Goal: Task Accomplishment & Management: Complete application form

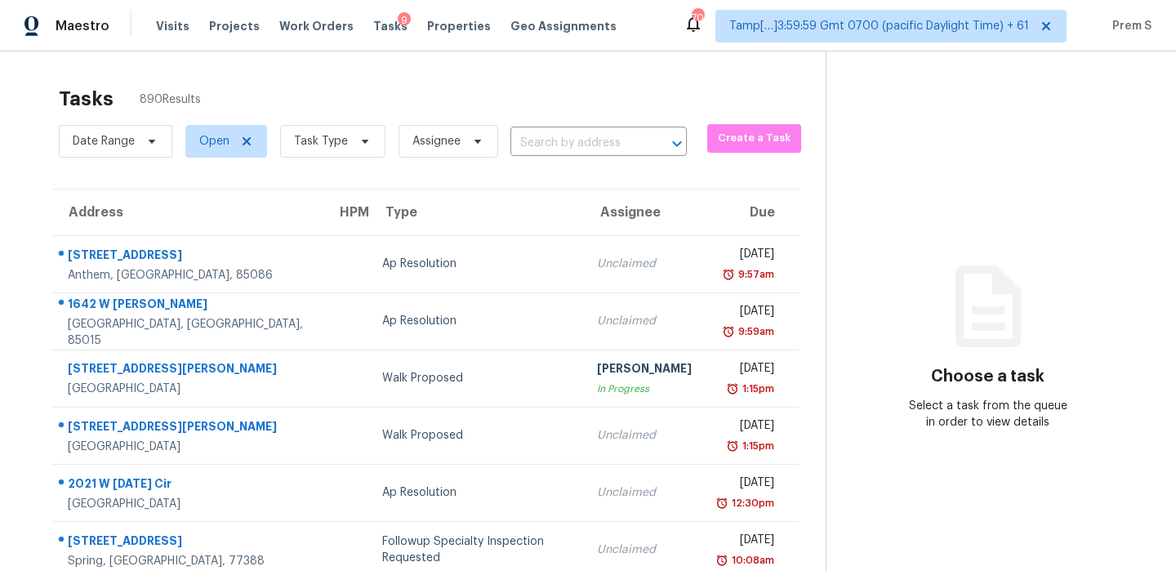
click at [544, 149] on input "text" at bounding box center [575, 143] width 131 height 25
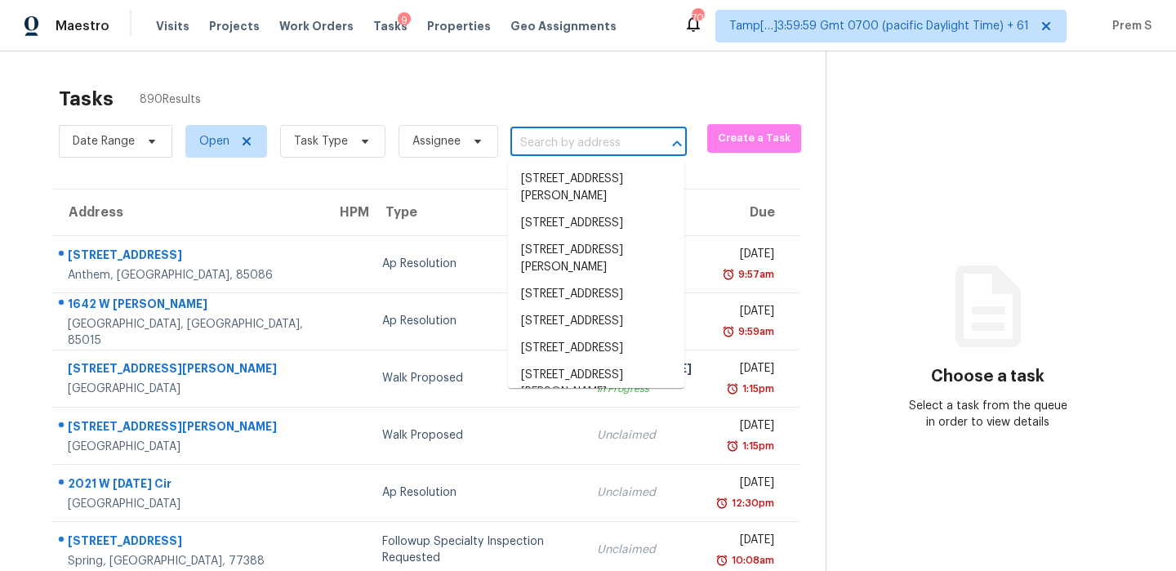
paste input "[STREET_ADDRESS]"
type input "[STREET_ADDRESS]"
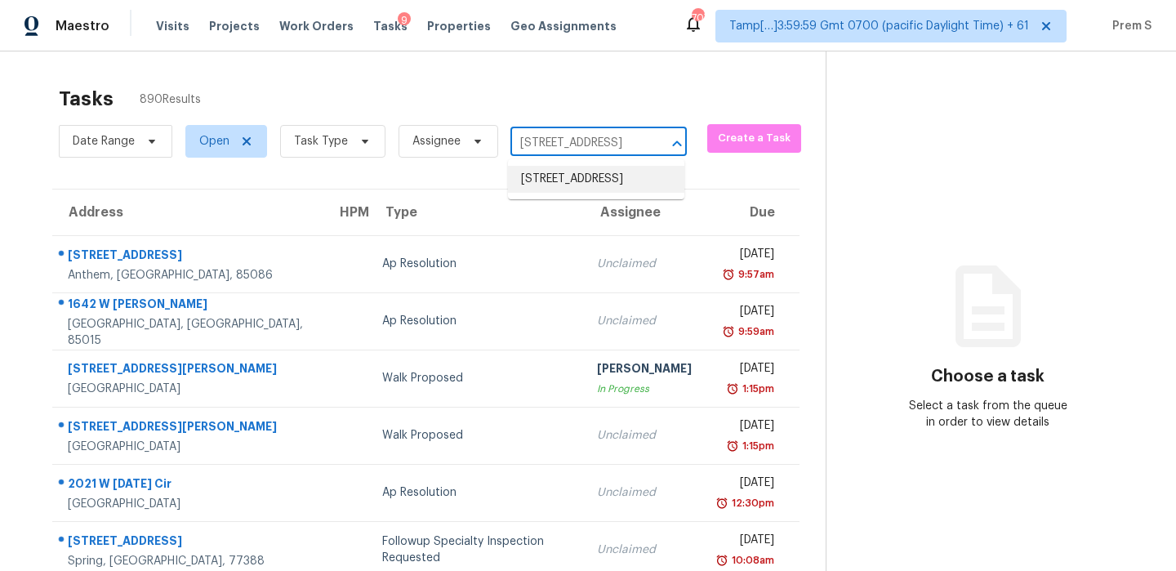
click at [567, 177] on li "[STREET_ADDRESS]" at bounding box center [596, 179] width 176 height 27
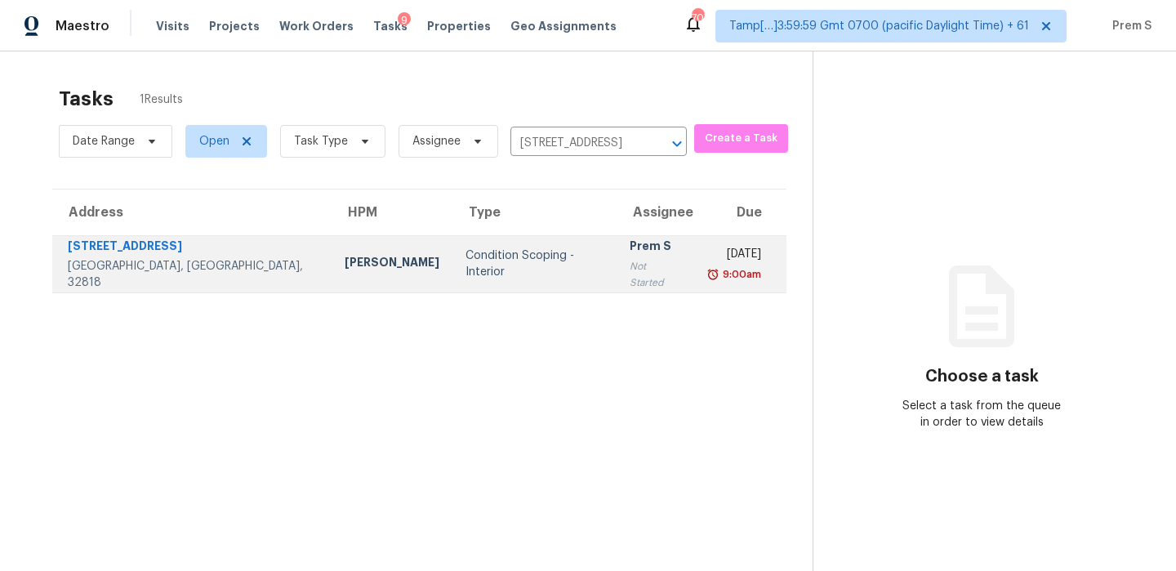
click at [630, 256] on div "Prem S" at bounding box center [656, 248] width 53 height 20
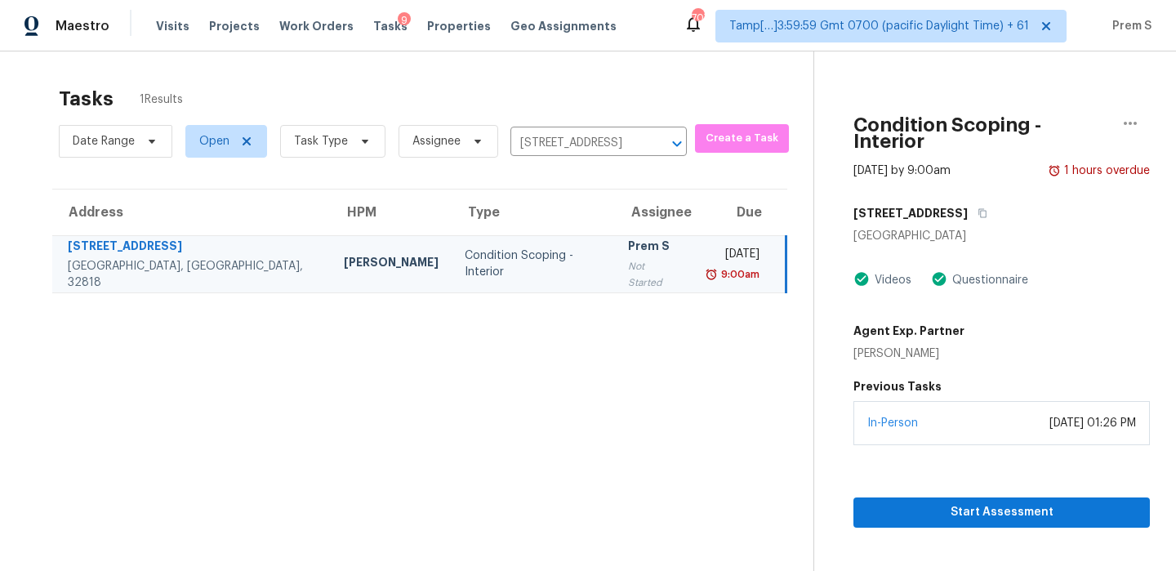
click at [919, 518] on section "Condition Scoping - Interior Sep 9th 2025 by 9:00am 1 hours overdue 6924 Nawada…" at bounding box center [981, 336] width 336 height 571
click at [950, 505] on span "Start Assessment" at bounding box center [1001, 512] width 270 height 20
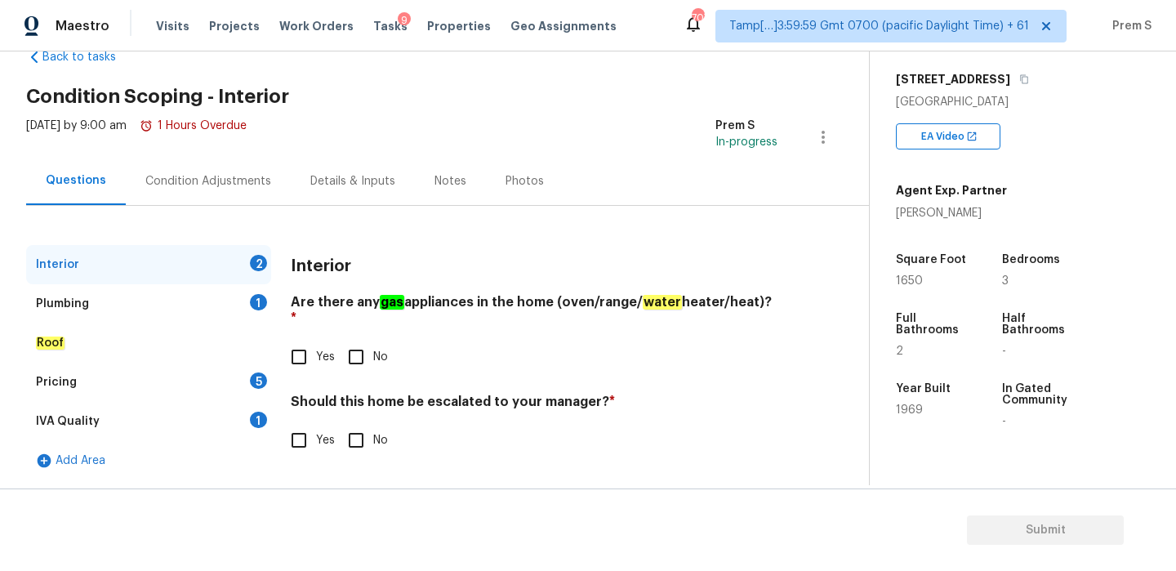
scroll to position [332, 0]
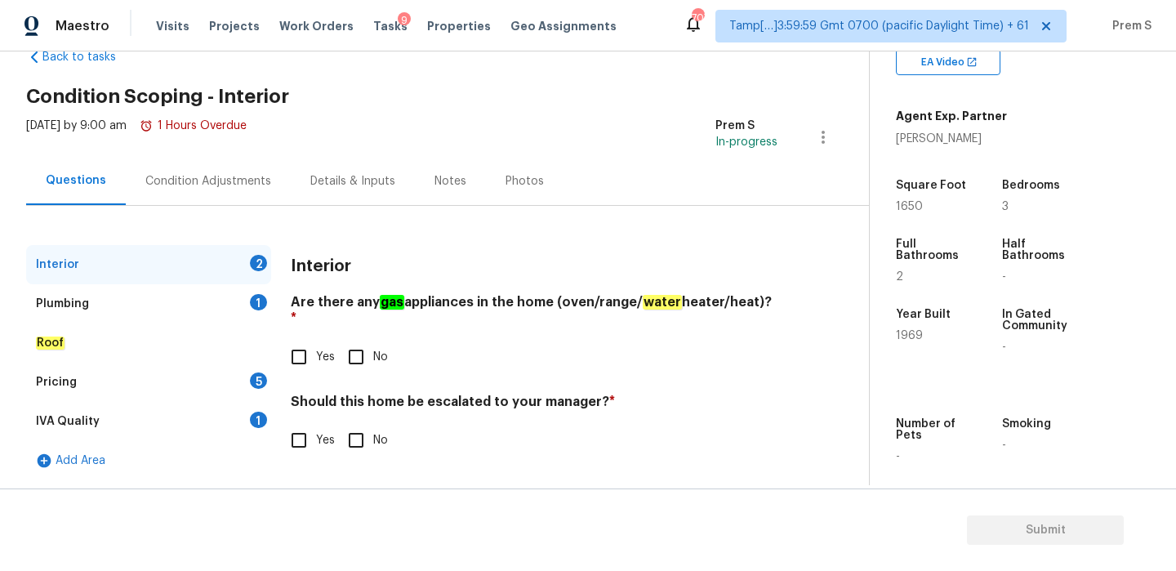
click at [355, 349] on input "No" at bounding box center [356, 357] width 34 height 34
checkbox input "true"
click at [359, 436] on input "No" at bounding box center [356, 440] width 34 height 34
checkbox input "true"
click at [241, 297] on div "Plumbing 1" at bounding box center [148, 303] width 245 height 39
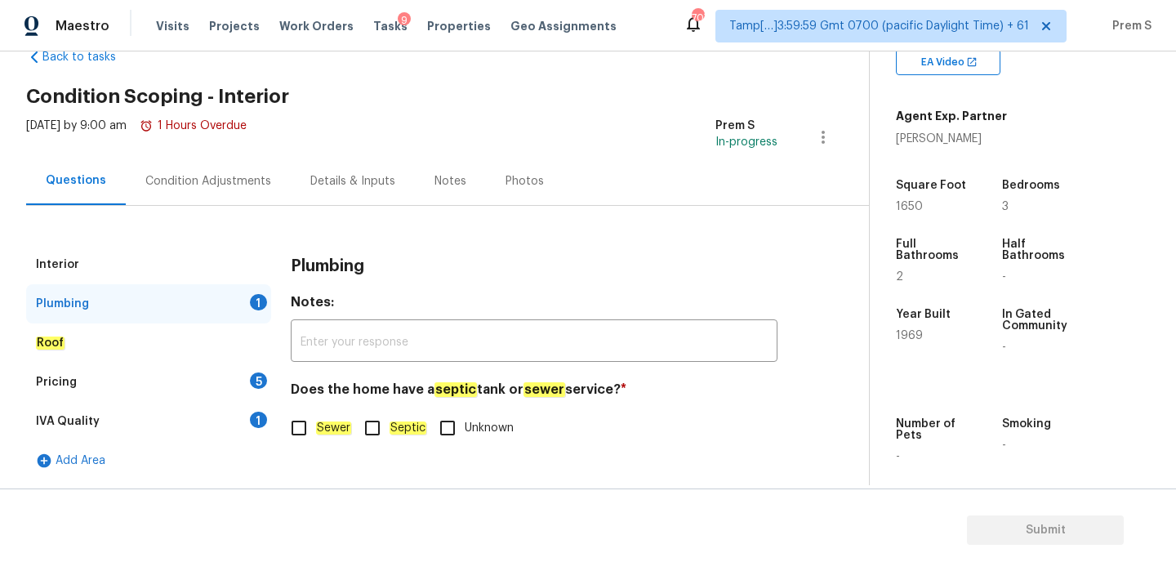
click at [338, 440] on label "Sewer" at bounding box center [316, 428] width 69 height 34
click at [316, 440] on input "Sewer" at bounding box center [299, 428] width 34 height 34
checkbox input "true"
click at [254, 384] on div "5" at bounding box center [258, 380] width 17 height 16
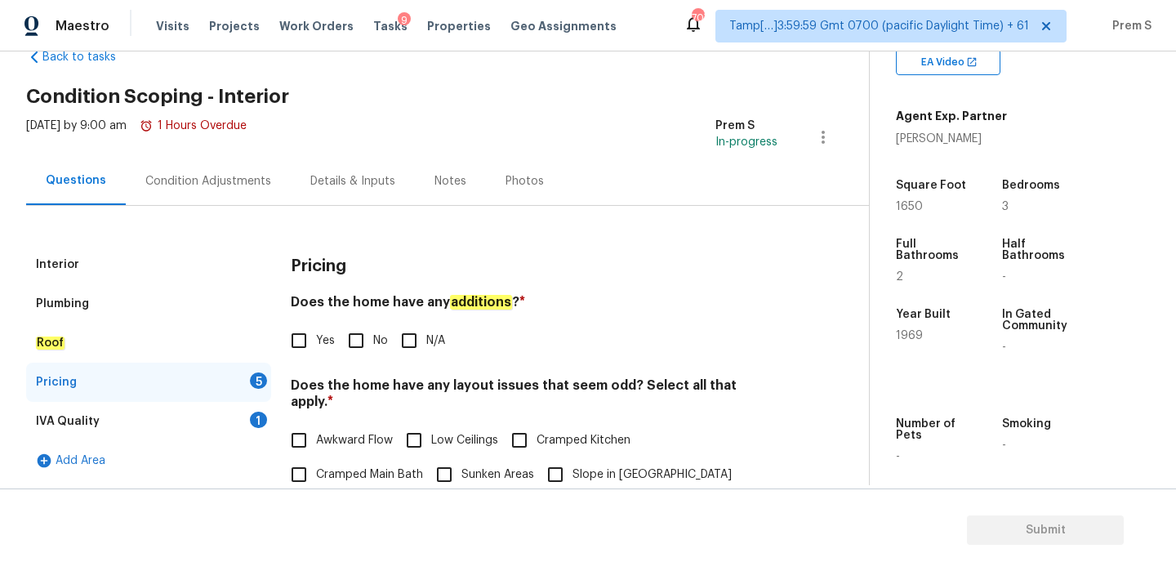
click at [373, 330] on label "No" at bounding box center [363, 340] width 49 height 34
click at [373, 330] on input "No" at bounding box center [356, 340] width 34 height 34
checkbox input "true"
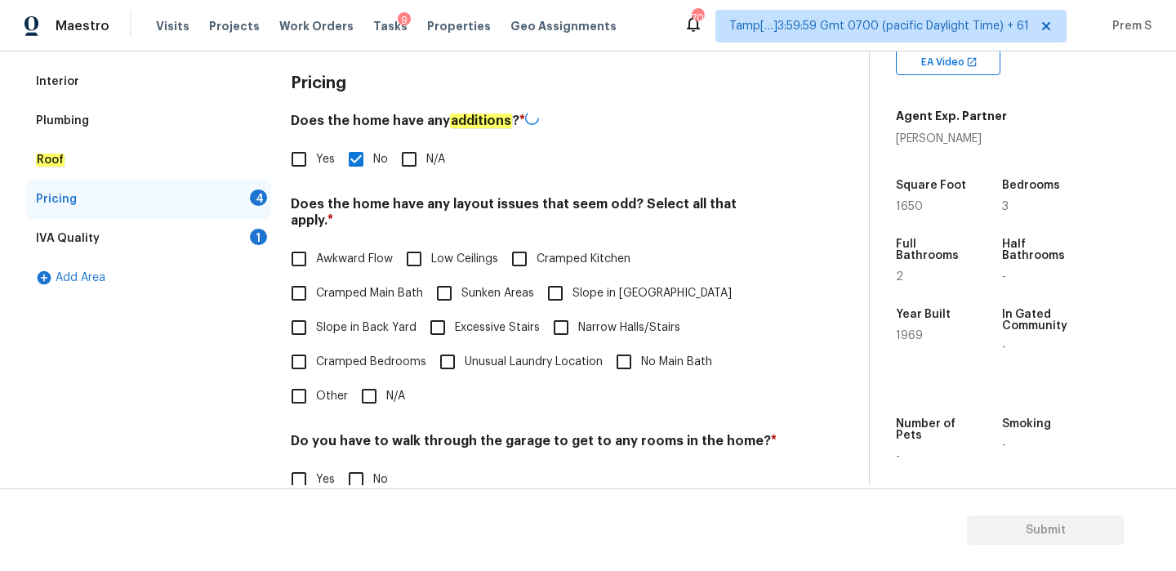
scroll to position [303, 0]
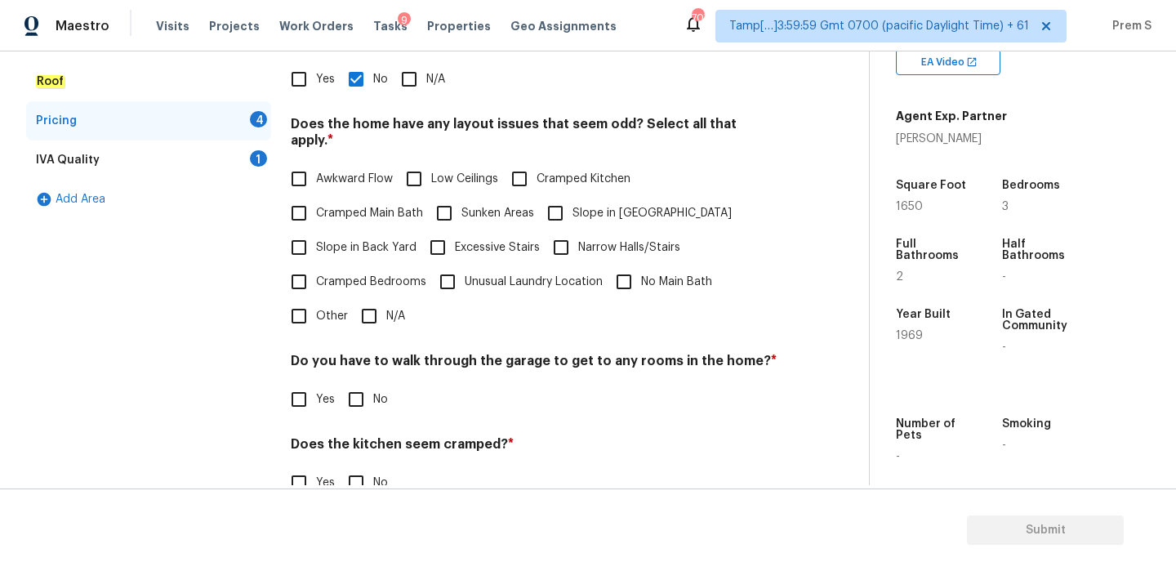
click at [369, 305] on input "N/A" at bounding box center [369, 316] width 34 height 34
checkbox input "true"
click at [367, 389] on input "No" at bounding box center [356, 401] width 34 height 34
checkbox input "true"
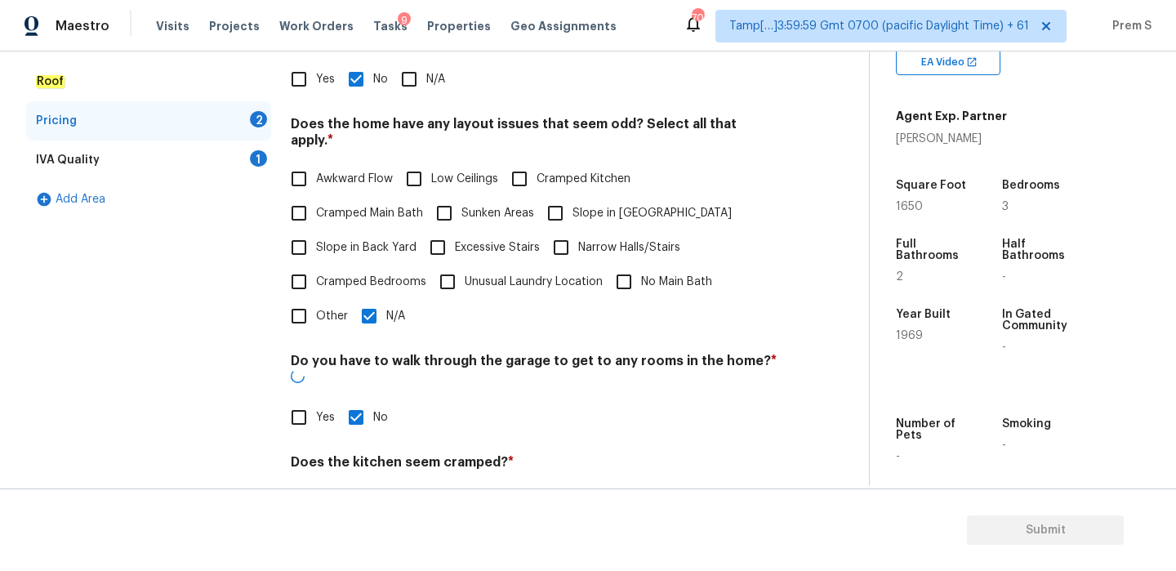
click at [364, 483] on input "No" at bounding box center [356, 500] width 34 height 34
checkbox input "true"
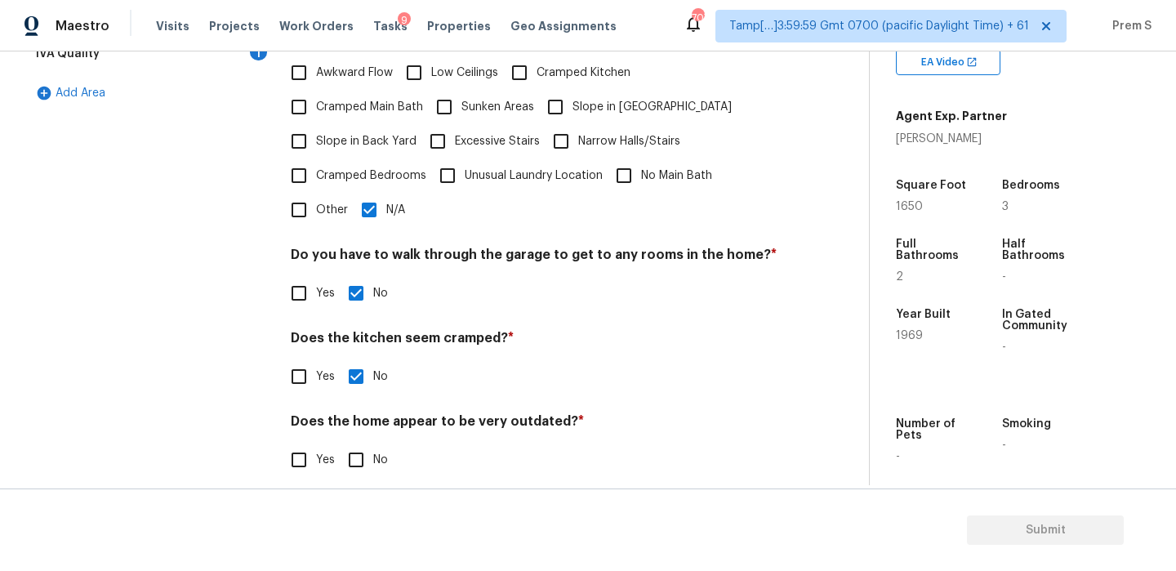
click at [352, 443] on input "No" at bounding box center [356, 460] width 34 height 34
checkbox input "true"
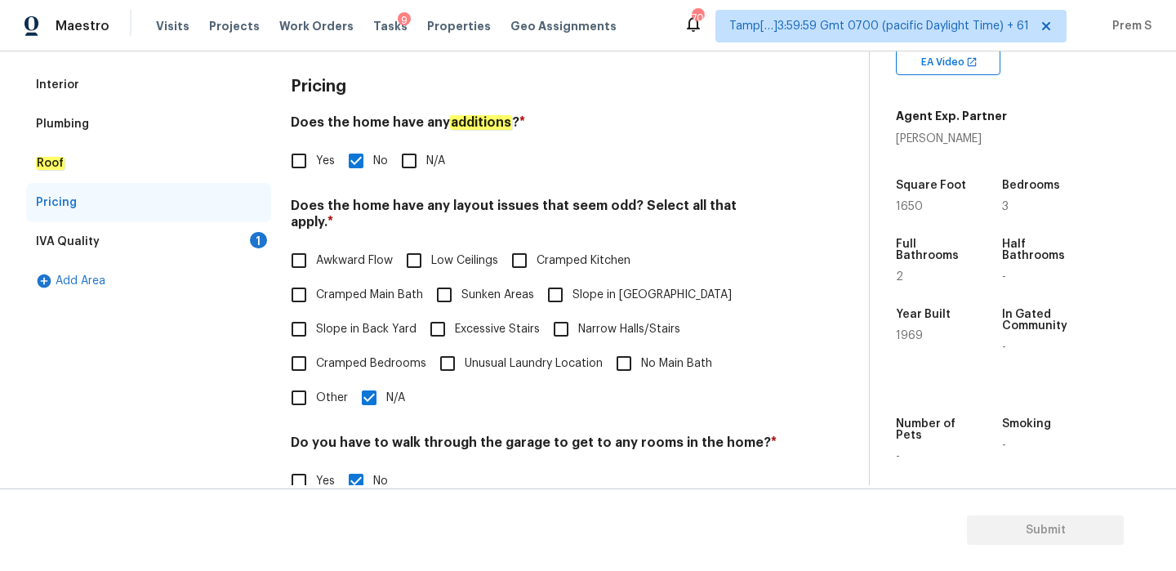
click at [230, 238] on div "IVA Quality 1" at bounding box center [148, 241] width 245 height 39
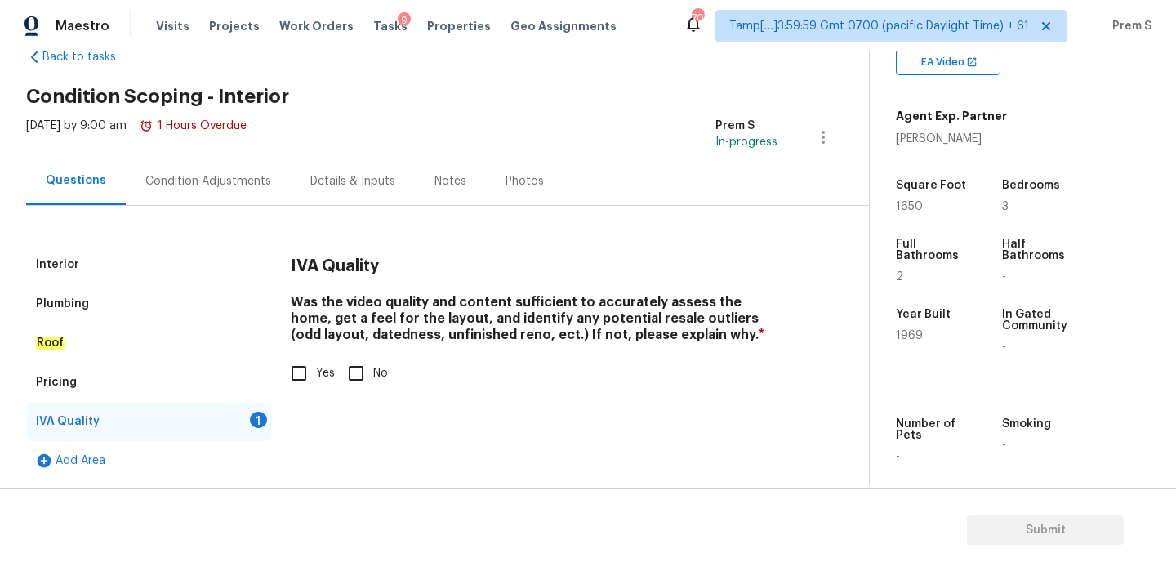
click at [322, 367] on span "Yes" at bounding box center [325, 373] width 19 height 17
click at [316, 367] on input "Yes" at bounding box center [299, 373] width 34 height 34
checkbox input "true"
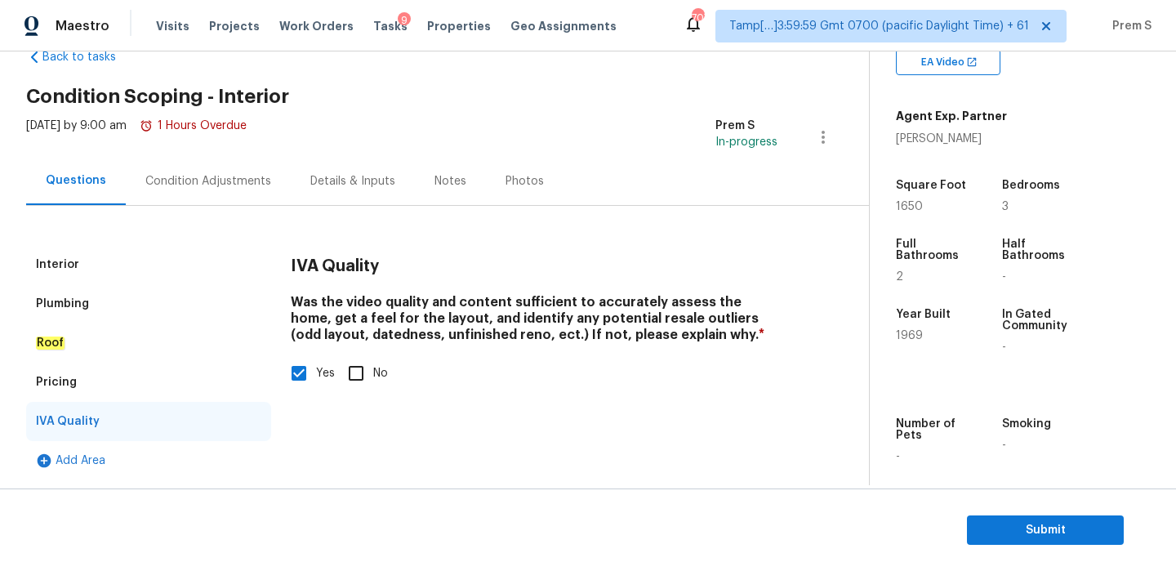
click at [229, 189] on div "Condition Adjustments" at bounding box center [208, 181] width 165 height 48
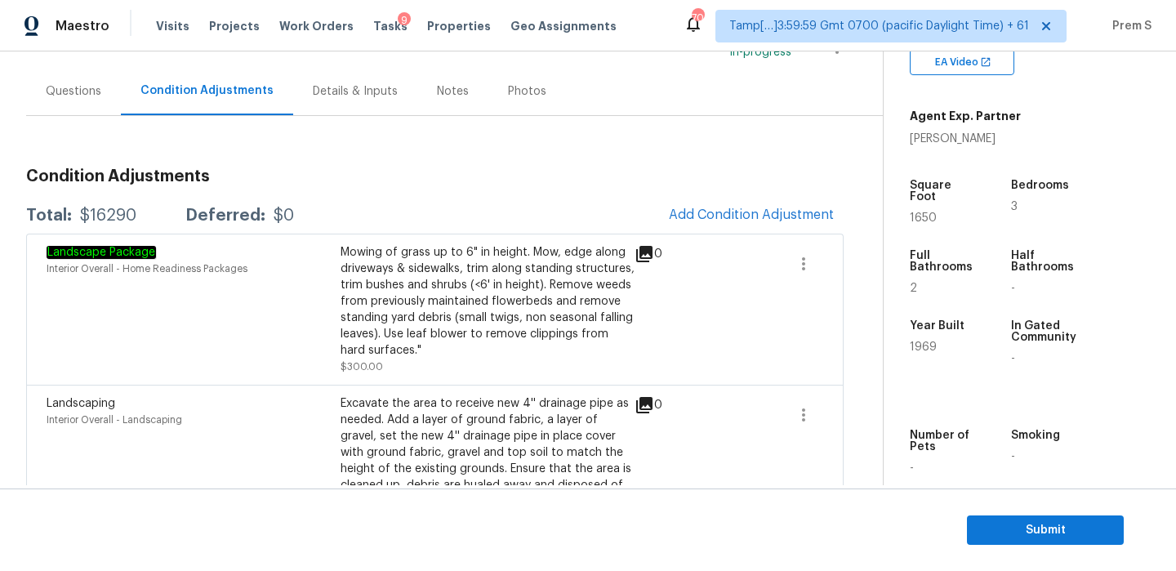
scroll to position [150, 0]
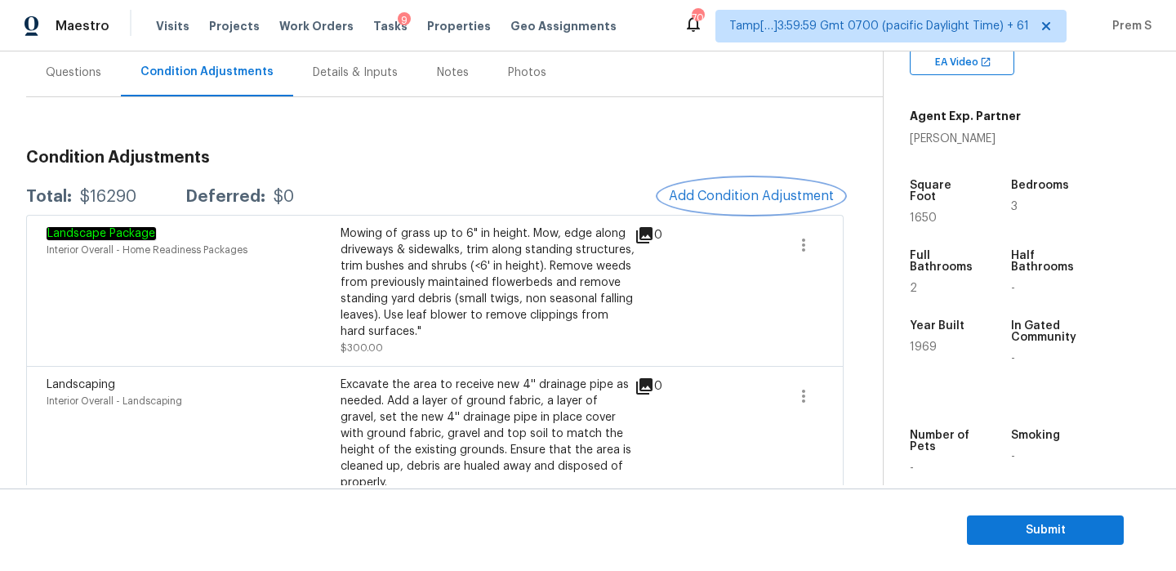
click at [768, 189] on span "Add Condition Adjustment" at bounding box center [751, 196] width 165 height 15
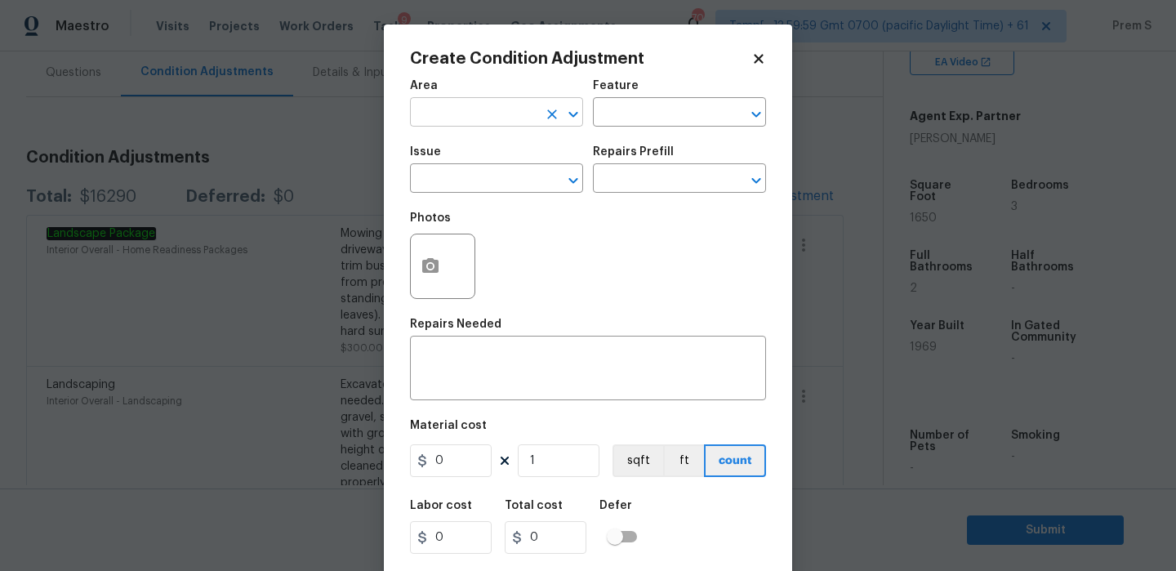
click at [490, 117] on input "text" at bounding box center [473, 113] width 127 height 25
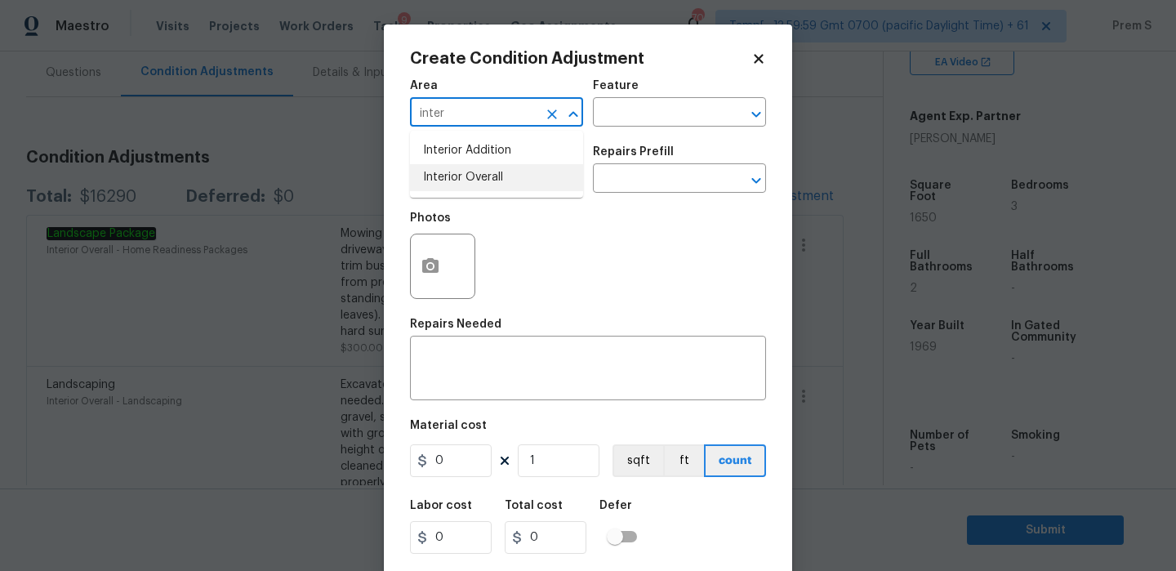
click at [517, 184] on li "Interior Overall" at bounding box center [496, 177] width 173 height 27
type input "Interior Overall"
click at [517, 184] on input "text" at bounding box center [473, 179] width 127 height 25
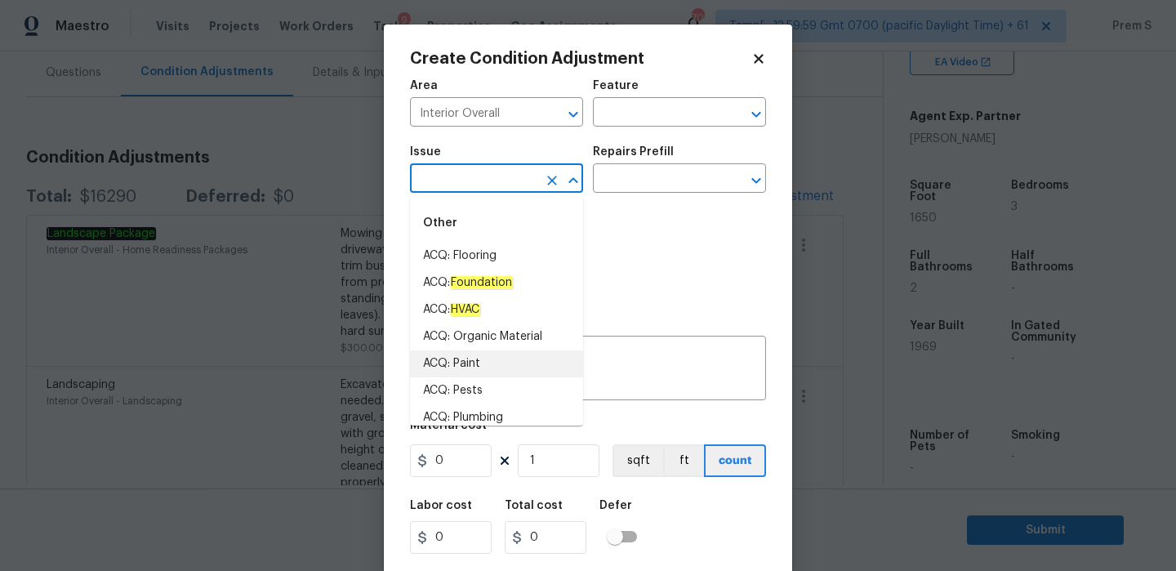
click at [541, 367] on li "ACQ: Paint" at bounding box center [496, 363] width 173 height 27
type input "ACQ: Paint"
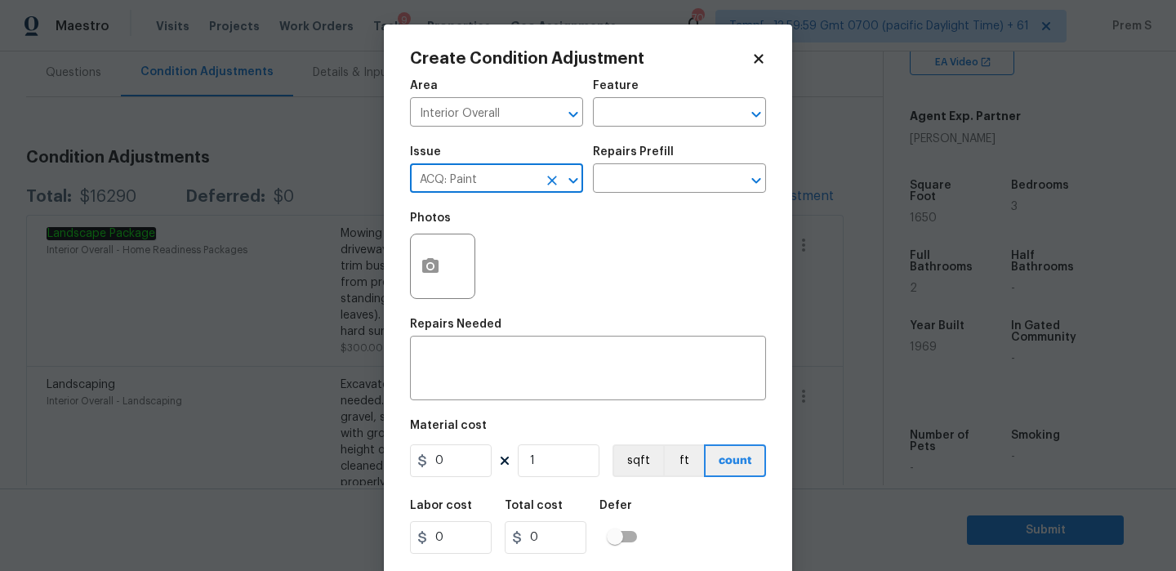
click at [545, 180] on icon "Clear" at bounding box center [552, 180] width 16 height 16
click at [582, 177] on icon "Open" at bounding box center [573, 181] width 20 height 20
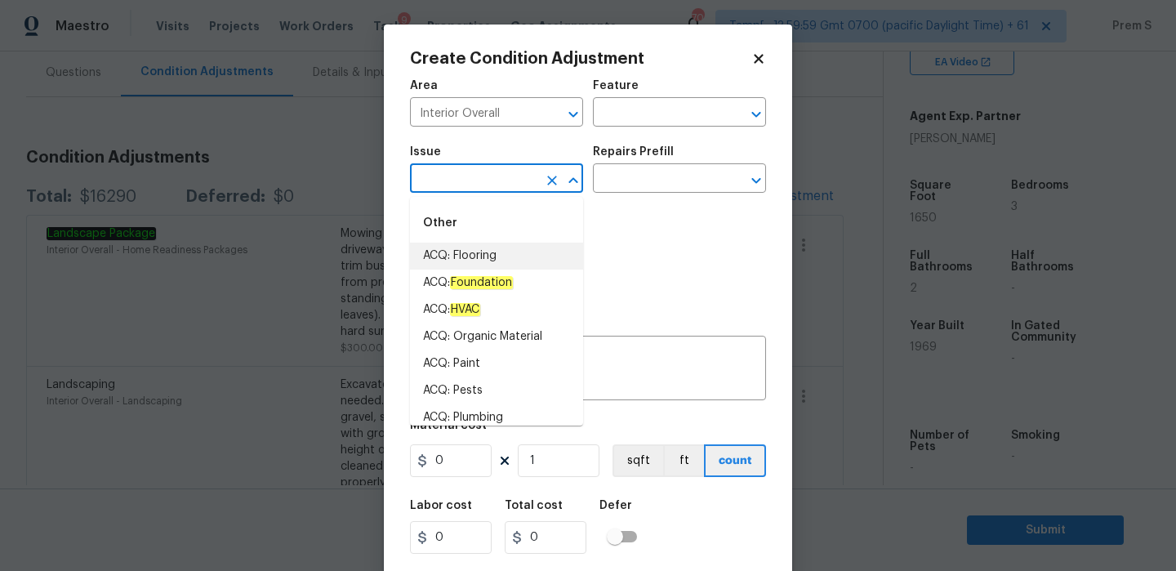
click at [532, 255] on li "ACQ: Flooring" at bounding box center [496, 256] width 173 height 27
type input "ACQ: Flooring"
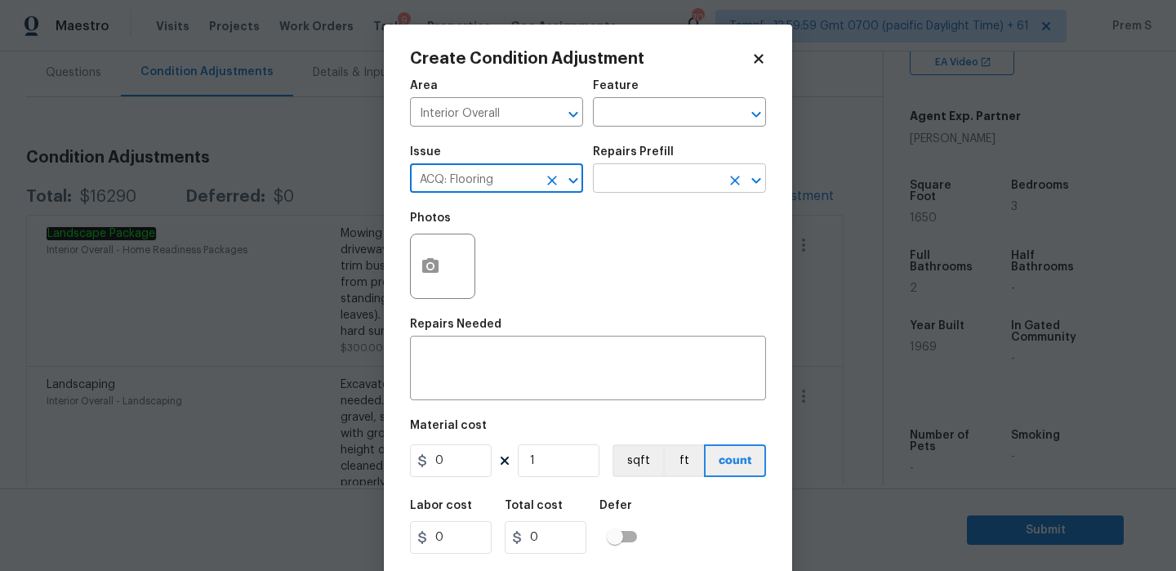
click at [683, 184] on input "text" at bounding box center [656, 179] width 127 height 25
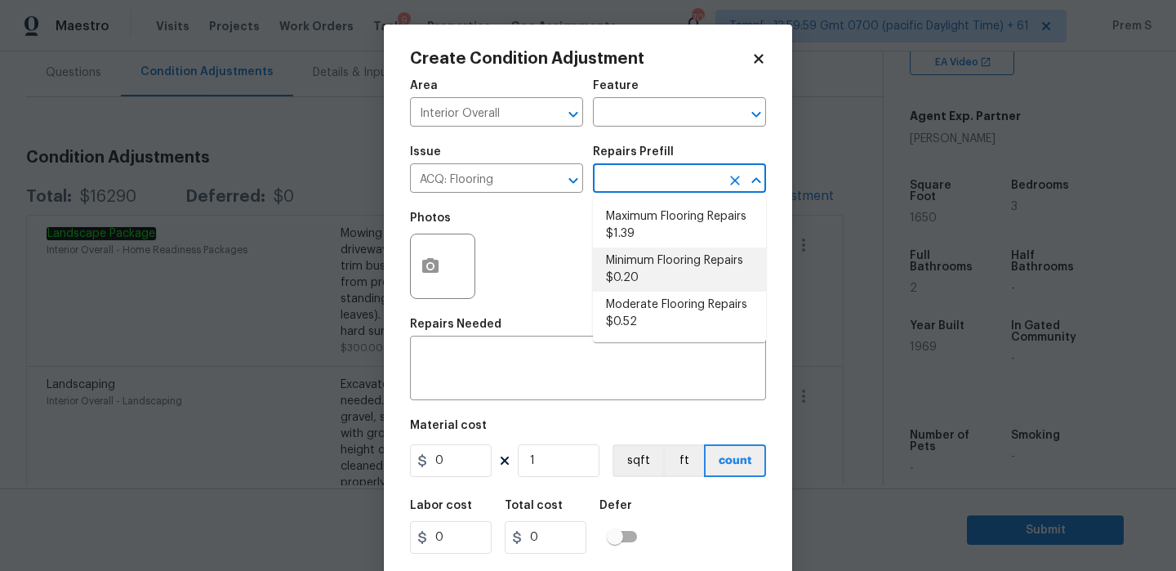
click at [653, 270] on li "Minimum Flooring Repairs $0.20" at bounding box center [679, 269] width 173 height 44
type input "Acquisition"
type textarea "Acquisition Scope: Minimum flooring repairs"
type input "0.2"
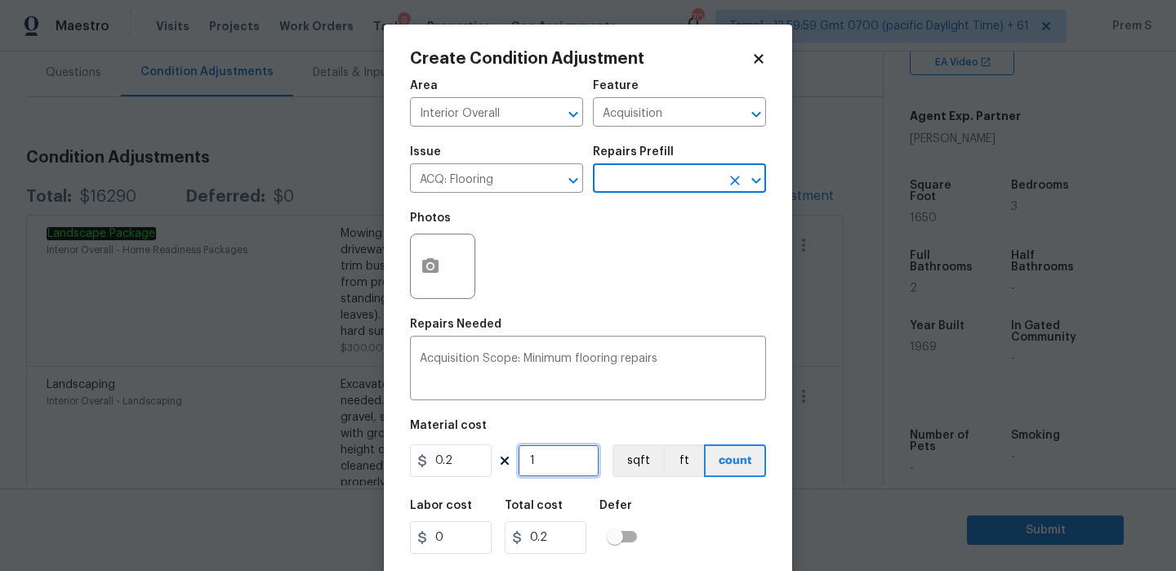
click at [552, 467] on input "1" at bounding box center [559, 460] width 82 height 33
type input "16"
type input "3.2"
type input "165"
type input "33"
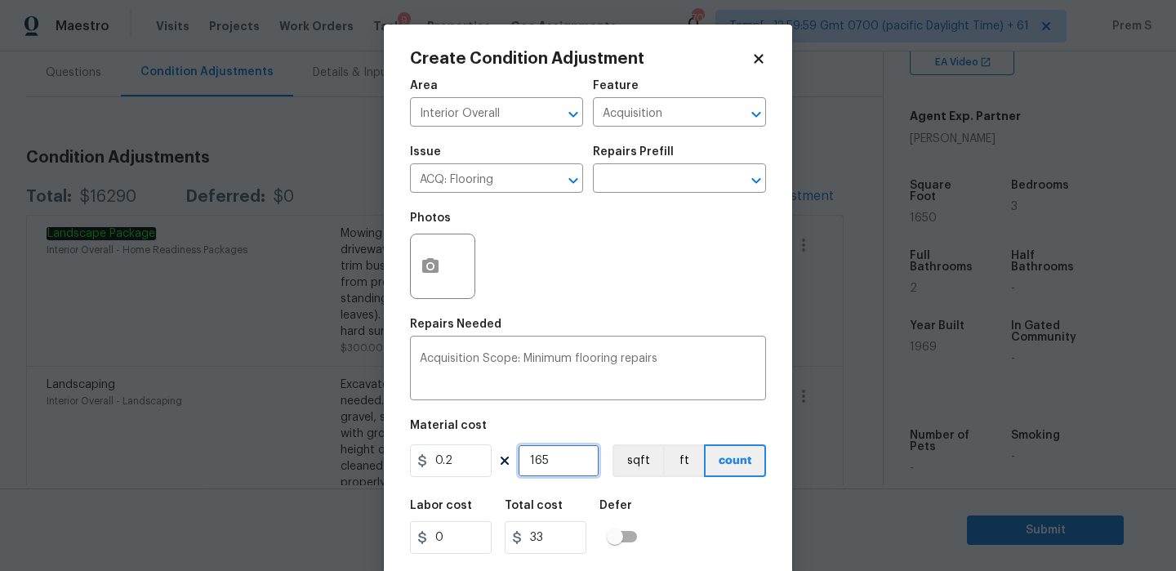
type input "1650"
type input "330"
type input "1650"
click at [688, 524] on div "Labor cost 0 Total cost 330 Defer" at bounding box center [588, 526] width 356 height 73
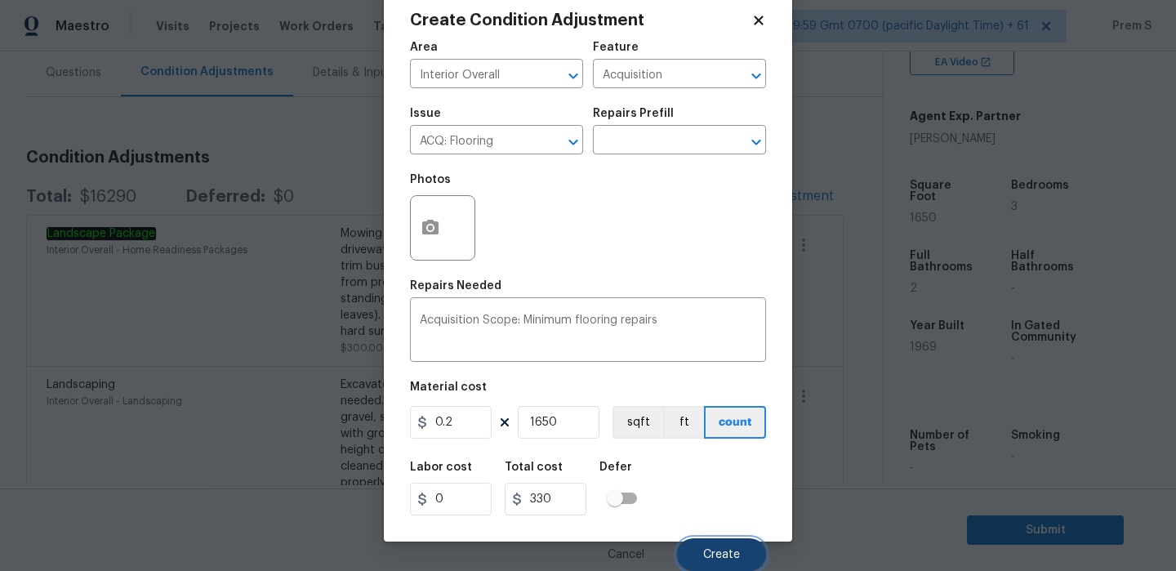
click at [718, 545] on button "Create" at bounding box center [721, 554] width 89 height 33
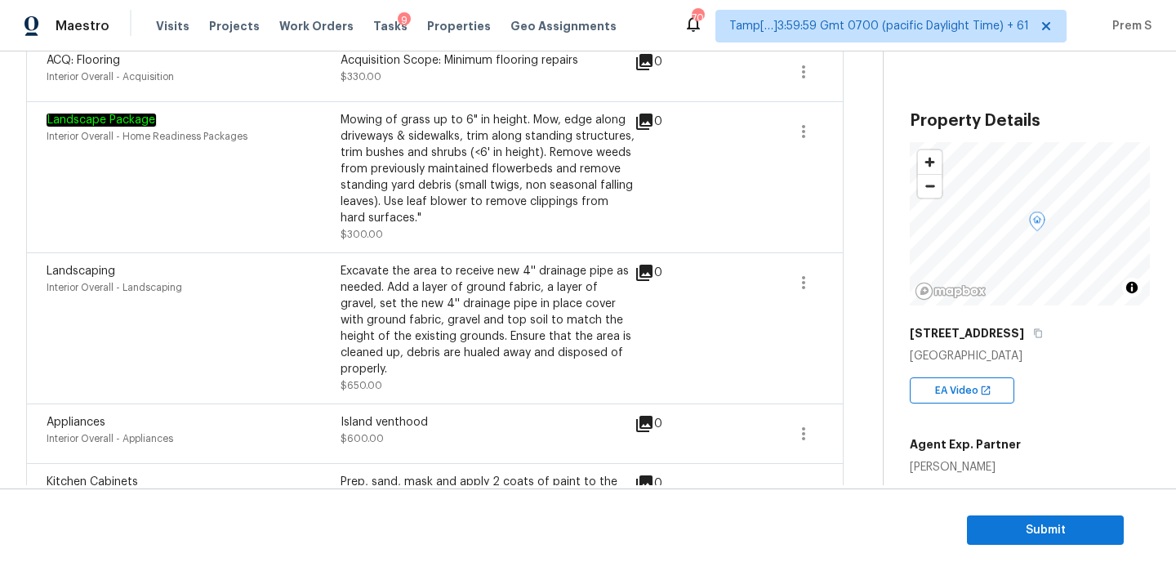
scroll to position [482, 0]
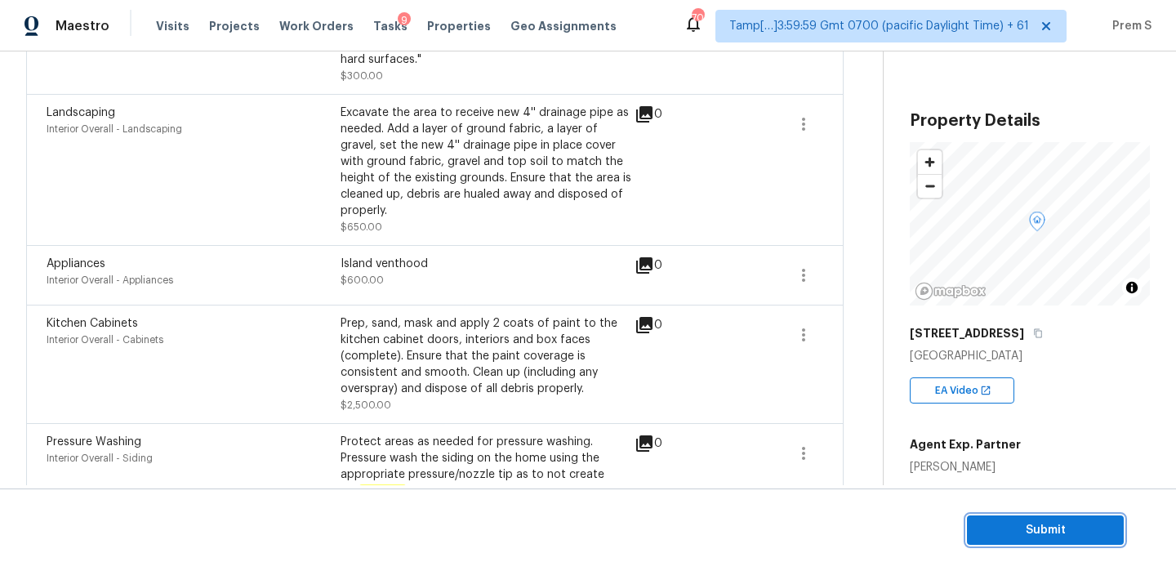
click at [1053, 523] on span "Submit" at bounding box center [1045, 530] width 131 height 20
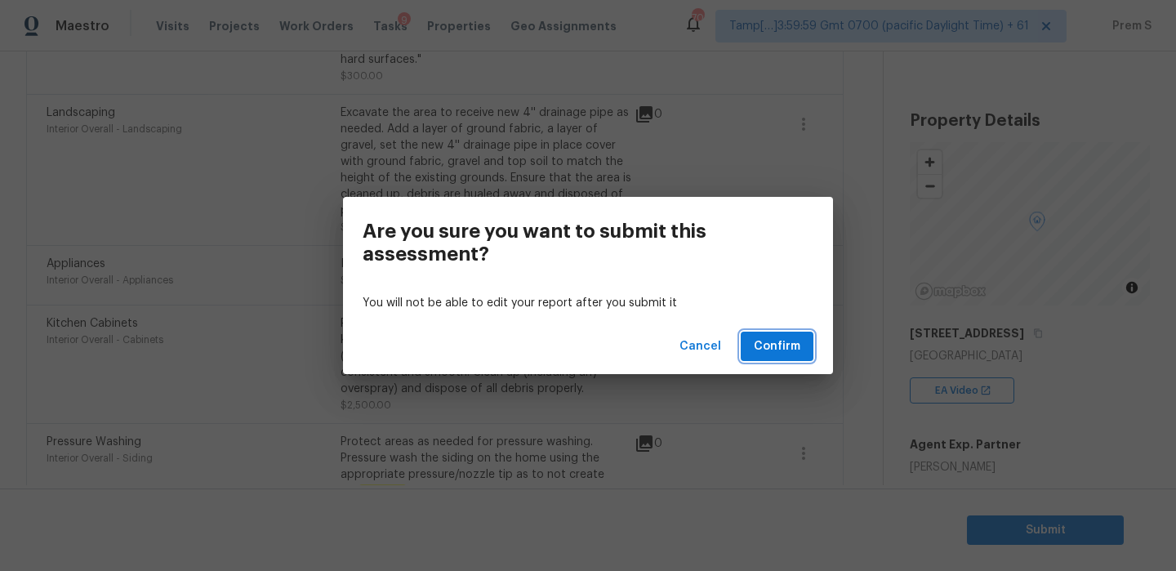
click at [793, 348] on span "Confirm" at bounding box center [777, 346] width 47 height 20
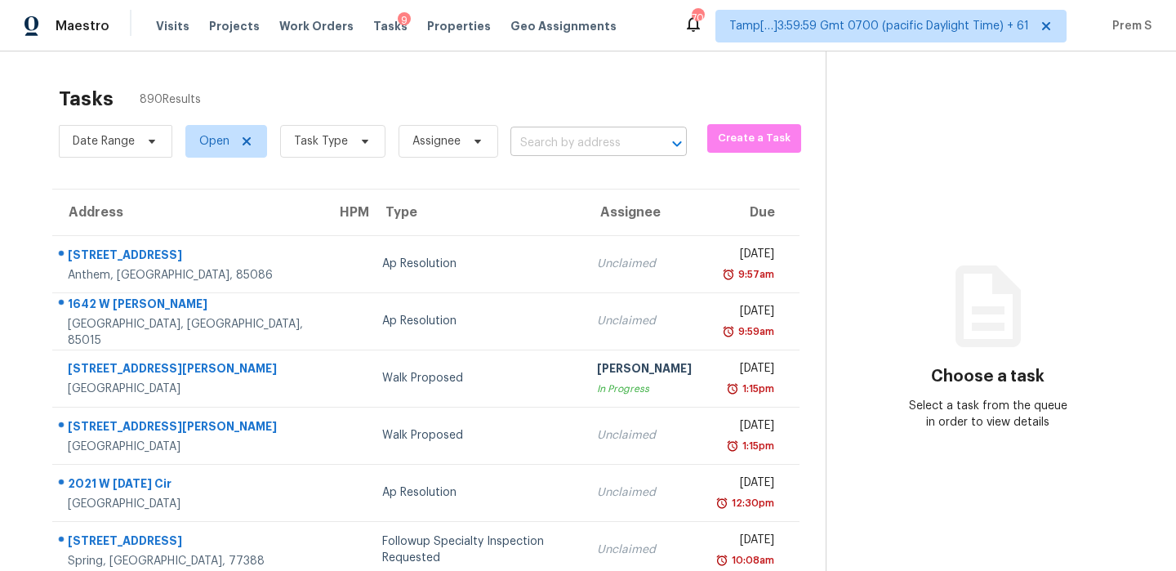
click at [626, 154] on input "text" at bounding box center [575, 143] width 131 height 25
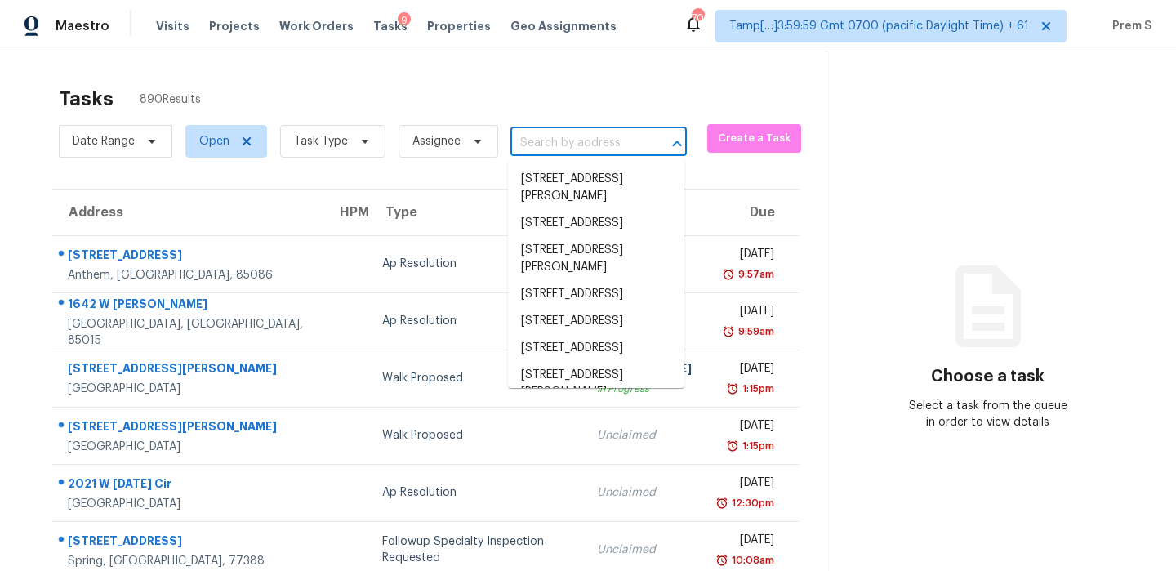
paste input "[STREET_ADDRESS][PERSON_NAME]"
type input "[STREET_ADDRESS][PERSON_NAME]"
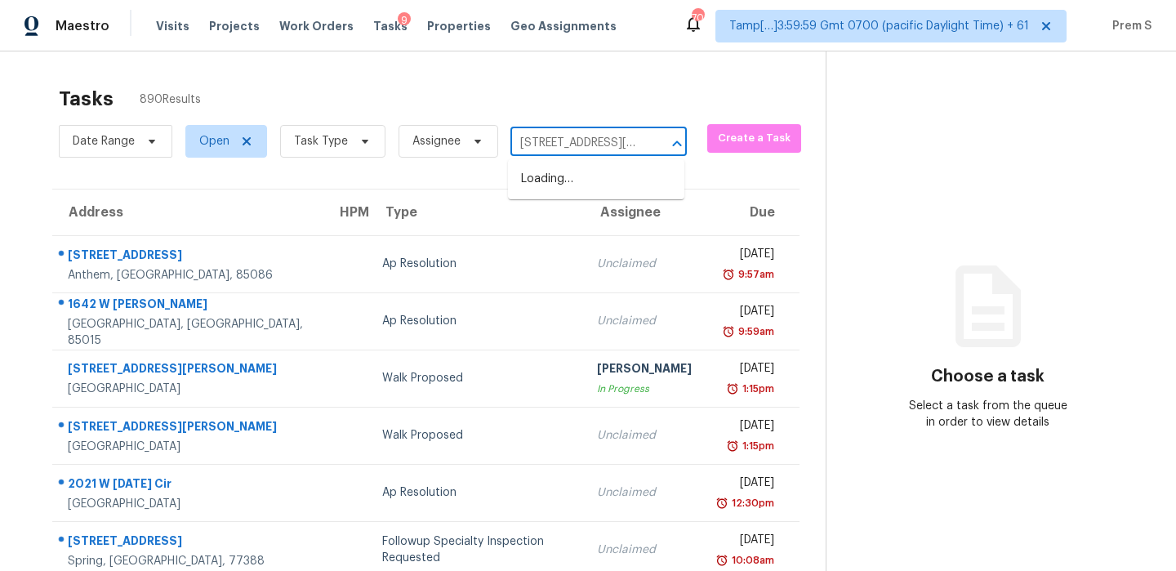
scroll to position [0, 67]
click at [630, 184] on li "[STREET_ADDRESS]" at bounding box center [596, 179] width 176 height 27
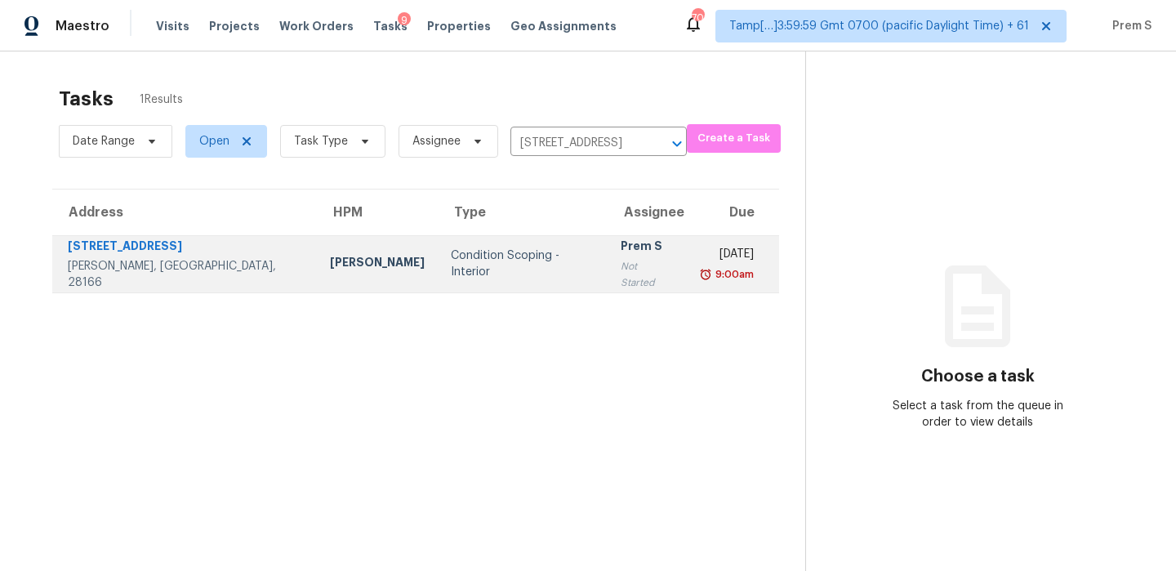
click at [687, 270] on td "Tue, Sep 9th 2025 9:00am" at bounding box center [733, 263] width 92 height 57
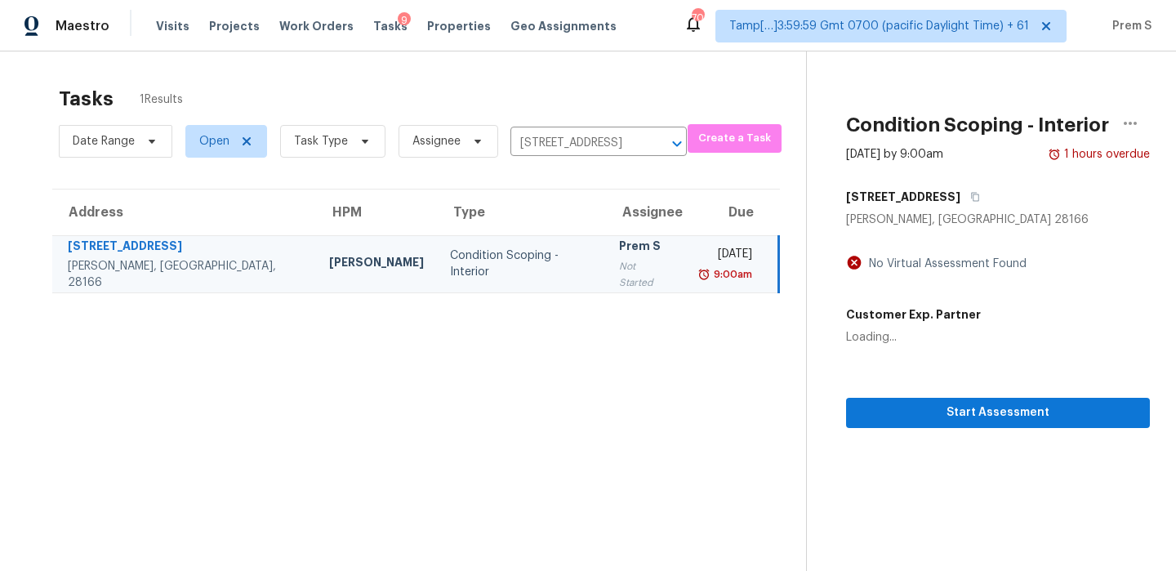
scroll to position [51, 0]
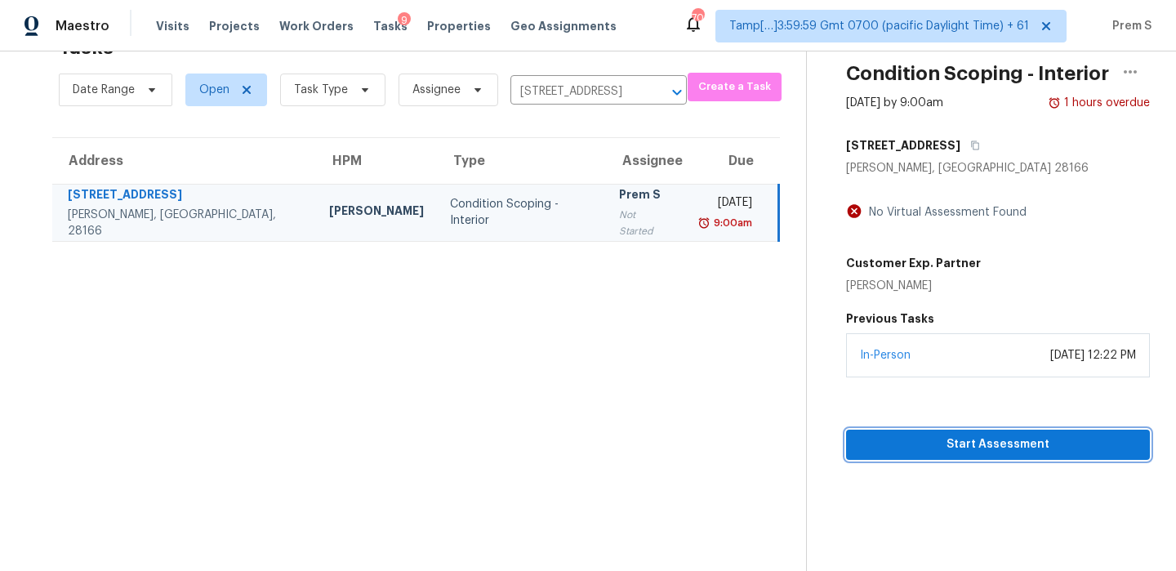
click at [927, 431] on button "Start Assessment" at bounding box center [998, 445] width 304 height 30
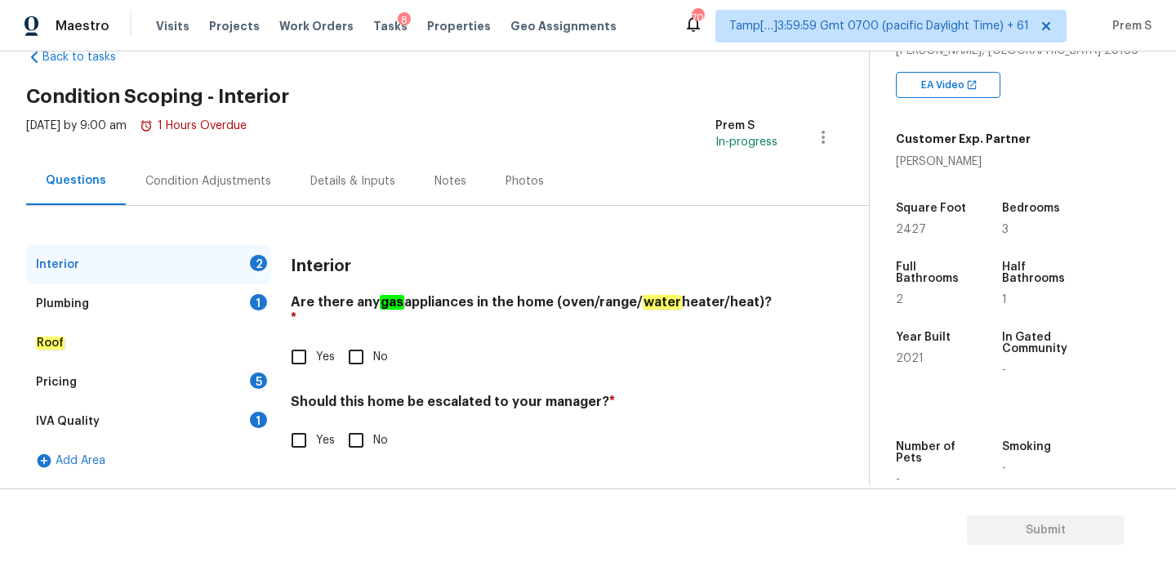
scroll to position [309, 0]
click at [367, 340] on input "No" at bounding box center [356, 357] width 34 height 34
checkbox input "true"
click at [350, 423] on input "No" at bounding box center [356, 440] width 34 height 34
checkbox input "true"
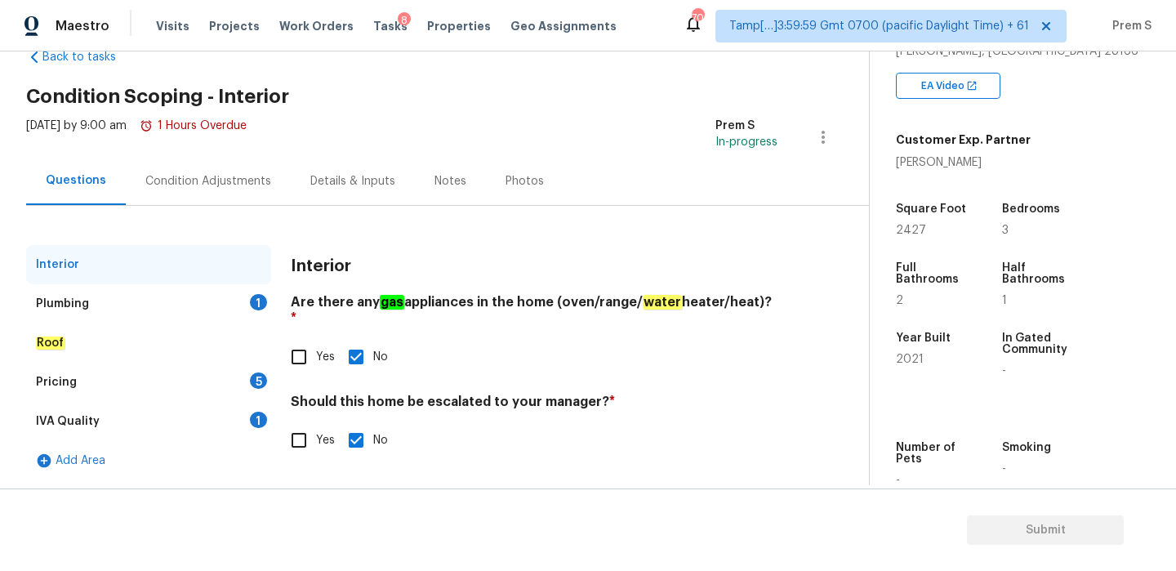
click at [255, 299] on div "1" at bounding box center [258, 302] width 17 height 16
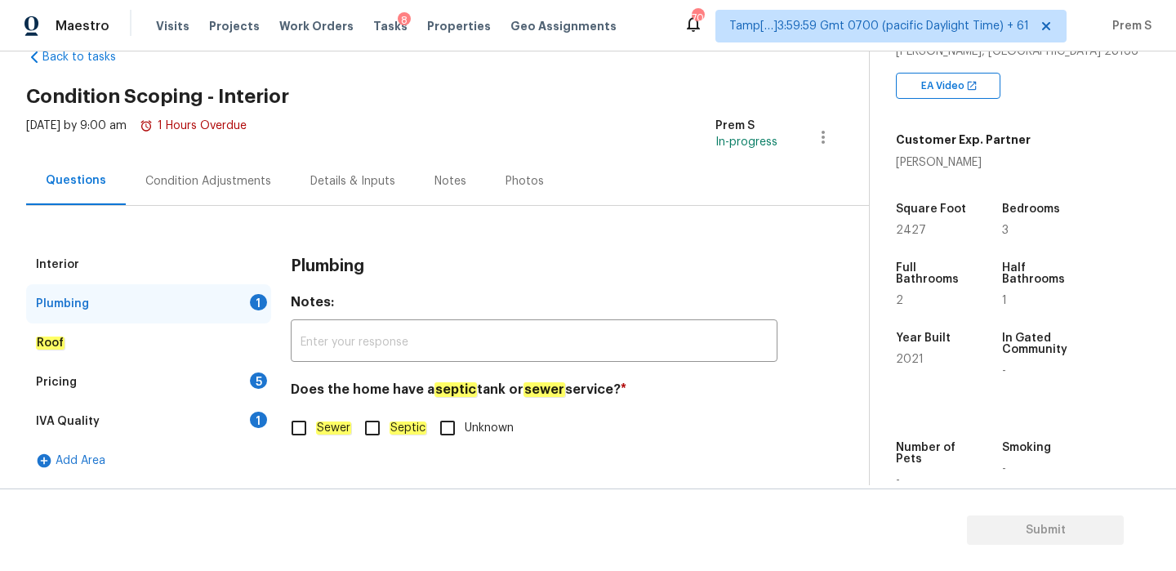
click at [334, 434] on em "Sewer" at bounding box center [333, 427] width 35 height 13
click at [316, 434] on input "Sewer" at bounding box center [299, 428] width 34 height 34
checkbox input "true"
click at [255, 386] on div "5" at bounding box center [258, 380] width 17 height 16
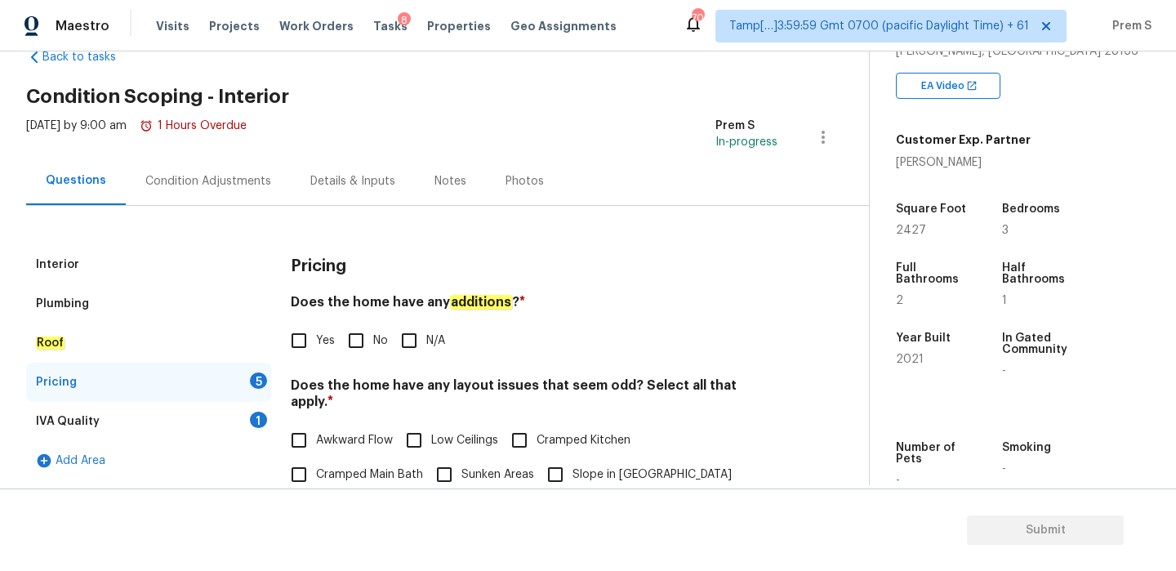
click at [368, 350] on input "No" at bounding box center [356, 340] width 34 height 34
checkbox input "true"
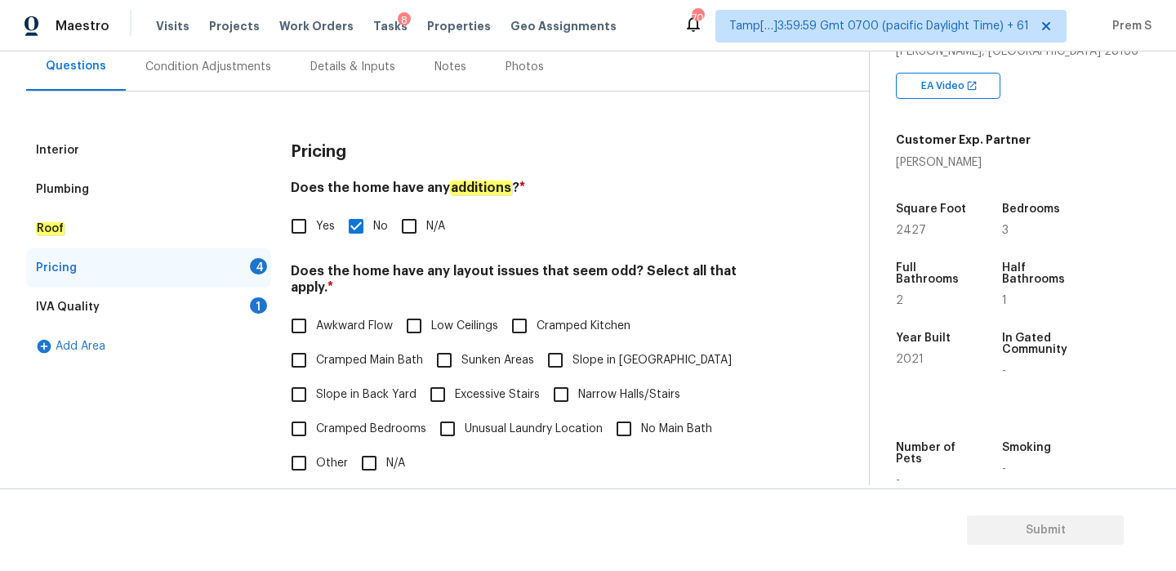
scroll to position [409, 0]
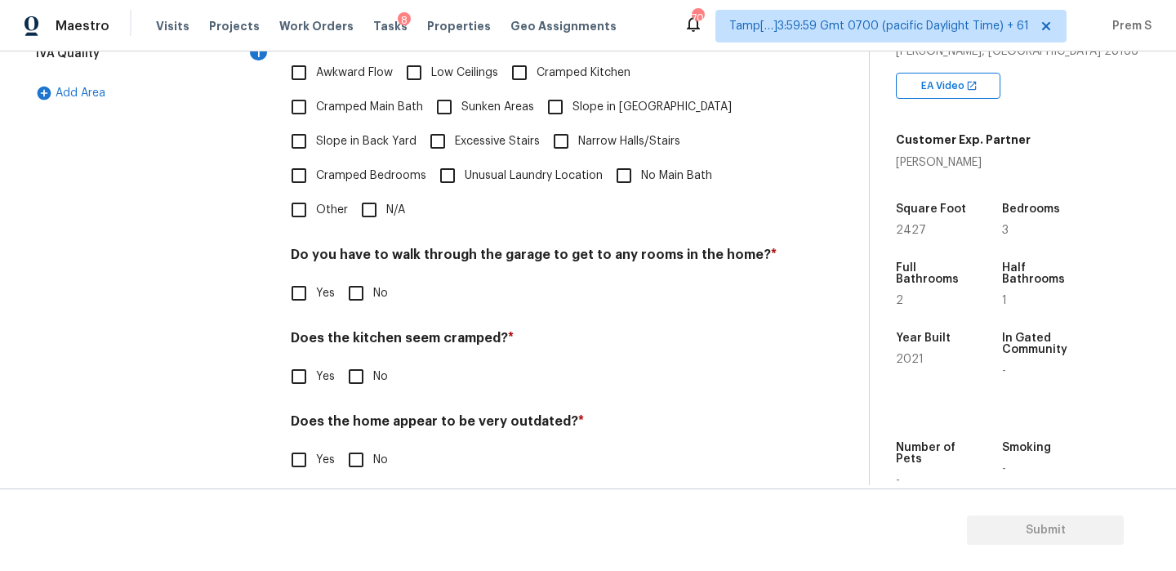
click at [381, 193] on input "N/A" at bounding box center [369, 210] width 34 height 34
checkbox input "true"
click at [363, 290] on input "No" at bounding box center [356, 293] width 34 height 34
checkbox input "true"
click at [359, 359] on input "No" at bounding box center [356, 376] width 34 height 34
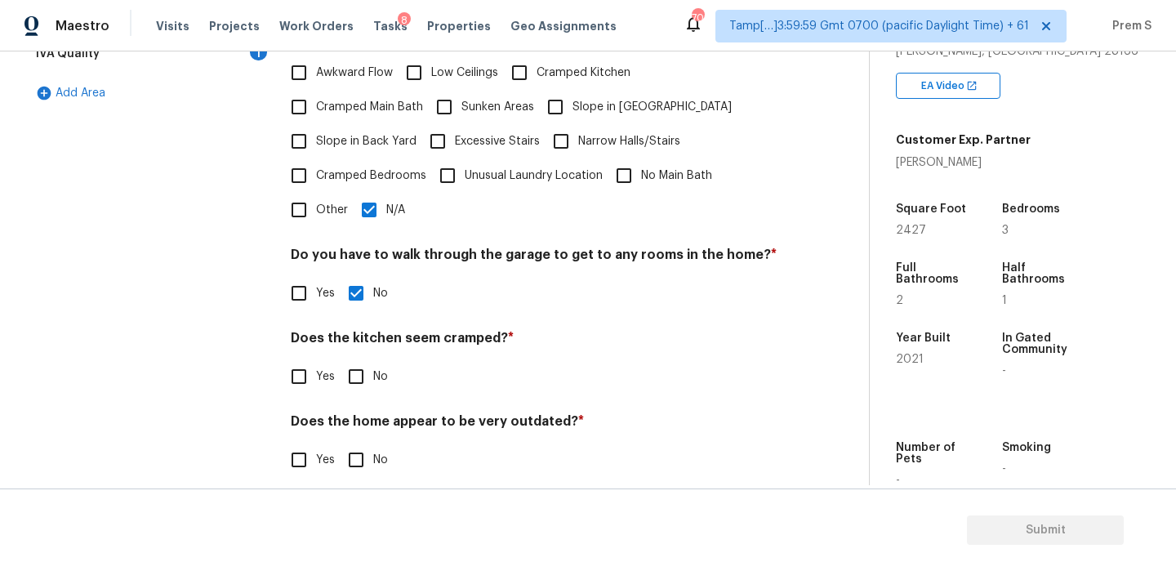
checkbox input "true"
click at [367, 443] on input "No" at bounding box center [356, 460] width 34 height 34
checkbox input "true"
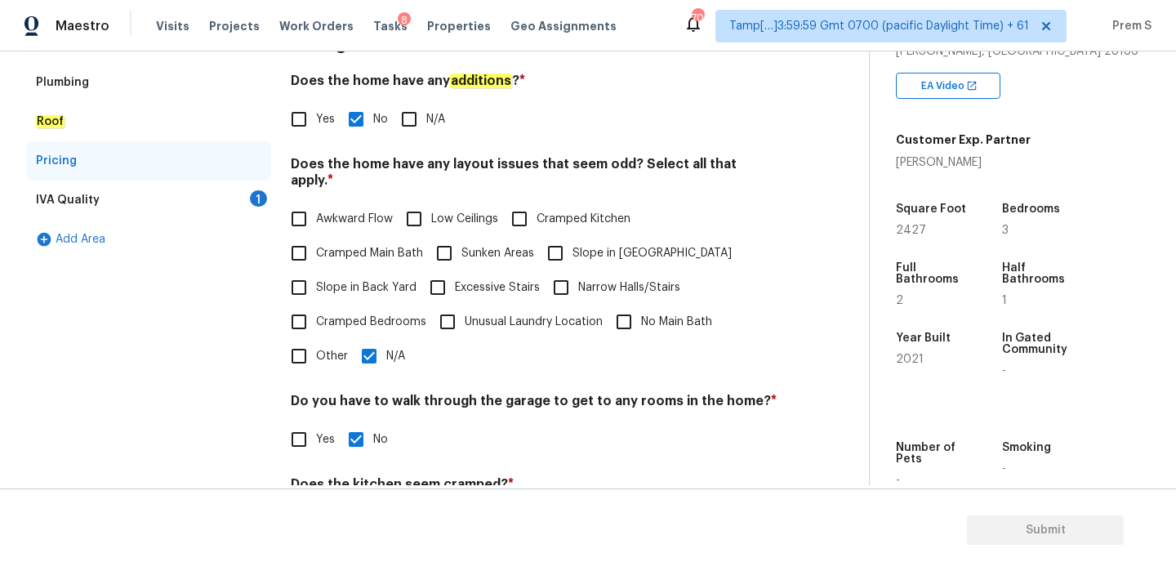
click at [265, 199] on div "1" at bounding box center [258, 198] width 17 height 16
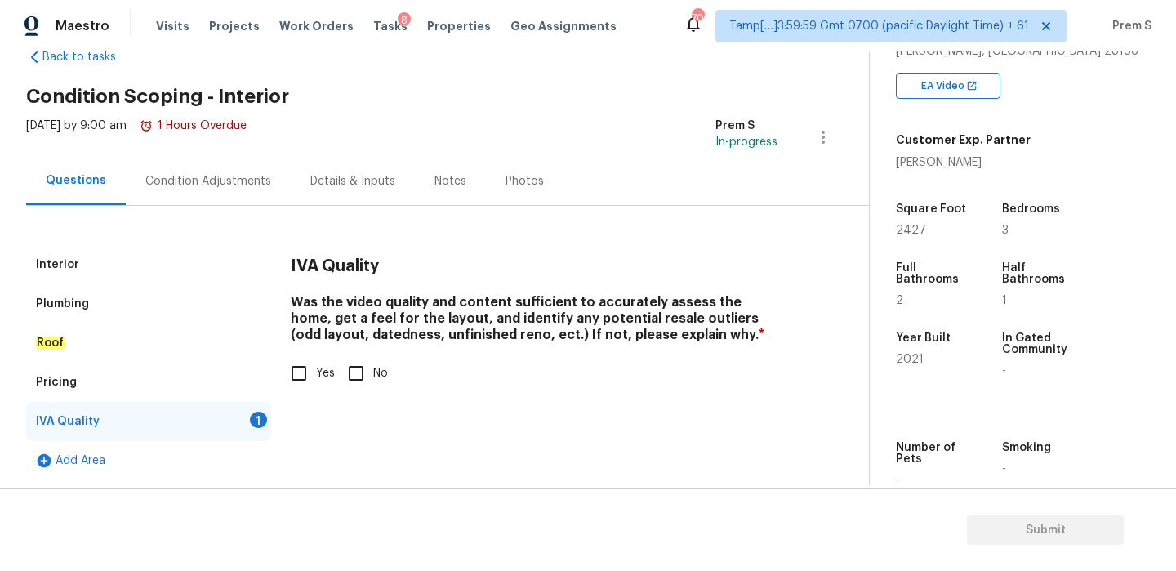
scroll to position [42, 0]
click at [304, 372] on input "Yes" at bounding box center [299, 373] width 34 height 34
checkbox input "true"
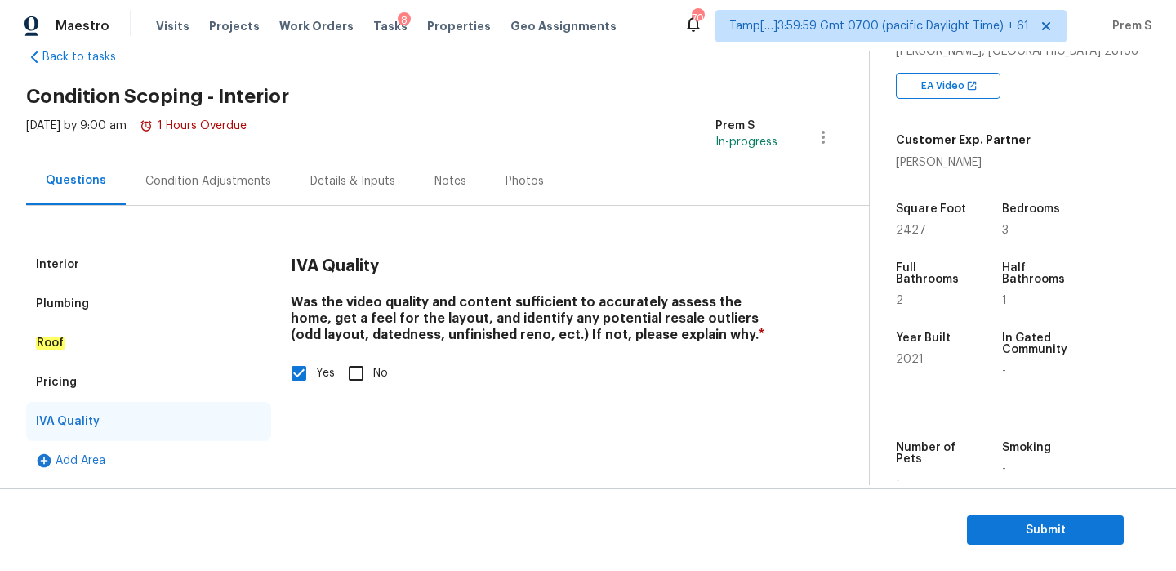
click at [244, 163] on div "Condition Adjustments" at bounding box center [208, 181] width 165 height 48
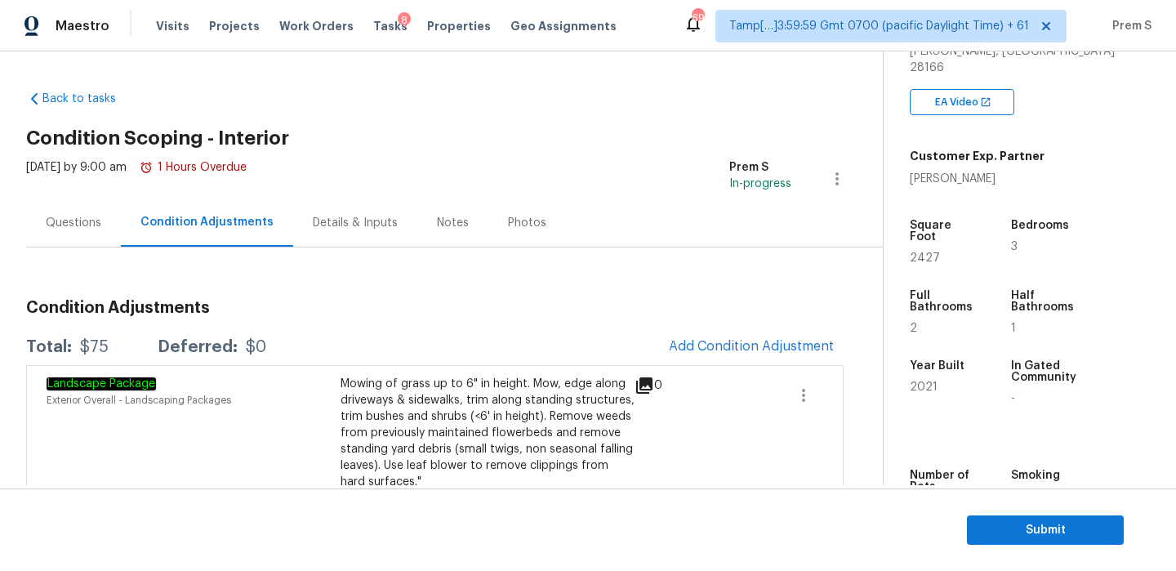
scroll to position [37, 0]
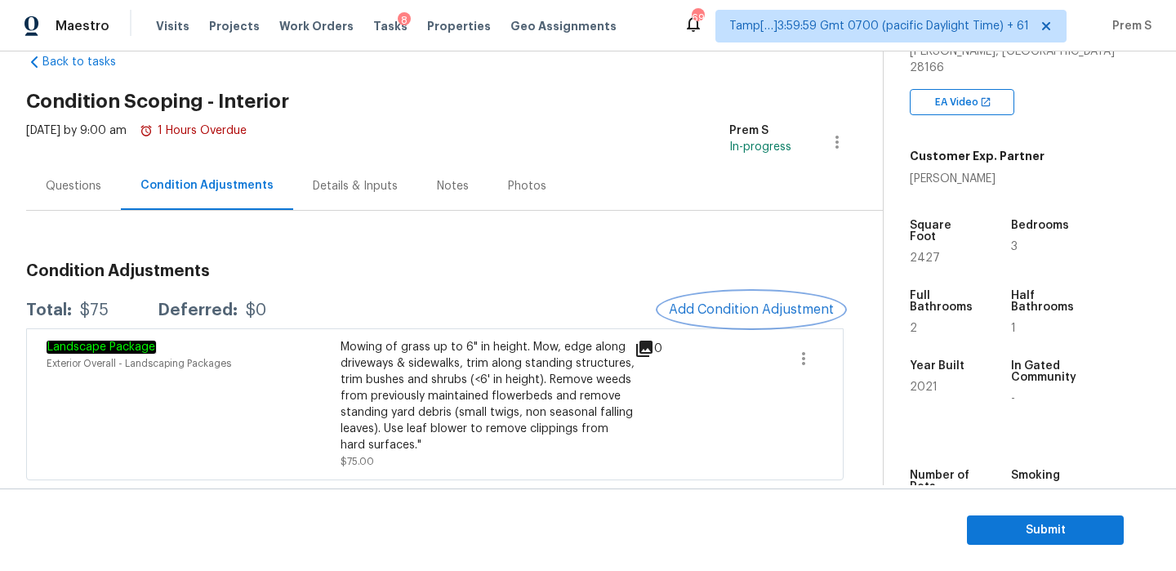
click at [756, 303] on span "Add Condition Adjustment" at bounding box center [751, 309] width 165 height 15
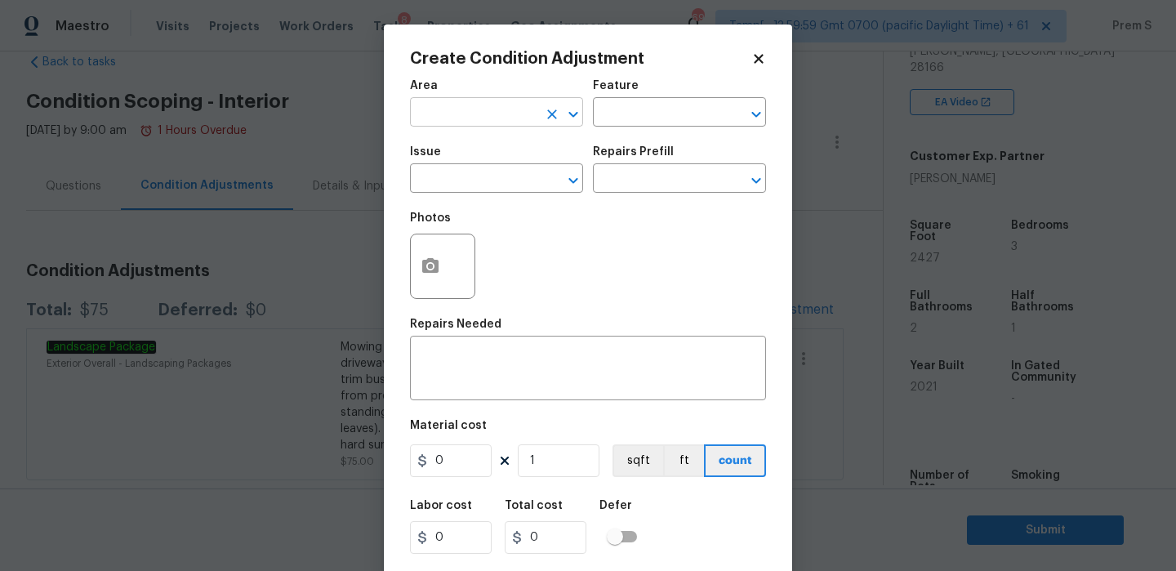
click at [516, 125] on input "text" at bounding box center [473, 113] width 127 height 25
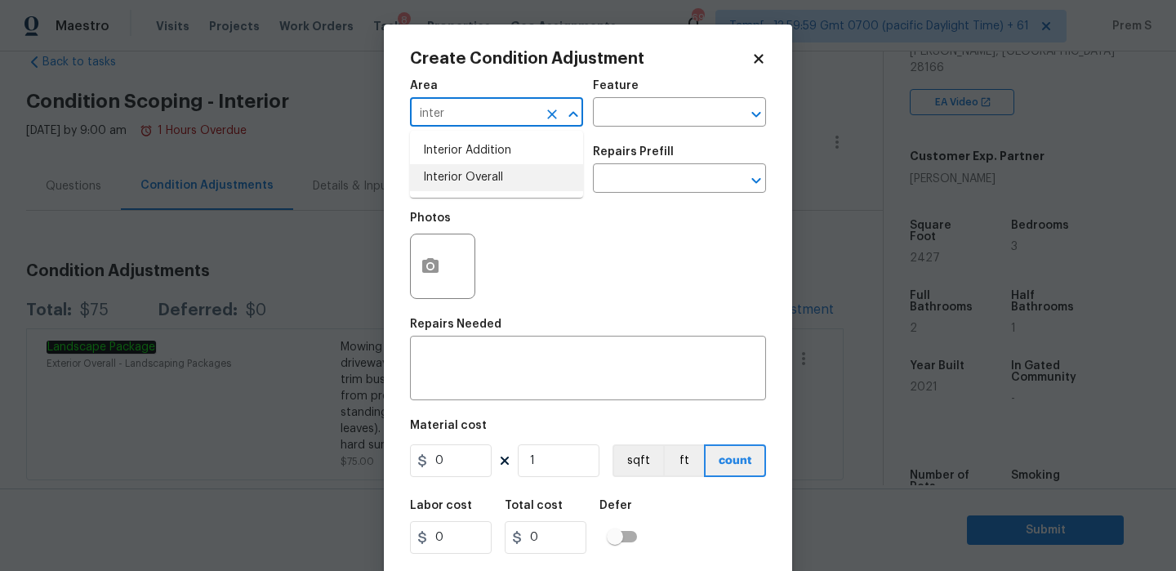
click at [470, 180] on li "Interior Overall" at bounding box center [496, 177] width 173 height 27
type input "Interior Overall"
click at [470, 180] on input "text" at bounding box center [473, 179] width 127 height 25
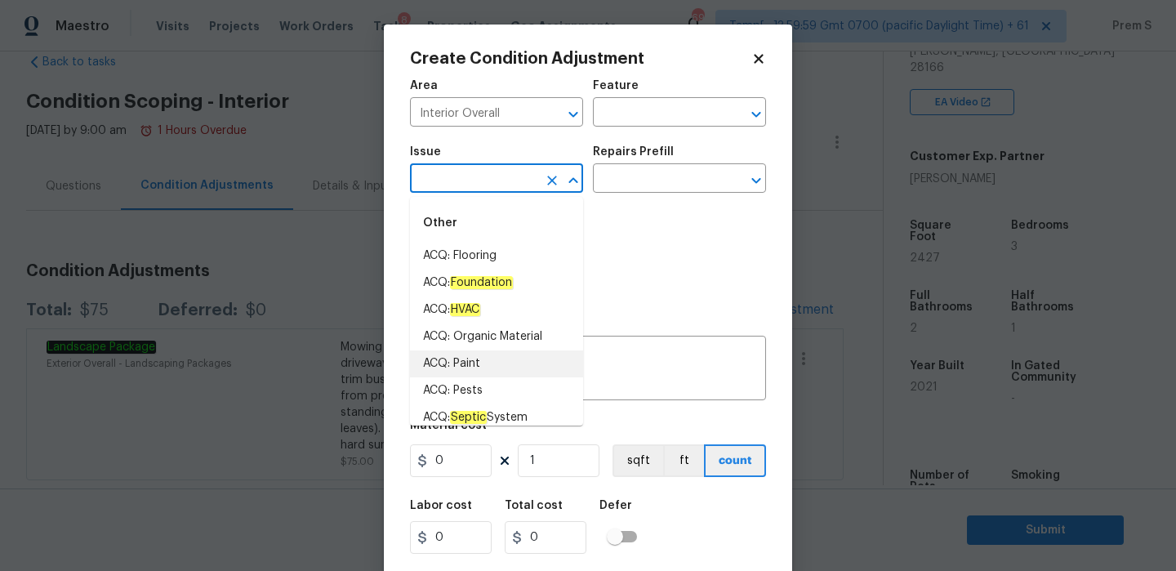
click at [520, 367] on li "ACQ: Paint" at bounding box center [496, 363] width 173 height 27
type input "ACQ: Paint"
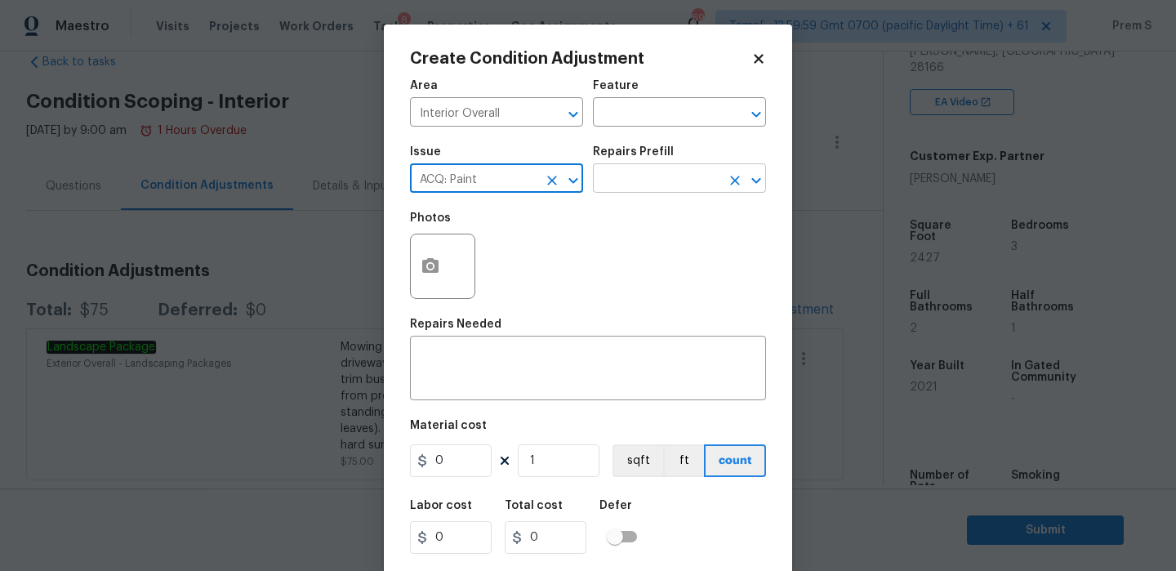
click at [657, 176] on input "text" at bounding box center [656, 179] width 127 height 25
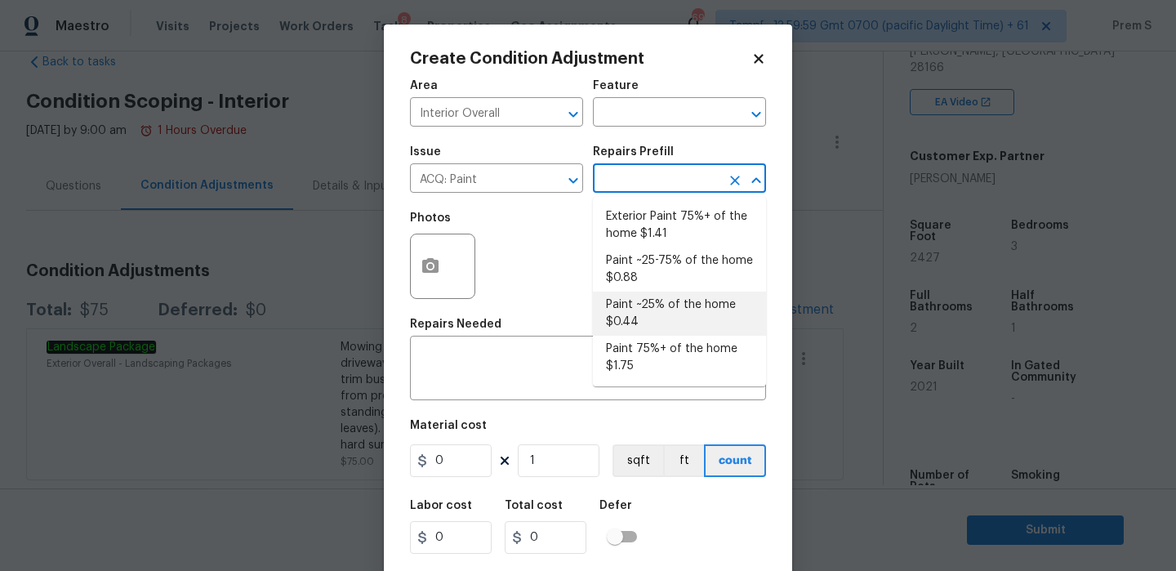
click at [658, 310] on li "Paint ~25% of the home $0.44" at bounding box center [679, 314] width 173 height 44
type input "Acquisition"
type textarea "Acquisition Scope: ~25% of the home needs interior paint"
type input "0.44"
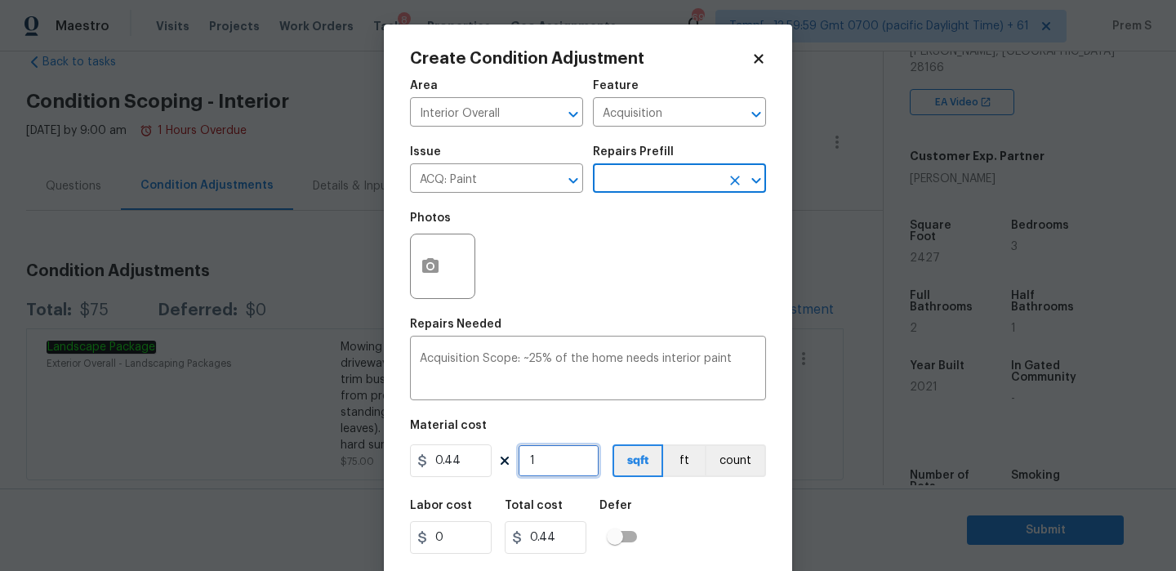
click at [572, 470] on input "1" at bounding box center [559, 460] width 82 height 33
type input "2"
type input "0.88"
type input "24"
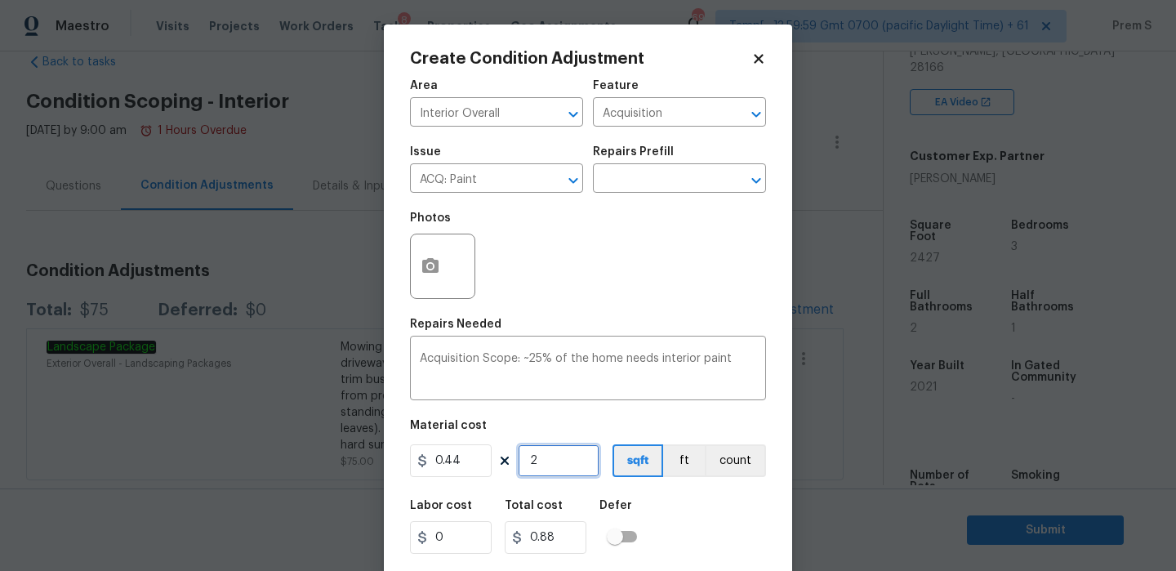
type input "10.56"
type input "242"
type input "106.48"
type input "2427"
type input "1067.88"
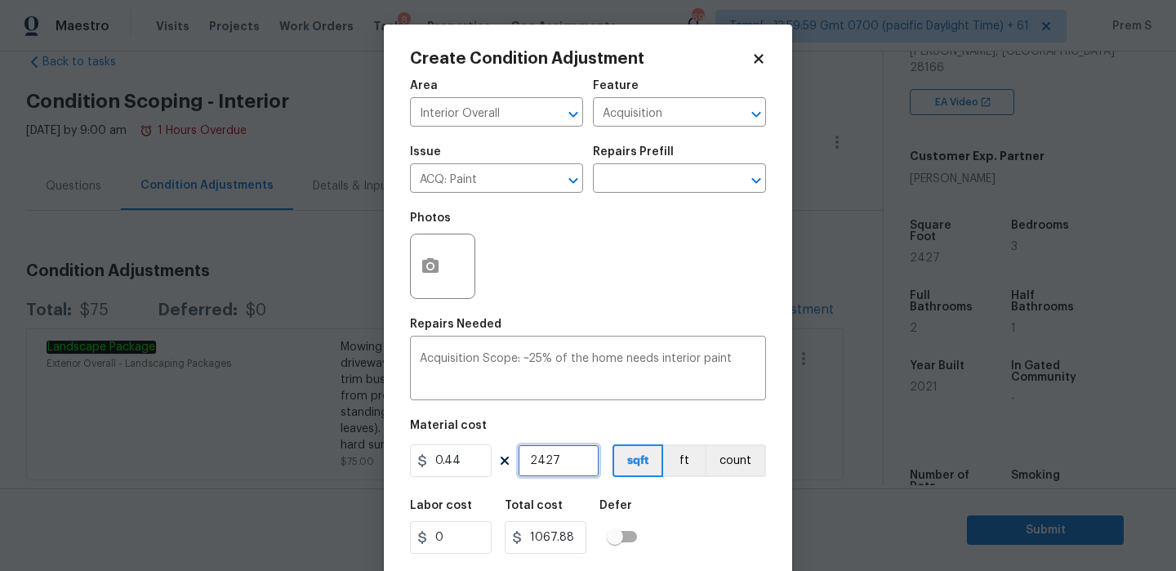
type input "2427"
click at [677, 502] on div "Labor cost 0 Total cost 1067.88 Defer" at bounding box center [588, 526] width 356 height 73
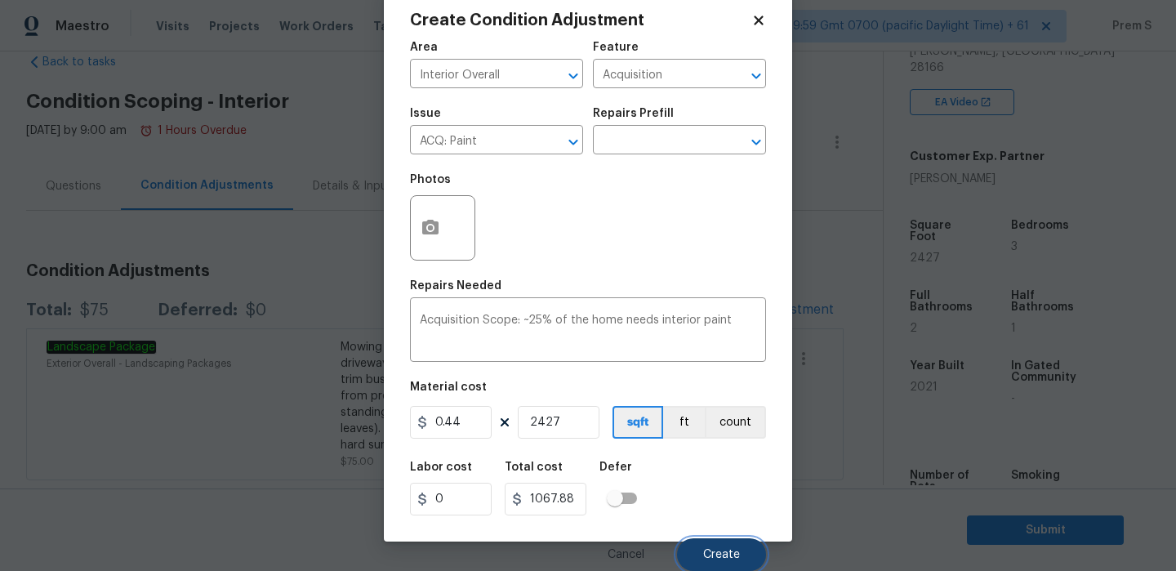
click at [728, 555] on span "Create" at bounding box center [721, 555] width 37 height 12
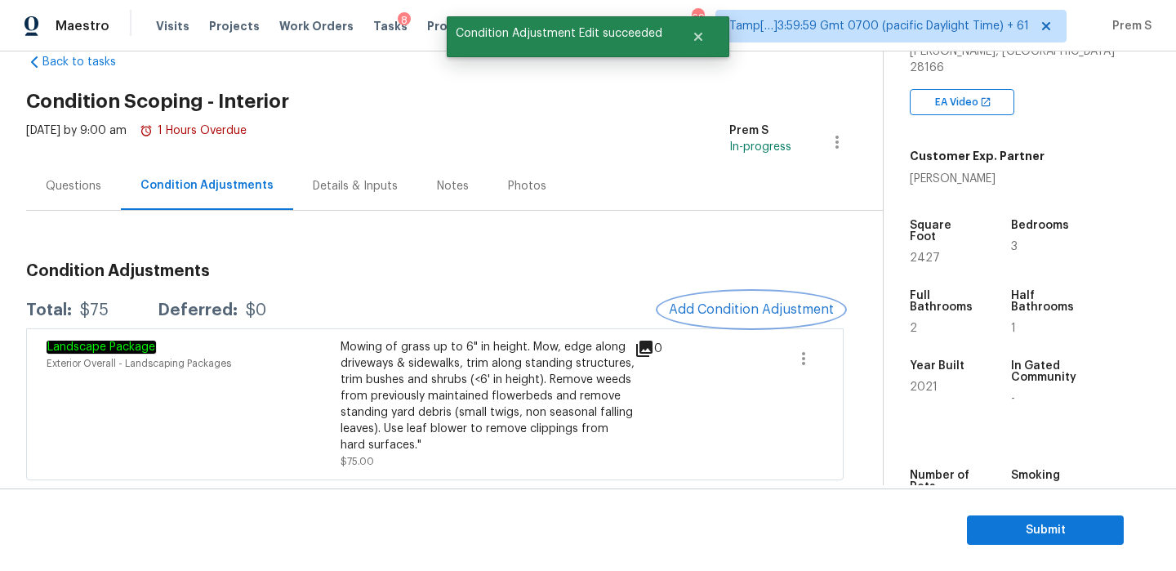
scroll to position [0, 0]
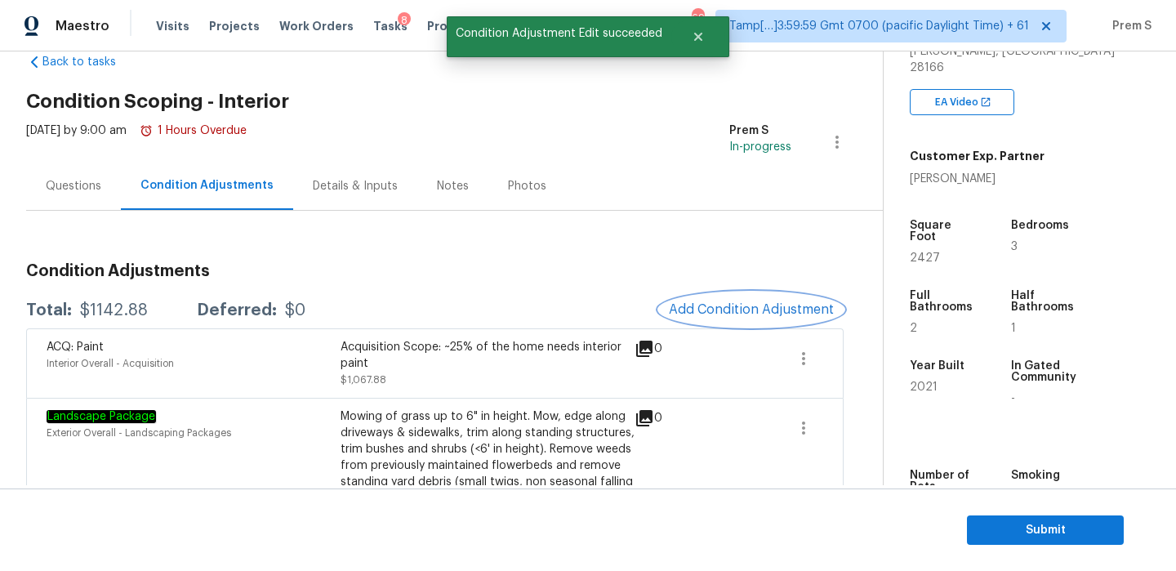
click at [749, 317] on button "Add Condition Adjustment" at bounding box center [751, 309] width 185 height 34
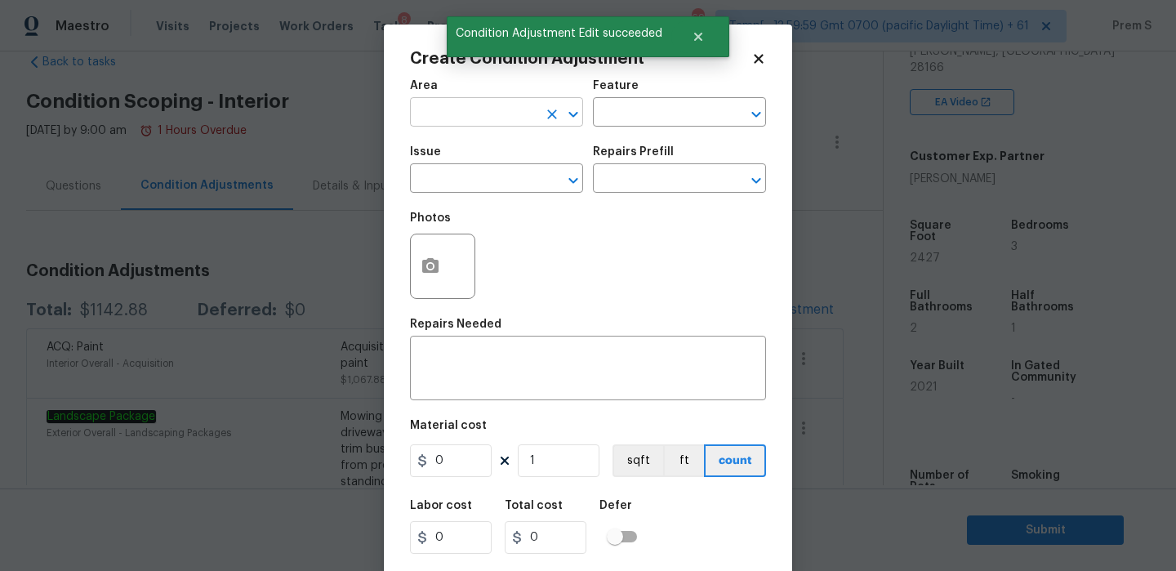
click at [524, 122] on input "text" at bounding box center [473, 113] width 127 height 25
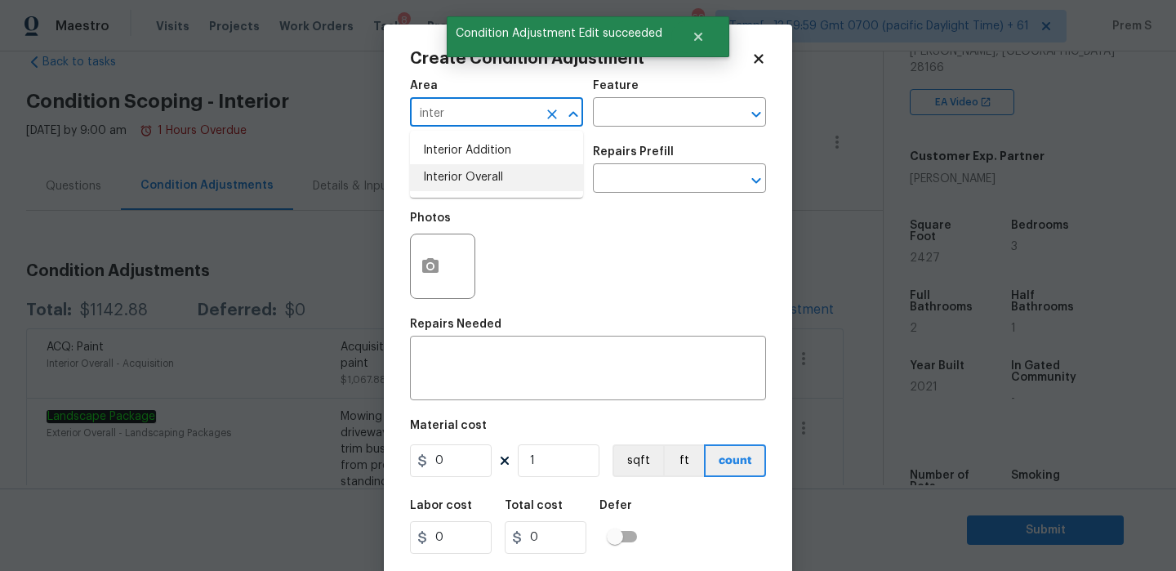
click at [526, 174] on li "Interior Overall" at bounding box center [496, 177] width 173 height 27
type input "Interior Overall"
click at [526, 174] on input "text" at bounding box center [473, 179] width 127 height 25
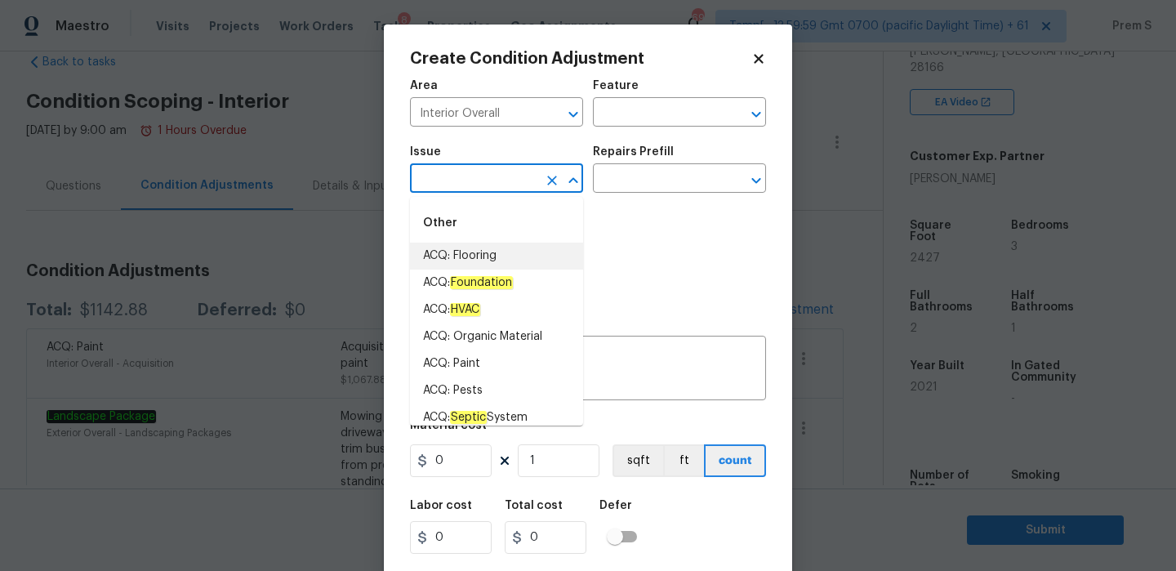
click at [519, 260] on li "ACQ: Flooring" at bounding box center [496, 256] width 173 height 27
type input "ACQ: Flooring"
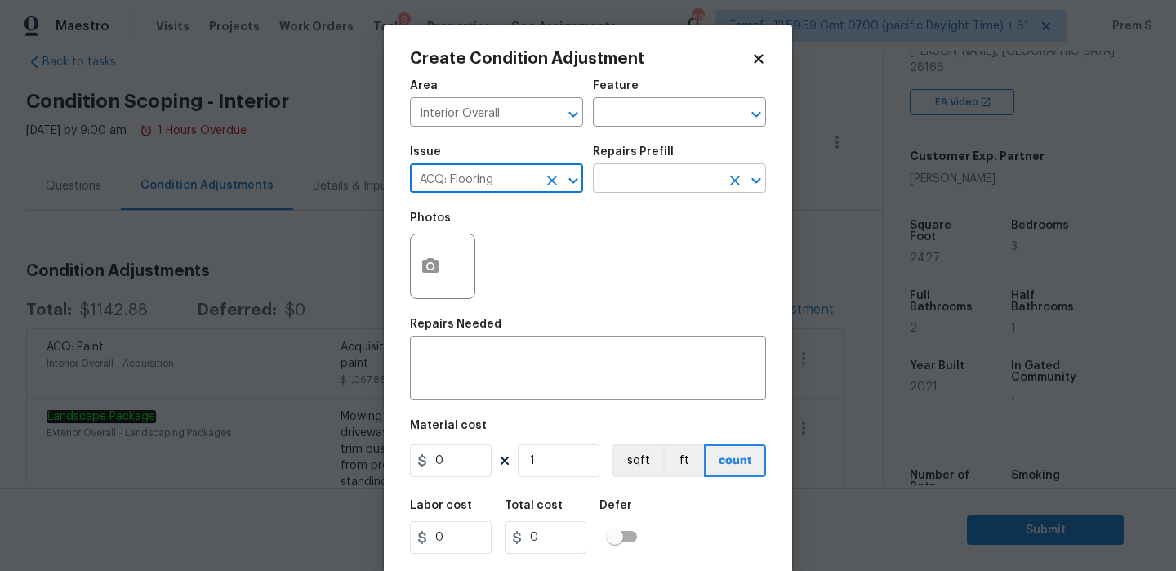
click at [645, 182] on input "text" at bounding box center [656, 179] width 127 height 25
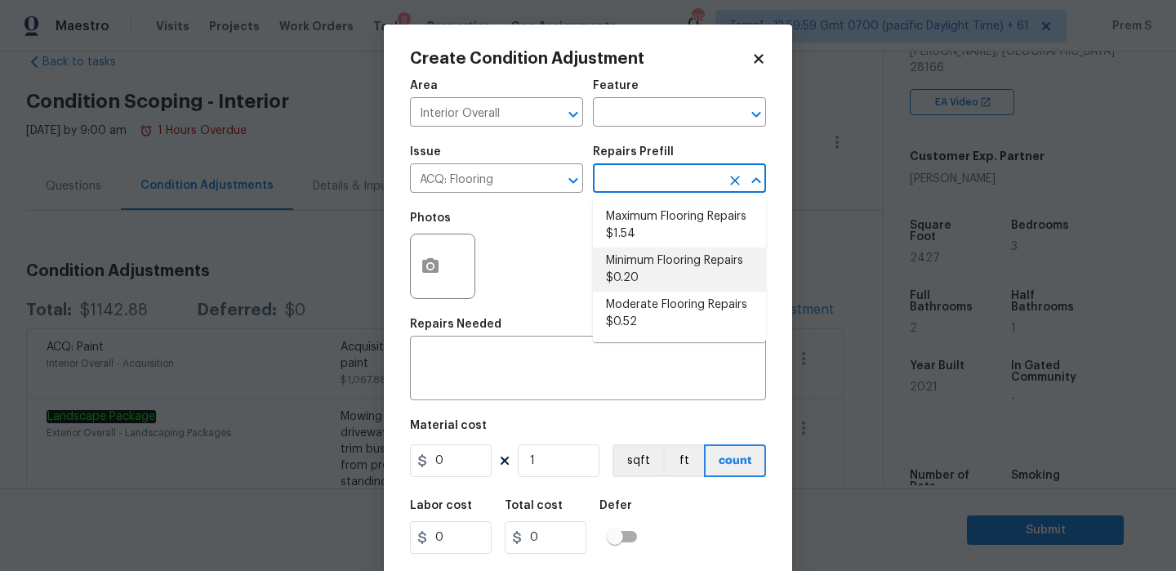
click at [657, 272] on li "Minimum Flooring Repairs $0.20" at bounding box center [679, 269] width 173 height 44
type input "Acquisition"
type textarea "Acquisition Scope: Minimum flooring repairs"
type input "0.2"
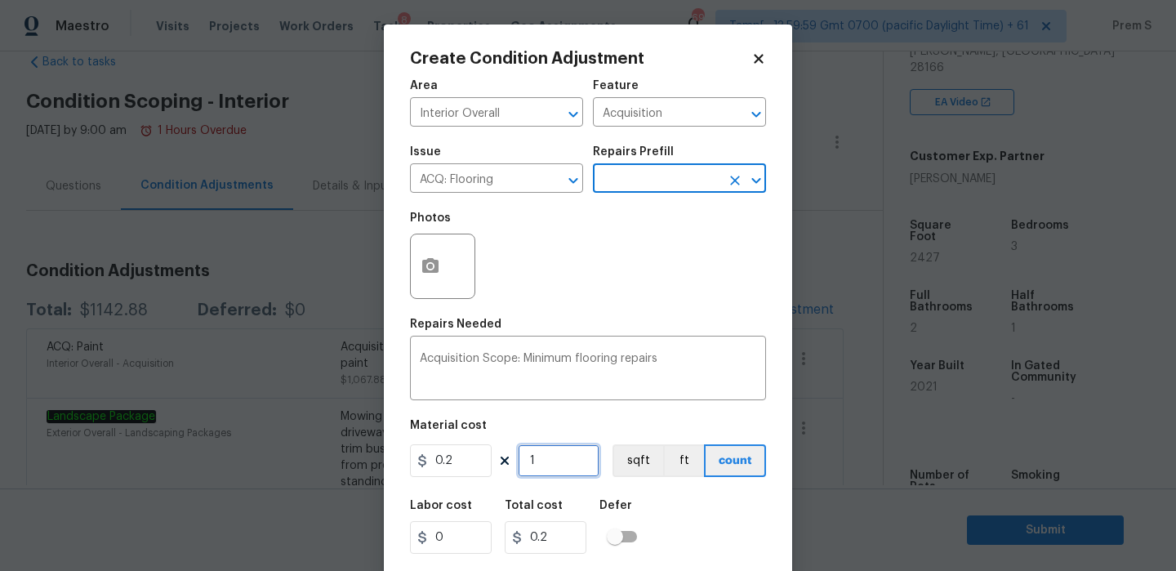
click at [547, 470] on input "1" at bounding box center [559, 460] width 82 height 33
type input "12"
type input "2.4"
type input "124"
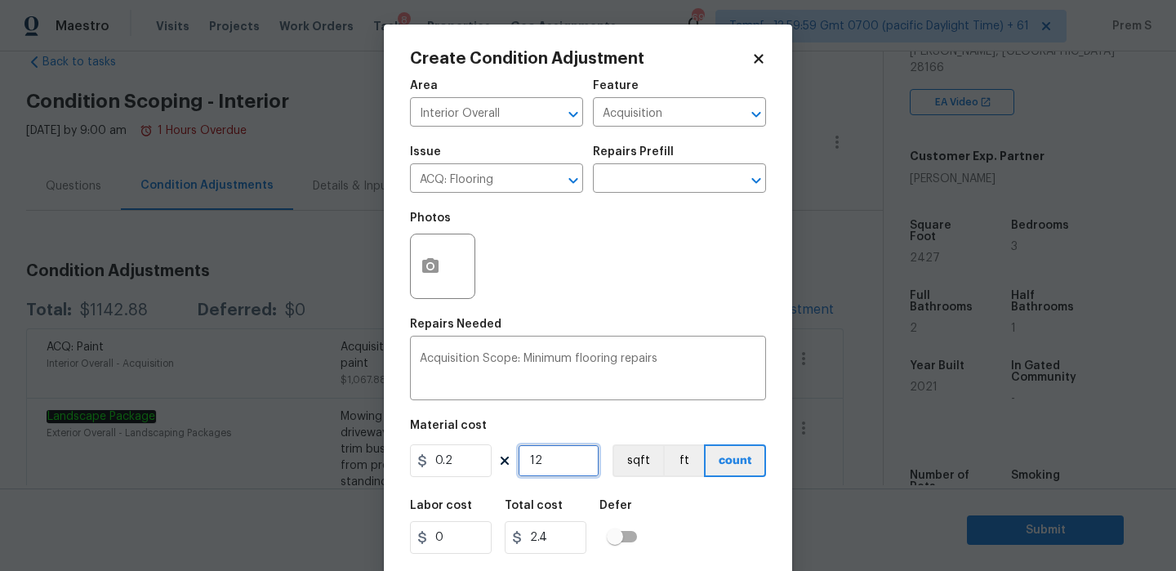
type input "24.8"
type input "1242"
type input "248.4"
type input "12427"
type input "2485.4"
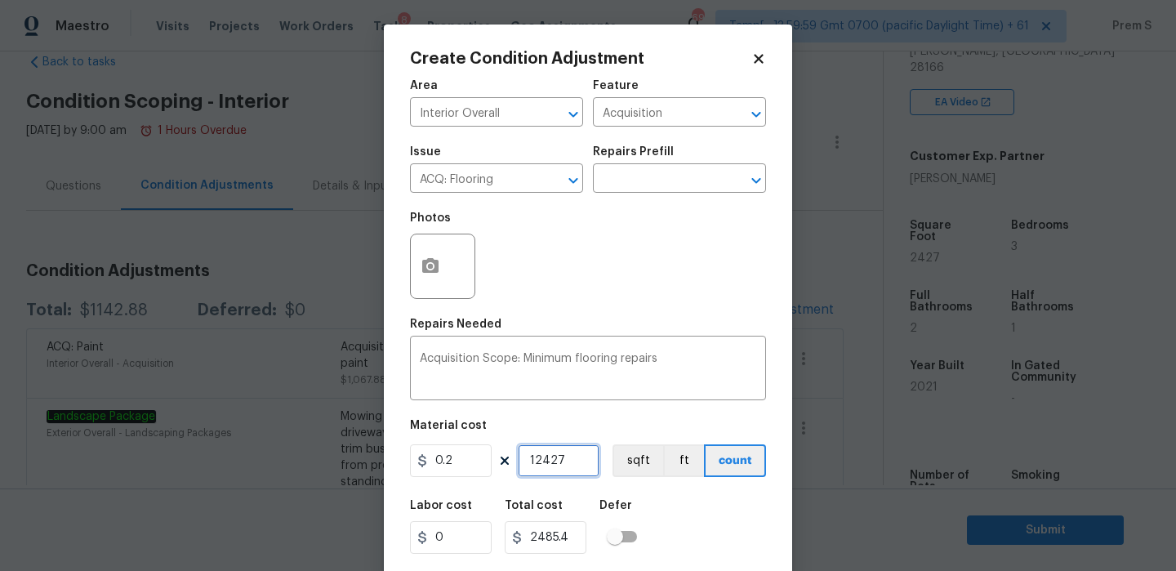
click at [536, 461] on input "12427" at bounding box center [559, 460] width 82 height 33
type input "2427"
type input "485.4"
type input "2427"
click at [677, 529] on div "Labor cost 0 Total cost 485.4 Defer" at bounding box center [588, 526] width 356 height 73
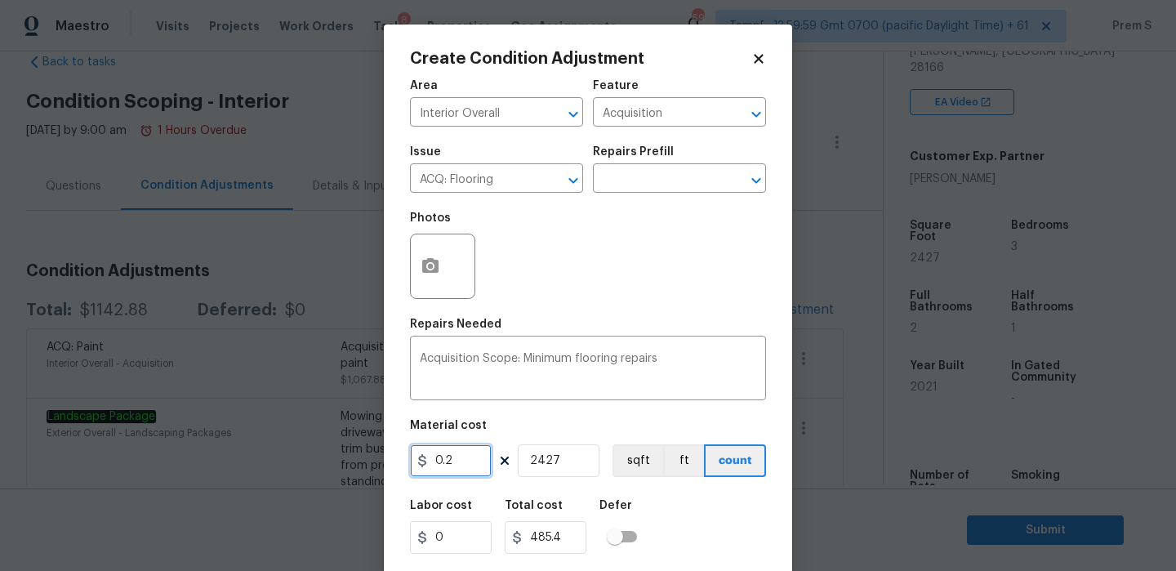
click at [461, 465] on input "0.2" at bounding box center [451, 460] width 82 height 33
type input "400"
click at [550, 460] on input "2427" at bounding box center [559, 460] width 82 height 33
type input "970800"
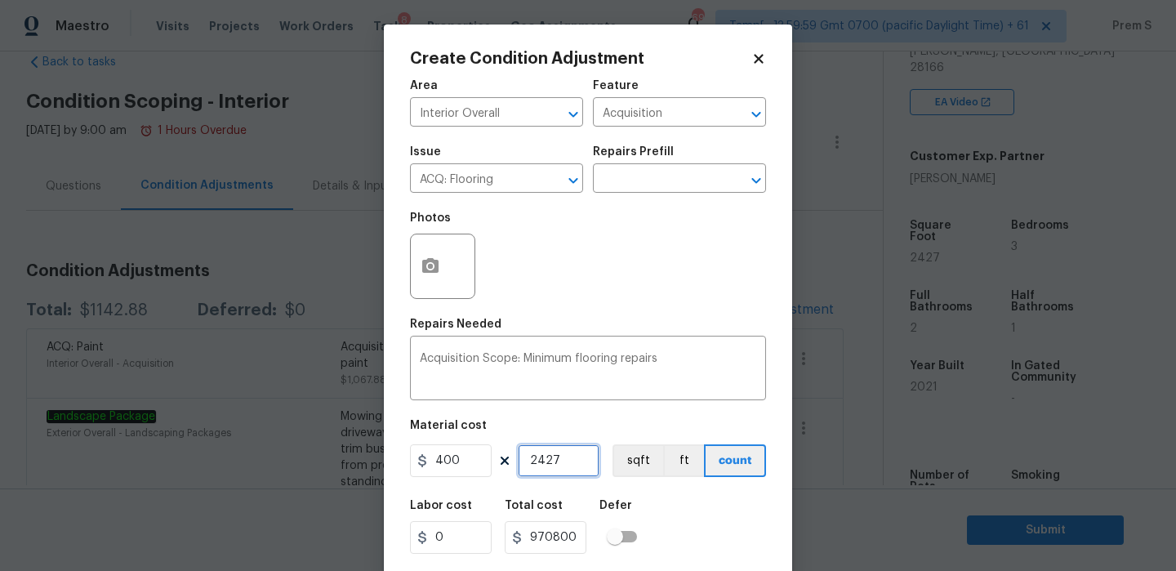
click at [550, 460] on input "2427" at bounding box center [559, 460] width 82 height 33
type input "1"
type input "400"
type input "1"
click at [706, 527] on div "Labor cost 0 Total cost 400 Defer" at bounding box center [588, 526] width 356 height 73
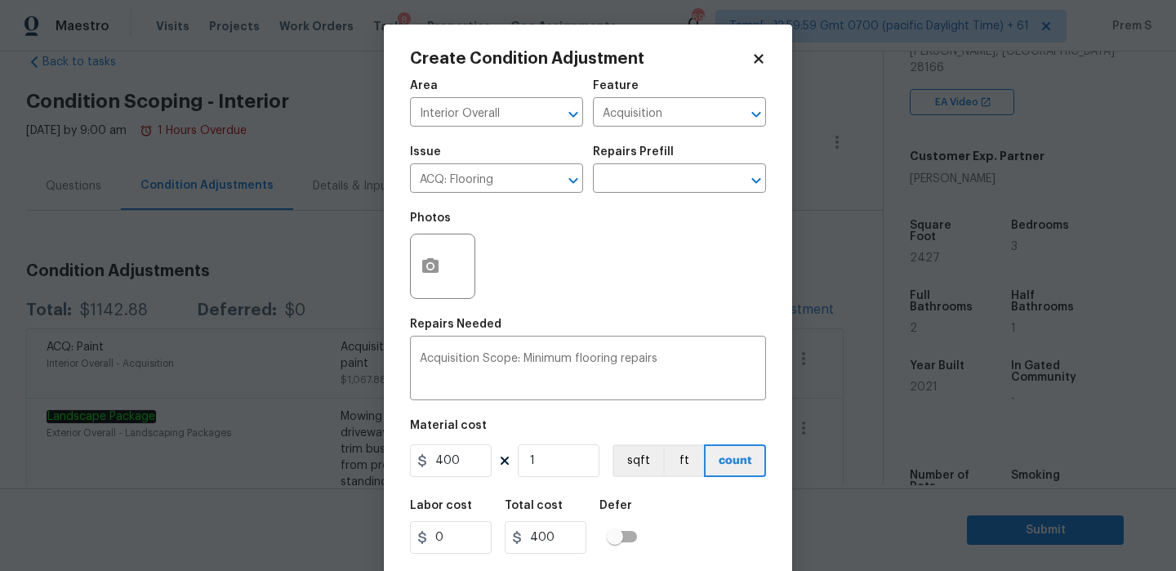
scroll to position [39, 0]
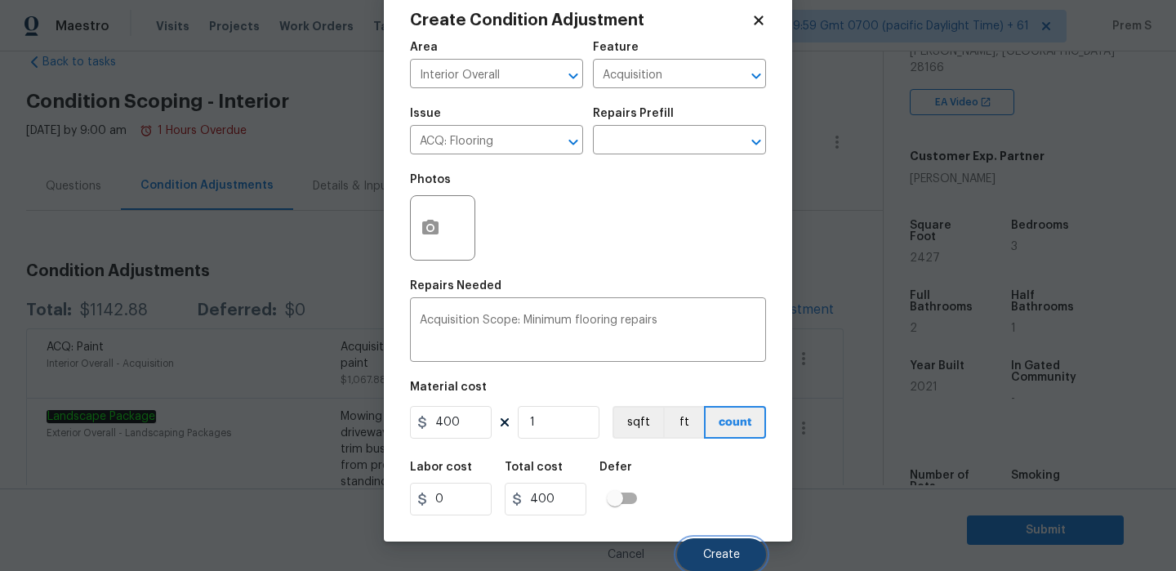
click at [719, 554] on span "Create" at bounding box center [721, 555] width 37 height 12
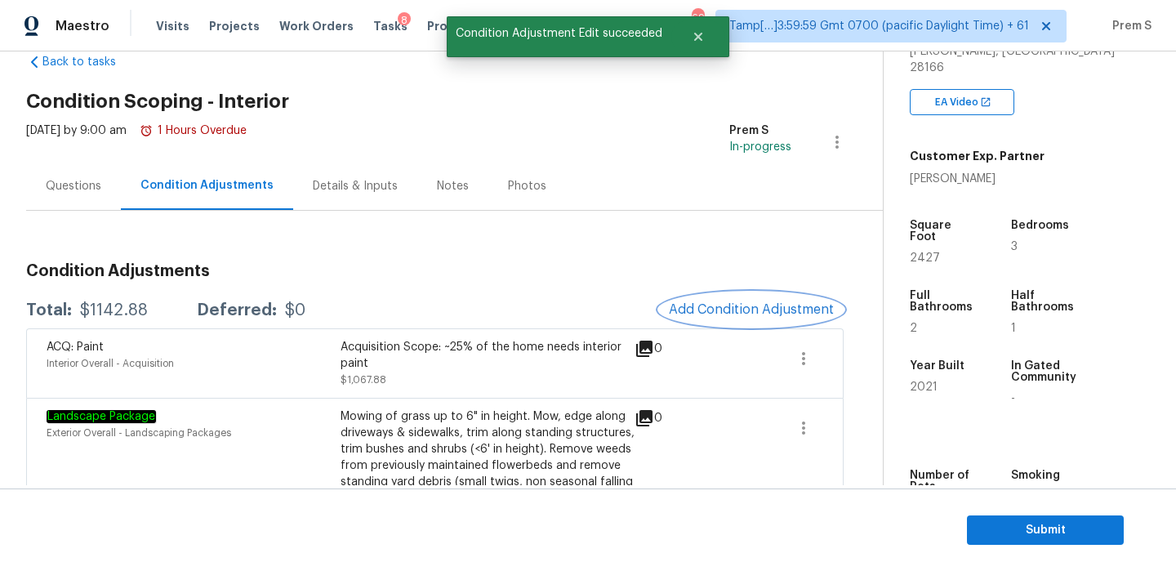
scroll to position [0, 0]
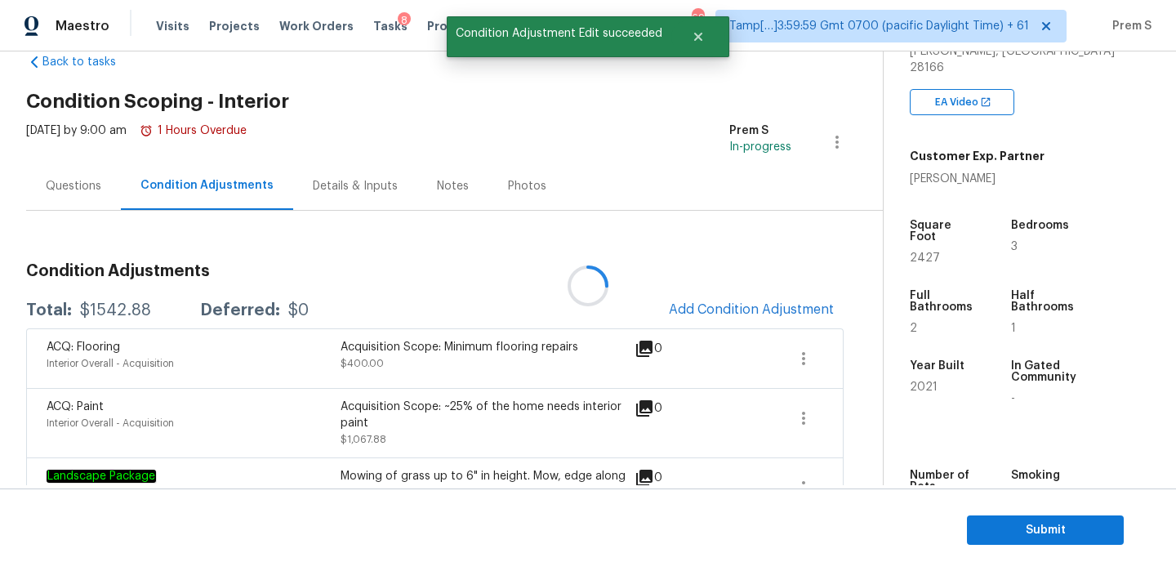
click at [803, 311] on div at bounding box center [588, 285] width 1176 height 571
click at [730, 317] on button "Add Condition Adjustment" at bounding box center [751, 309] width 185 height 34
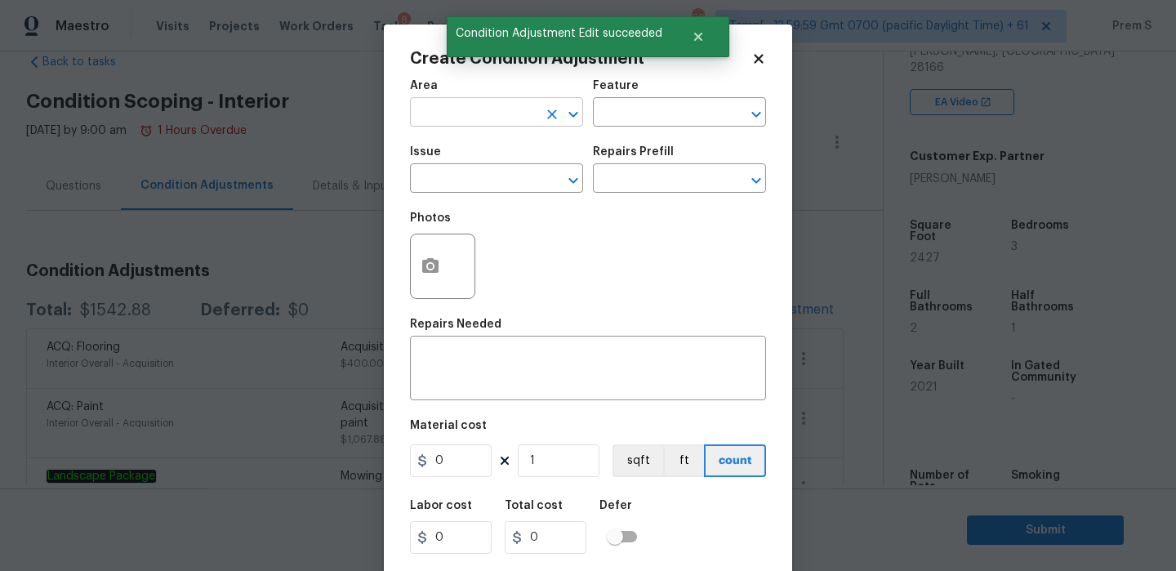
click at [547, 103] on div at bounding box center [562, 114] width 42 height 23
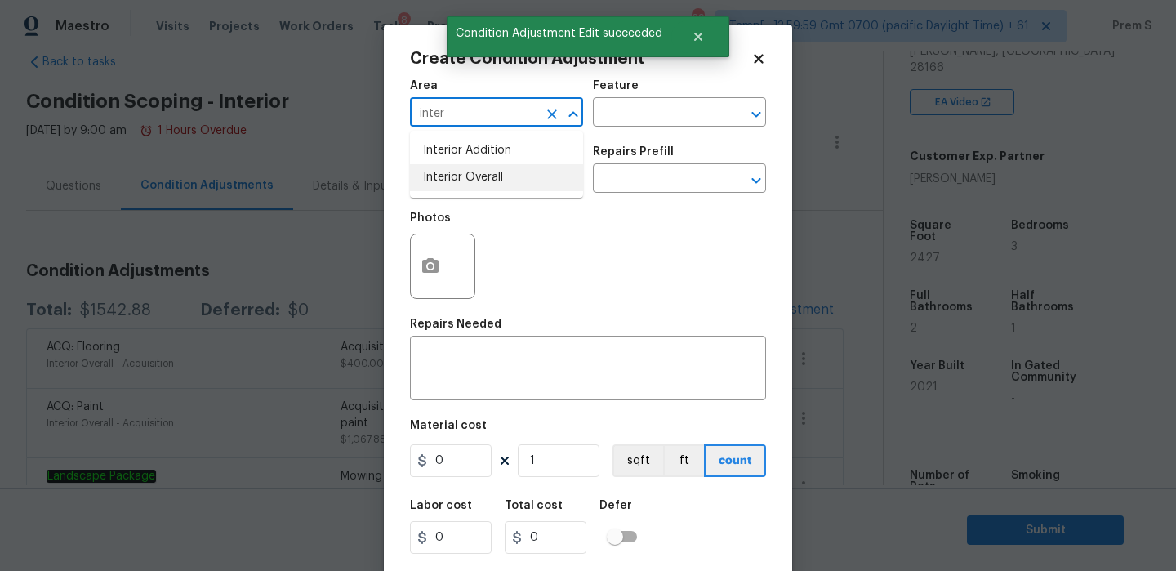
click at [502, 184] on li "Interior Overall" at bounding box center [496, 177] width 173 height 27
type input "Interior Overall"
click at [502, 184] on input "text" at bounding box center [473, 179] width 127 height 25
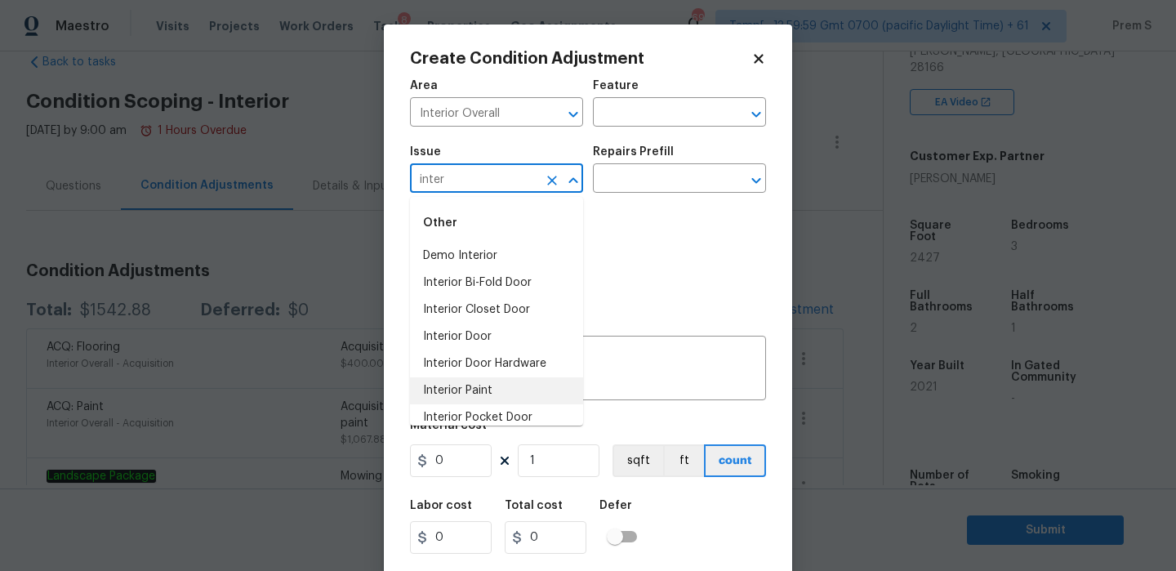
click at [471, 386] on li "Interior Paint" at bounding box center [496, 390] width 173 height 27
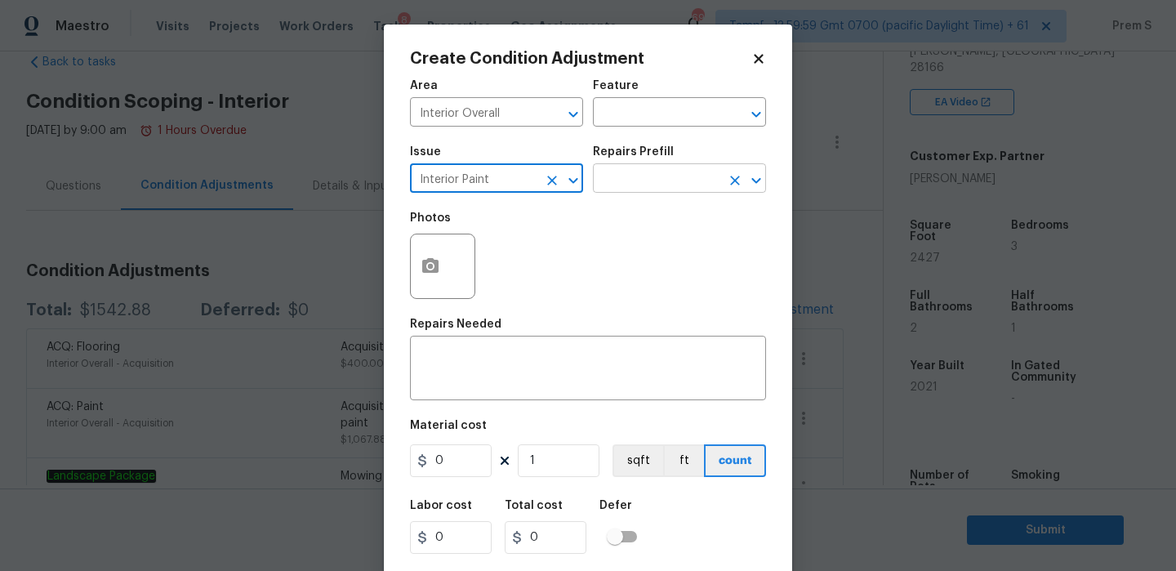
type input "Interior Paint"
click at [640, 182] on input "text" at bounding box center [656, 179] width 127 height 25
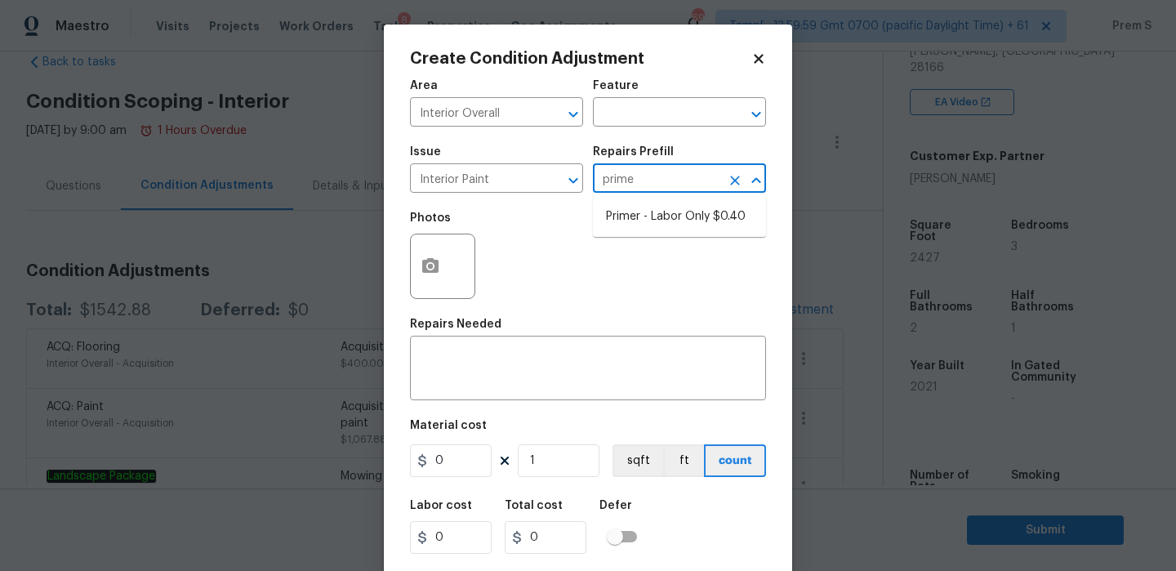
type input "primer"
click at [642, 216] on li "Primer - Labor Only $0.40" at bounding box center [679, 216] width 173 height 27
type input "Overall Paint"
type textarea "Interior primer - PRIMER PROVIDED BY OPENDOOR - All nails, screws, drywall anch…"
type input "0.4"
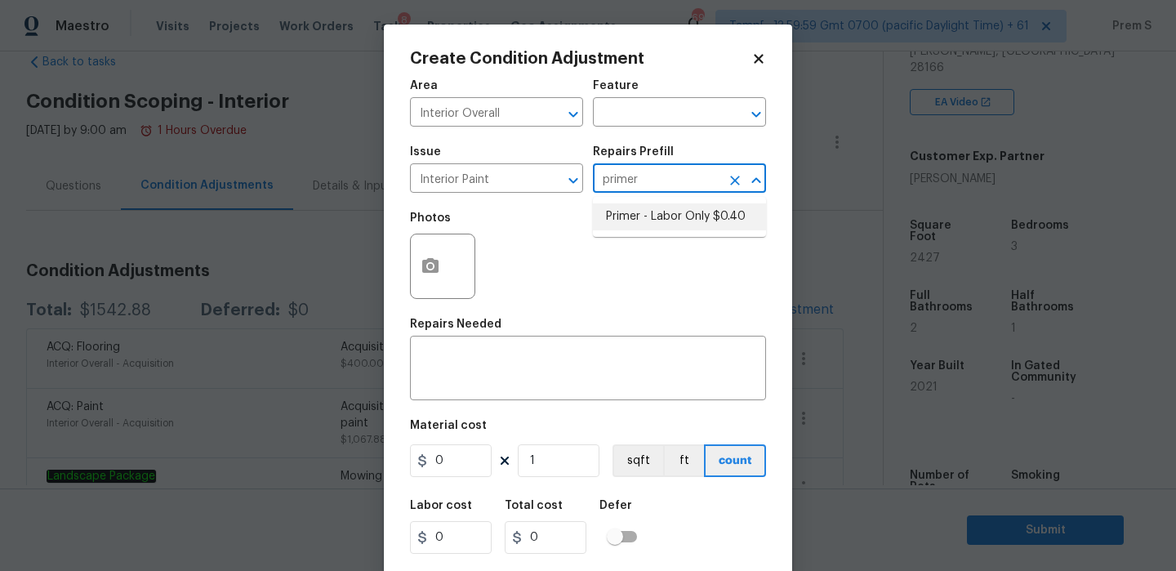
type input "0.4"
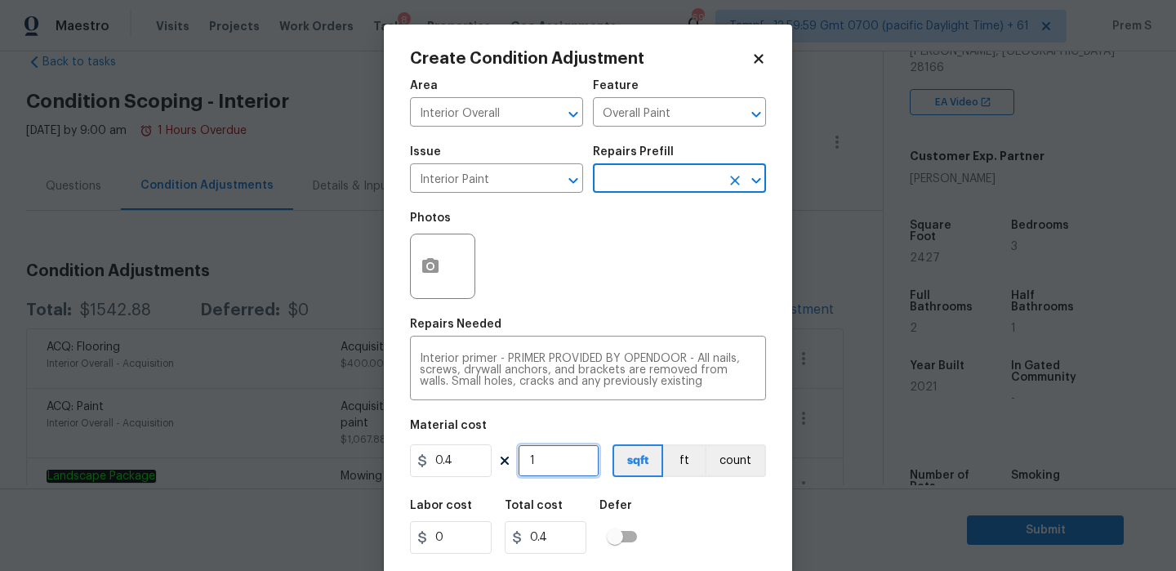
click at [553, 456] on input "1" at bounding box center [559, 460] width 82 height 33
type input "3"
type input "1.2"
type input "30"
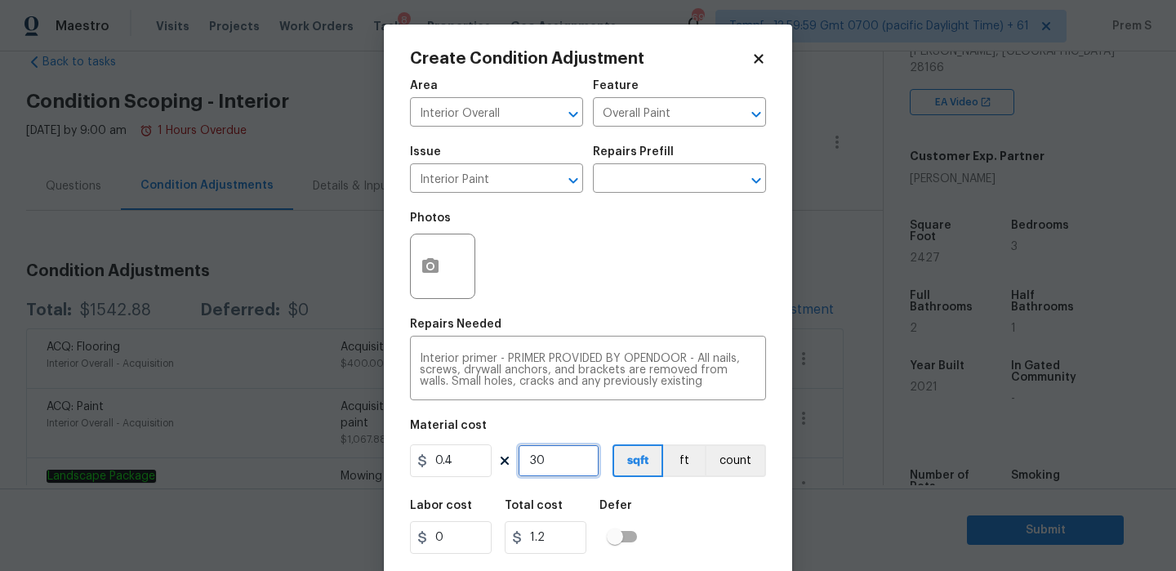
type input "12"
type input "300"
type input "120"
type input "300"
click at [715, 521] on div "Labor cost 0 Total cost 120 Defer" at bounding box center [588, 526] width 356 height 73
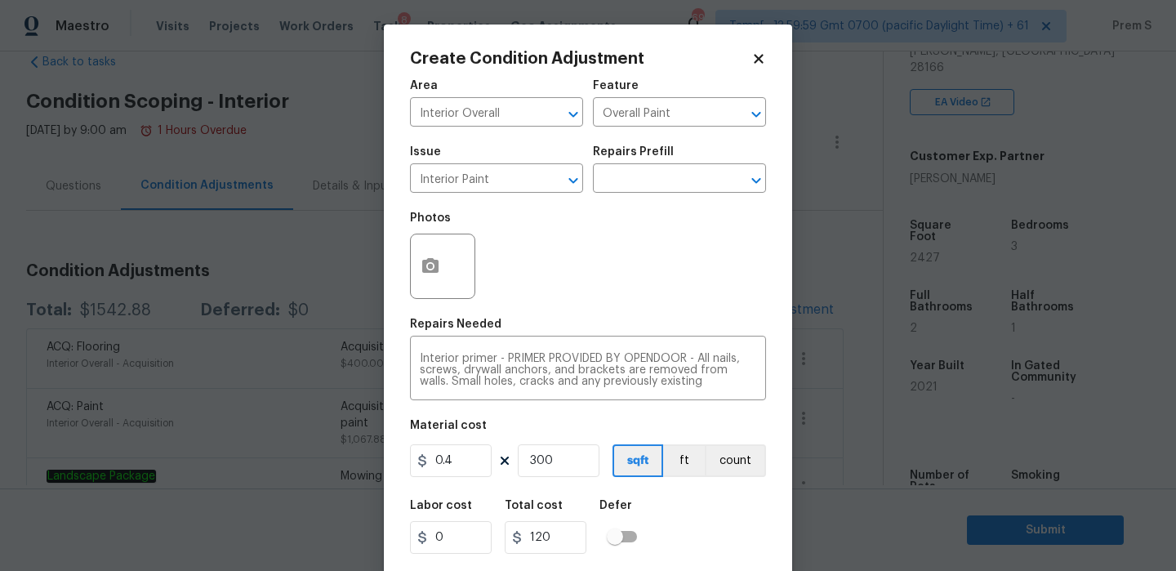
scroll to position [39, 0]
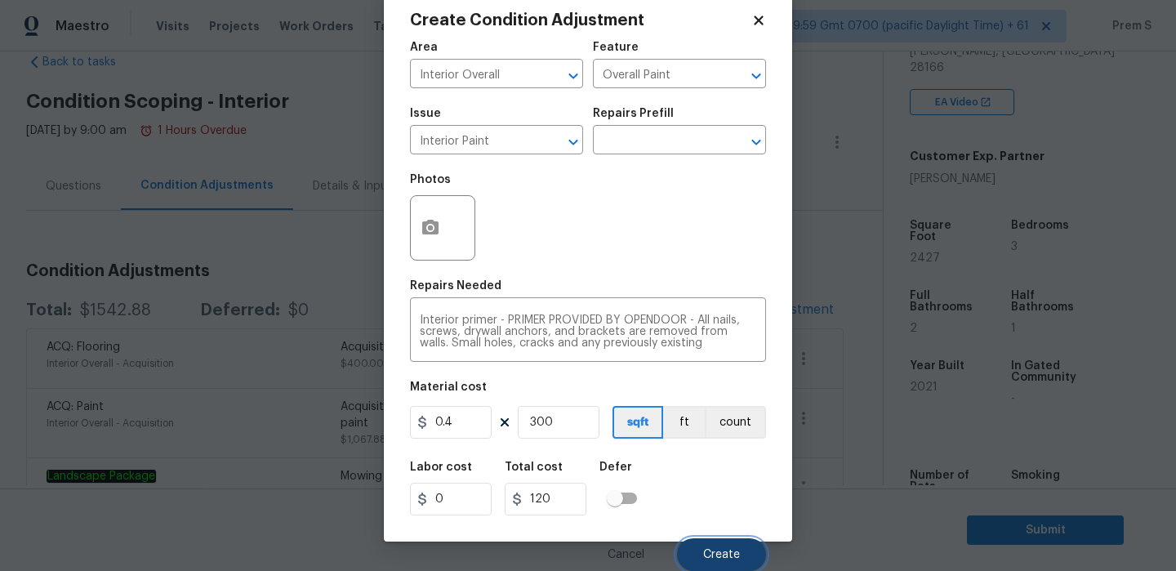
click at [722, 551] on span "Create" at bounding box center [721, 555] width 37 height 12
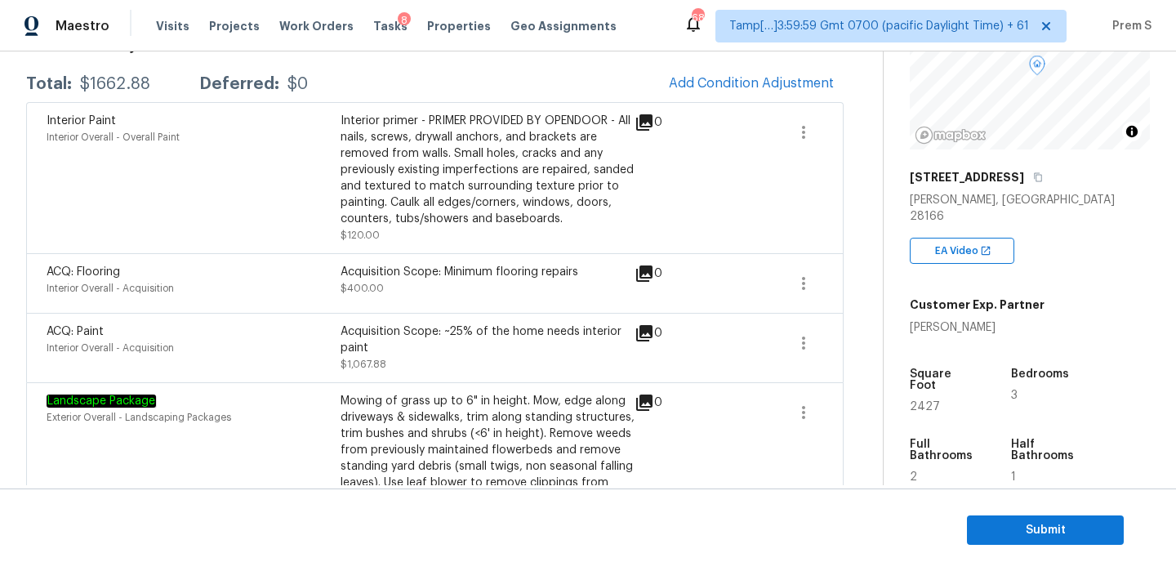
scroll to position [318, 0]
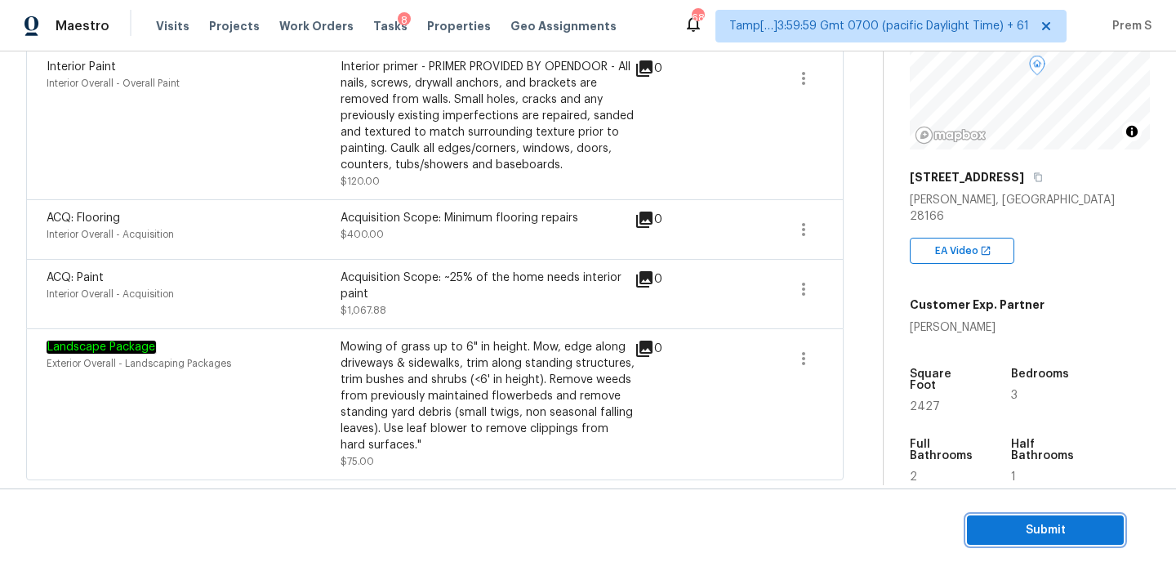
click at [997, 515] on button "Submit" at bounding box center [1045, 530] width 157 height 30
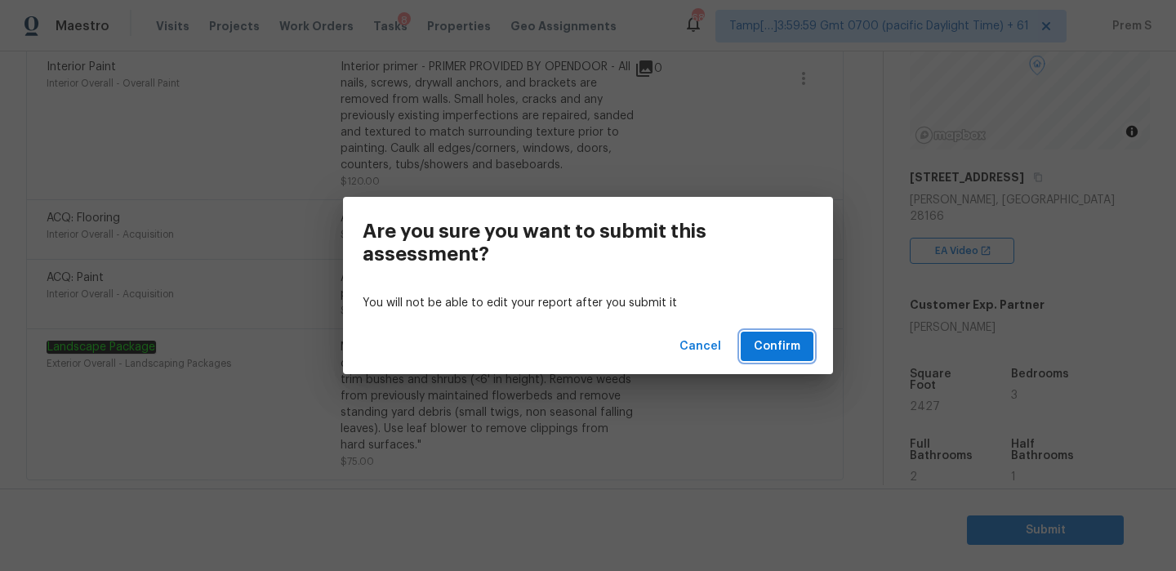
click at [759, 333] on button "Confirm" at bounding box center [777, 347] width 73 height 30
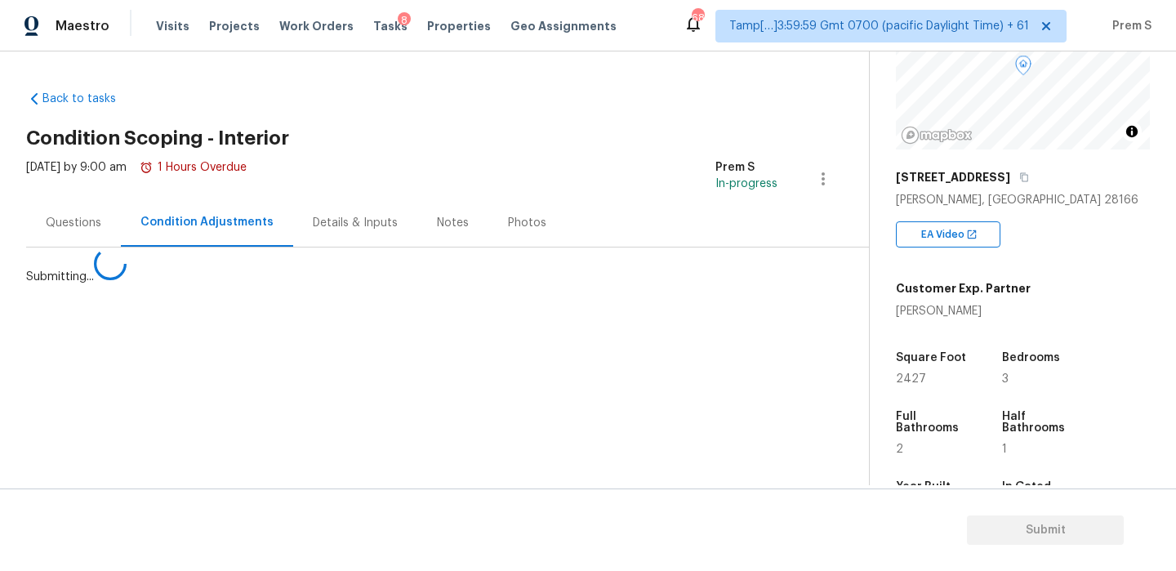
scroll to position [0, 0]
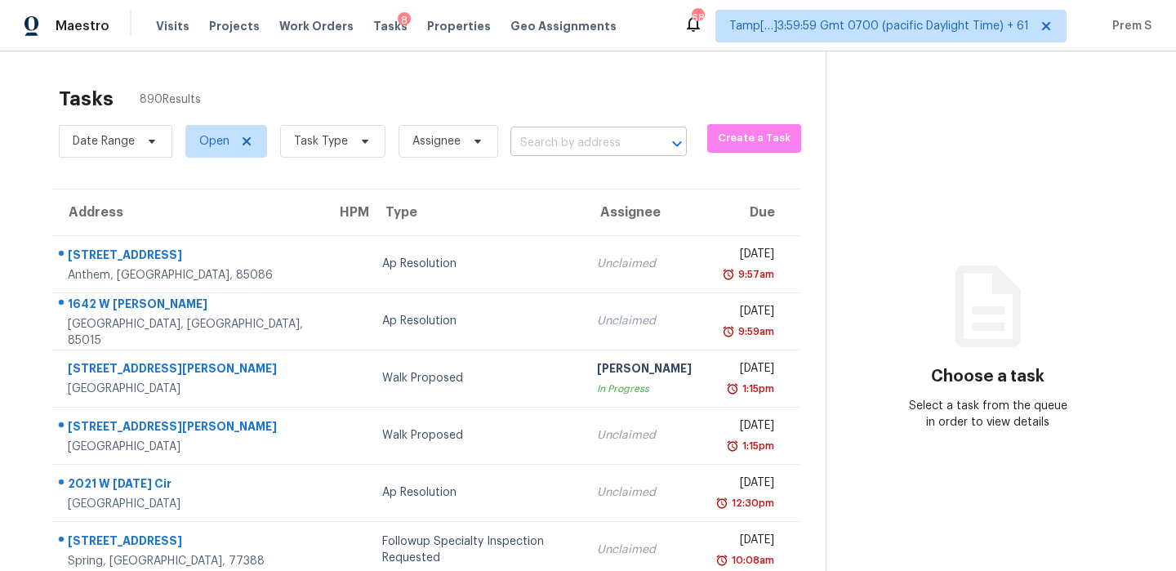
click at [625, 144] on input "text" at bounding box center [575, 143] width 131 height 25
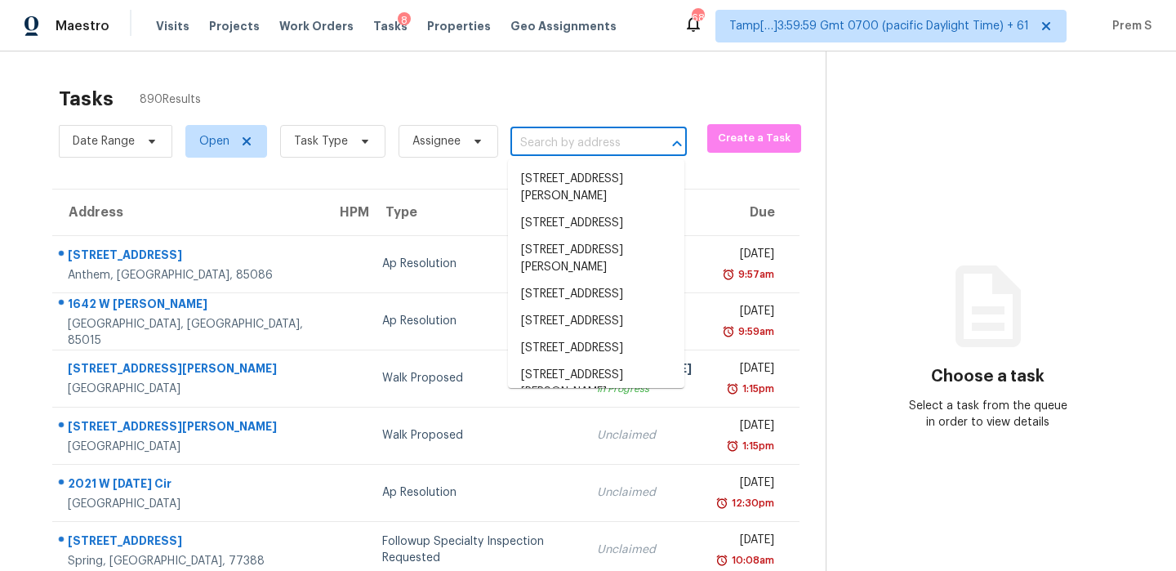
paste input "[STREET_ADDRESS]"
type input "[STREET_ADDRESS]"
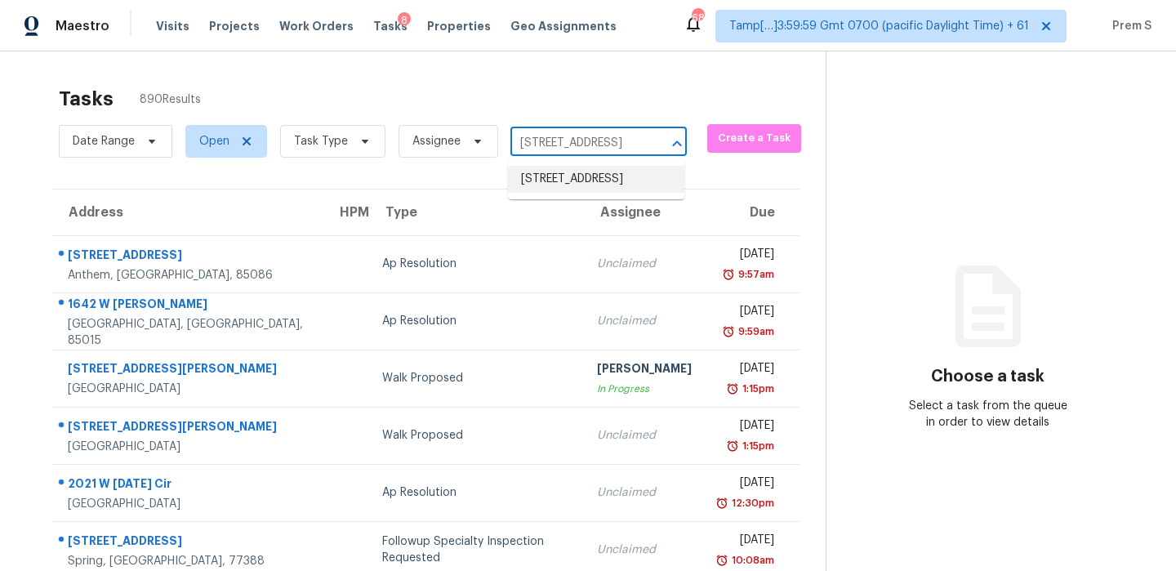
click at [630, 193] on li "[STREET_ADDRESS]" at bounding box center [596, 179] width 176 height 27
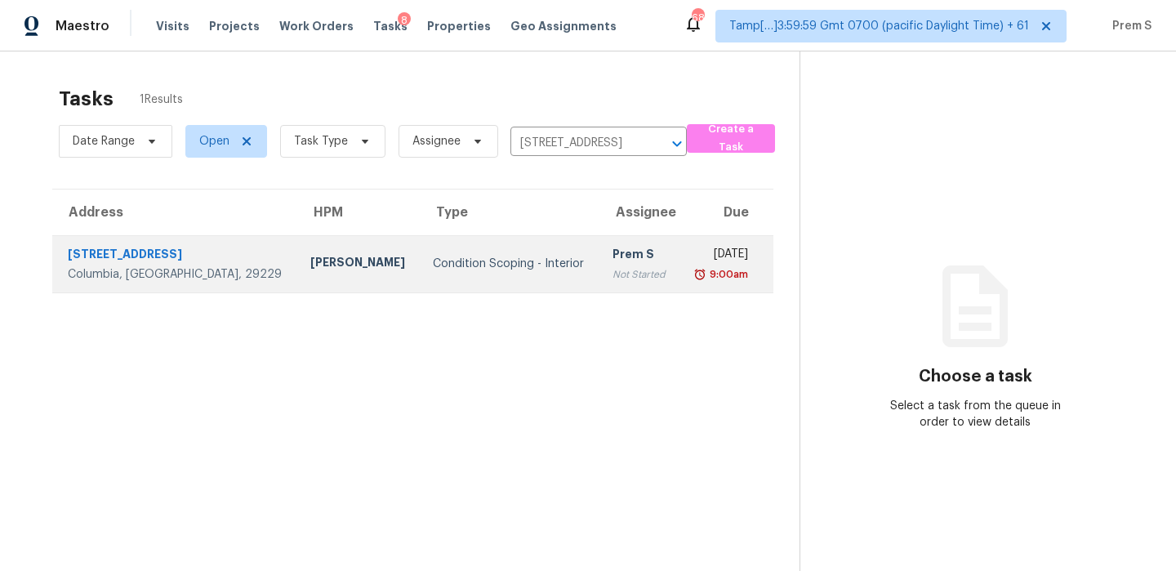
click at [679, 258] on td "Tue, Sep 9th 2025 9:00am" at bounding box center [726, 263] width 94 height 57
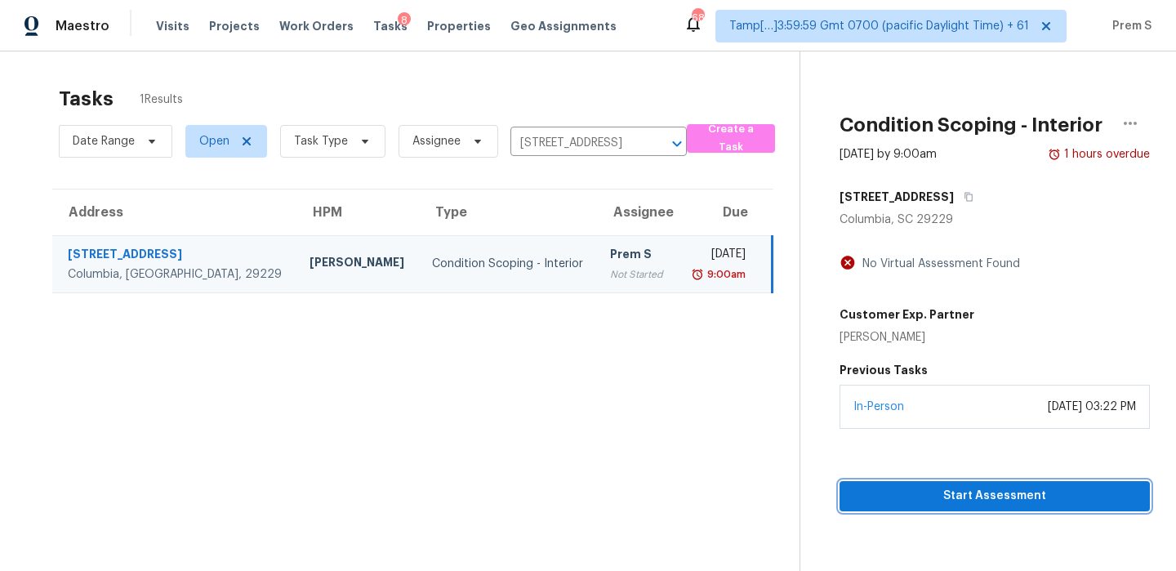
click at [963, 500] on span "Start Assessment" at bounding box center [994, 496] width 284 height 20
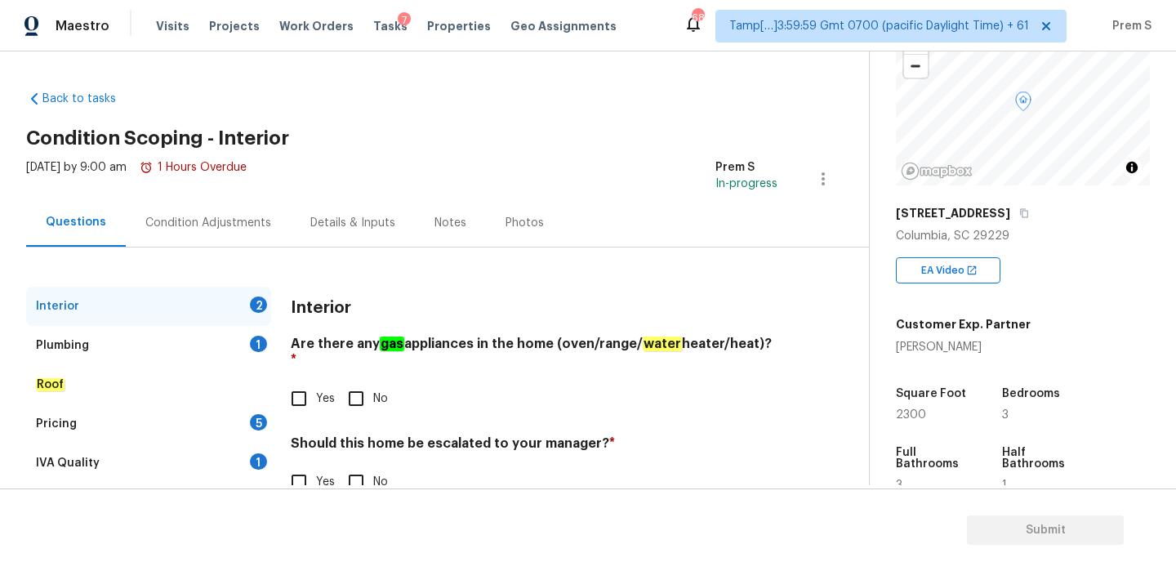
scroll to position [126, 0]
click at [311, 381] on input "Yes" at bounding box center [299, 398] width 34 height 34
checkbox input "true"
click at [354, 483] on div "Interior Are there any gas appliances in the home (oven/range/ water heater/hea…" at bounding box center [534, 404] width 487 height 234
click at [345, 465] on input "No" at bounding box center [356, 482] width 34 height 34
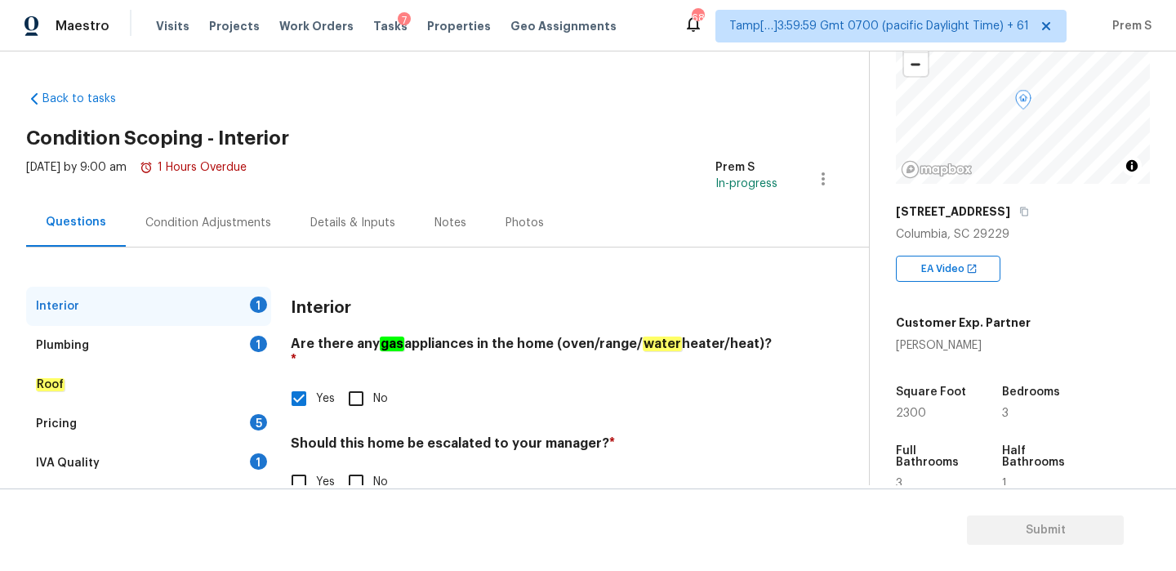
checkbox input "true"
click at [252, 341] on div "1" at bounding box center [258, 344] width 17 height 16
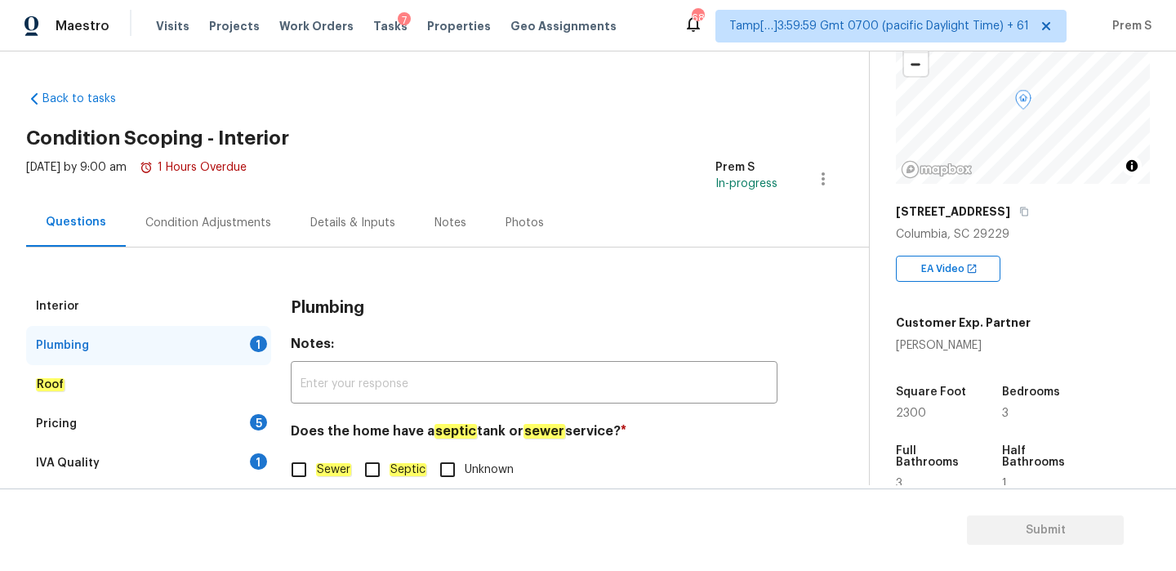
click at [296, 454] on input "Sewer" at bounding box center [299, 469] width 34 height 34
checkbox input "true"
click at [250, 422] on div "5" at bounding box center [258, 422] width 17 height 16
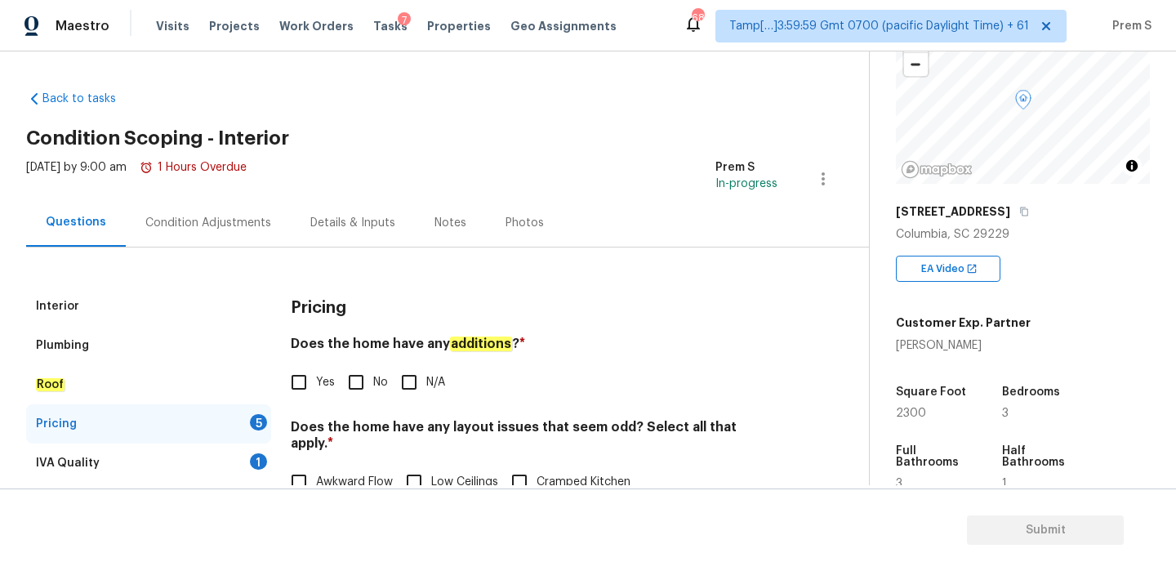
click at [356, 390] on input "No" at bounding box center [356, 382] width 34 height 34
checkbox input "true"
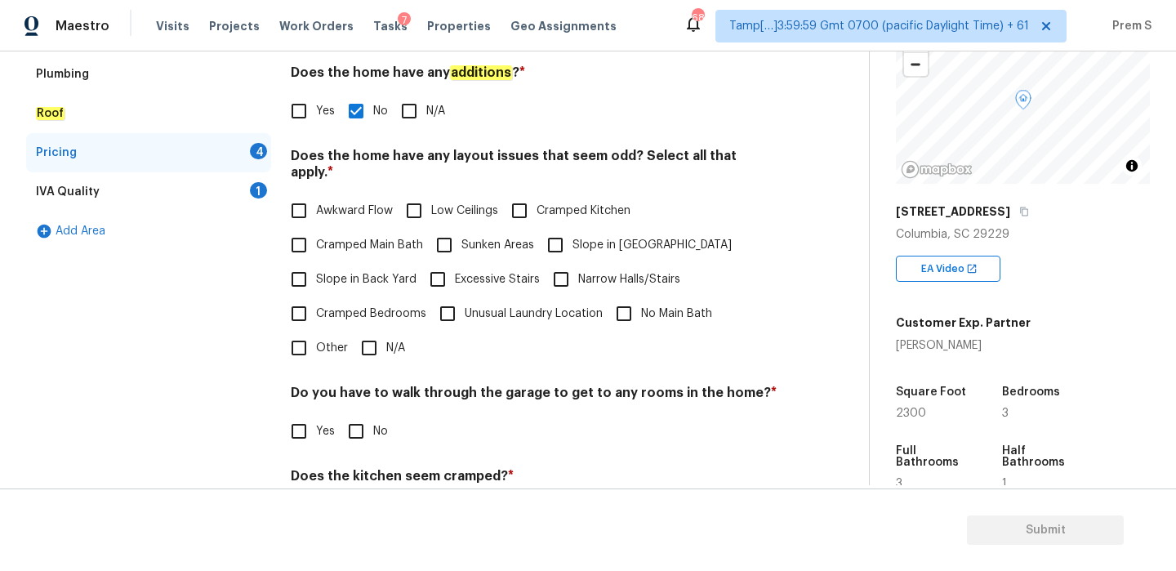
click at [373, 331] on input "N/A" at bounding box center [369, 348] width 34 height 34
checkbox input "true"
click at [379, 423] on span "No" at bounding box center [380, 431] width 15 height 17
click at [373, 414] on input "No" at bounding box center [356, 431] width 34 height 34
checkbox input "true"
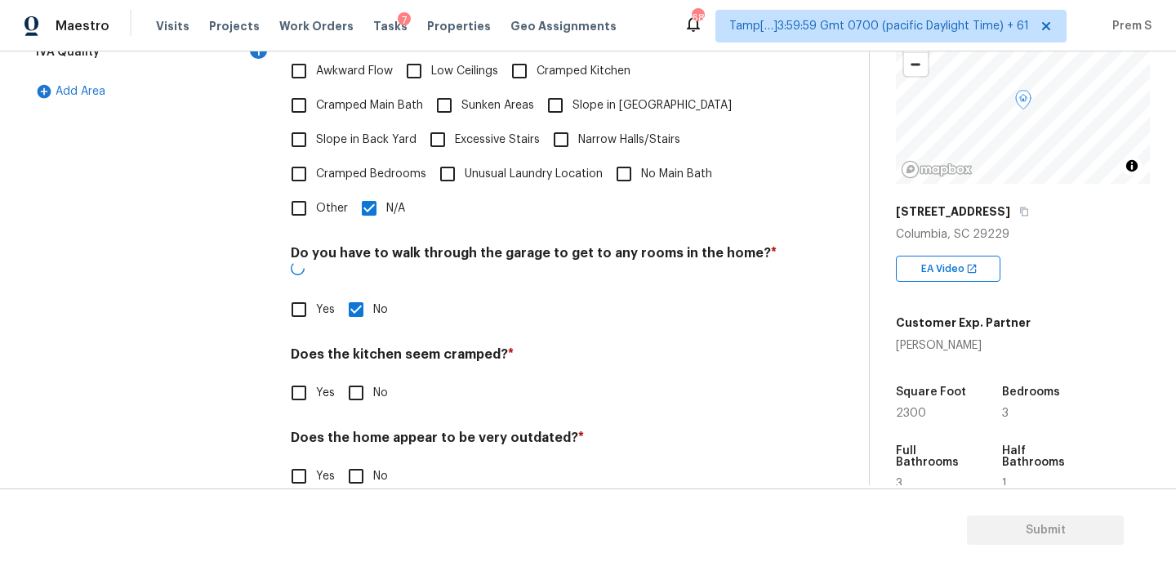
scroll to position [409, 0]
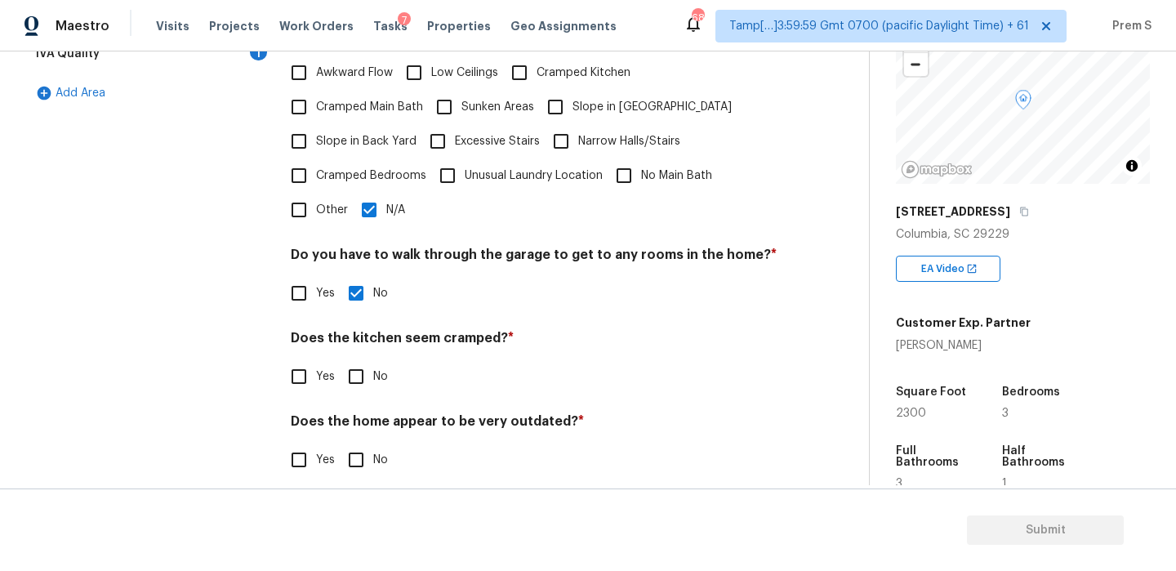
click at [357, 367] on input "No" at bounding box center [356, 376] width 34 height 34
checkbox input "true"
click at [359, 447] on input "No" at bounding box center [356, 461] width 34 height 34
checkbox input "true"
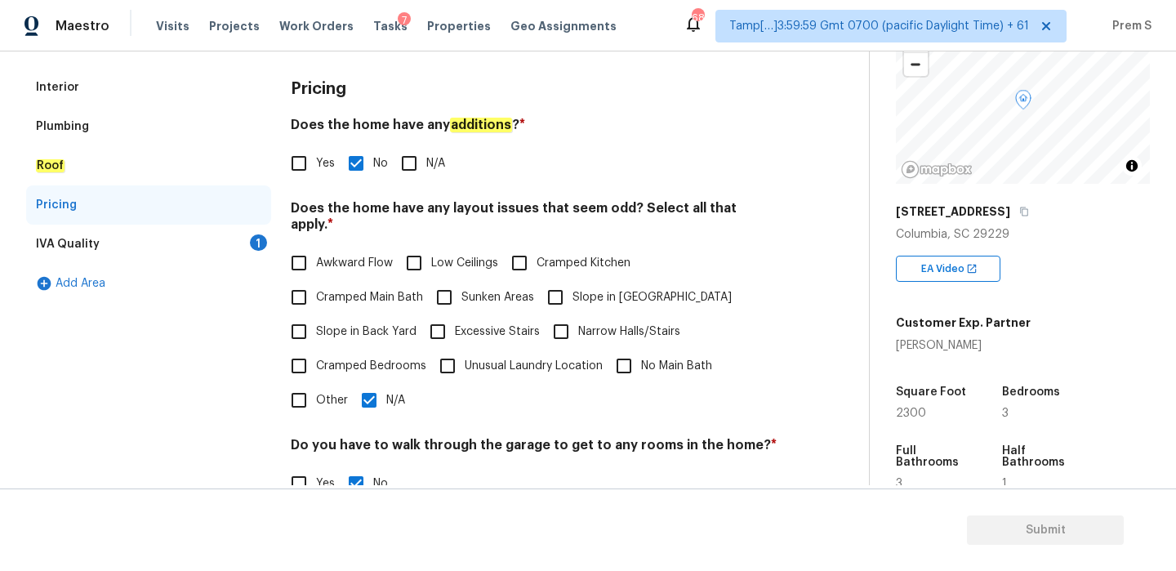
scroll to position [0, 0]
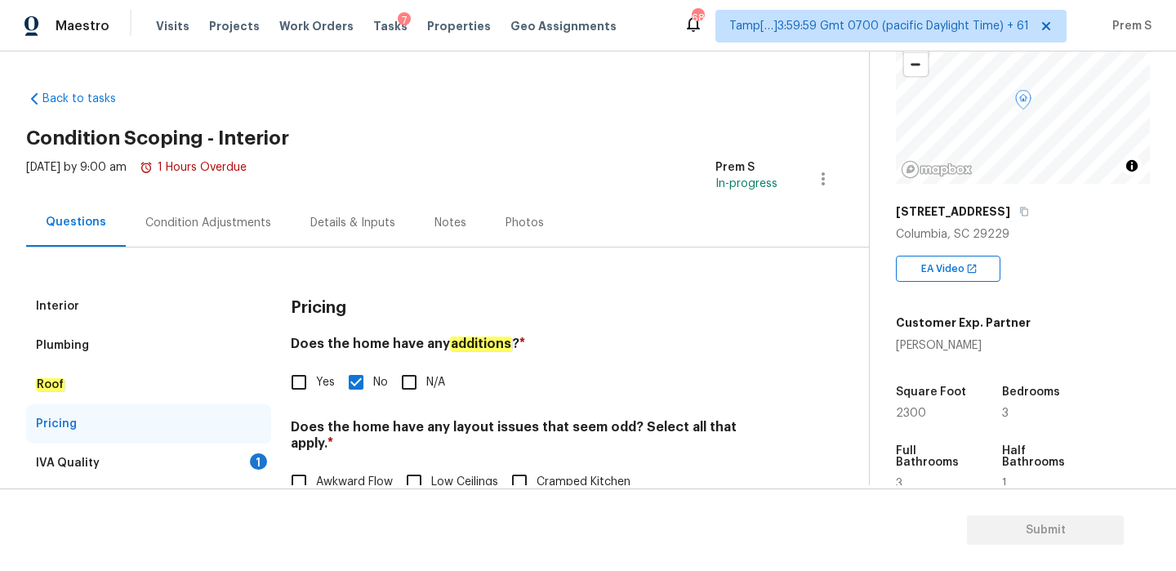
click at [252, 464] on div "1" at bounding box center [258, 461] width 17 height 16
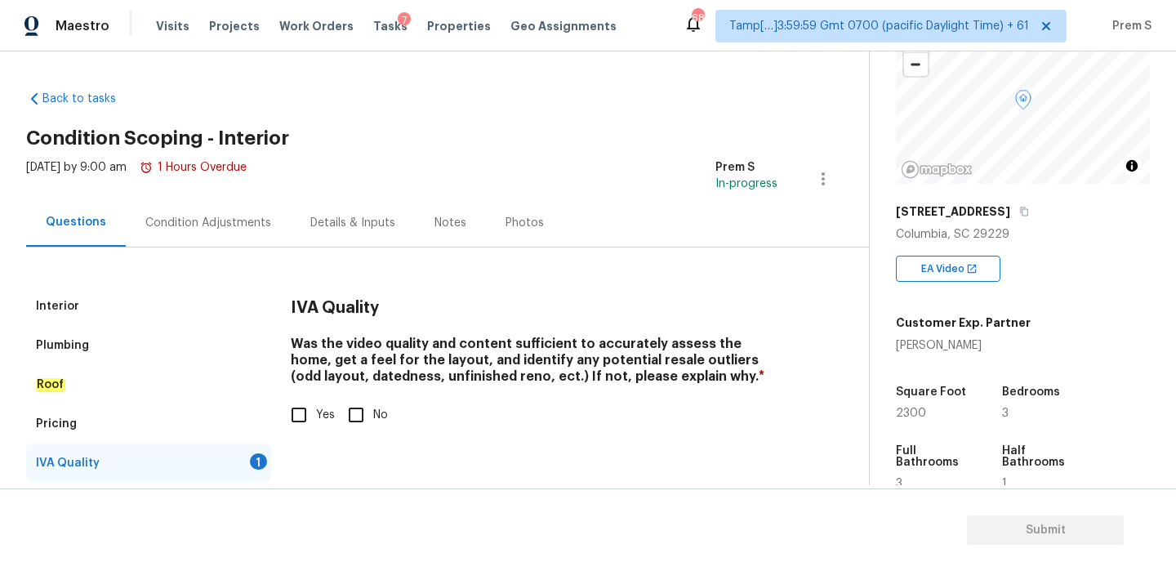
click at [319, 413] on span "Yes" at bounding box center [325, 415] width 19 height 17
click at [316, 413] on input "Yes" at bounding box center [299, 415] width 34 height 34
checkbox input "true"
click at [227, 222] on div "Condition Adjustments" at bounding box center [208, 223] width 126 height 16
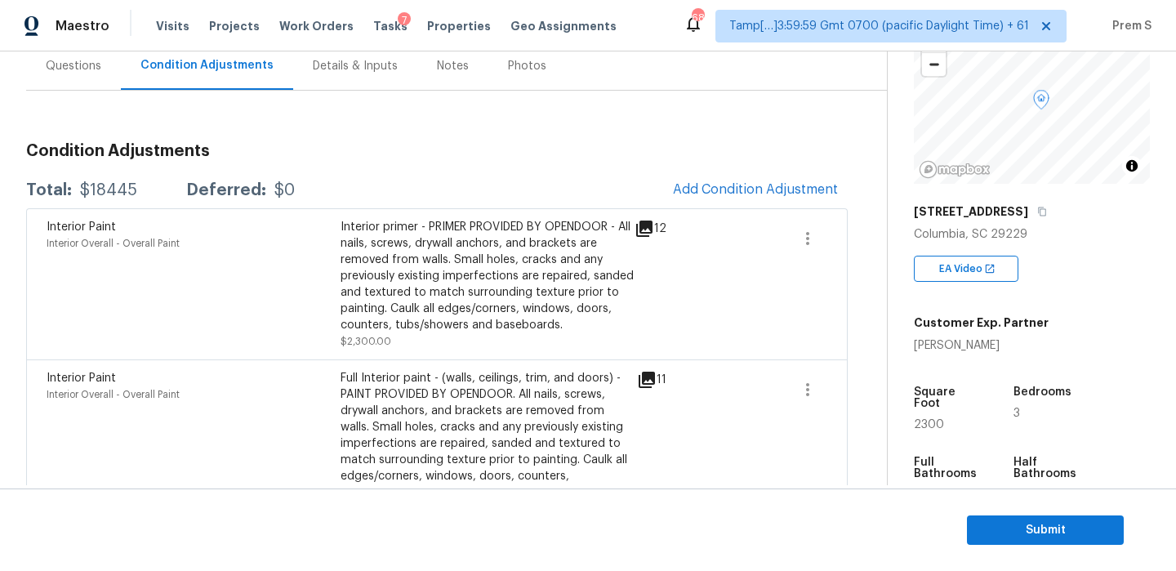
scroll to position [206, 0]
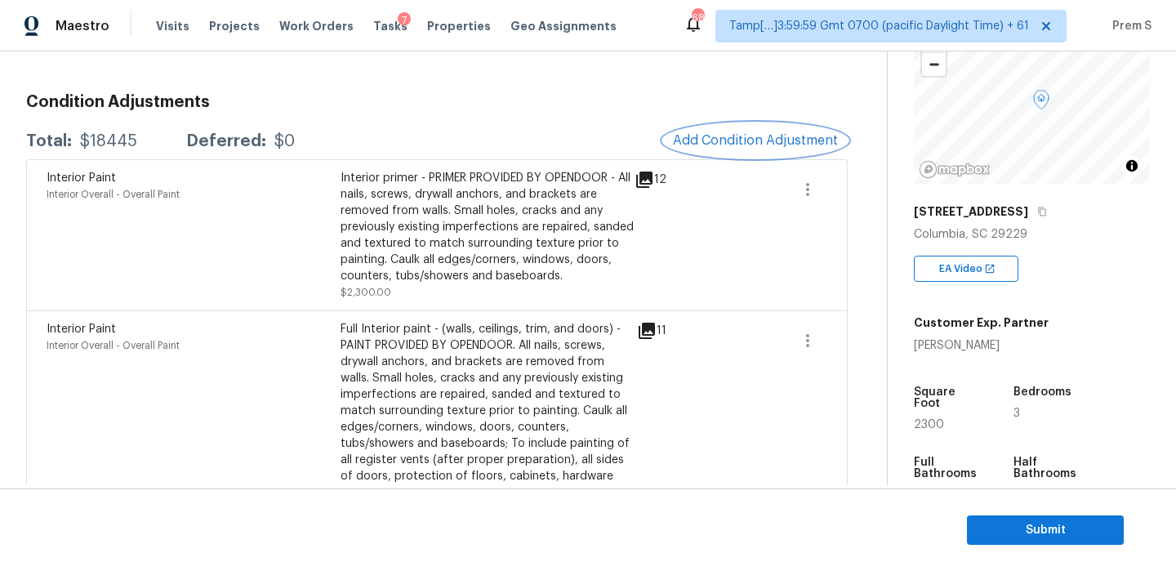
click at [756, 133] on span "Add Condition Adjustment" at bounding box center [755, 140] width 165 height 15
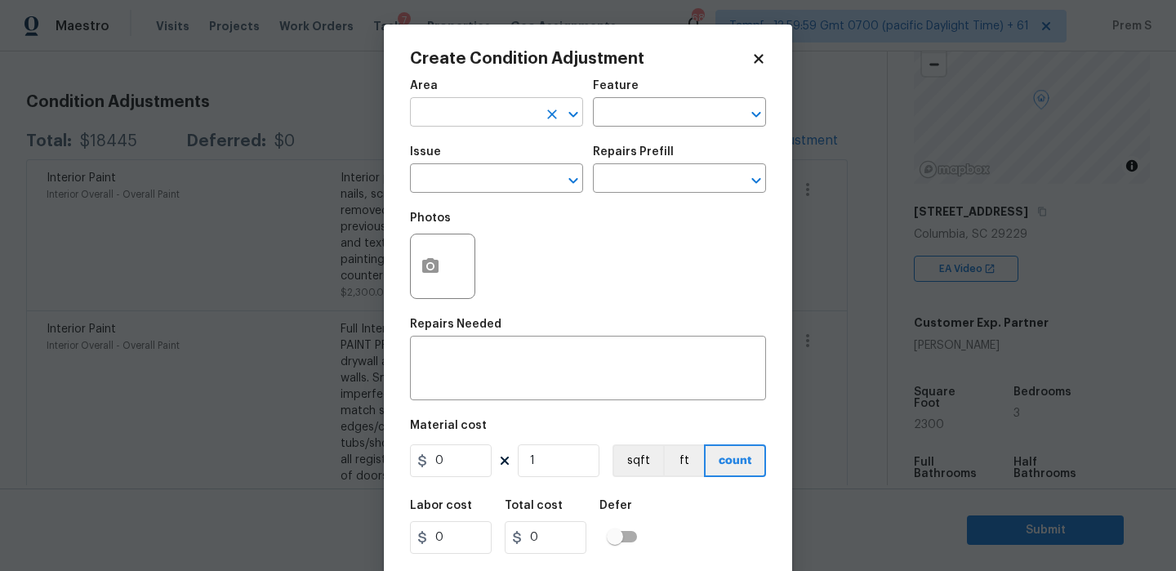
click at [479, 101] on input "text" at bounding box center [473, 113] width 127 height 25
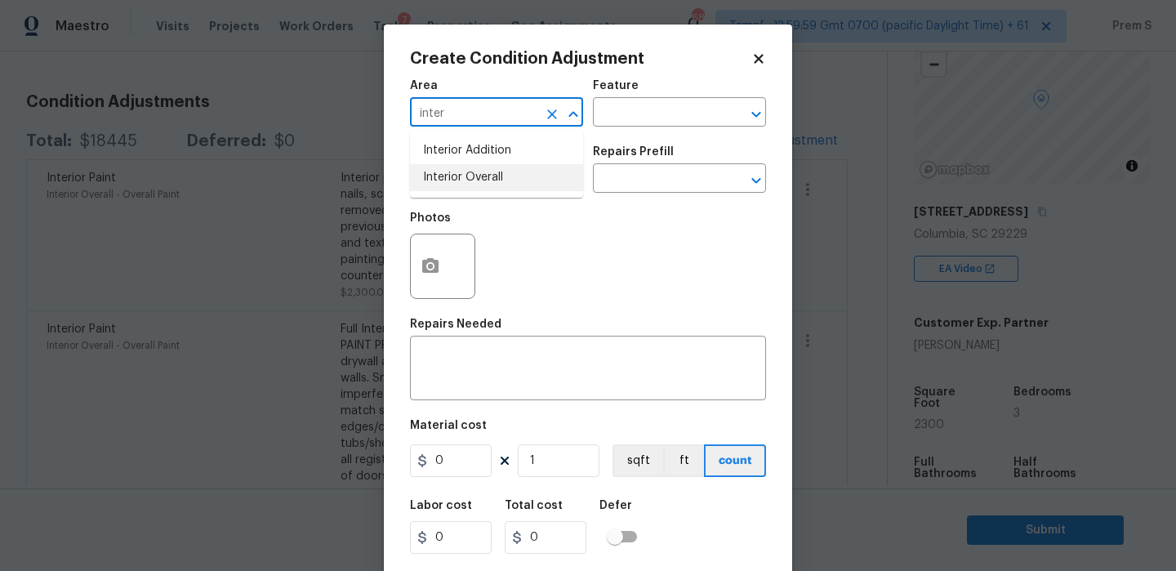
click at [475, 171] on li "Interior Overall" at bounding box center [496, 177] width 173 height 27
type input "Interior Overall"
click at [475, 171] on input "text" at bounding box center [473, 179] width 127 height 25
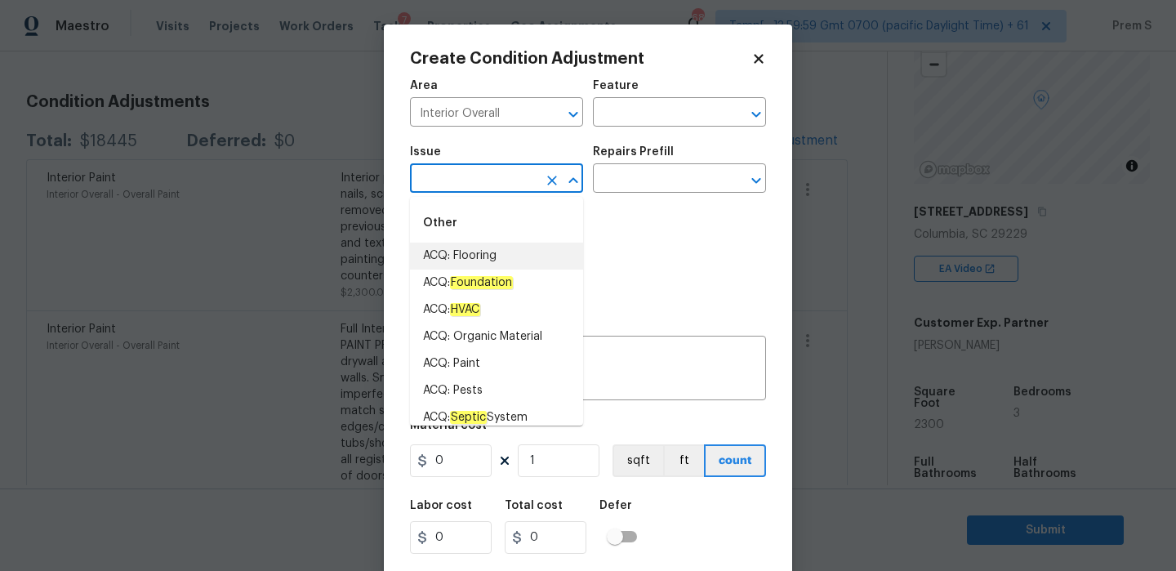
click at [523, 256] on li "ACQ: Flooring" at bounding box center [496, 256] width 173 height 27
type input "ACQ: Flooring"
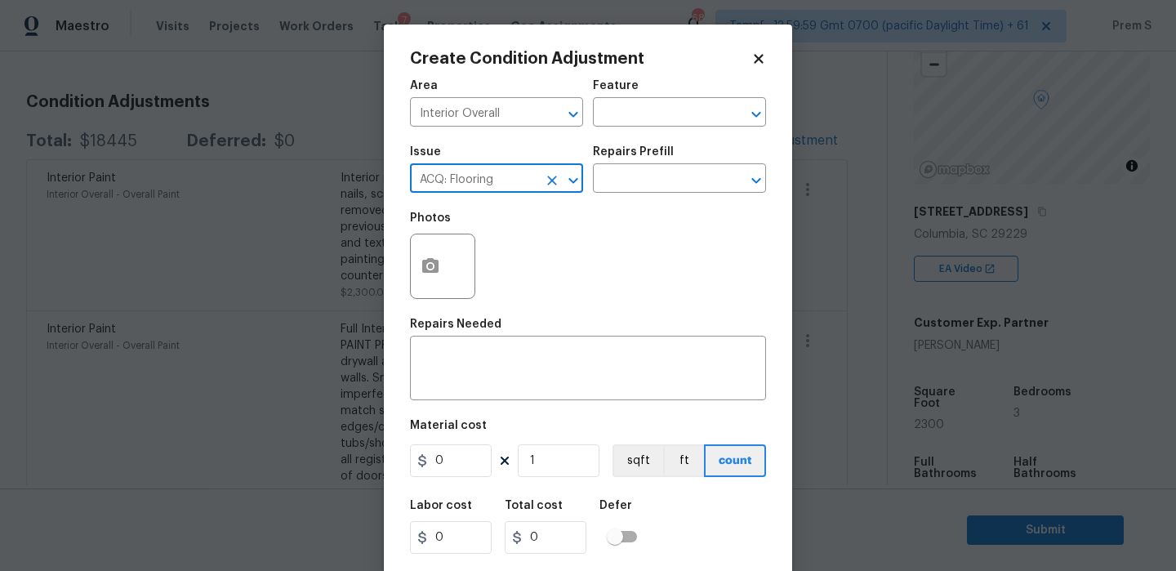
click at [523, 256] on div "Photos" at bounding box center [588, 256] width 356 height 106
click at [634, 190] on input "text" at bounding box center [656, 179] width 127 height 25
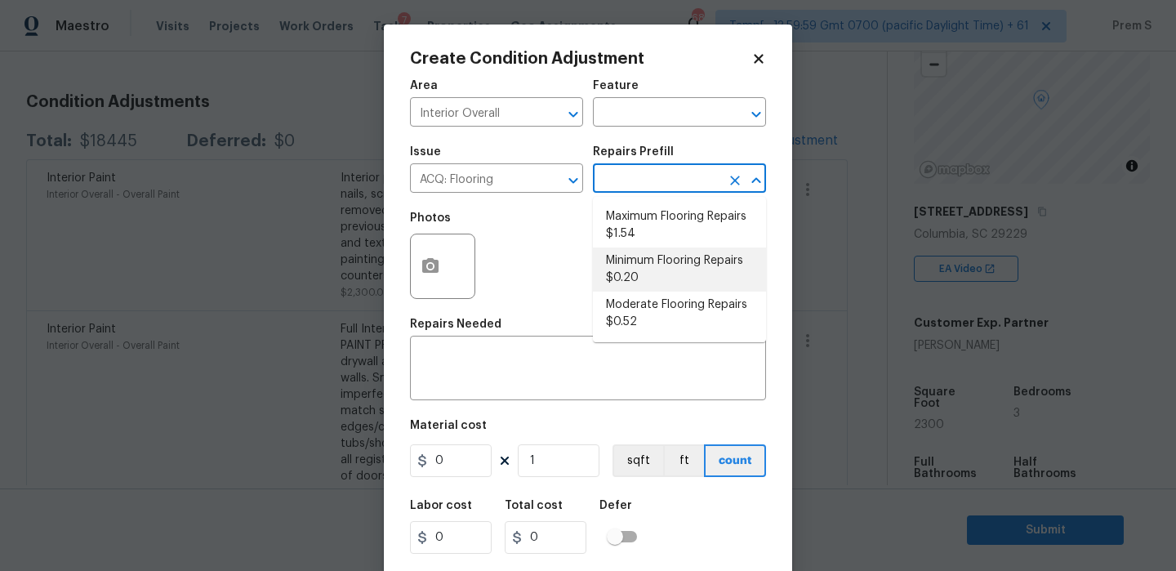
click at [648, 260] on li "Minimum Flooring Repairs $0.20" at bounding box center [679, 269] width 173 height 44
type input "Acquisition"
type textarea "Acquisition Scope: Minimum flooring repairs"
type input "0.2"
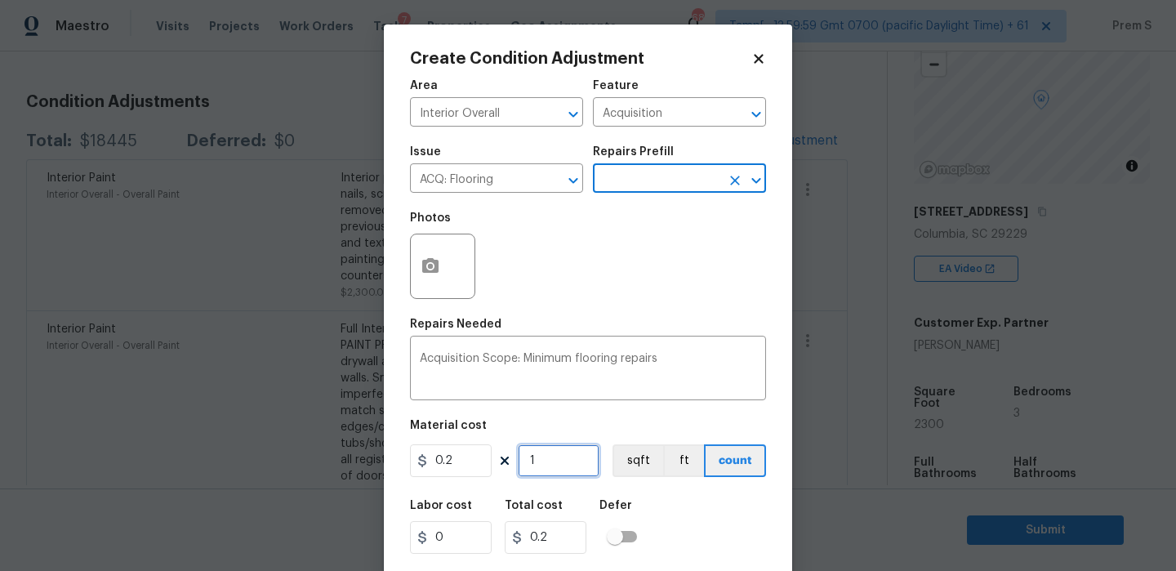
click at [569, 461] on input "1" at bounding box center [559, 460] width 82 height 33
type input "2"
type input "0.4"
type input "23"
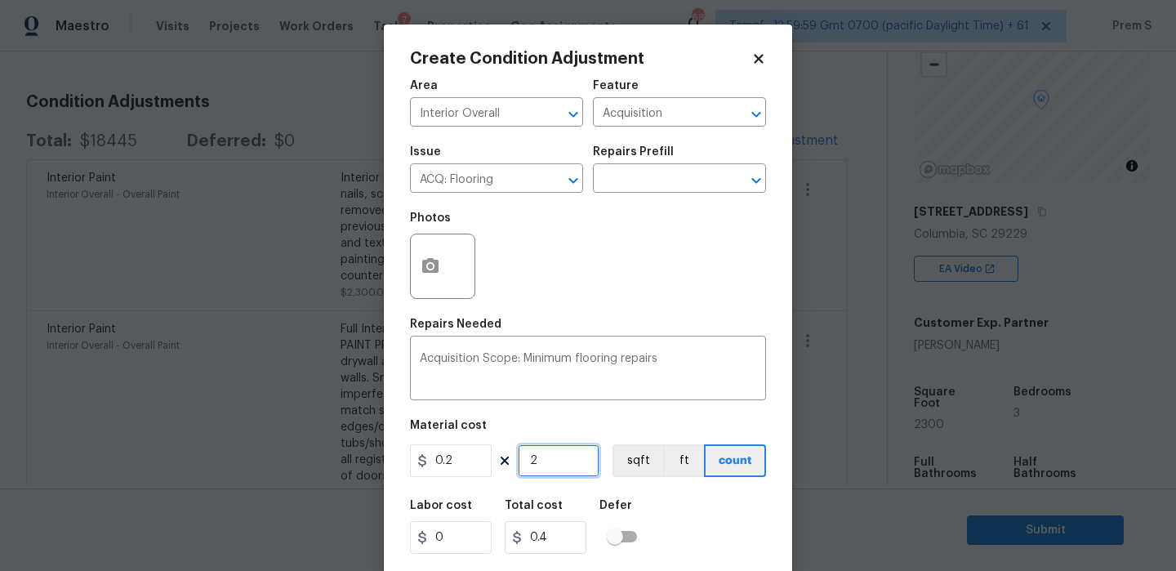
type input "4.6"
type input "230"
type input "46"
type input "2300"
type input "460"
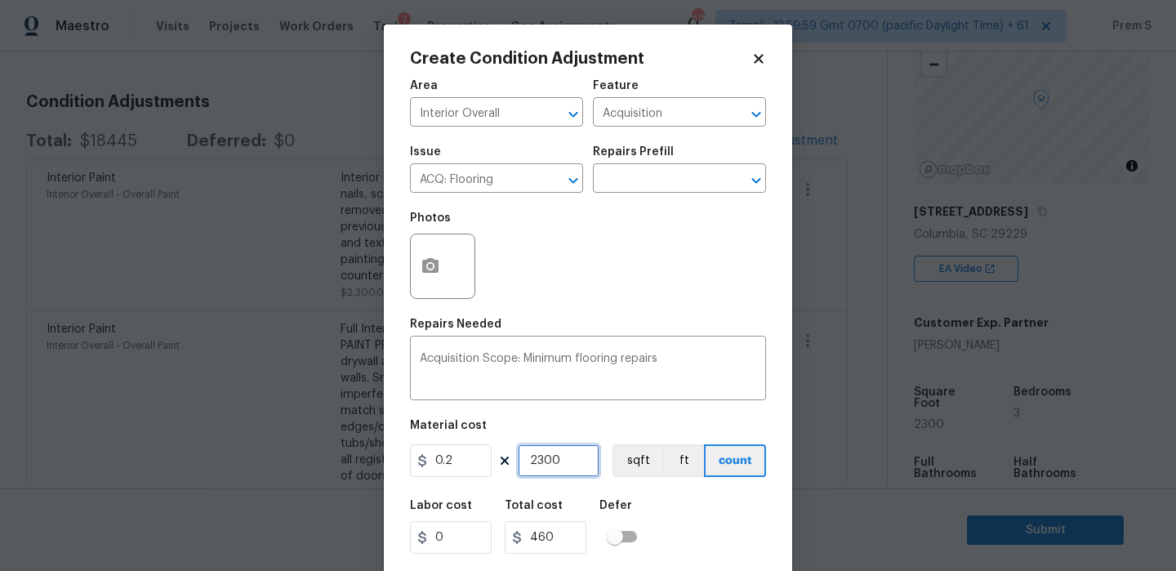
type input "2300"
click at [444, 459] on input "0.2" at bounding box center [451, 460] width 82 height 33
type input "400"
click at [554, 464] on input "2300" at bounding box center [559, 460] width 82 height 33
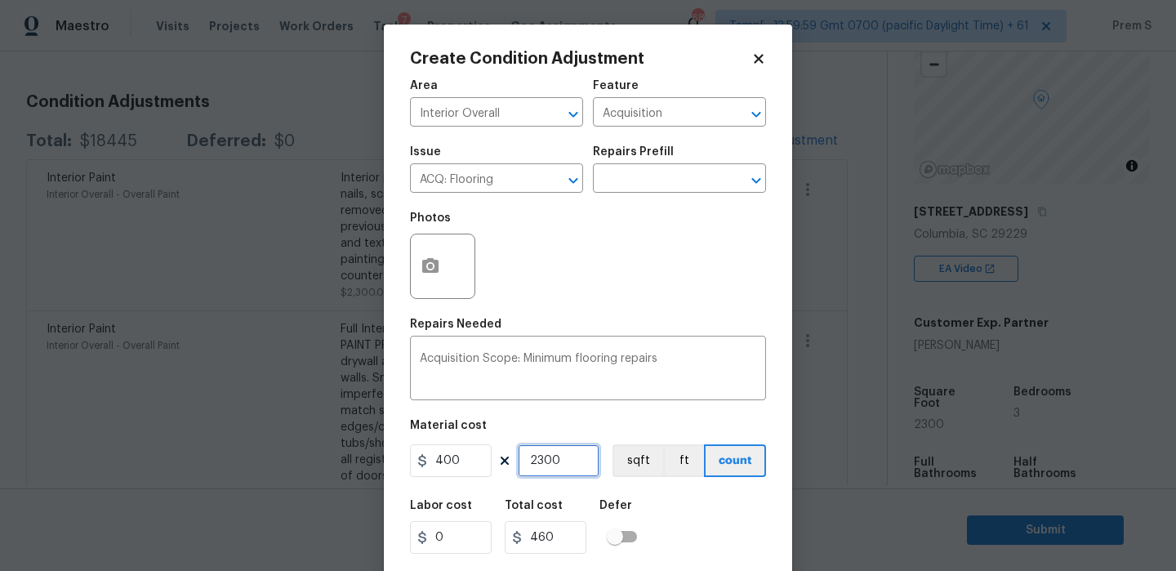
type input "920000"
click at [554, 464] on input "2300" at bounding box center [559, 460] width 82 height 33
type input "1"
type input "400"
type input "1"
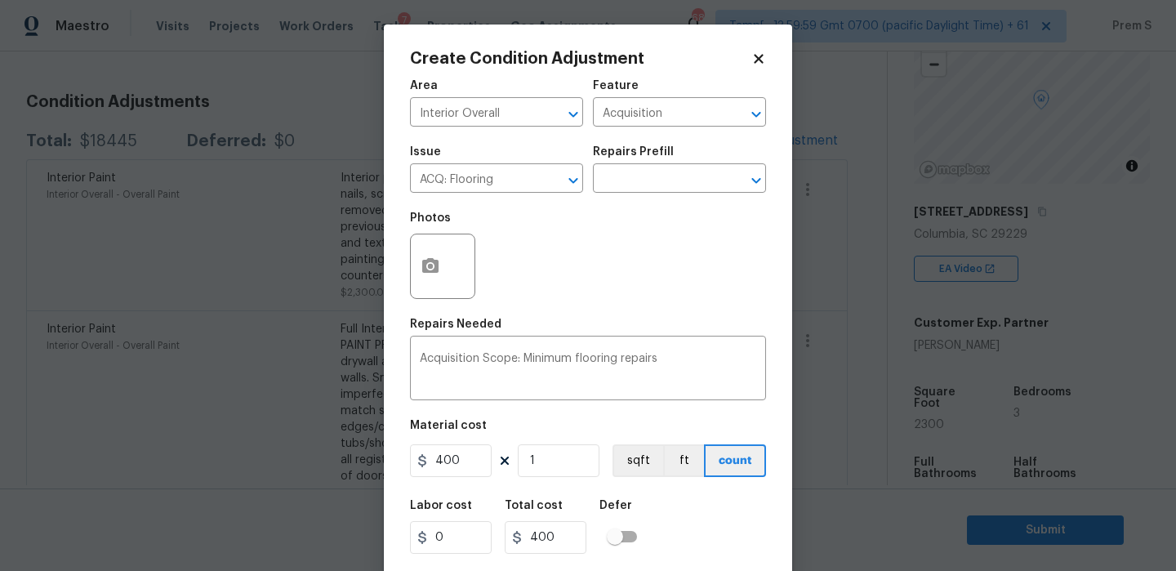
click at [675, 505] on div "Labor cost 0 Total cost 400 Defer" at bounding box center [588, 526] width 356 height 73
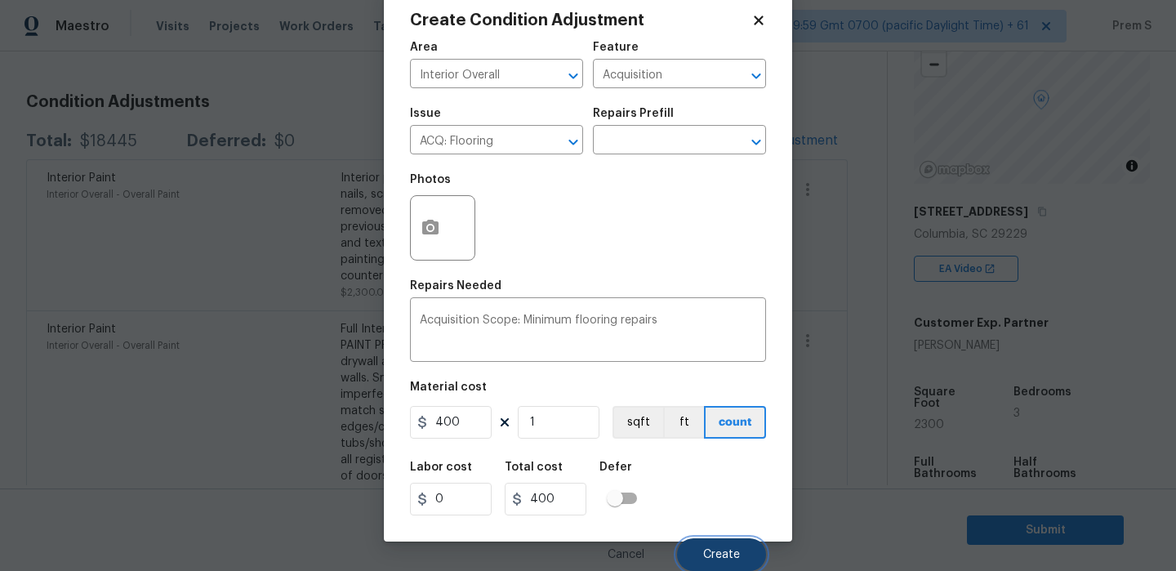
click at [714, 561] on button "Create" at bounding box center [721, 554] width 89 height 33
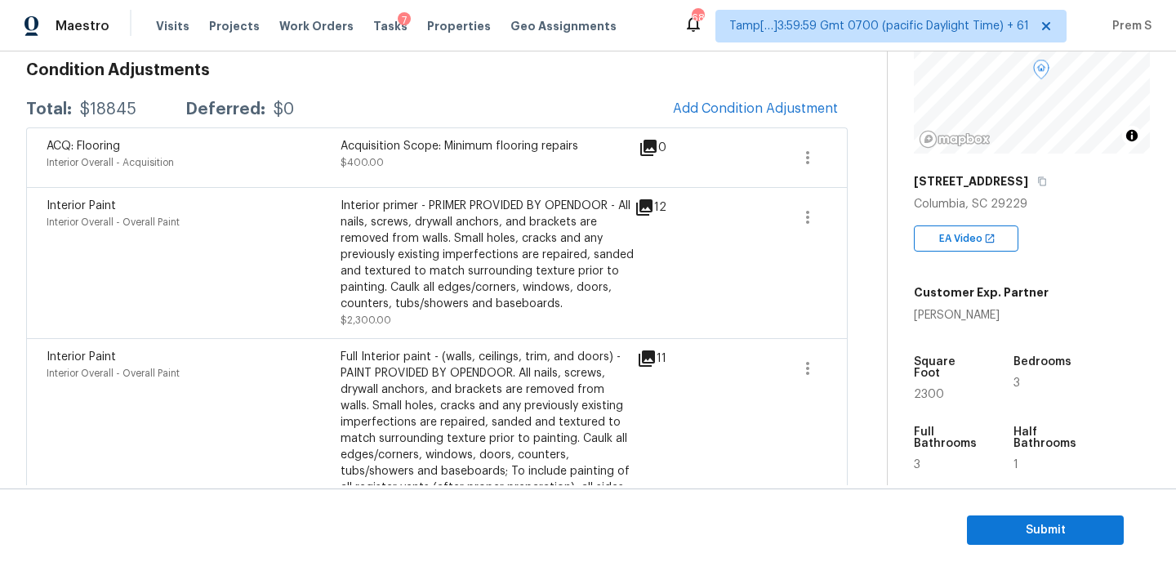
scroll to position [238, 0]
click at [1015, 537] on span "Submit" at bounding box center [1045, 530] width 131 height 20
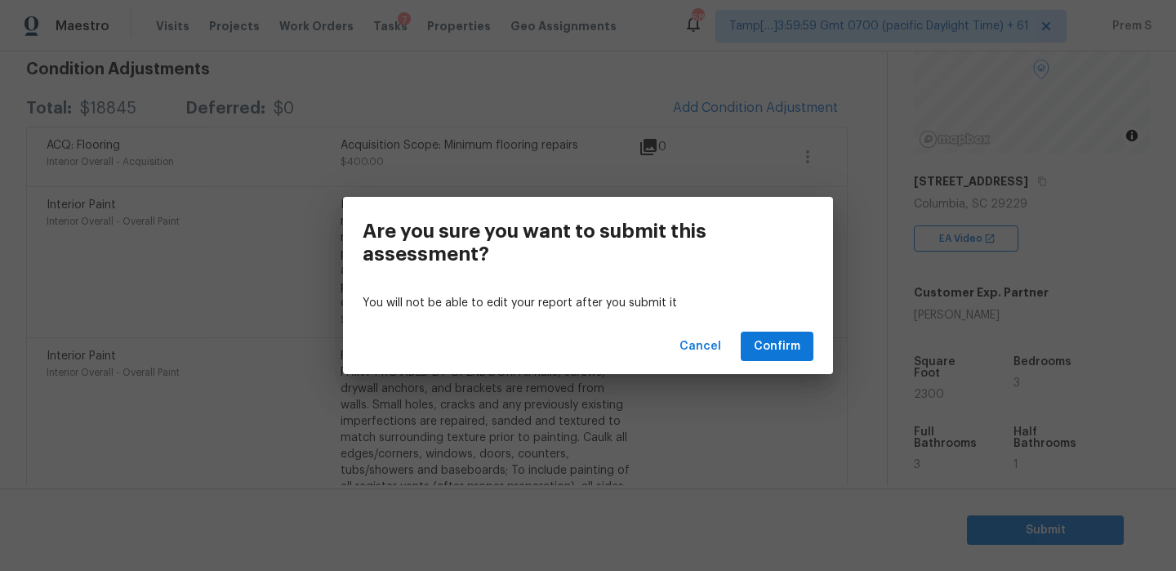
click at [768, 367] on div "Cancel Confirm" at bounding box center [588, 346] width 490 height 56
click at [783, 358] on button "Confirm" at bounding box center [777, 347] width 73 height 30
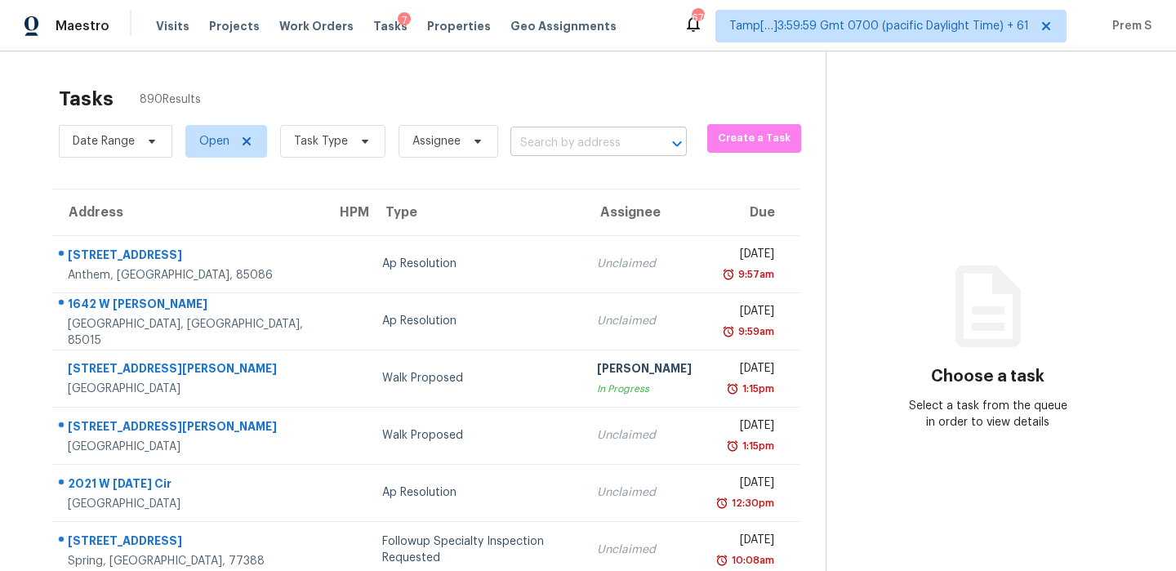
click at [652, 145] on div at bounding box center [665, 143] width 42 height 23
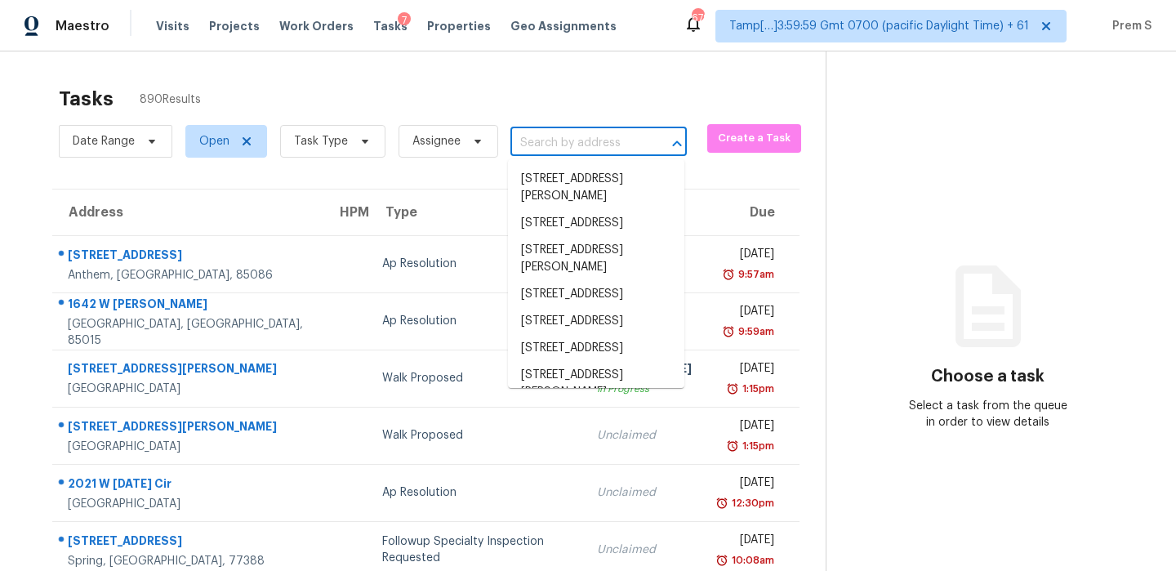
paste input "[STREET_ADDRESS]"
type input "[STREET_ADDRESS]"
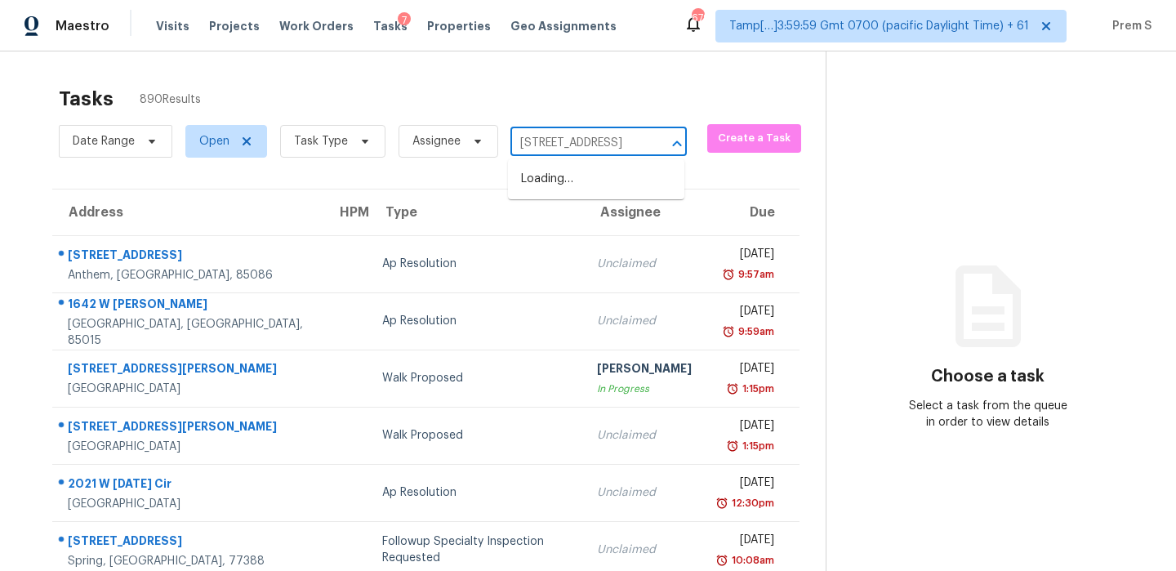
scroll to position [0, 64]
click at [584, 193] on li "[STREET_ADDRESS]" at bounding box center [596, 179] width 176 height 27
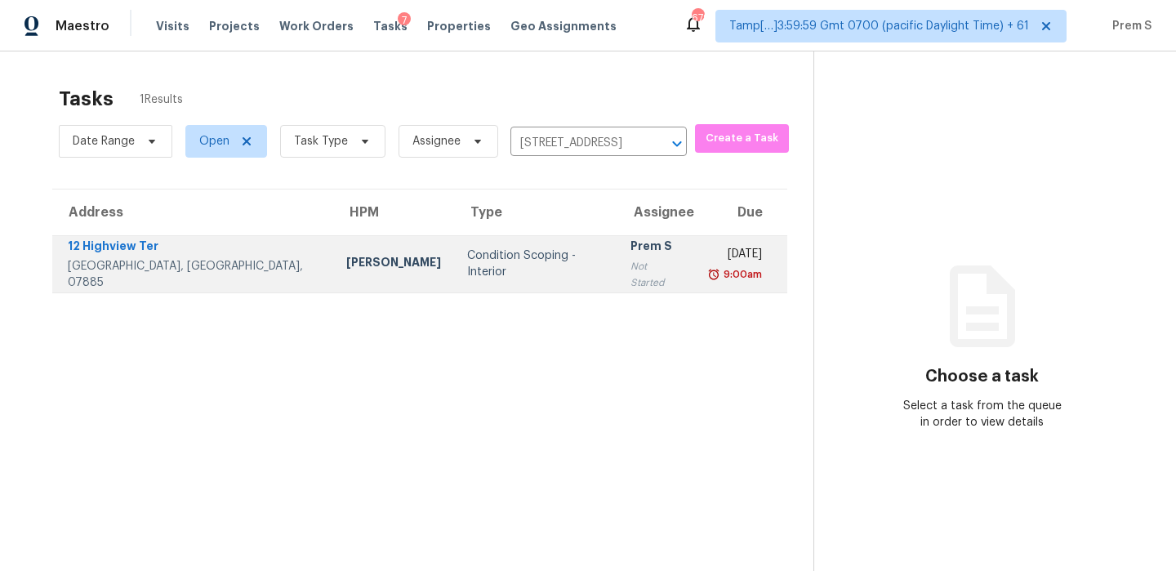
click at [709, 264] on div "Tue, Sep 9th 2025" at bounding box center [735, 256] width 53 height 20
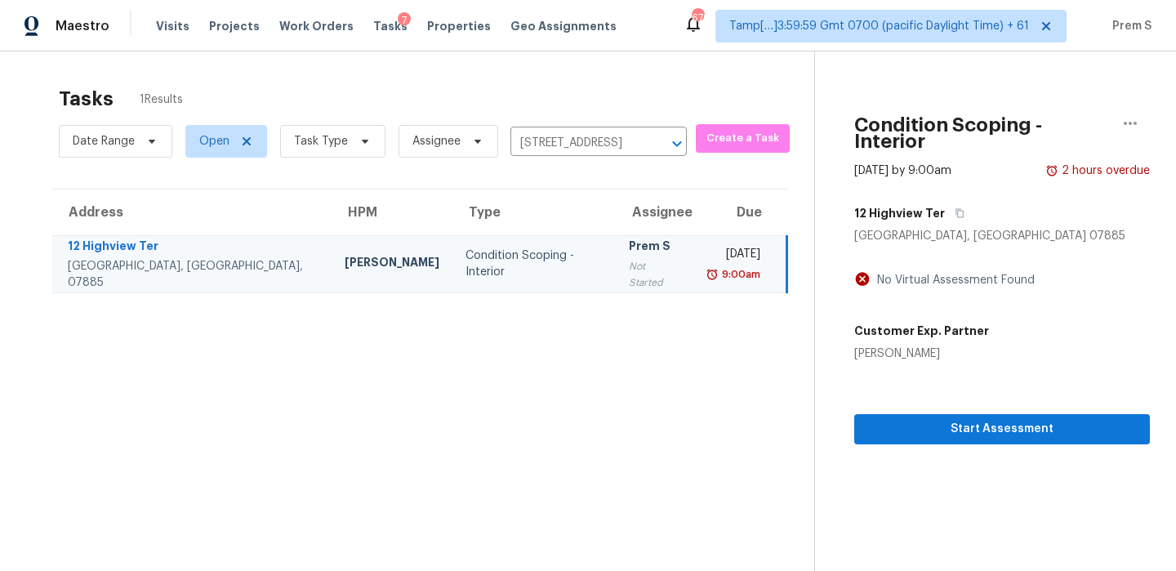
scroll to position [51, 0]
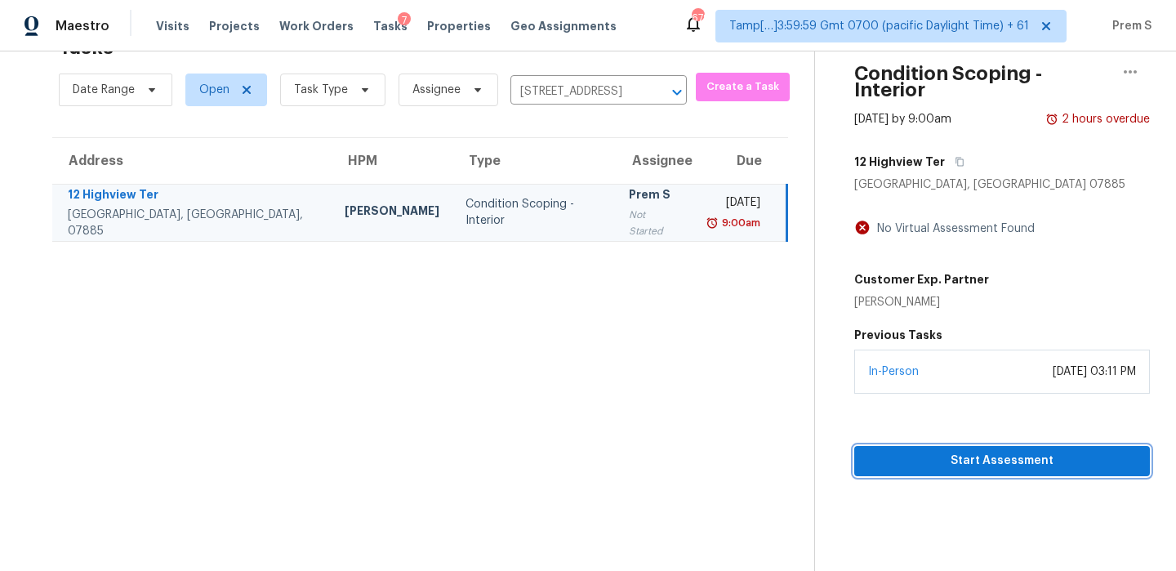
click at [958, 451] on span "Start Assessment" at bounding box center [1001, 461] width 269 height 20
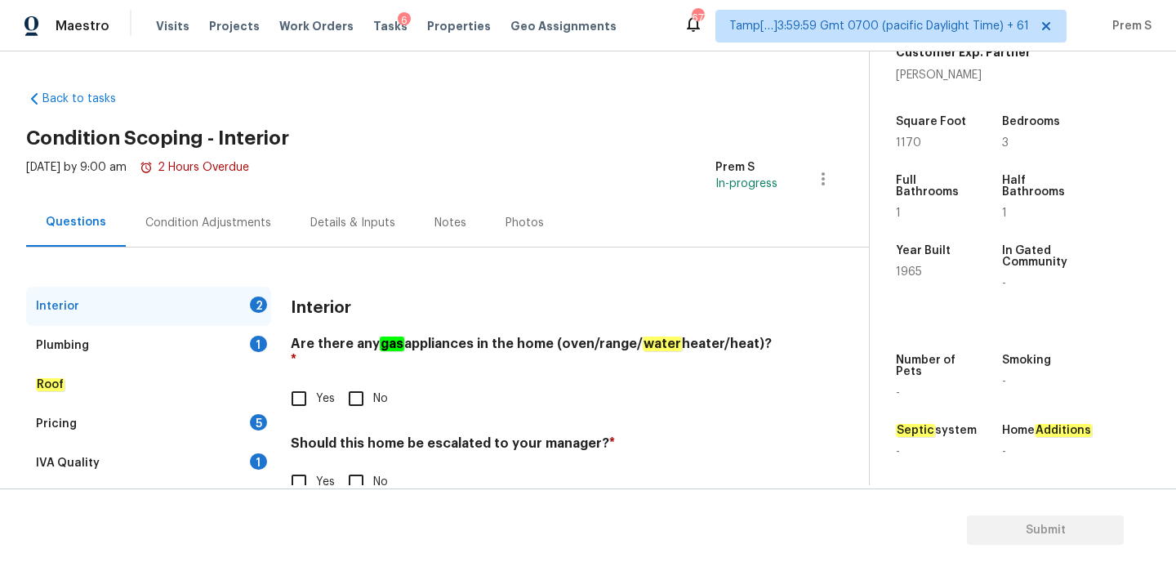
scroll to position [42, 0]
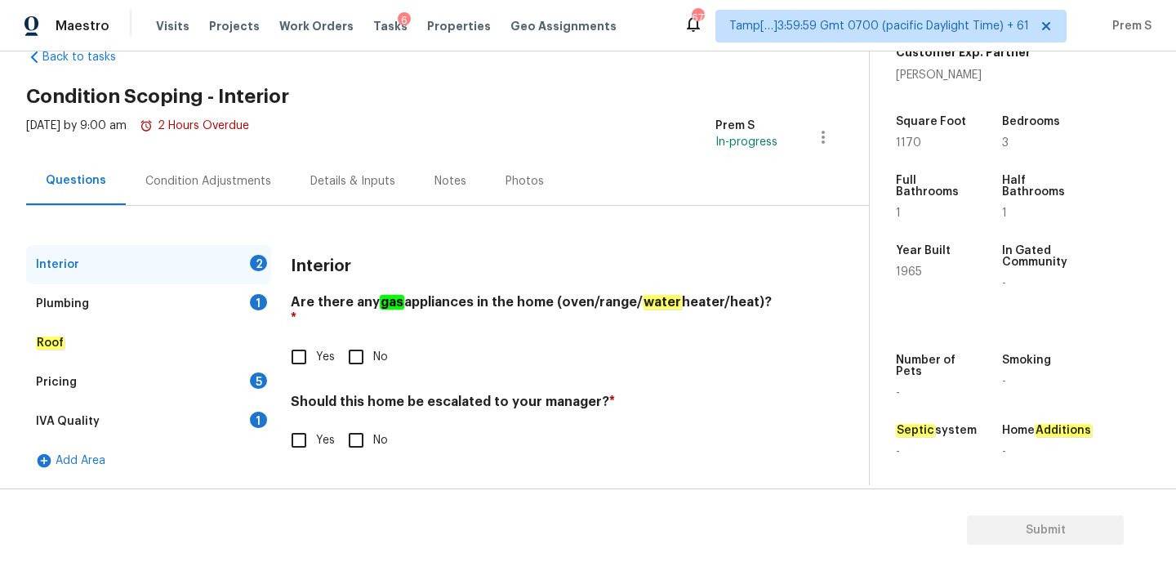
click at [317, 349] on span "Yes" at bounding box center [325, 357] width 19 height 17
click at [316, 342] on input "Yes" at bounding box center [299, 357] width 34 height 34
checkbox input "true"
click at [349, 423] on input "No" at bounding box center [356, 440] width 34 height 34
checkbox input "true"
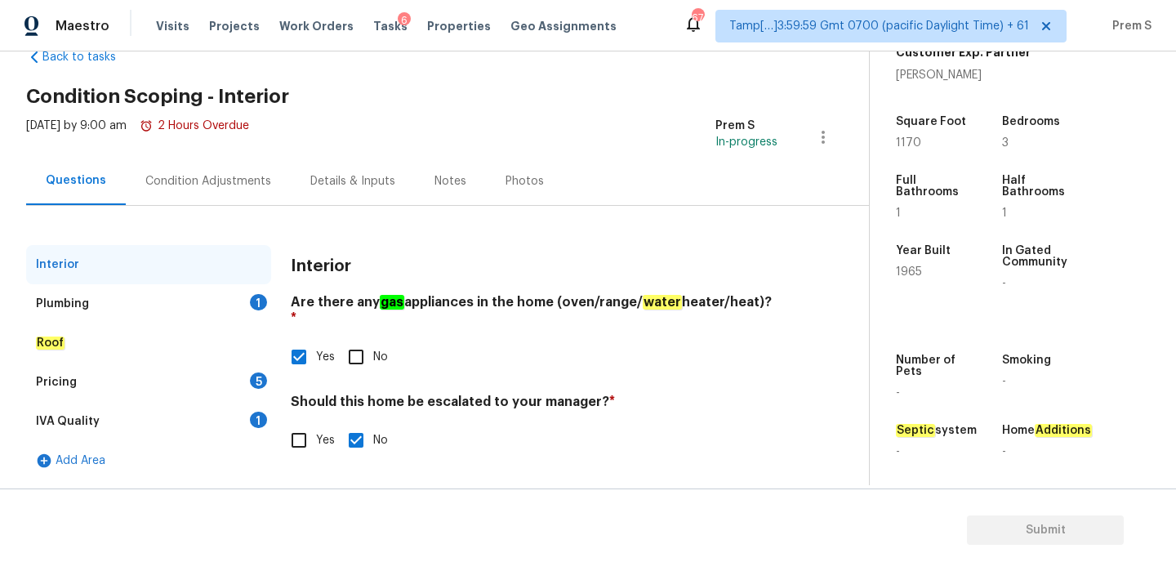
click at [244, 327] on div "Roof" at bounding box center [148, 342] width 245 height 39
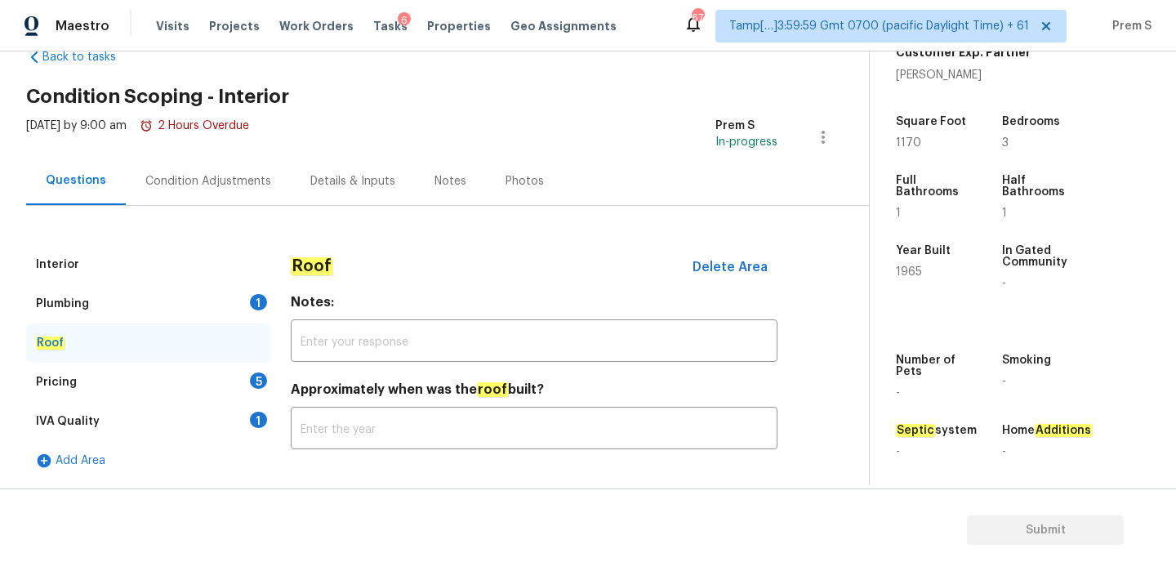
click at [256, 297] on div "1" at bounding box center [258, 302] width 17 height 16
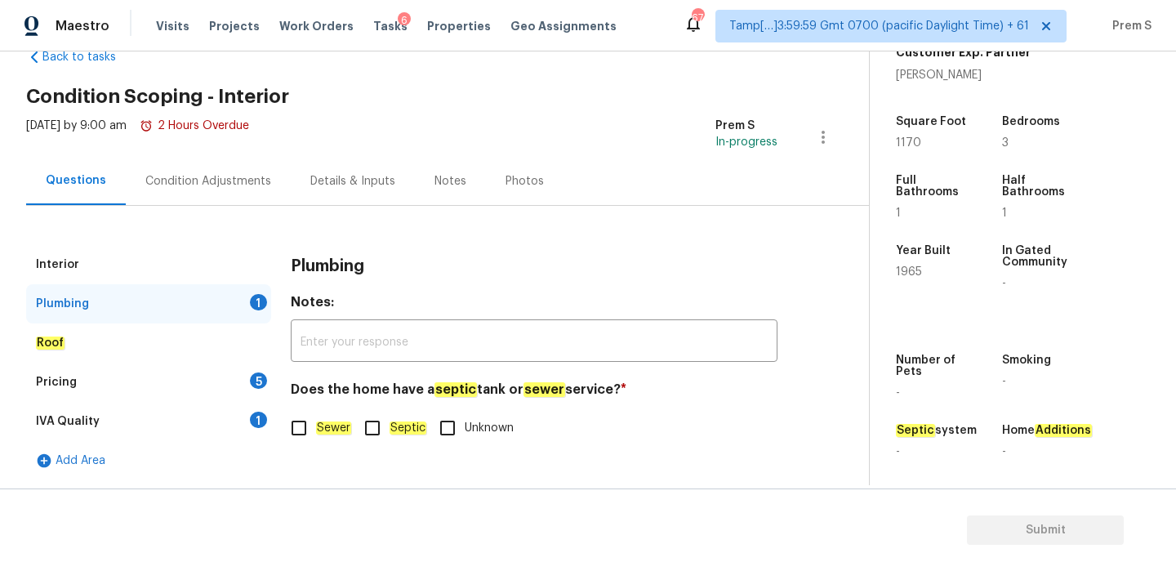
click at [316, 422] on em "Sewer" at bounding box center [333, 427] width 35 height 13
click at [316, 422] on input "Sewer" at bounding box center [299, 428] width 34 height 34
checkbox input "true"
click at [375, 426] on input "Septic" at bounding box center [372, 428] width 34 height 34
checkbox input "true"
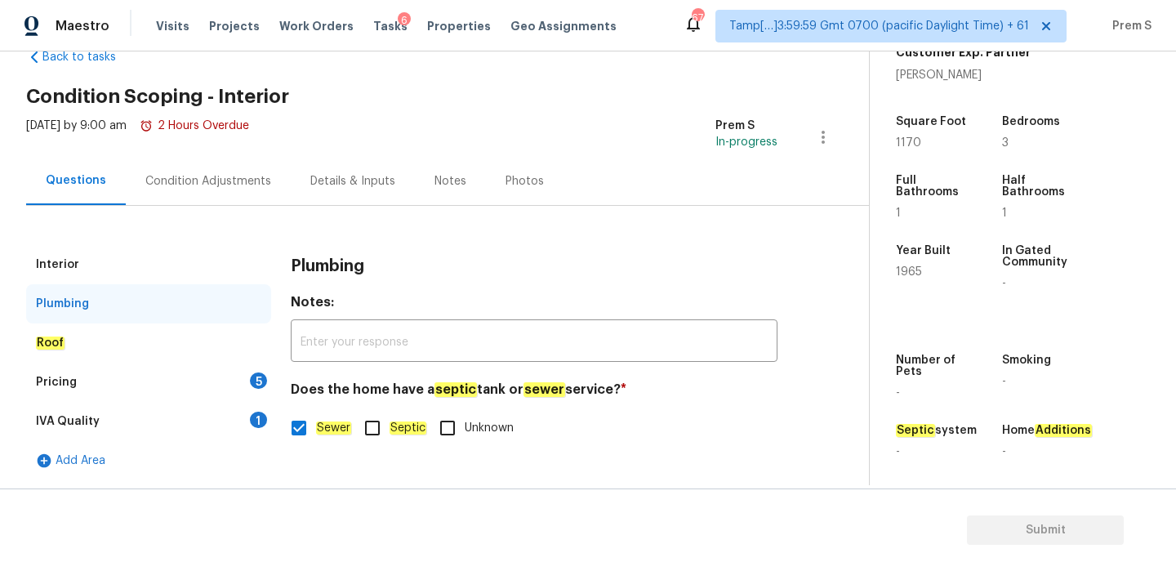
checkbox input "false"
click at [254, 386] on div "5" at bounding box center [258, 380] width 17 height 16
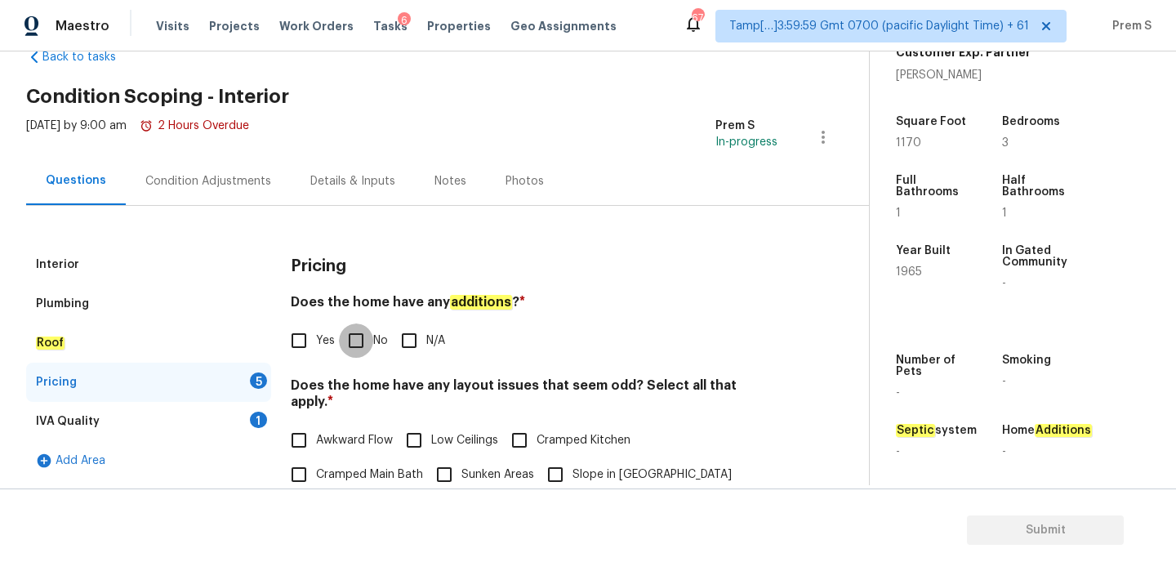
click at [356, 343] on input "No" at bounding box center [356, 340] width 34 height 34
checkbox input "true"
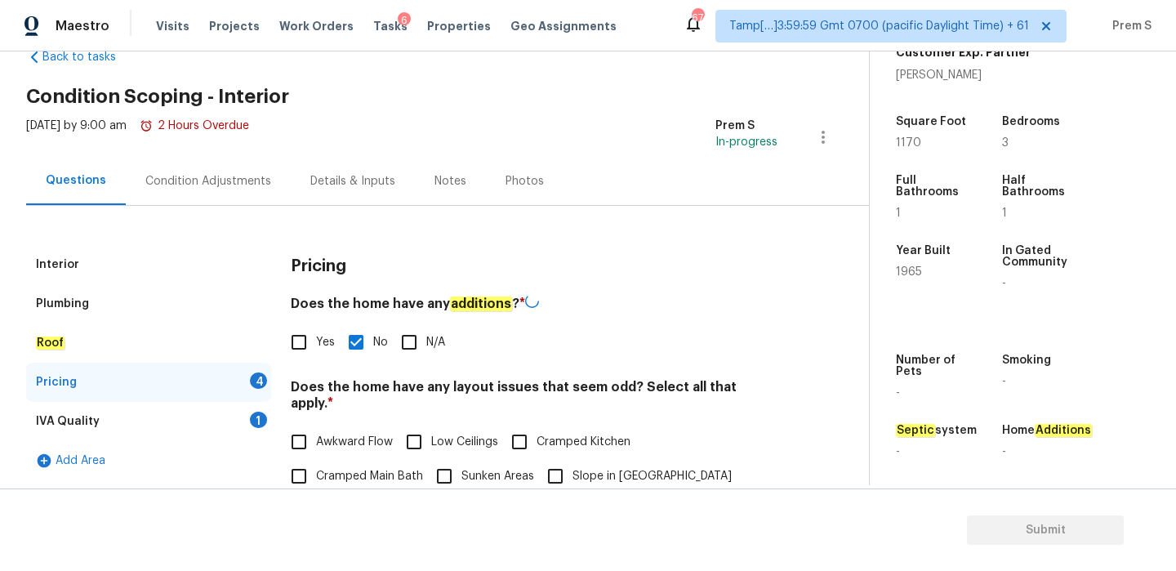
scroll to position [287, 0]
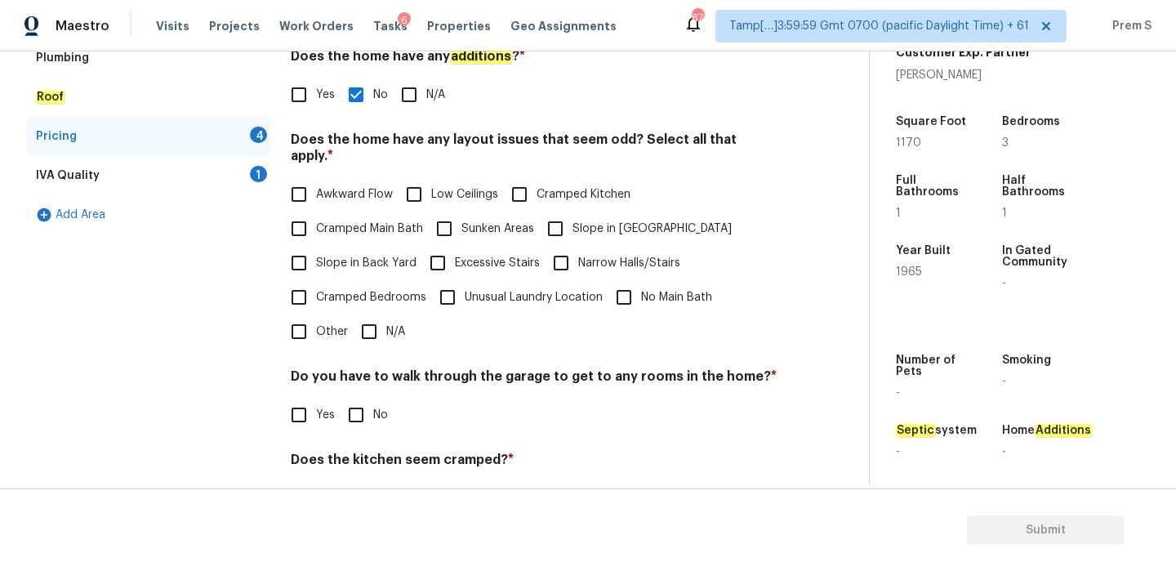
click at [371, 331] on input "N/A" at bounding box center [369, 331] width 34 height 34
checkbox input "true"
click at [365, 426] on input "No" at bounding box center [356, 416] width 34 height 34
checkbox input "true"
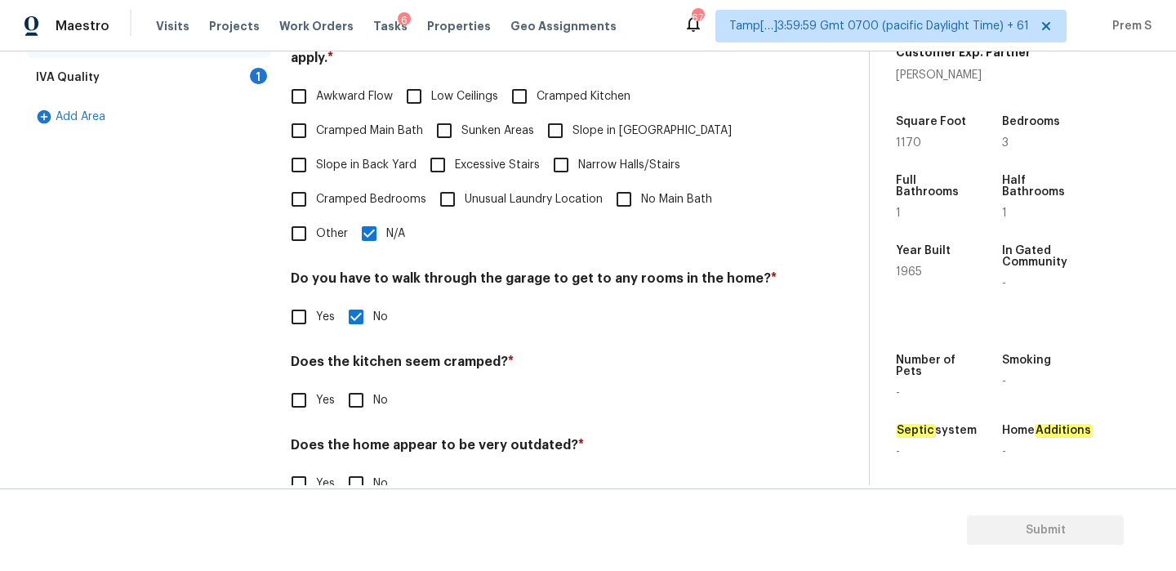
scroll to position [409, 0]
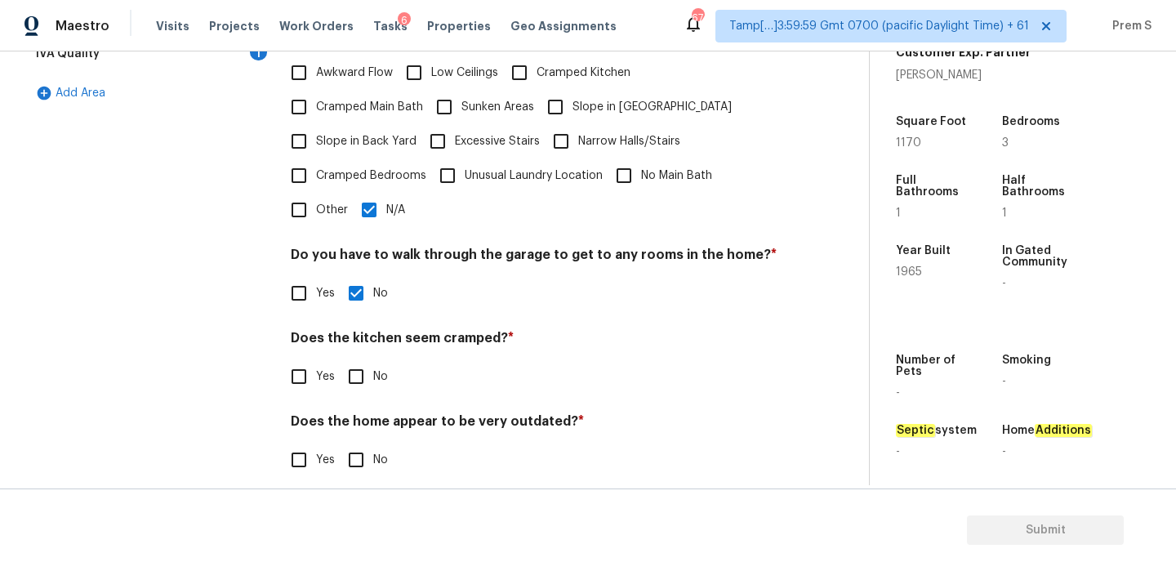
click at [363, 366] on input "No" at bounding box center [356, 376] width 34 height 34
checkbox input "true"
click at [363, 452] on input "No" at bounding box center [356, 460] width 34 height 34
checkbox input "true"
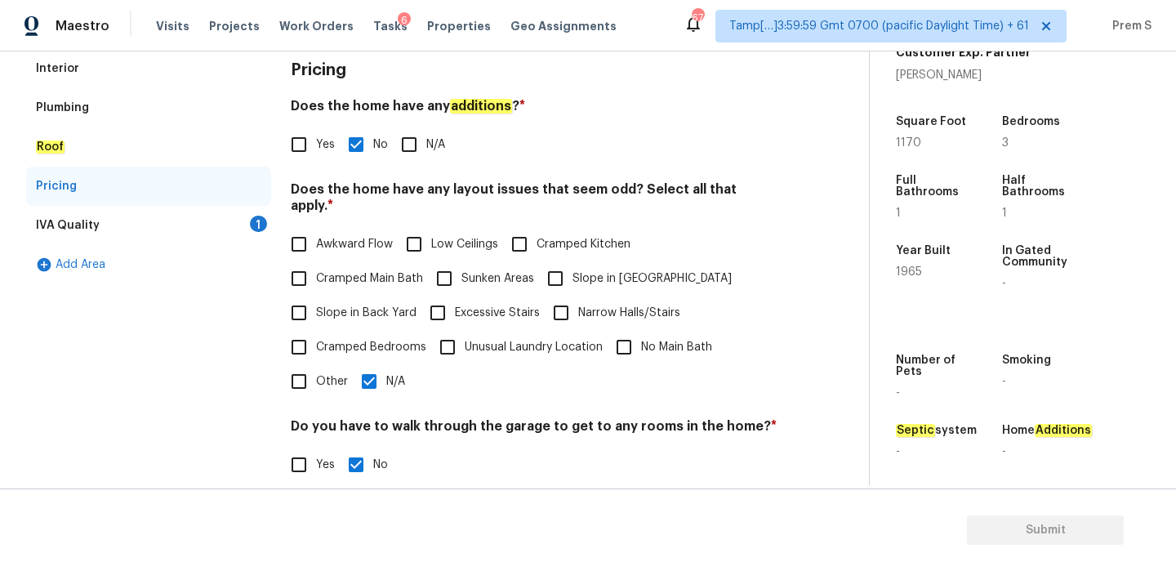
click at [255, 228] on div "1" at bounding box center [258, 224] width 17 height 16
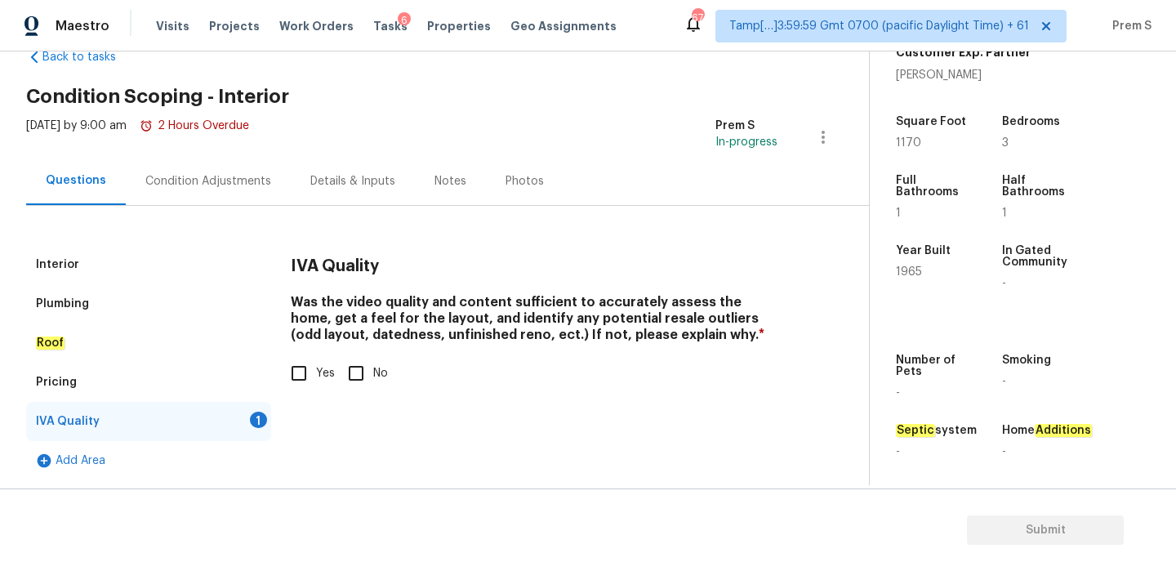
click at [320, 390] on div "IVA Quality Was the video quality and content sufficient to accurately assess t…" at bounding box center [534, 327] width 487 height 165
click at [315, 364] on input "Yes" at bounding box center [299, 373] width 34 height 34
checkbox input "true"
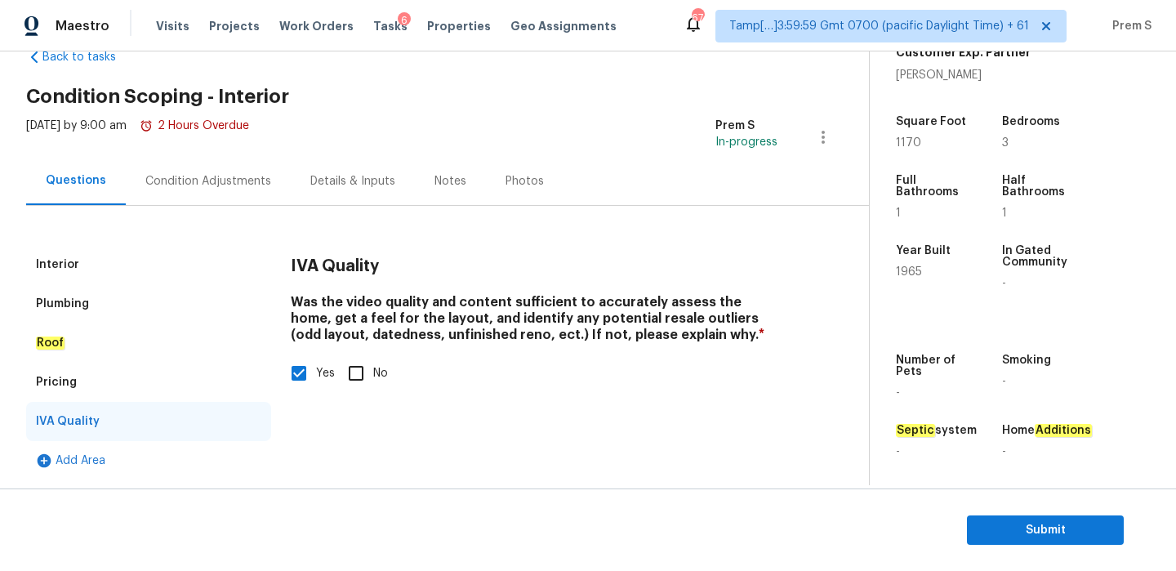
click at [249, 180] on div "Condition Adjustments" at bounding box center [208, 181] width 126 height 16
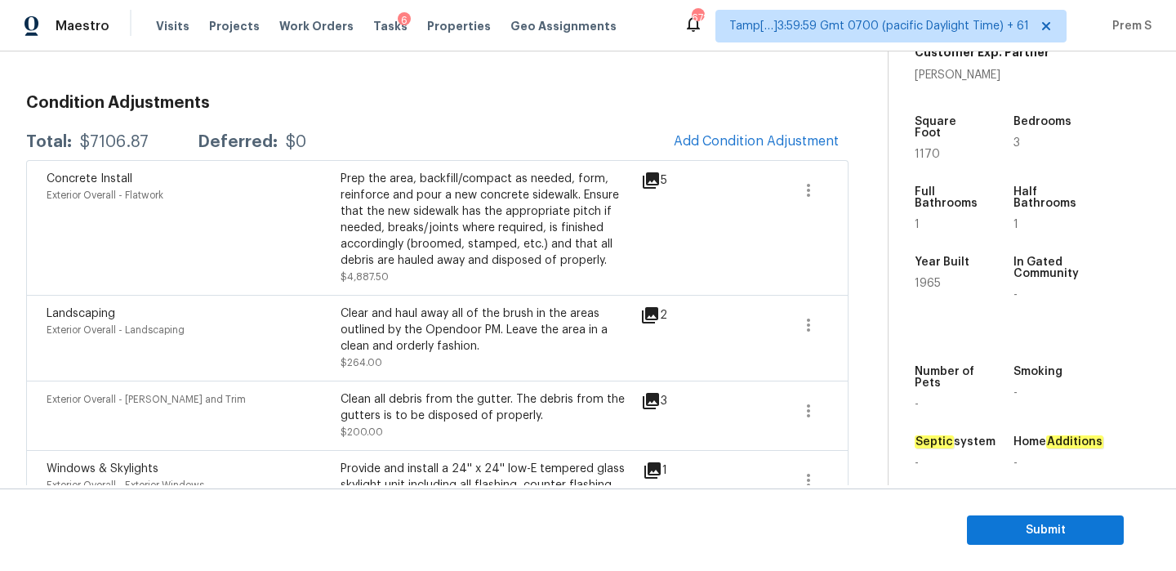
scroll to position [204, 0]
click at [724, 136] on span "Add Condition Adjustment" at bounding box center [756, 142] width 165 height 15
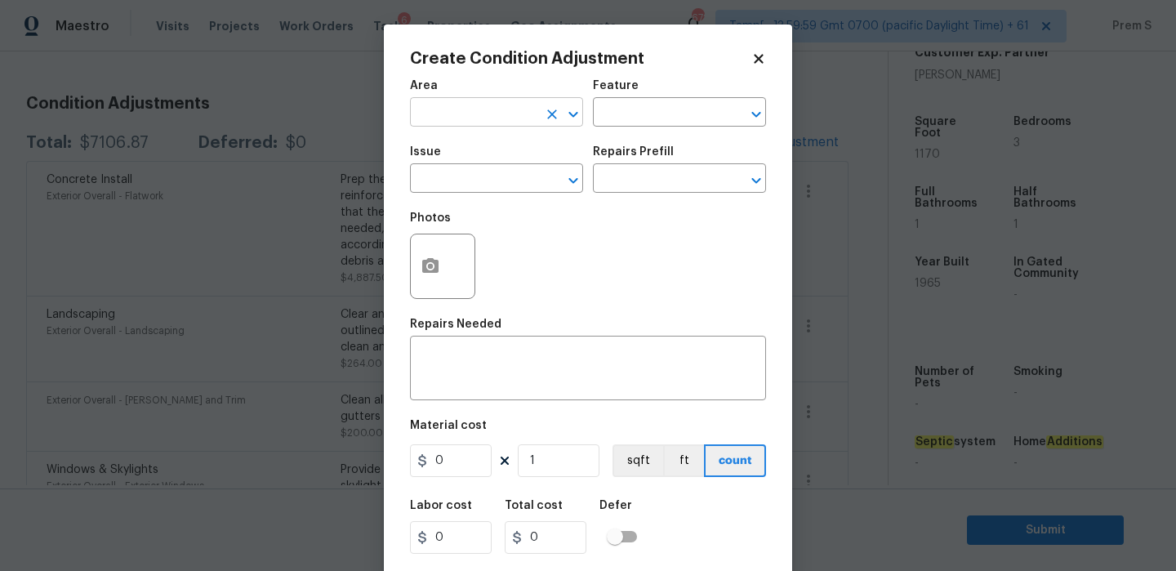
click at [465, 118] on input "text" at bounding box center [473, 113] width 127 height 25
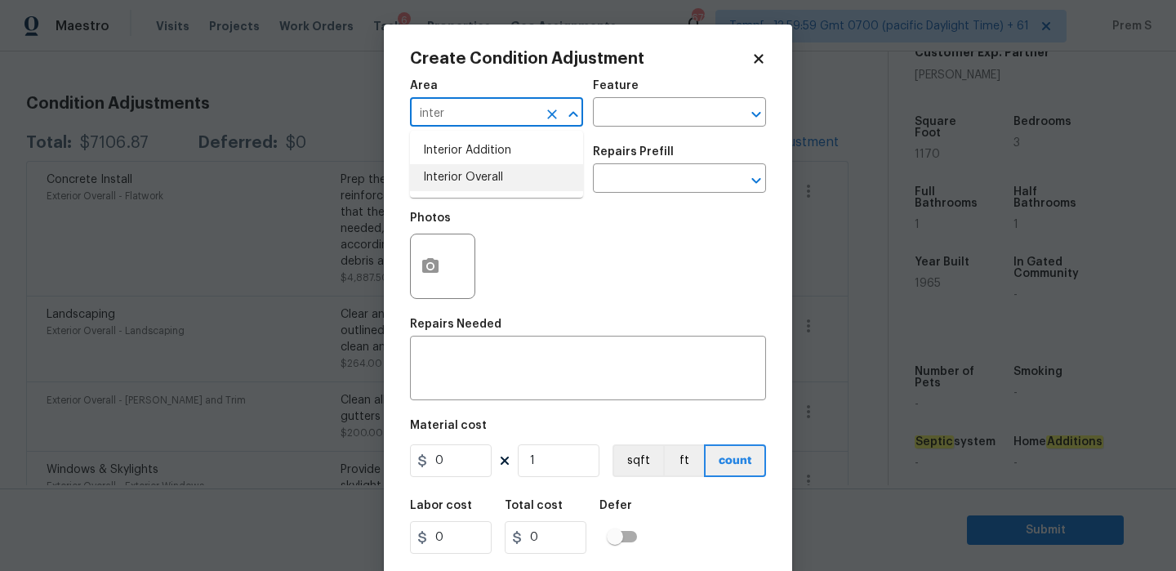
click at [456, 171] on li "Interior Overall" at bounding box center [496, 177] width 173 height 27
type input "Interior Overall"
click at [456, 171] on input "text" at bounding box center [473, 179] width 127 height 25
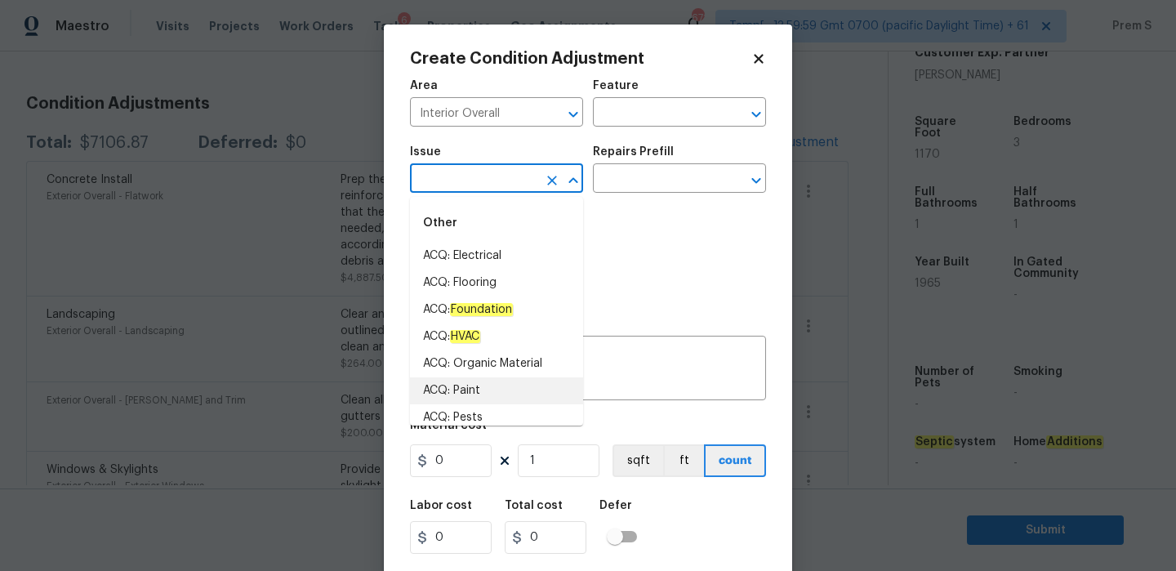
click at [472, 390] on li "ACQ: Paint" at bounding box center [496, 390] width 173 height 27
type input "ACQ: Paint"
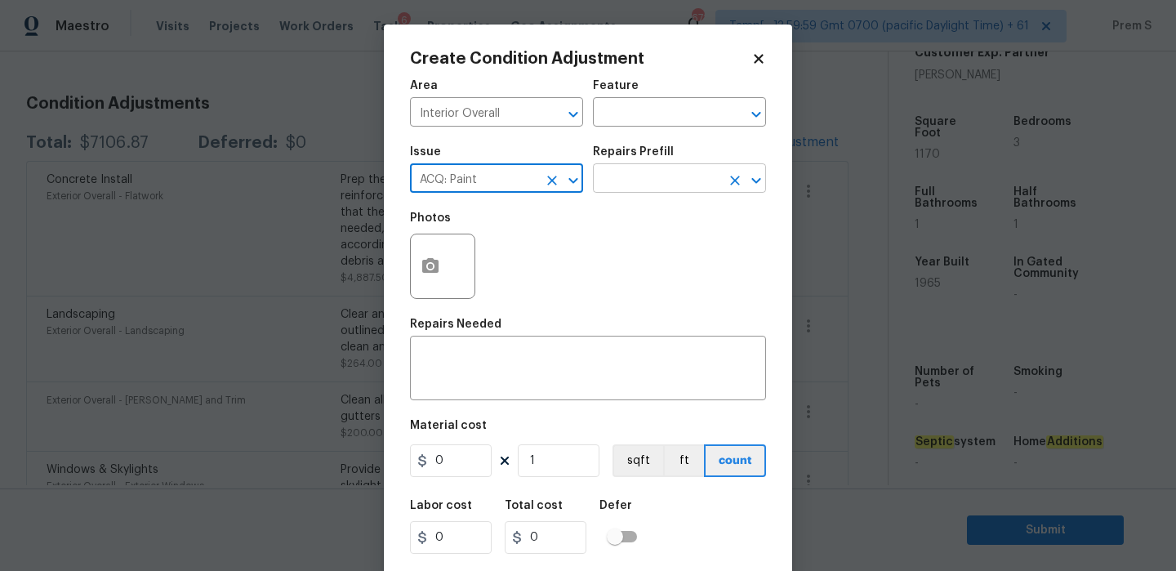
click at [679, 178] on input "text" at bounding box center [656, 179] width 127 height 25
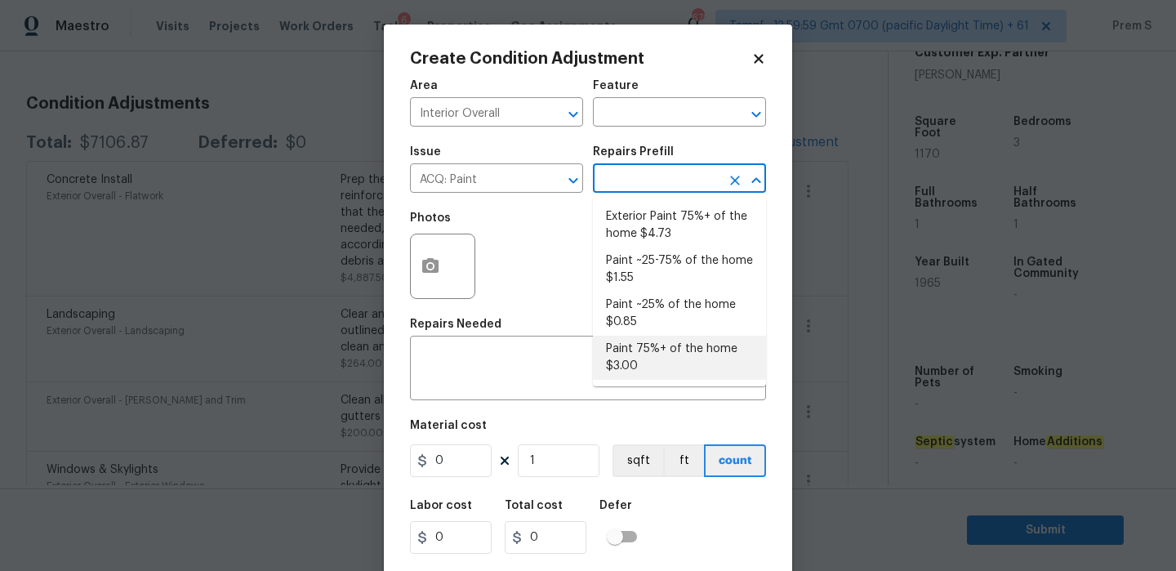
click at [675, 341] on li "Paint 75%+ of the home $3.00" at bounding box center [679, 358] width 173 height 44
type input "Acquisition"
type textarea "Acquisition Scope: 75%+ of the home will likely require interior paint"
type input "3"
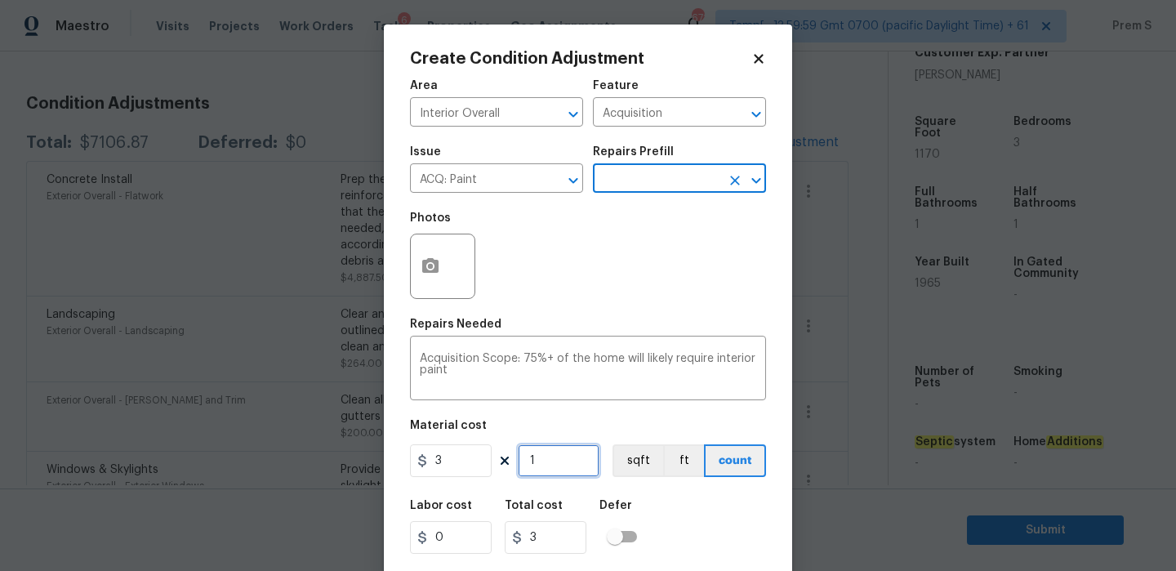
click at [557, 466] on input "1" at bounding box center [559, 460] width 82 height 33
type input "11"
type input "33"
type input "117"
type input "351"
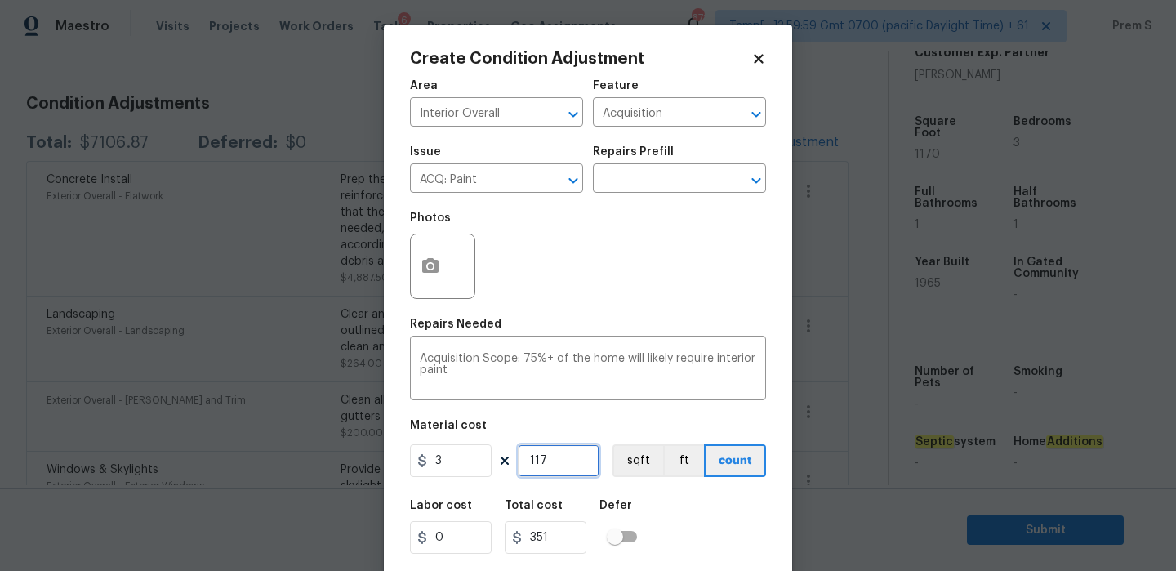
type input "1170"
type input "3510"
type input "1170"
click at [431, 279] on button "button" at bounding box center [430, 266] width 39 height 64
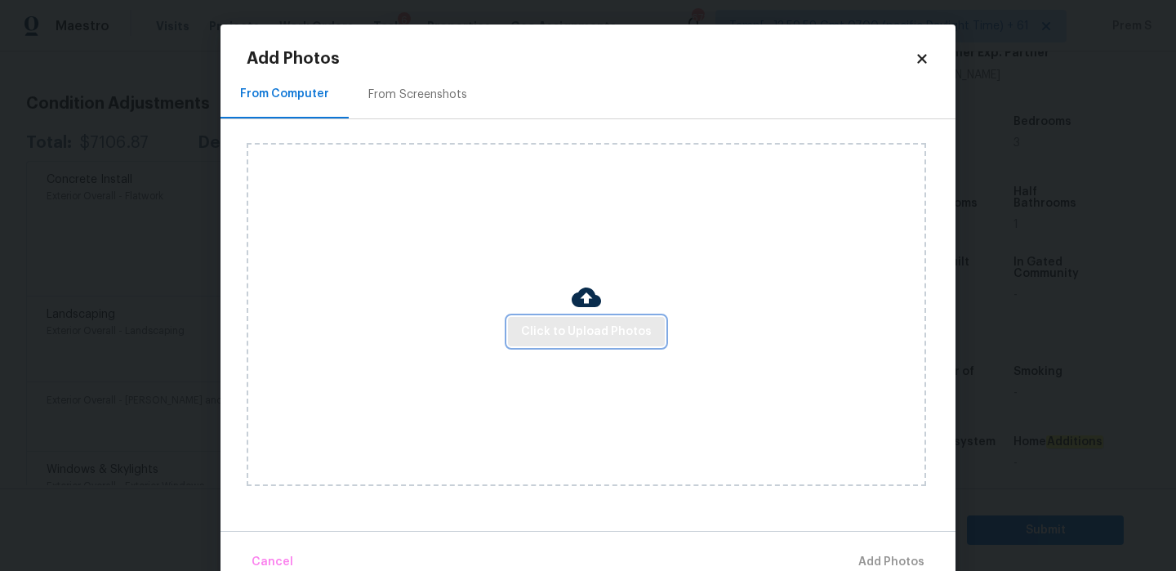
click at [600, 330] on span "Click to Upload Photos" at bounding box center [586, 332] width 131 height 20
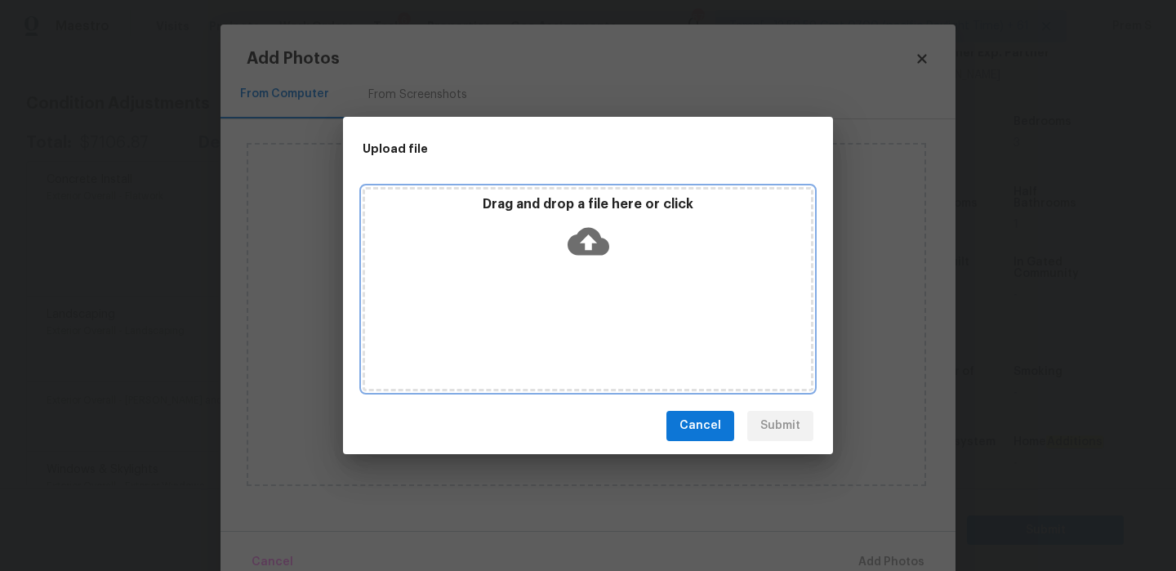
click at [594, 240] on icon at bounding box center [589, 241] width 42 height 42
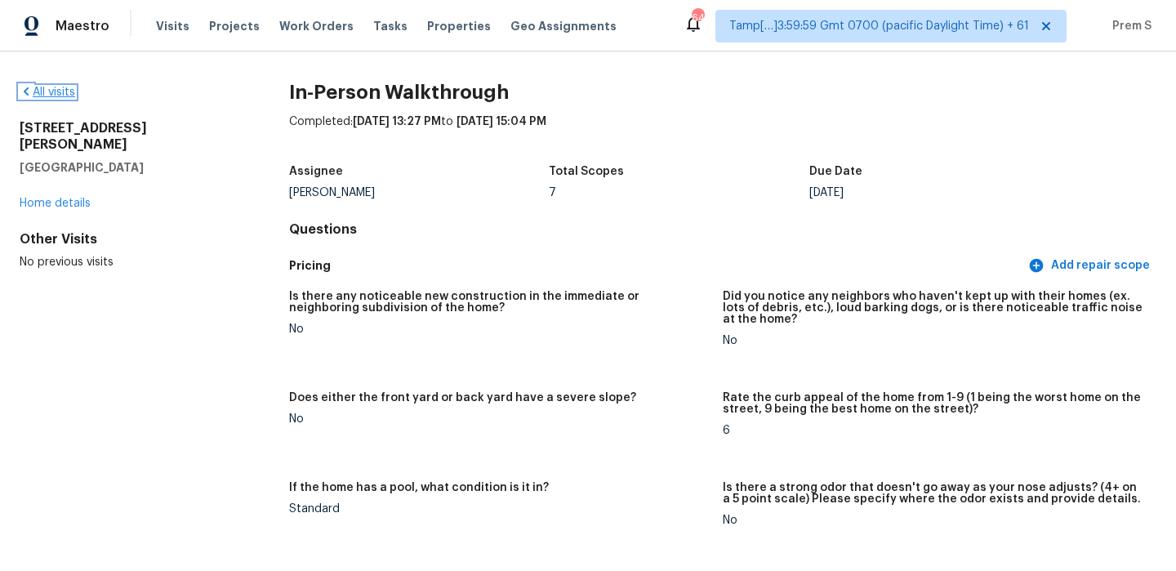
click at [58, 87] on link "All visits" at bounding box center [48, 92] width 56 height 11
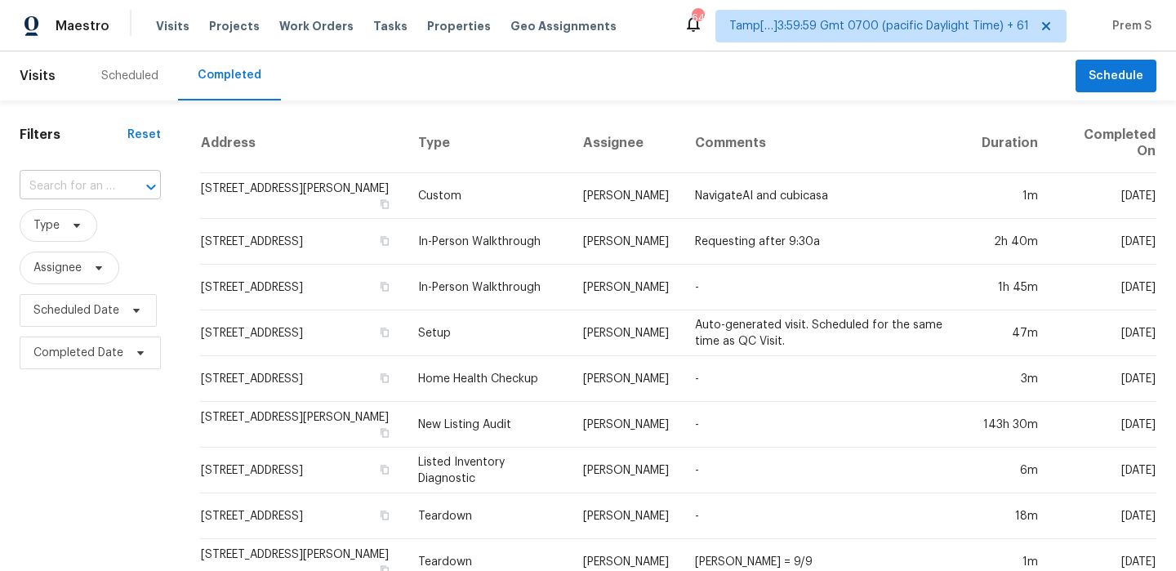
click at [106, 186] on input "text" at bounding box center [68, 186] width 96 height 25
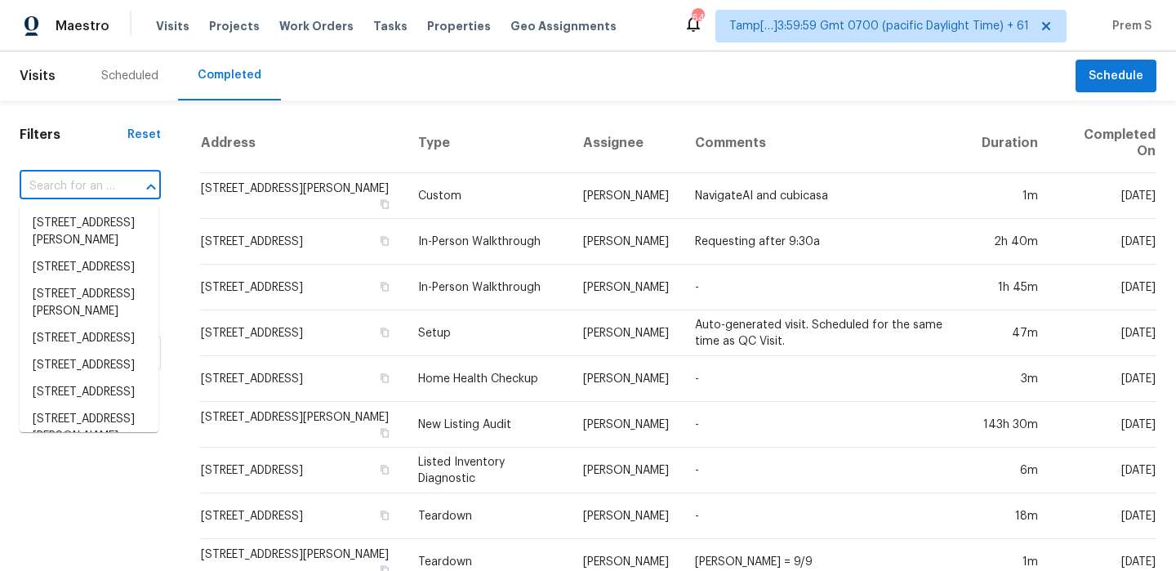
paste input "[STREET_ADDRESS]"
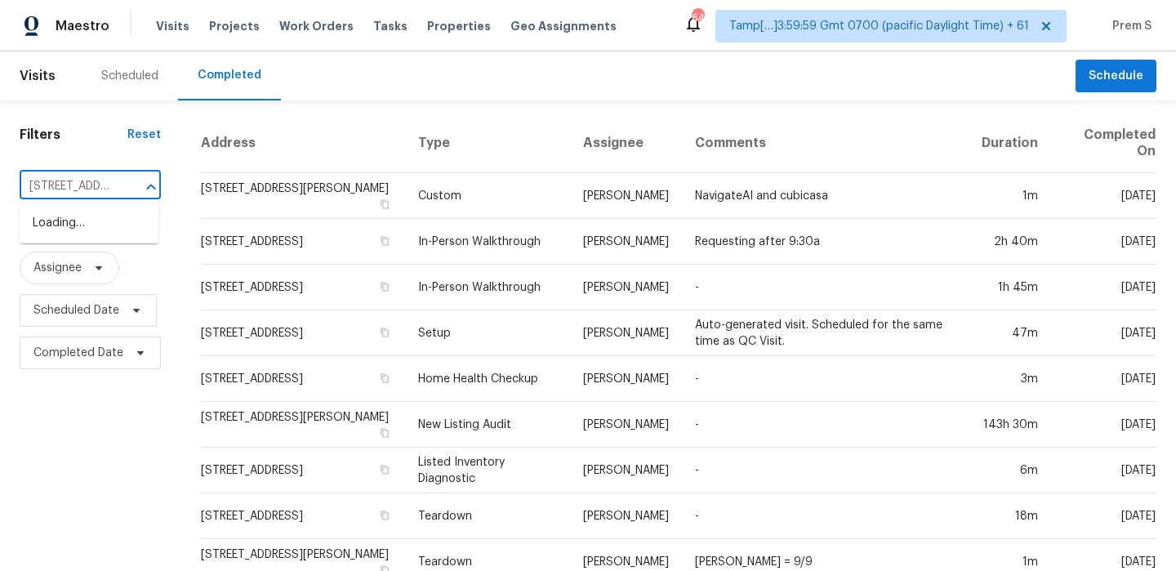
scroll to position [0, 131]
type input "[STREET_ADDRESS]"
click at [93, 237] on li "[STREET_ADDRESS]" at bounding box center [89, 223] width 139 height 27
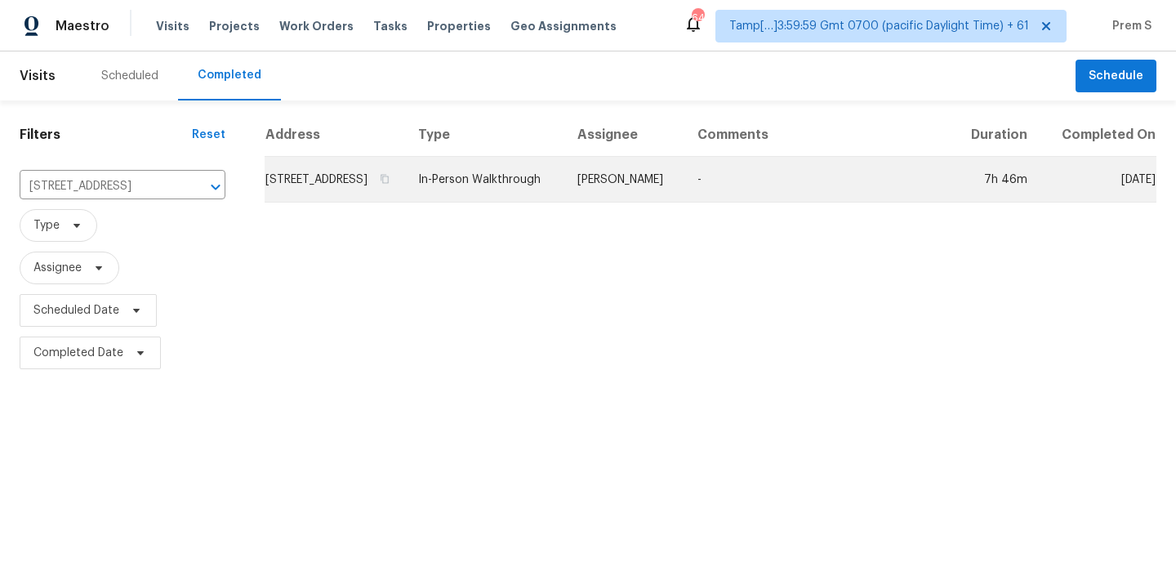
click at [390, 203] on td "[STREET_ADDRESS]" at bounding box center [335, 180] width 140 height 46
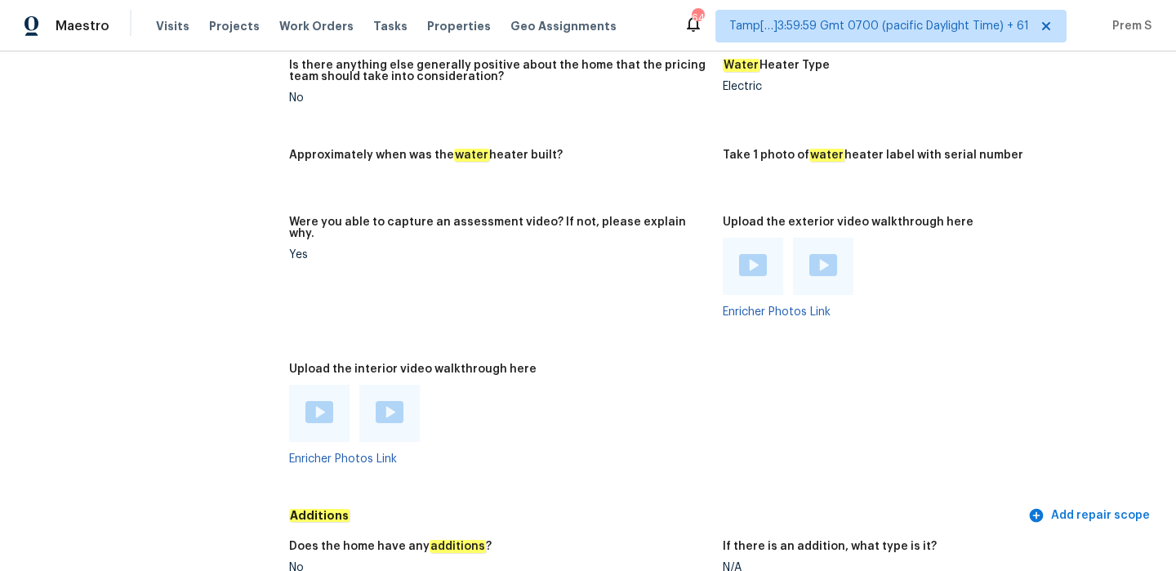
scroll to position [3179, 0]
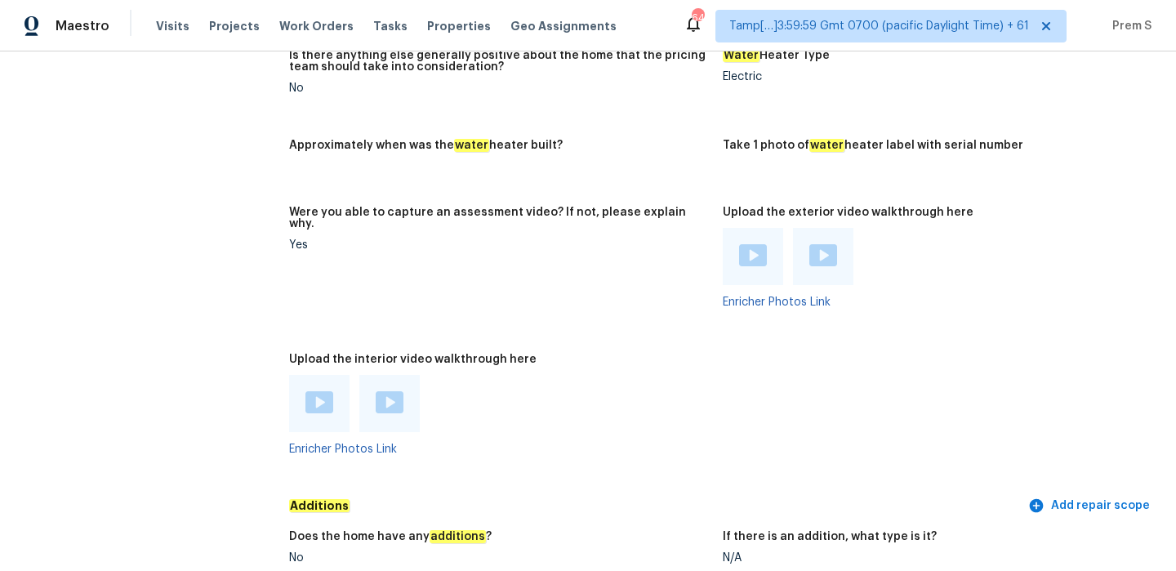
click at [324, 394] on div at bounding box center [319, 403] width 60 height 57
click at [318, 391] on img at bounding box center [319, 402] width 28 height 22
click at [392, 391] on img at bounding box center [390, 402] width 28 height 22
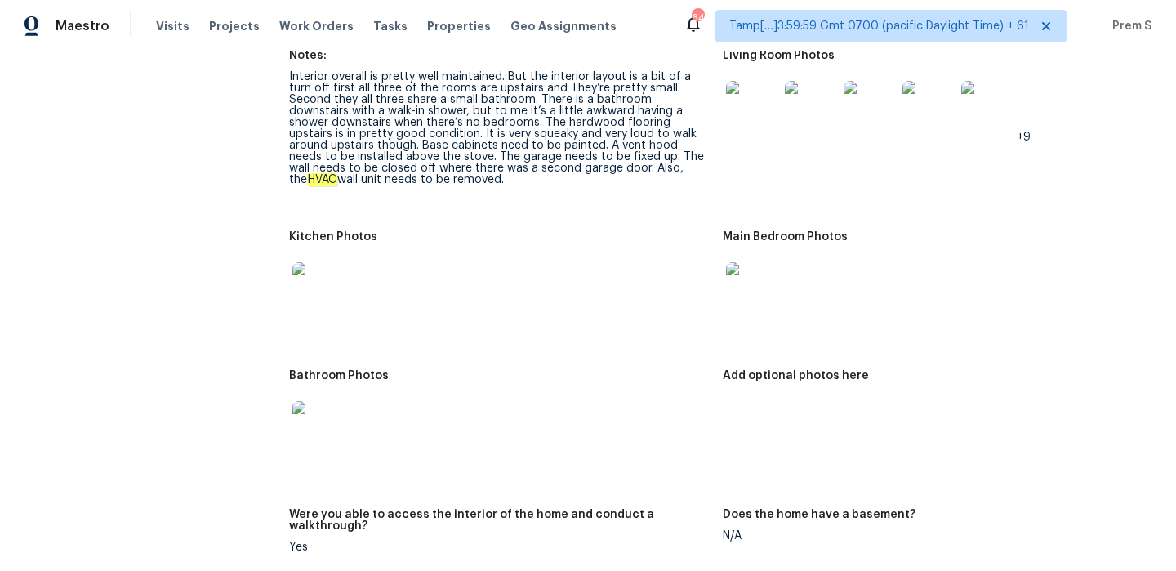
scroll to position [1886, 0]
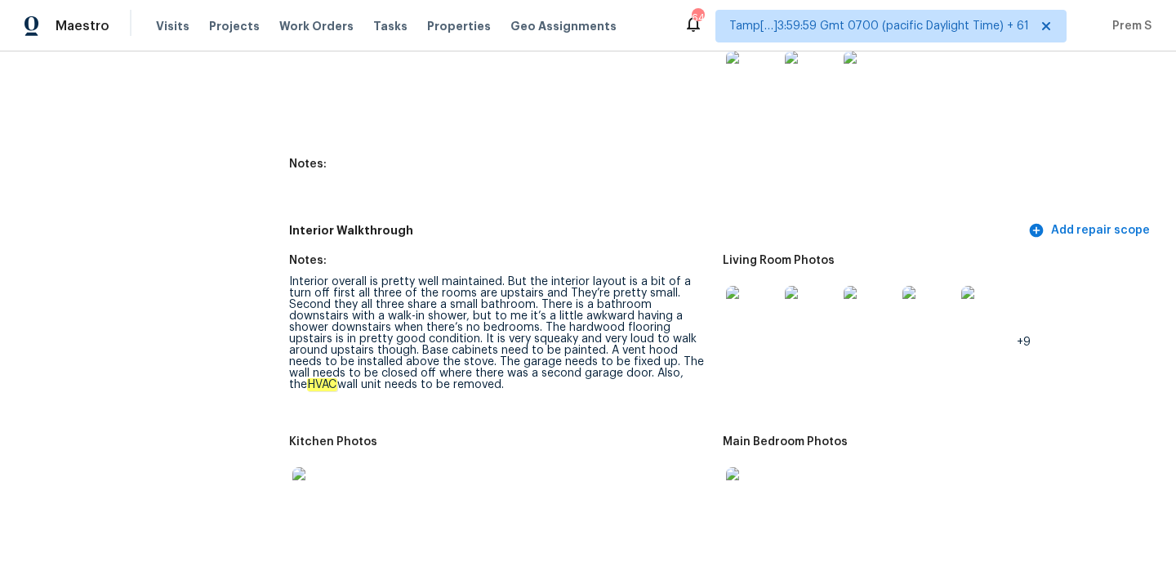
click at [778, 309] on div at bounding box center [752, 312] width 59 height 72
click at [758, 301] on img at bounding box center [752, 312] width 52 height 52
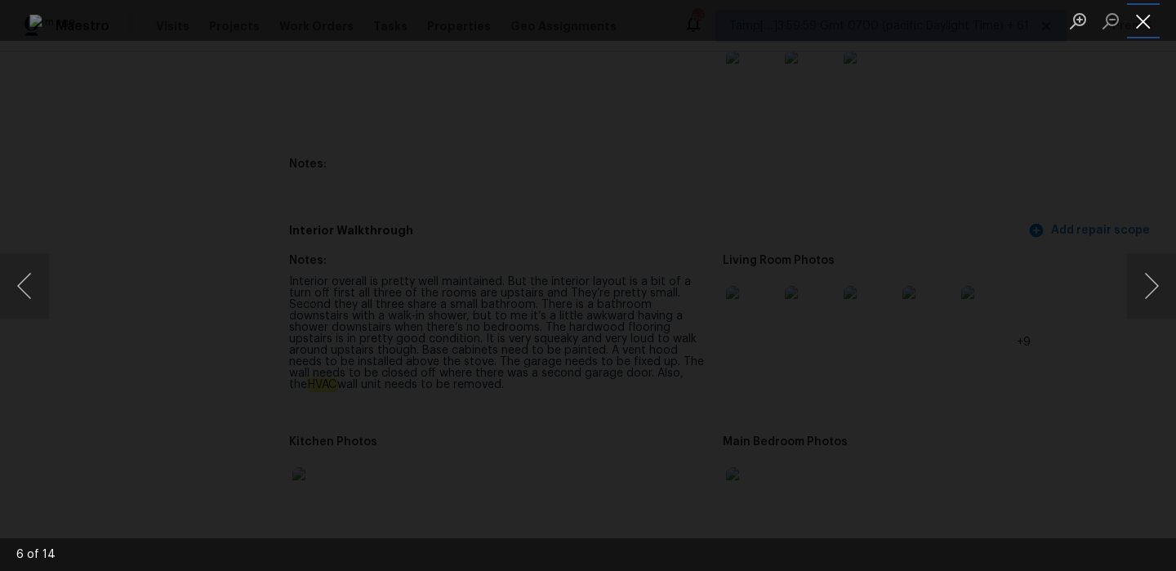
click at [1134, 20] on button "Close lightbox" at bounding box center [1143, 21] width 33 height 29
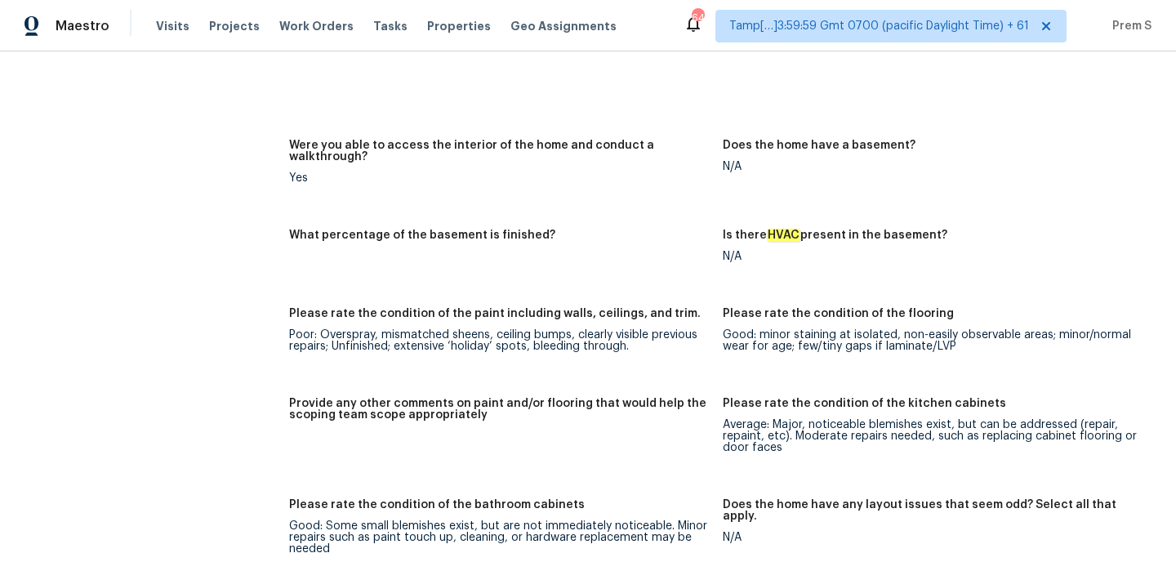
scroll to position [0, 0]
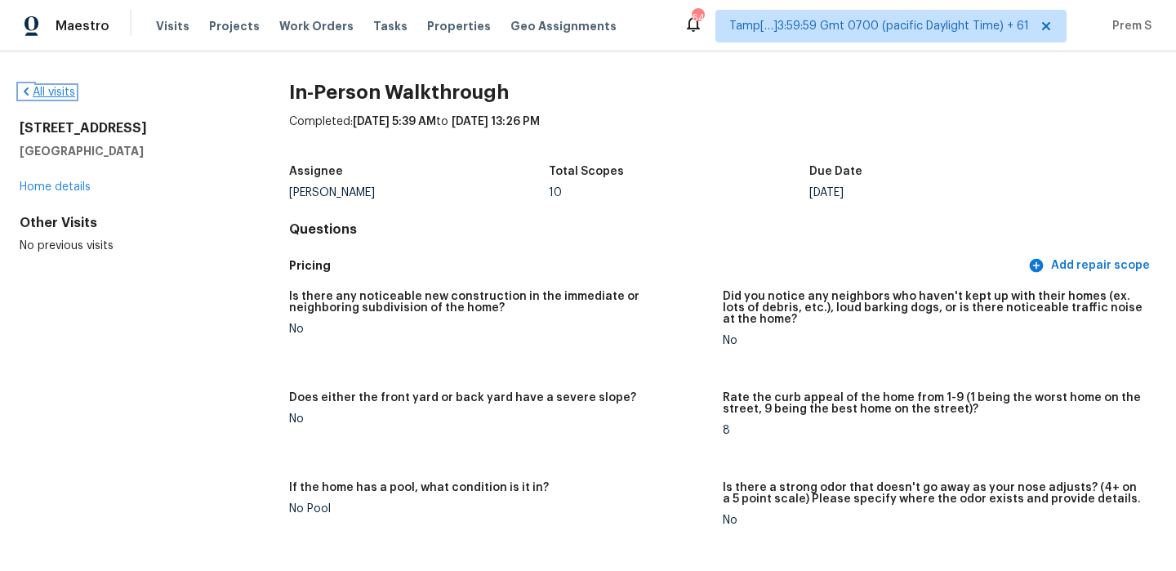
click at [60, 87] on link "All visits" at bounding box center [48, 92] width 56 height 11
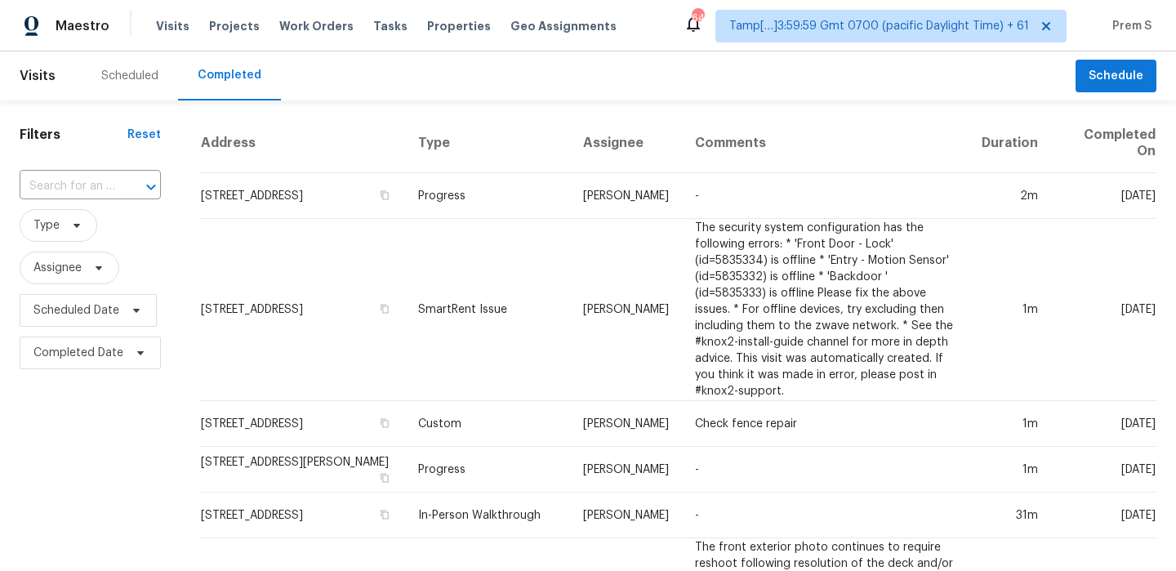
click at [120, 189] on div at bounding box center [139, 187] width 42 height 23
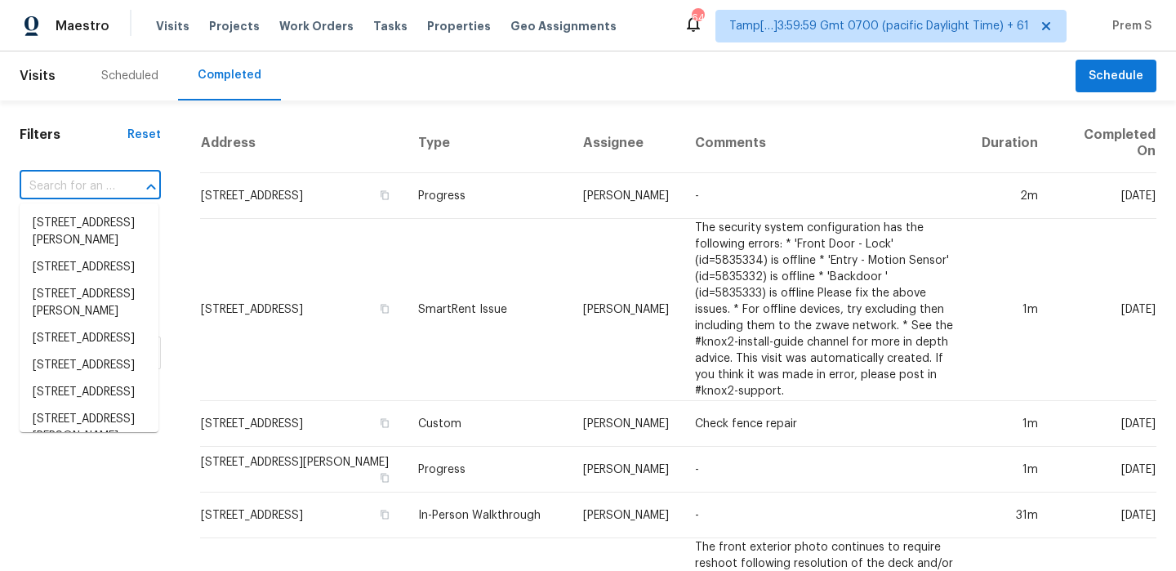
paste input "[STREET_ADDRESS][PERSON_NAME]"
type input "[STREET_ADDRESS][PERSON_NAME]"
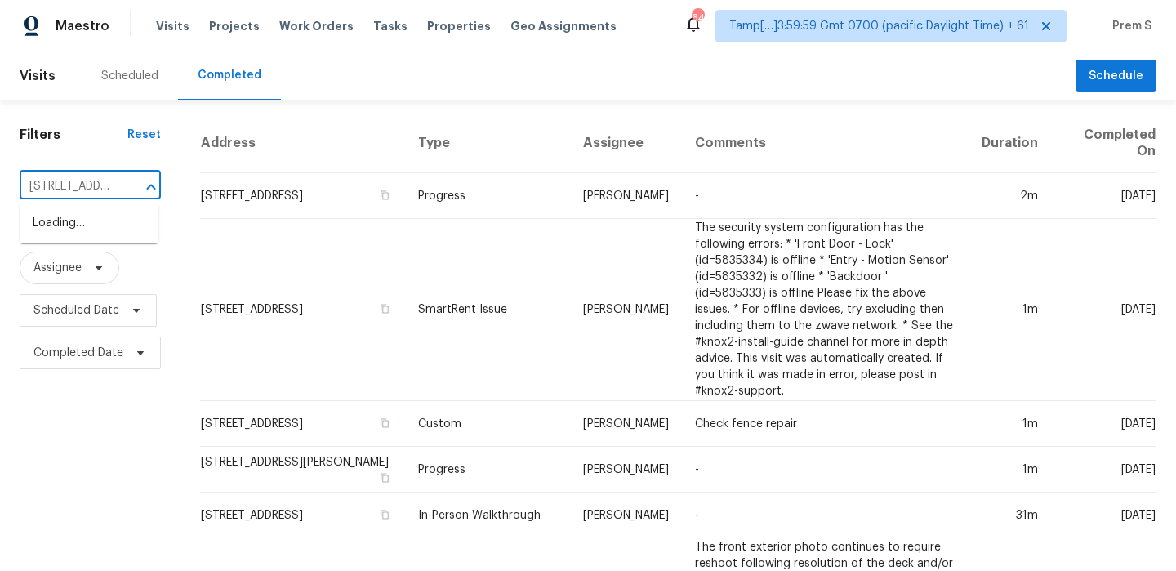
scroll to position [0, 104]
click at [102, 230] on li "[STREET_ADDRESS]" at bounding box center [89, 223] width 139 height 27
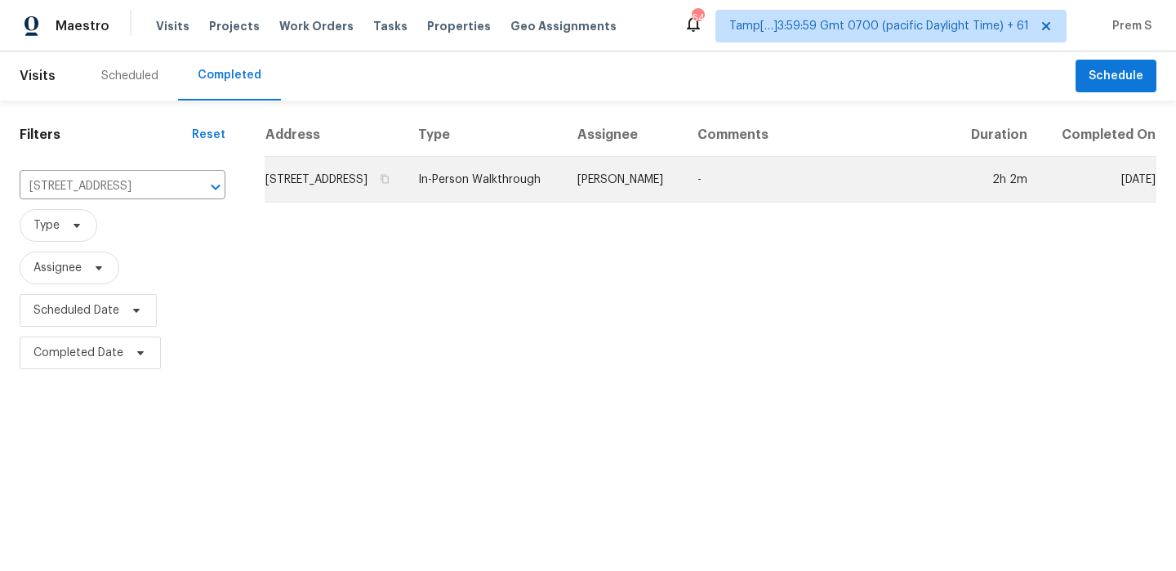
click at [300, 182] on td "[STREET_ADDRESS]" at bounding box center [335, 180] width 140 height 46
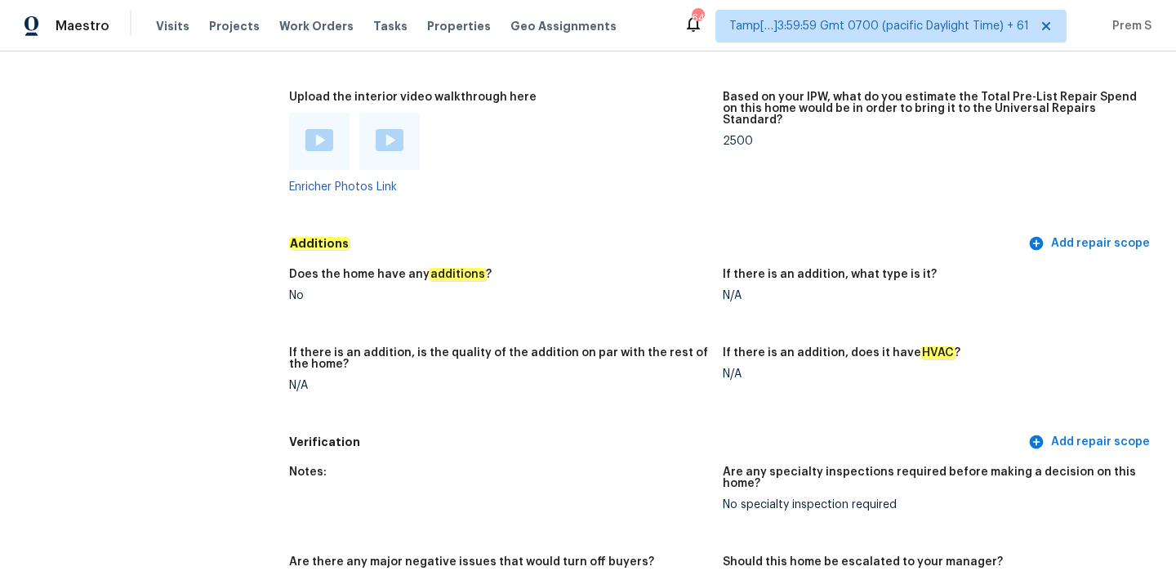
scroll to position [3259, 0]
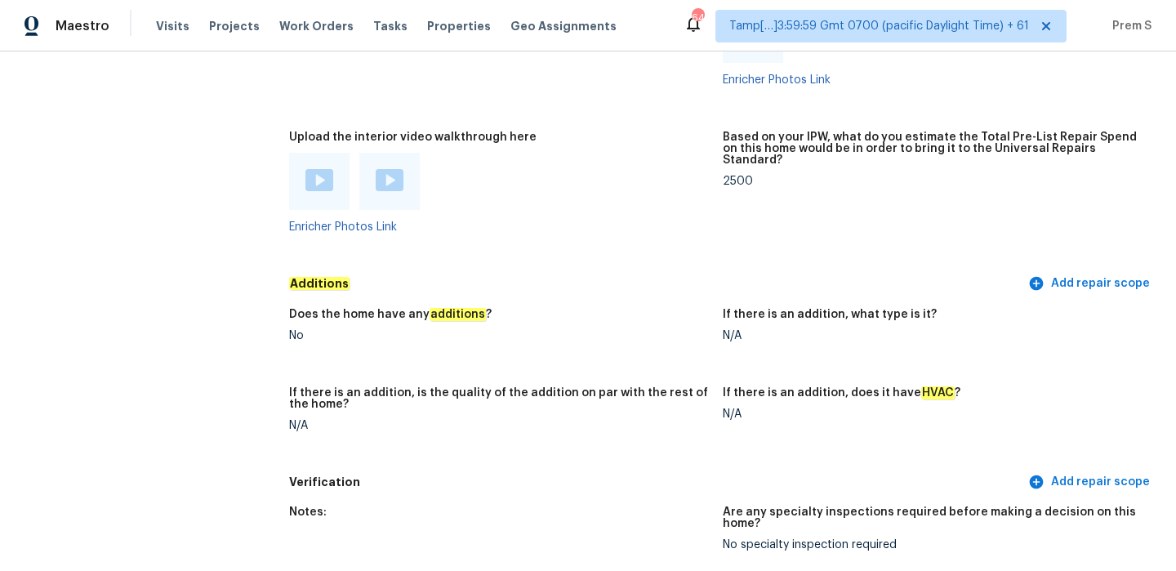
click at [323, 169] on img at bounding box center [319, 180] width 28 height 22
click at [389, 169] on img at bounding box center [390, 180] width 28 height 22
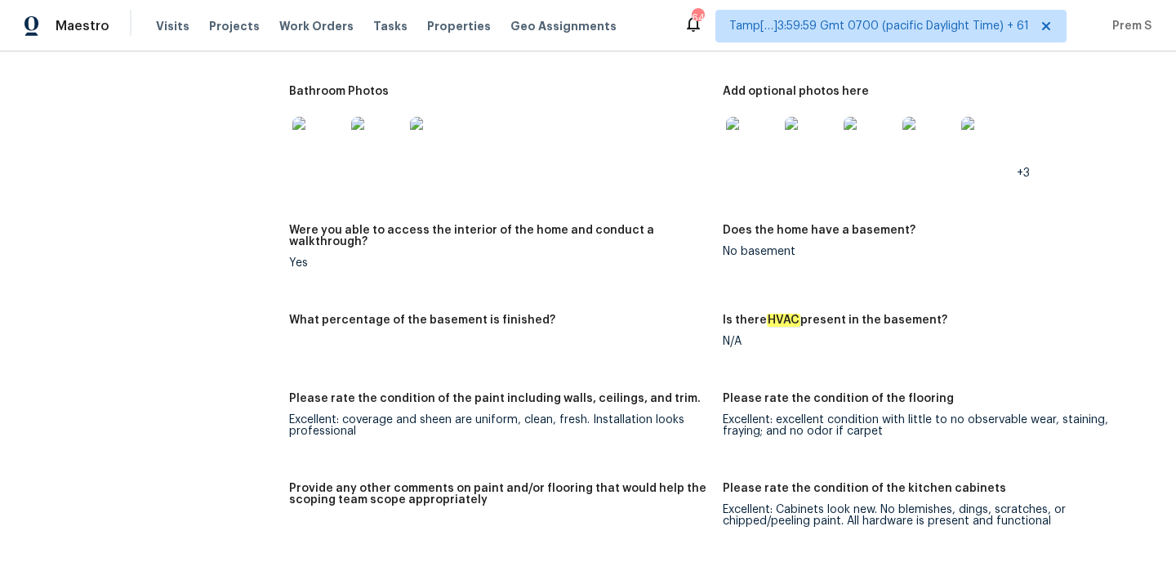
scroll to position [2172, 0]
click at [785, 261] on figure "Does the home have a basement? No basement" at bounding box center [940, 260] width 434 height 70
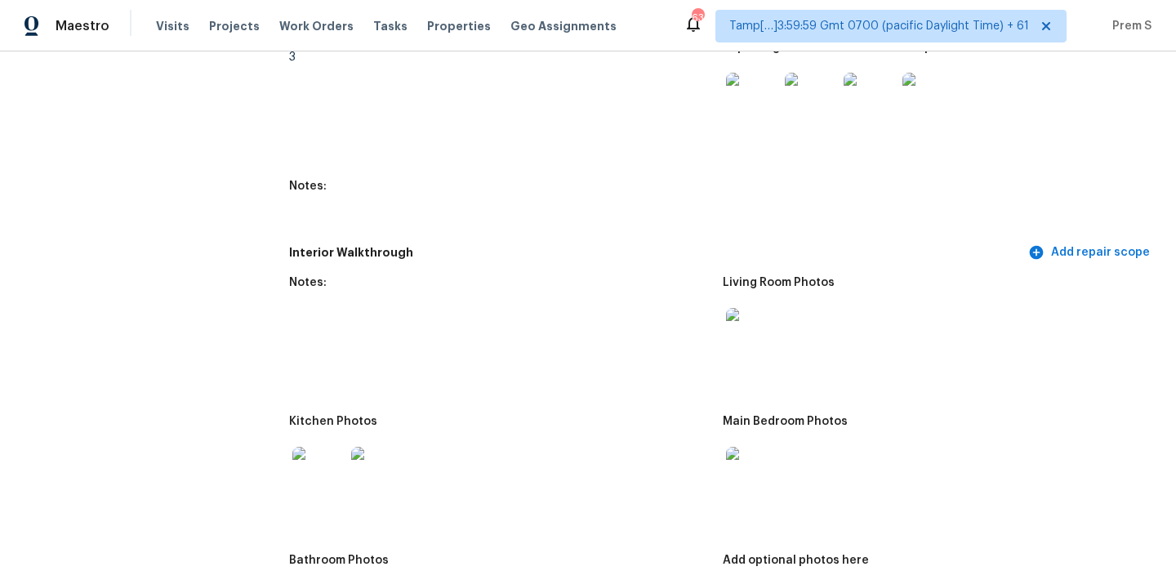
scroll to position [0, 0]
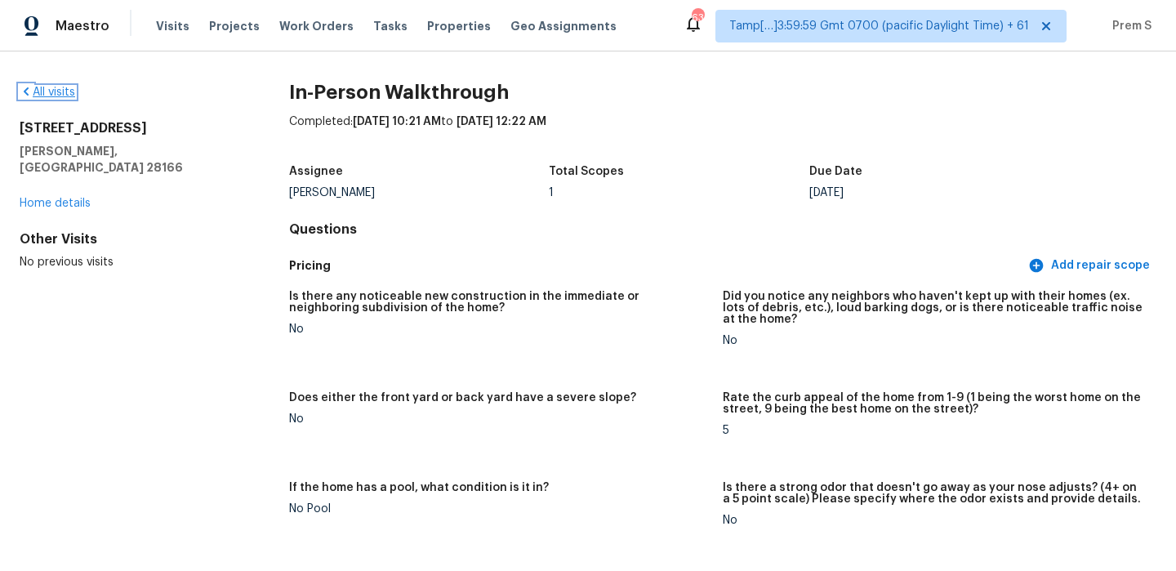
click at [70, 88] on link "All visits" at bounding box center [48, 92] width 56 height 11
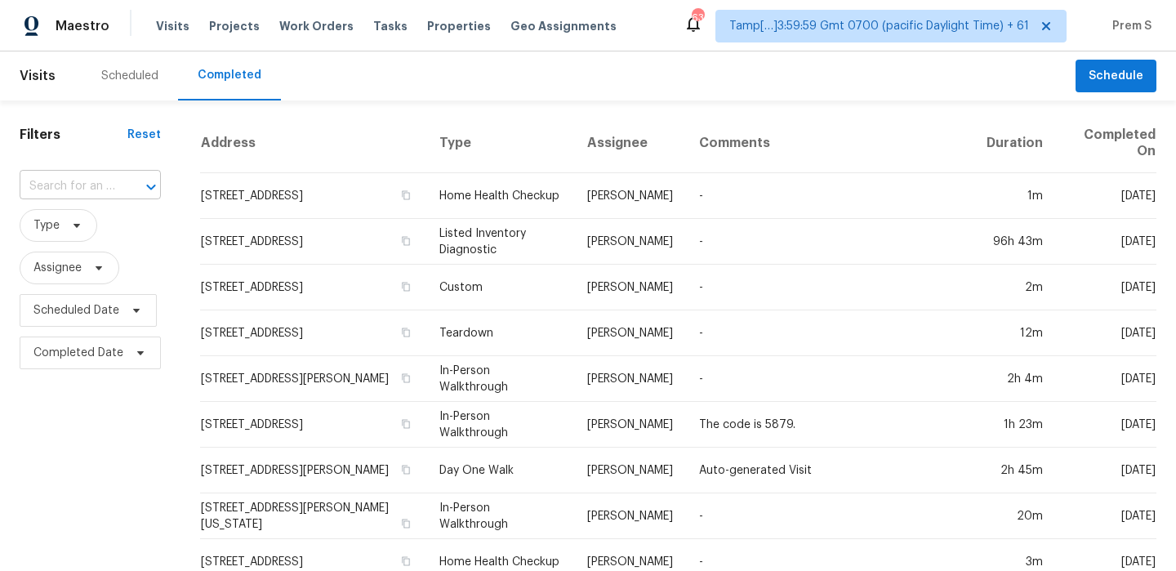
click at [114, 176] on div "​" at bounding box center [90, 186] width 141 height 25
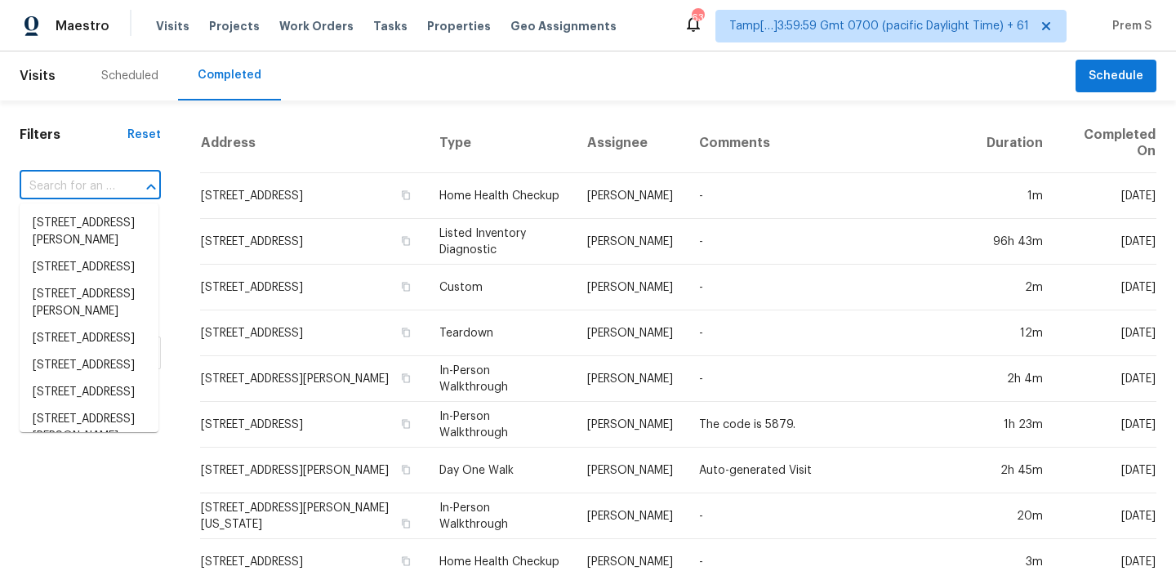
paste input "[STREET_ADDRESS]"
type input "[STREET_ADDRESS]"
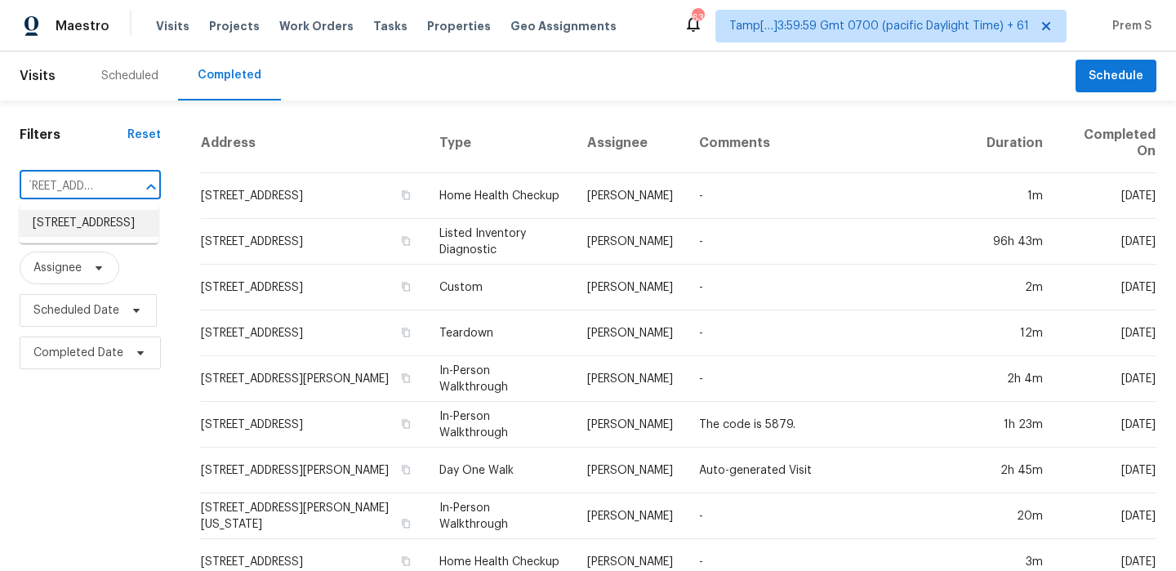
click at [100, 233] on li "[STREET_ADDRESS]" at bounding box center [89, 223] width 139 height 27
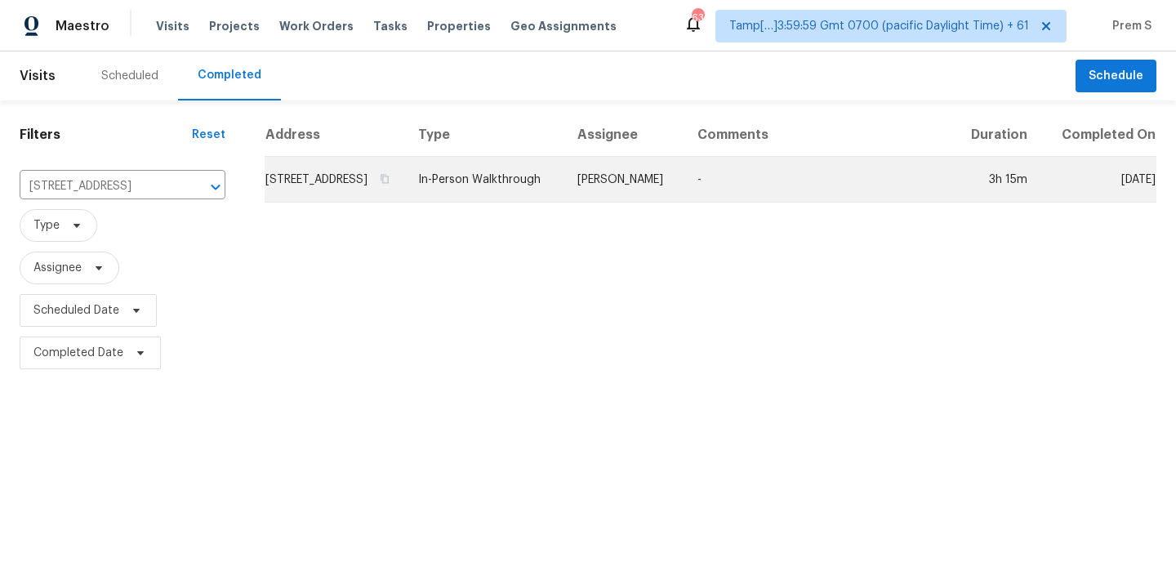
click at [318, 198] on td "[STREET_ADDRESS]" at bounding box center [335, 180] width 140 height 46
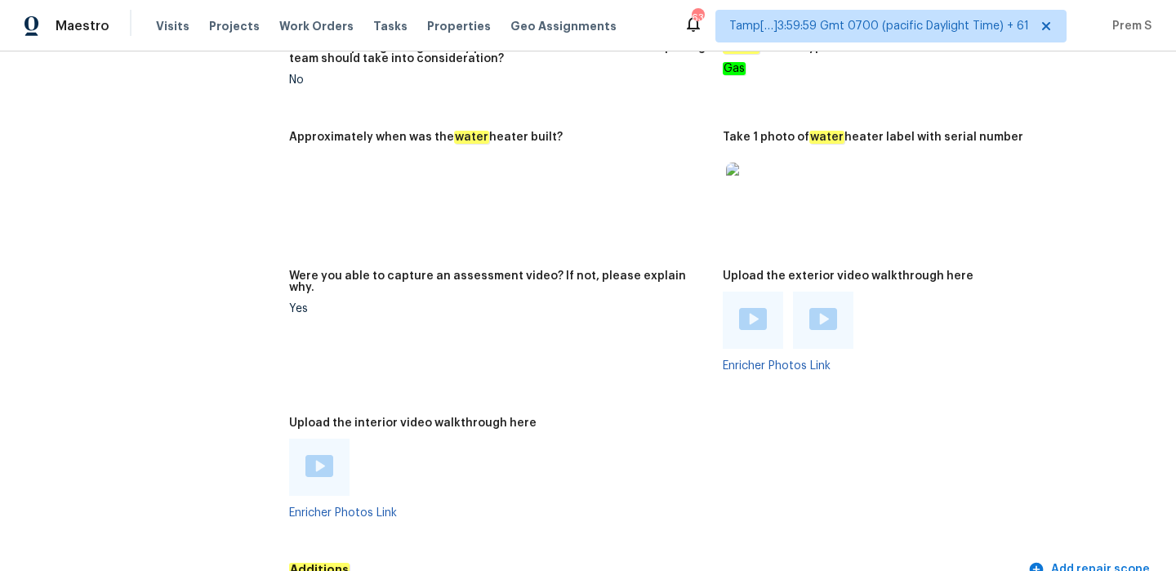
scroll to position [3346, 0]
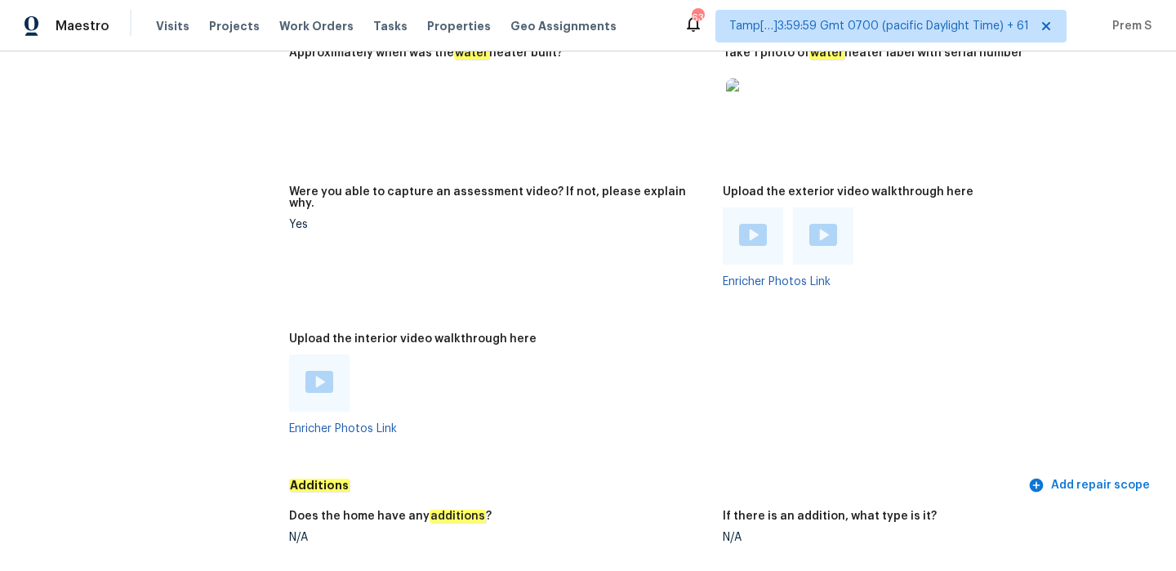
click at [315, 371] on img at bounding box center [319, 382] width 28 height 22
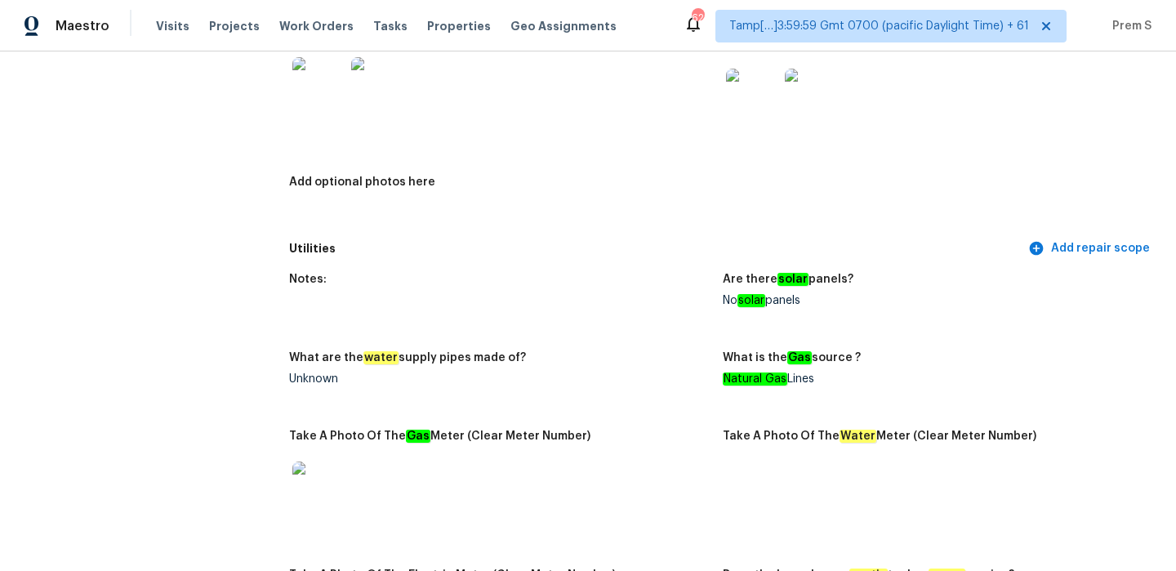
scroll to position [0, 0]
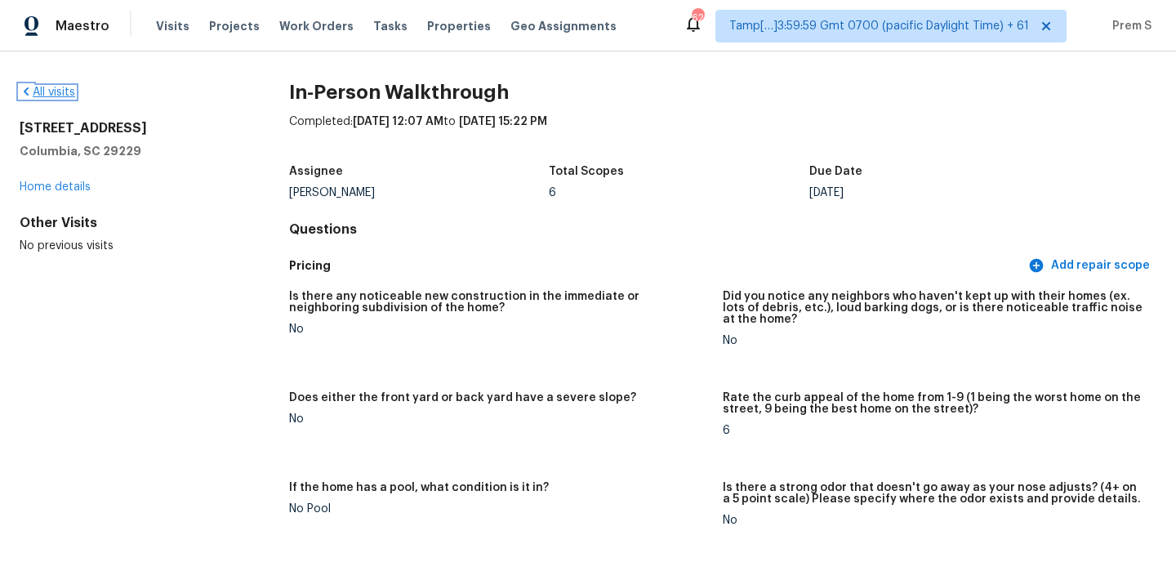
click at [65, 95] on link "All visits" at bounding box center [48, 92] width 56 height 11
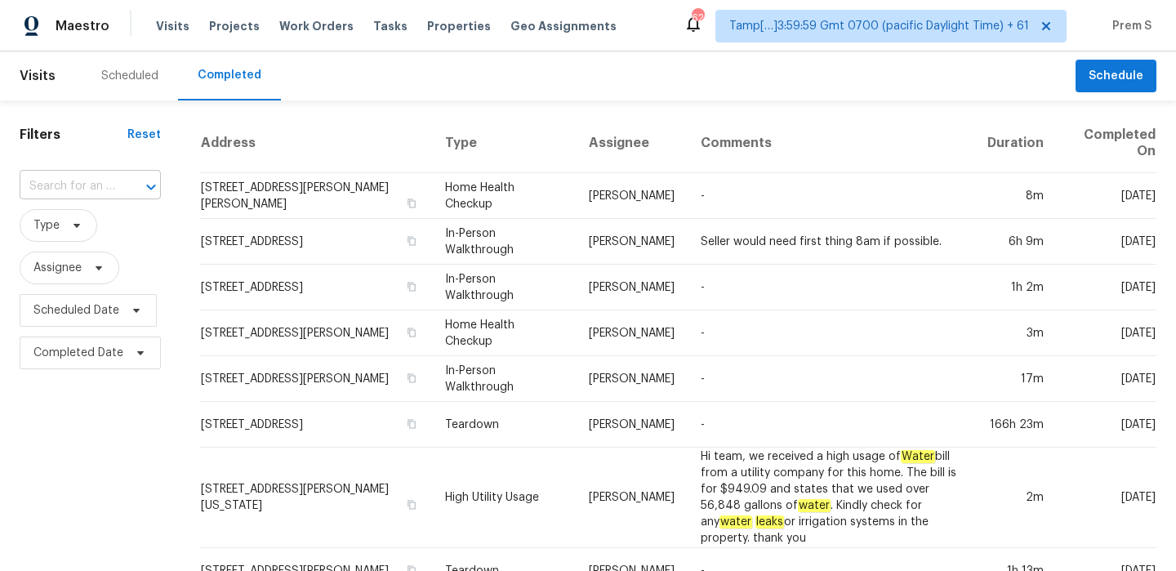
click at [75, 176] on input "text" at bounding box center [68, 186] width 96 height 25
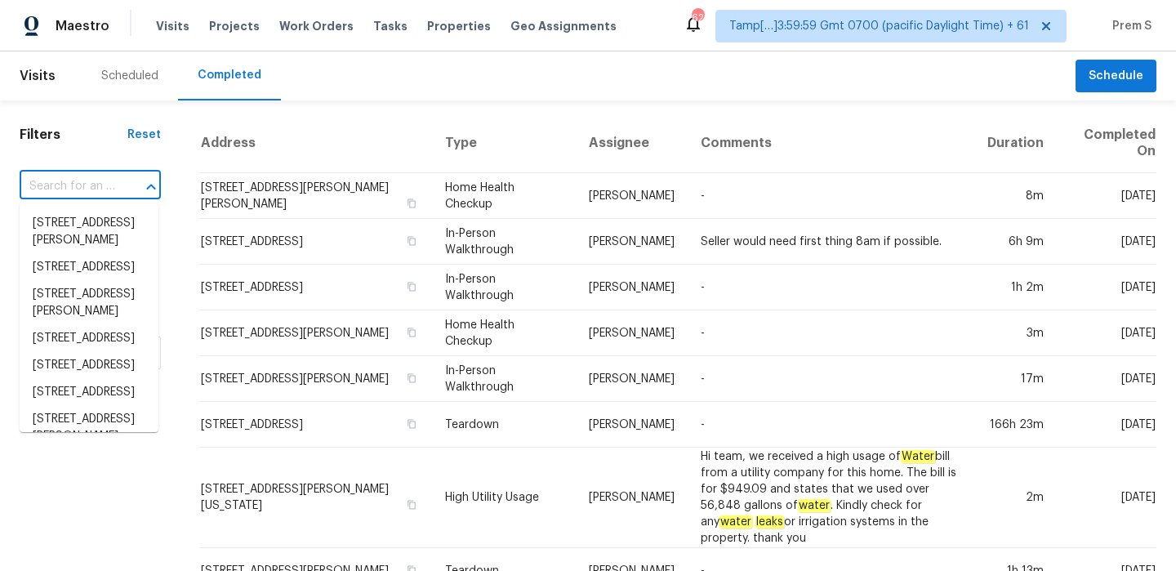
paste input "[STREET_ADDRESS]"
type input "[STREET_ADDRESS]"
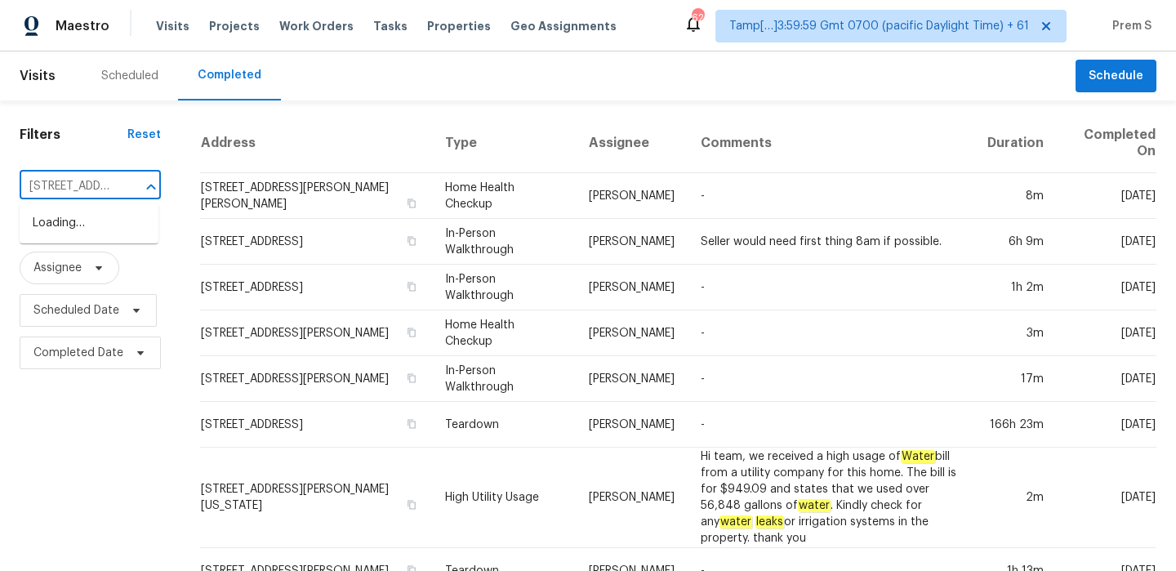
scroll to position [0, 100]
click at [100, 231] on li "[STREET_ADDRESS]" at bounding box center [89, 223] width 139 height 27
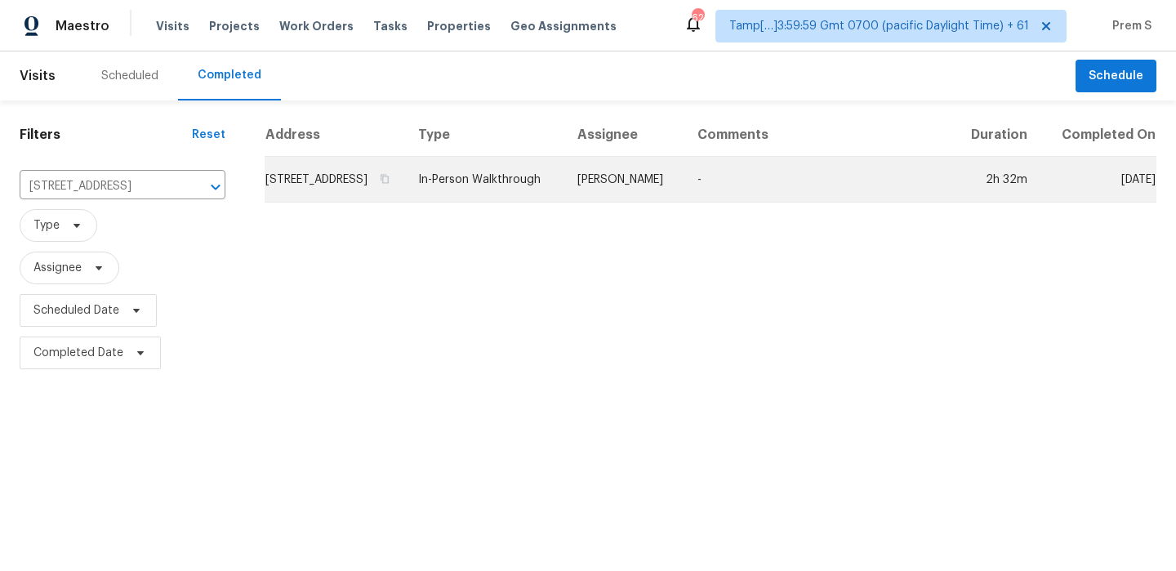
click at [283, 192] on td "[STREET_ADDRESS]" at bounding box center [335, 180] width 140 height 46
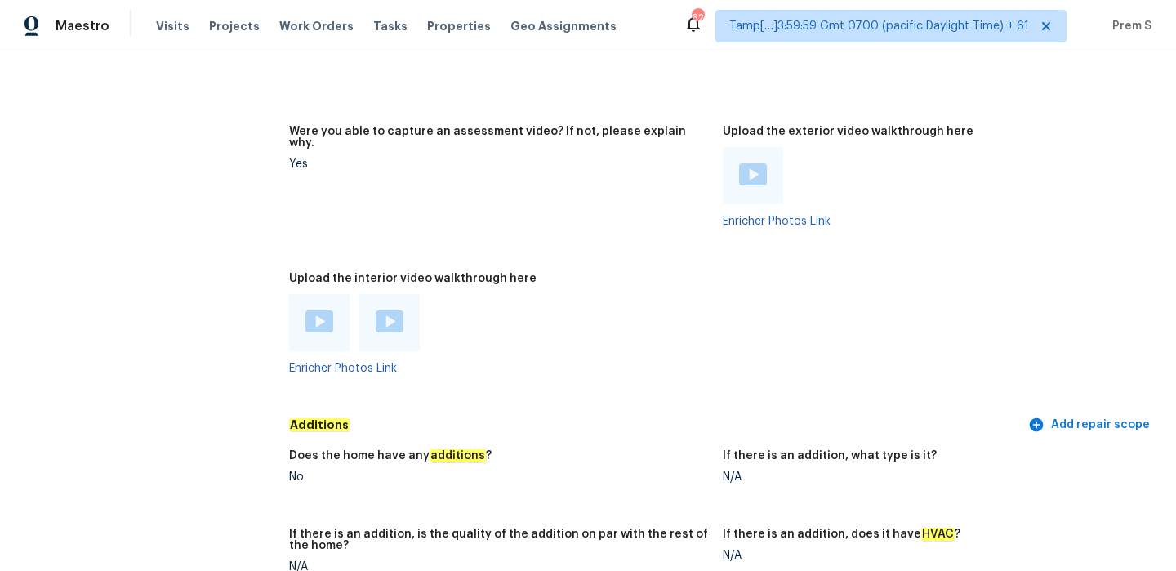
scroll to position [3508, 0]
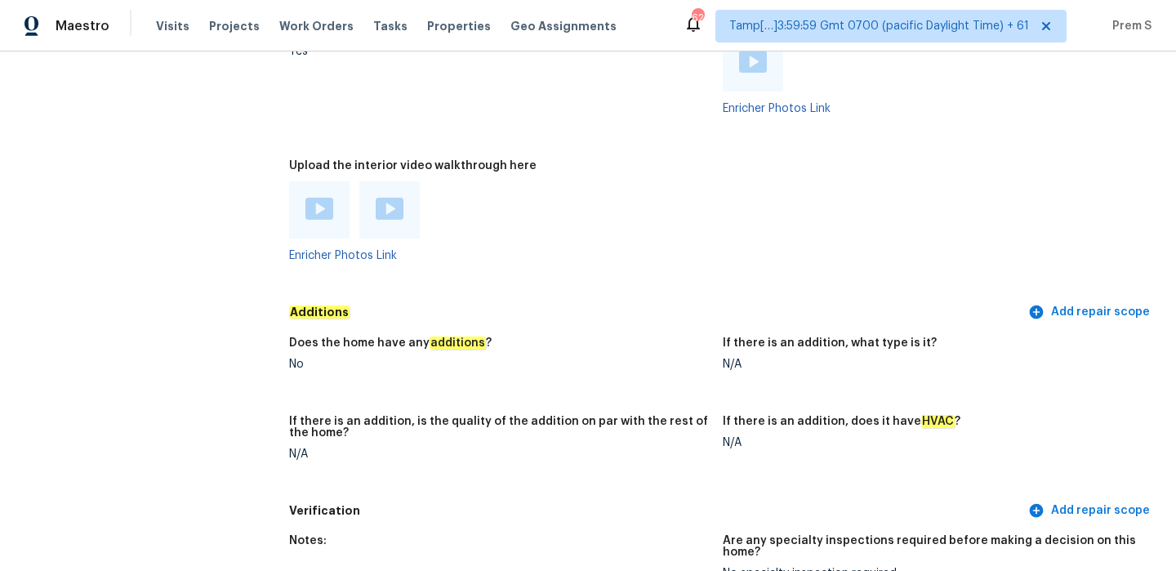
click at [321, 198] on img at bounding box center [319, 209] width 28 height 22
click at [386, 198] on img at bounding box center [390, 209] width 28 height 22
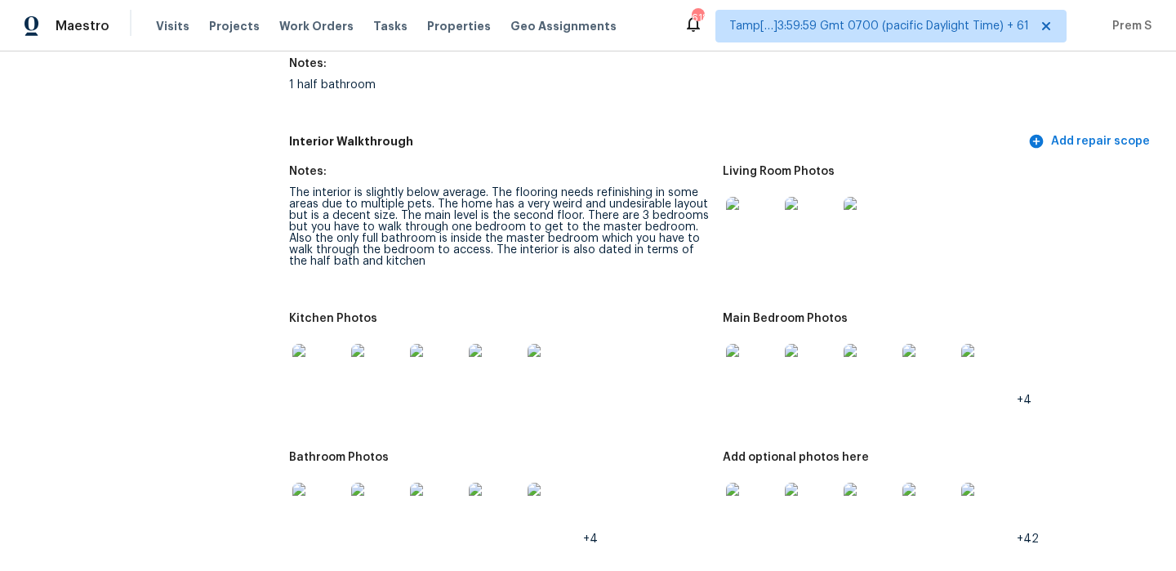
scroll to position [2072, 0]
drag, startPoint x: 493, startPoint y: 237, endPoint x: 527, endPoint y: 274, distance: 50.3
click at [527, 274] on figure "Notes: The interior is slightly below average. The flooring needs refinishing i…" at bounding box center [506, 230] width 434 height 127
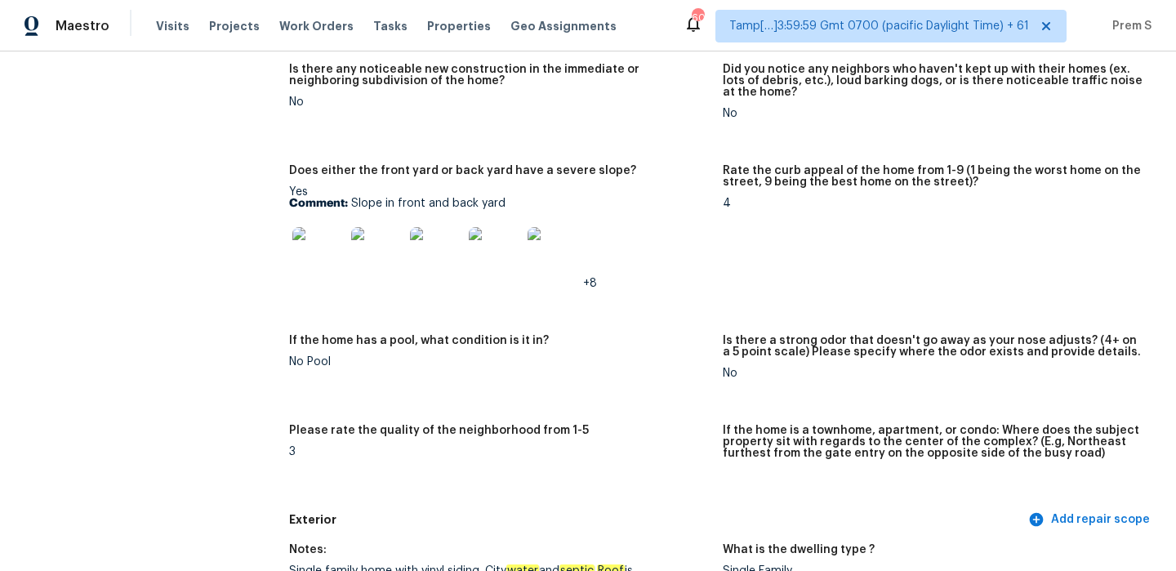
scroll to position [0, 0]
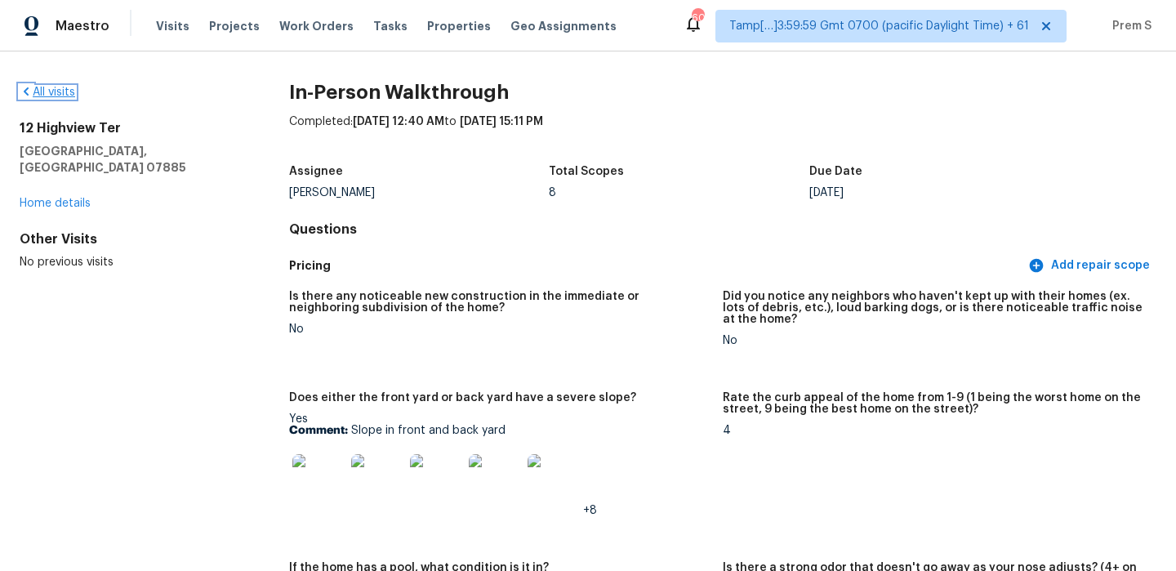
click at [65, 92] on link "All visits" at bounding box center [48, 92] width 56 height 11
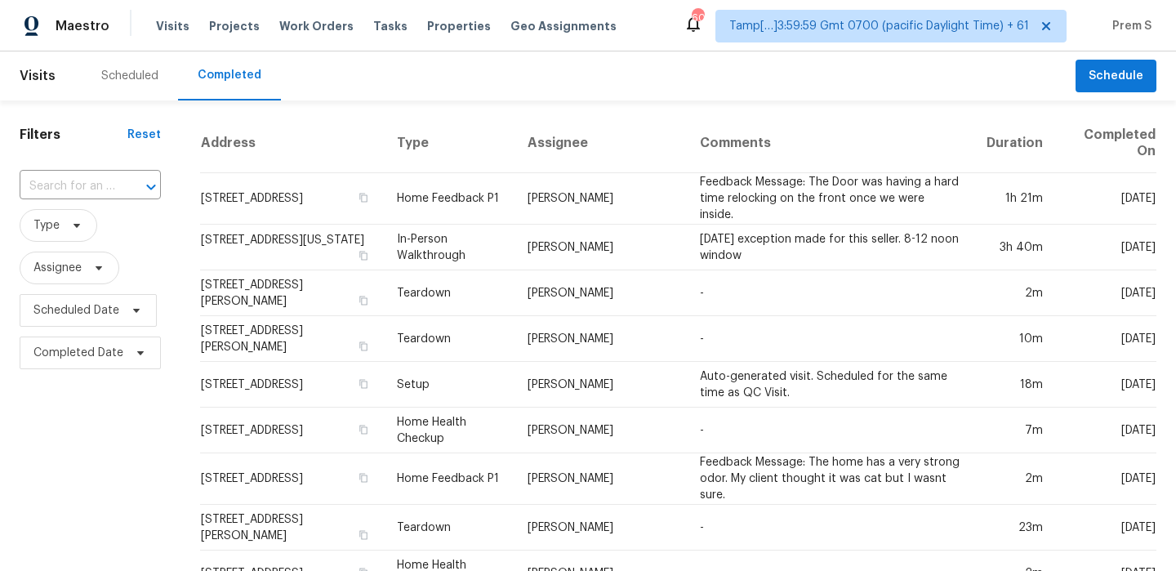
click at [94, 180] on input "text" at bounding box center [68, 186] width 96 height 25
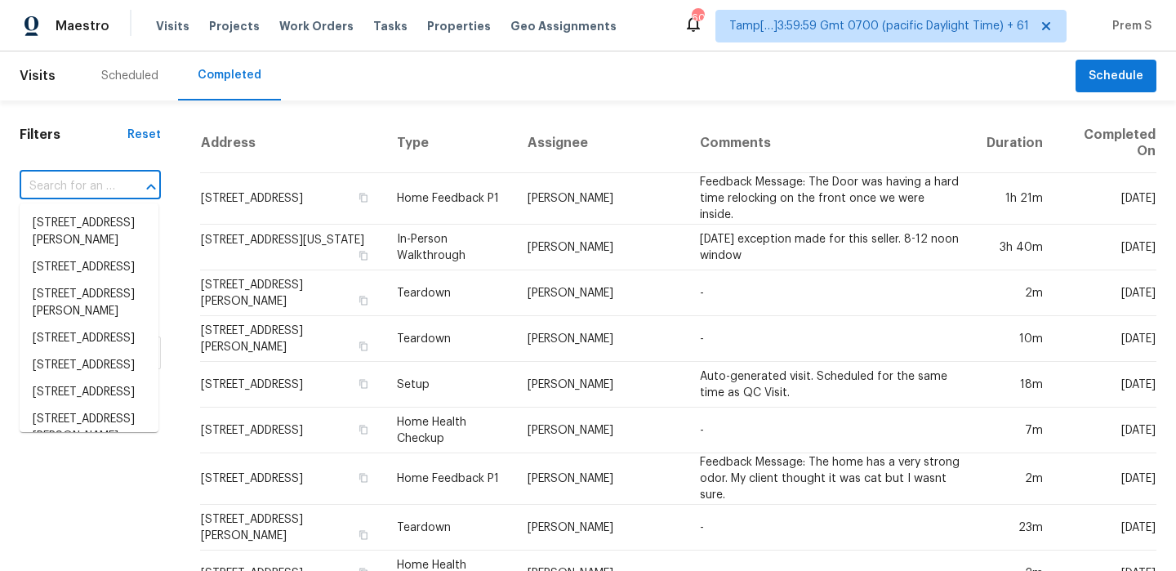
paste input "[STREET_ADDRESS]"
type input "[STREET_ADDRESS]"
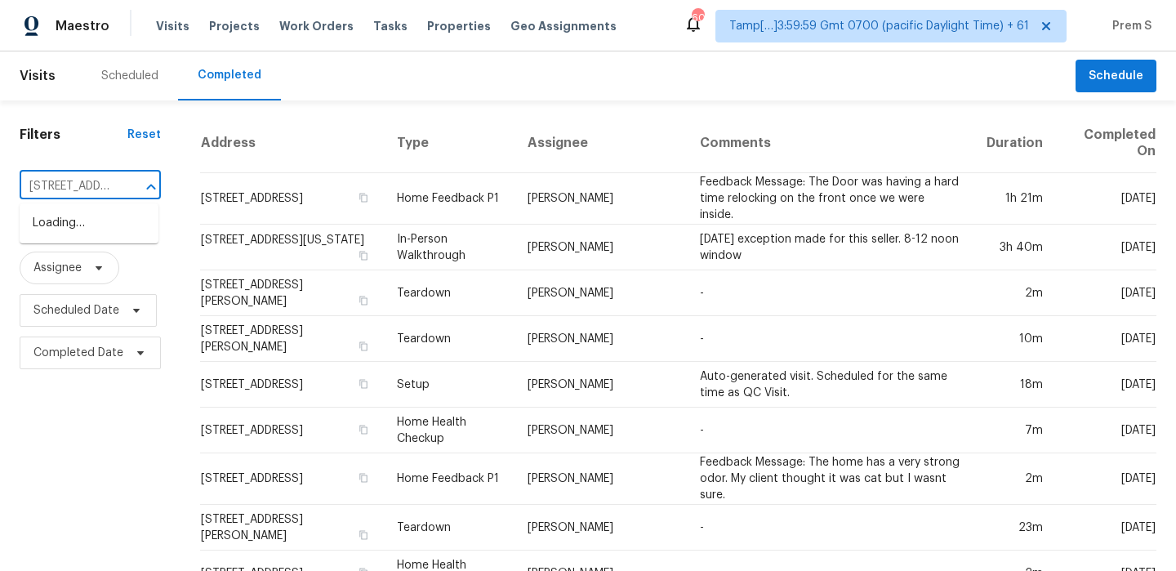
scroll to position [0, 92]
click at [91, 230] on li "[STREET_ADDRESS]" at bounding box center [89, 223] width 139 height 27
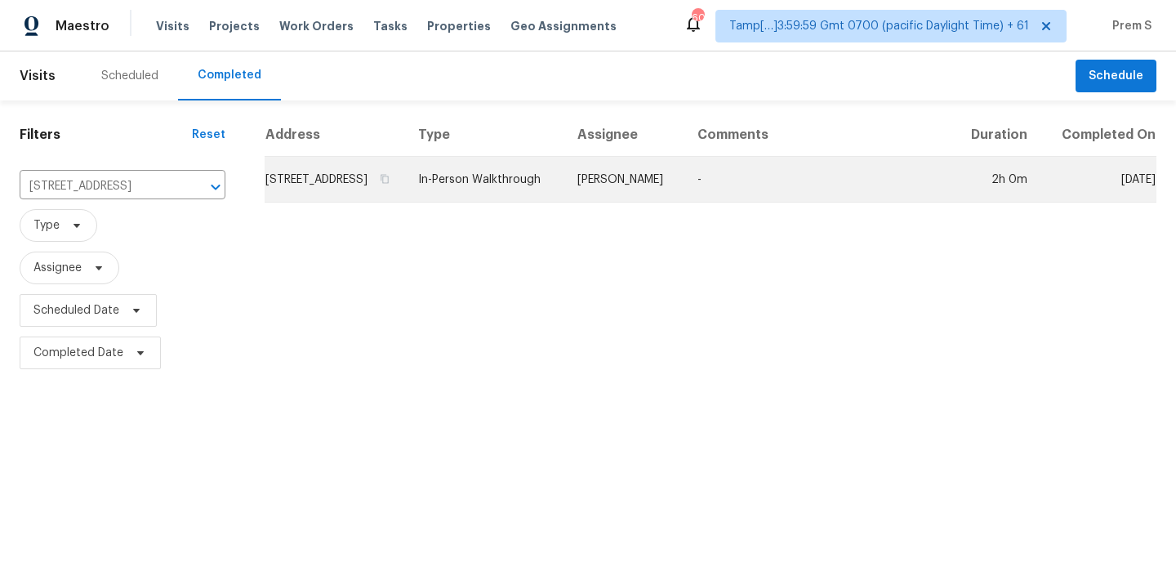
click at [309, 177] on td "[STREET_ADDRESS]" at bounding box center [335, 180] width 140 height 46
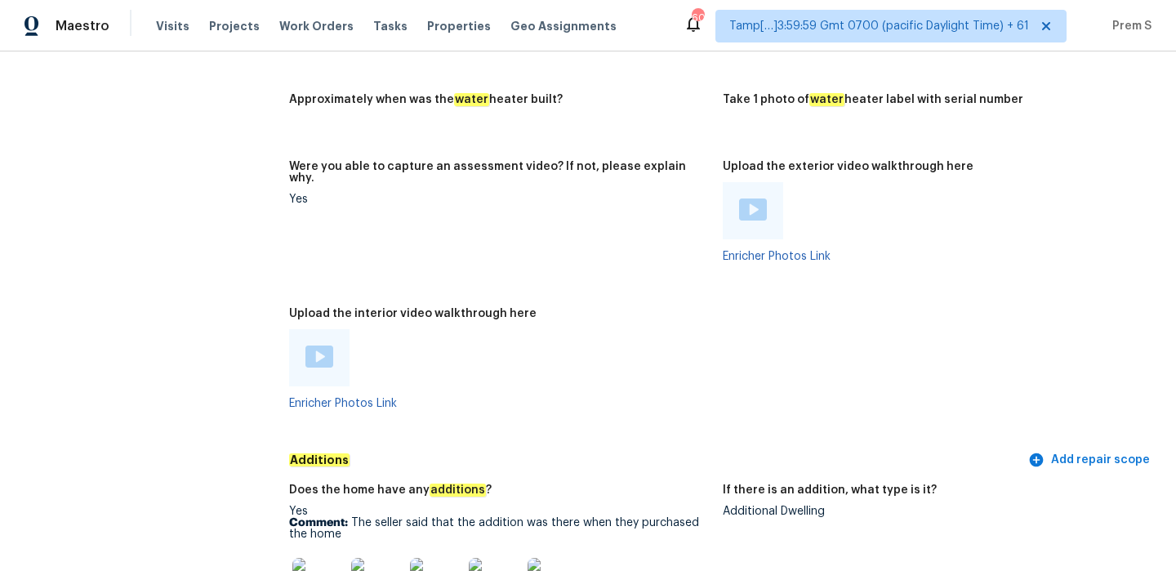
scroll to position [3076, 0]
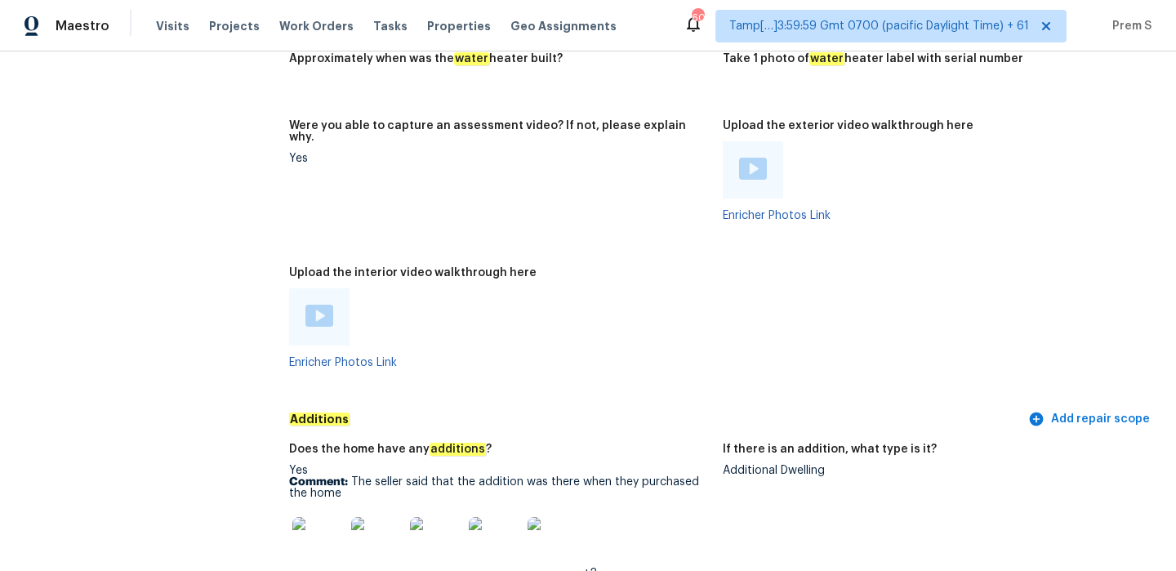
click at [318, 305] on img at bounding box center [319, 316] width 28 height 22
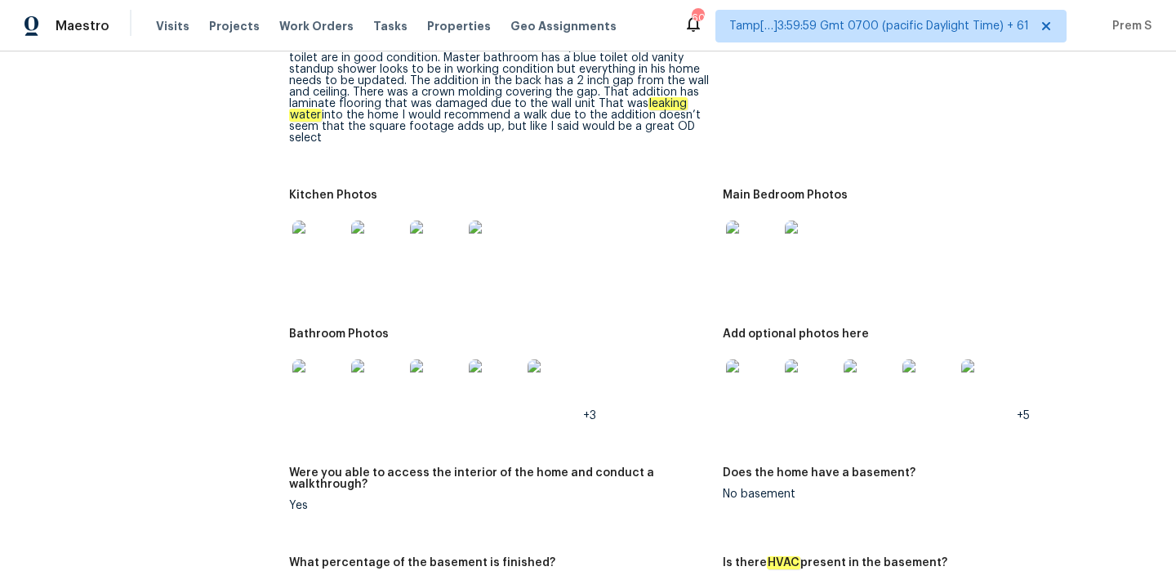
scroll to position [1958, 0]
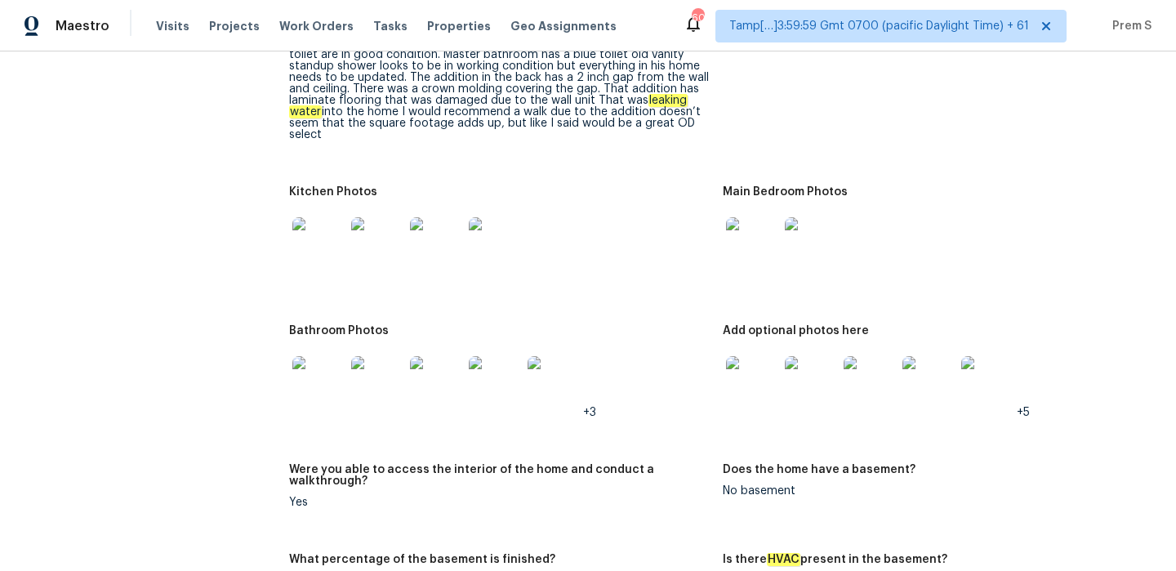
click at [309, 223] on img at bounding box center [318, 243] width 52 height 52
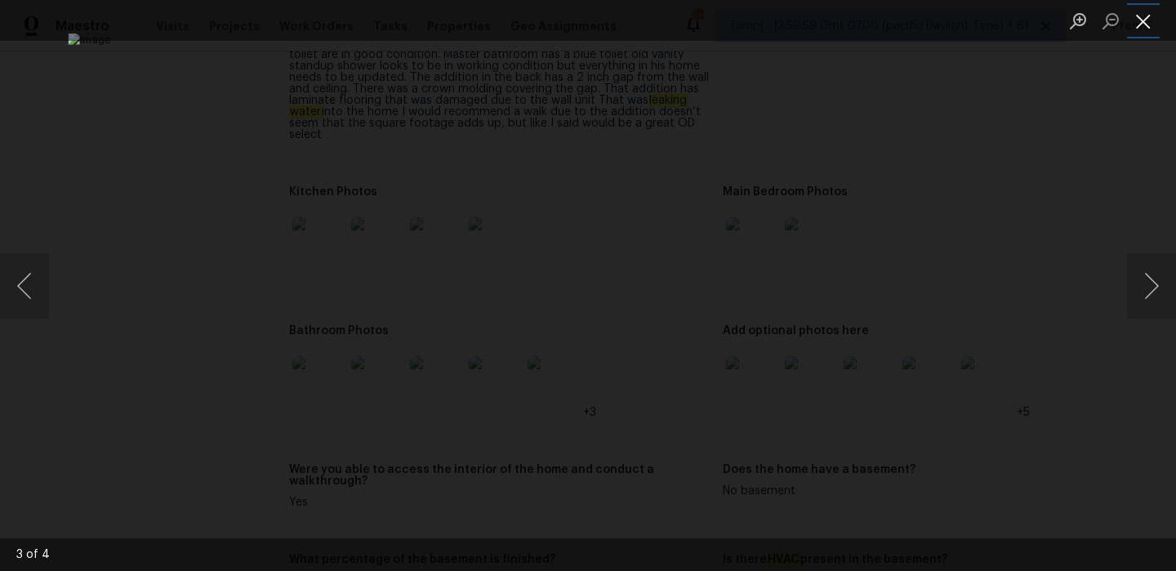
click at [1146, 13] on button "Close lightbox" at bounding box center [1143, 21] width 33 height 29
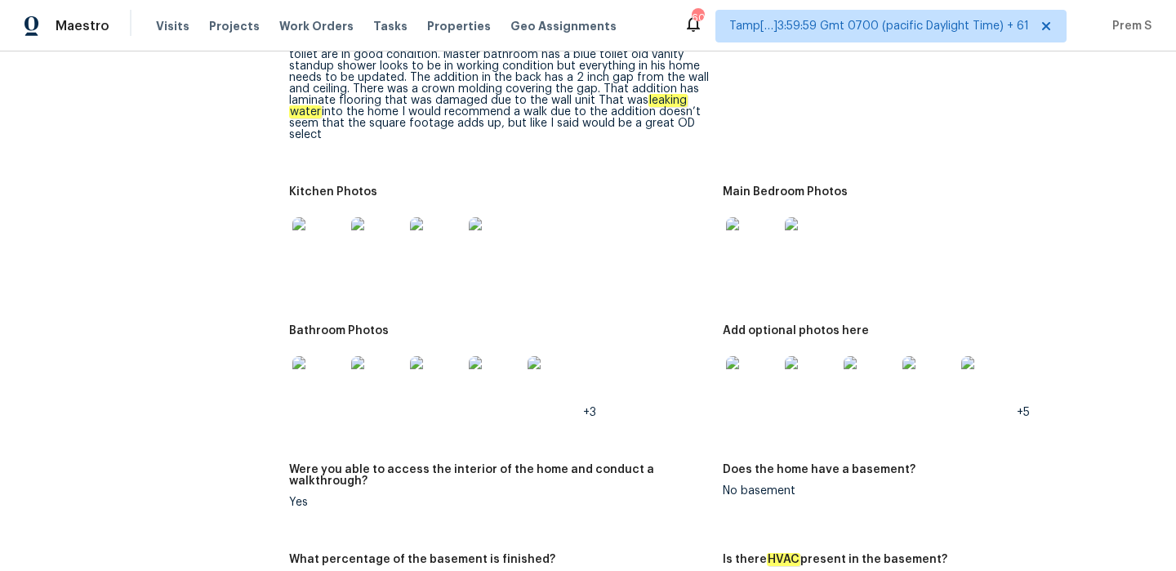
click at [443, 372] on img at bounding box center [436, 382] width 52 height 52
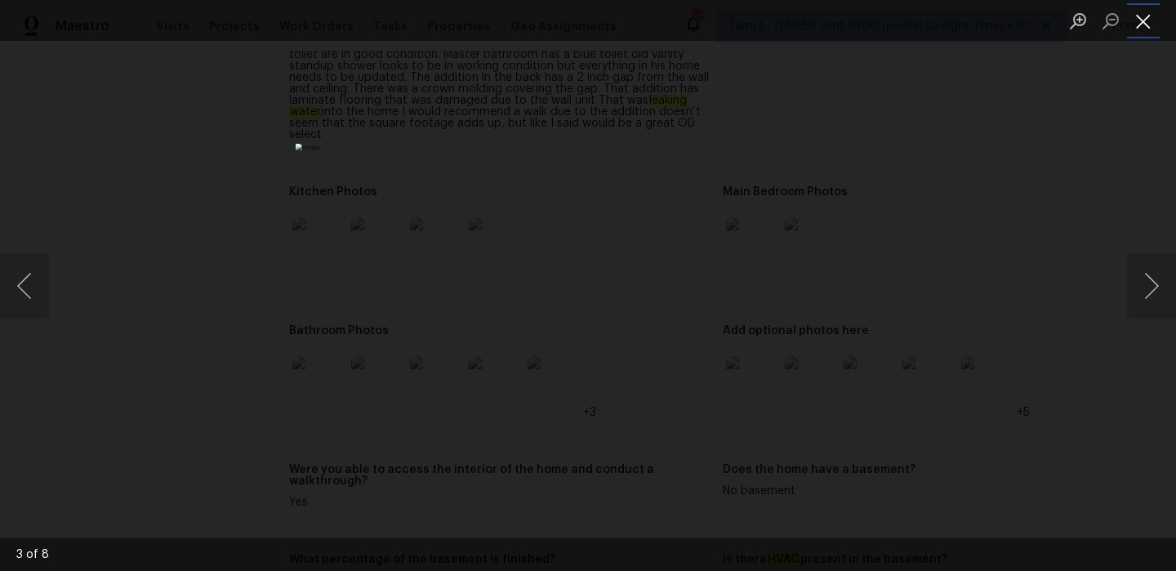
click at [1151, 15] on button "Close lightbox" at bounding box center [1143, 21] width 33 height 29
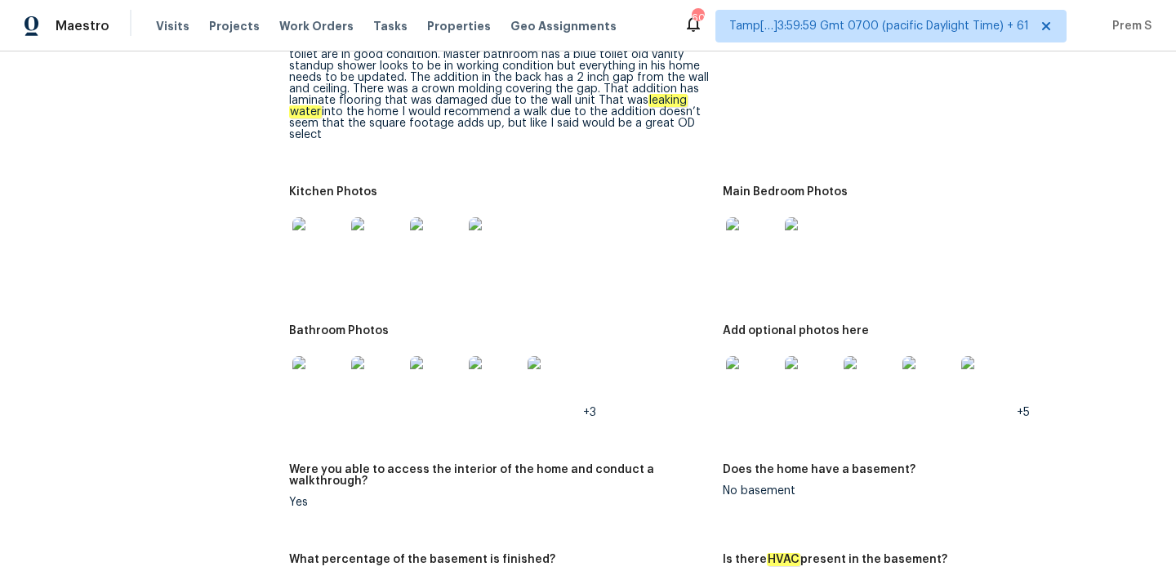
click at [740, 356] on img at bounding box center [752, 382] width 52 height 52
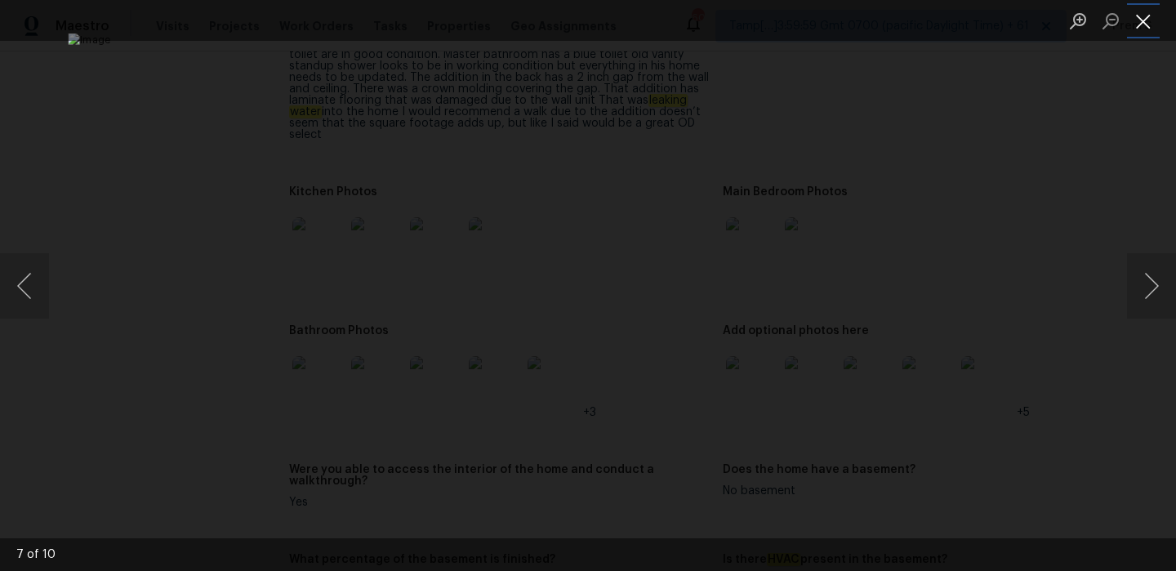
click at [1147, 20] on button "Close lightbox" at bounding box center [1143, 21] width 33 height 29
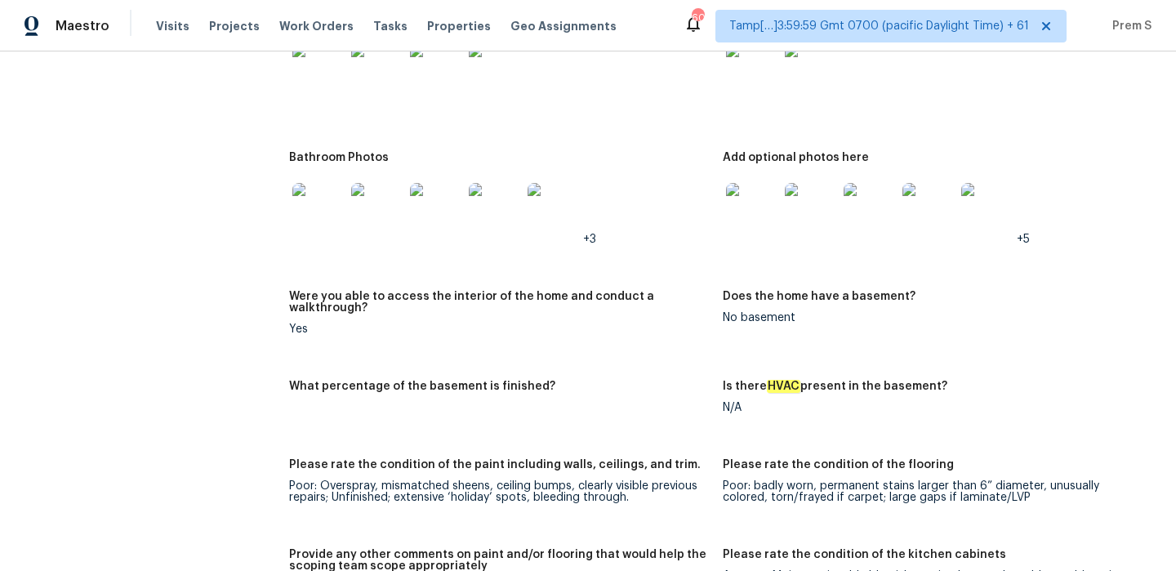
scroll to position [2063, 0]
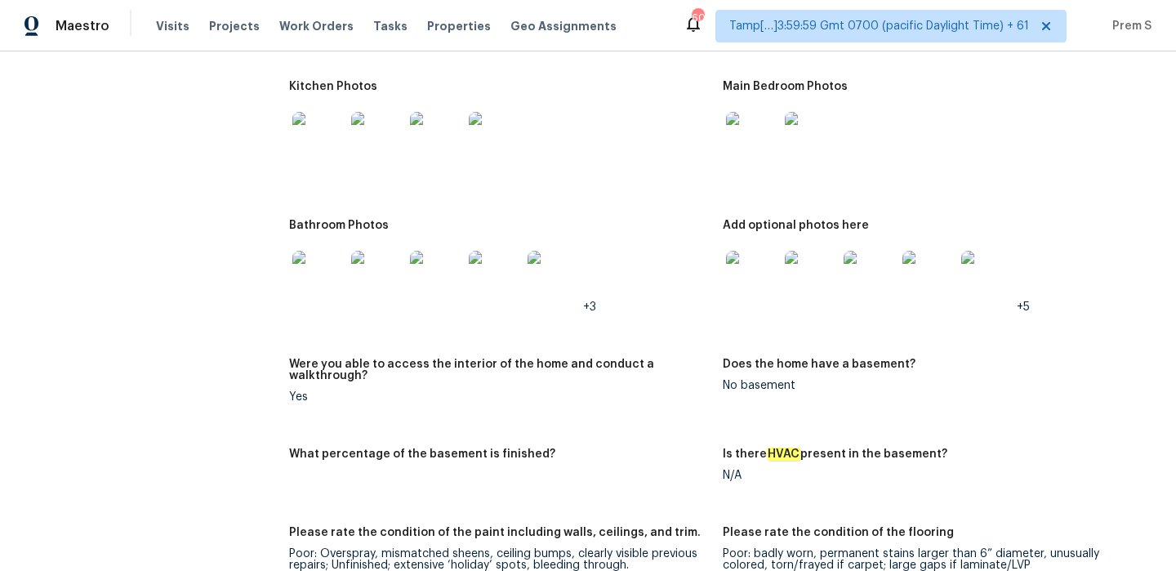
click at [374, 271] on img at bounding box center [377, 277] width 52 height 52
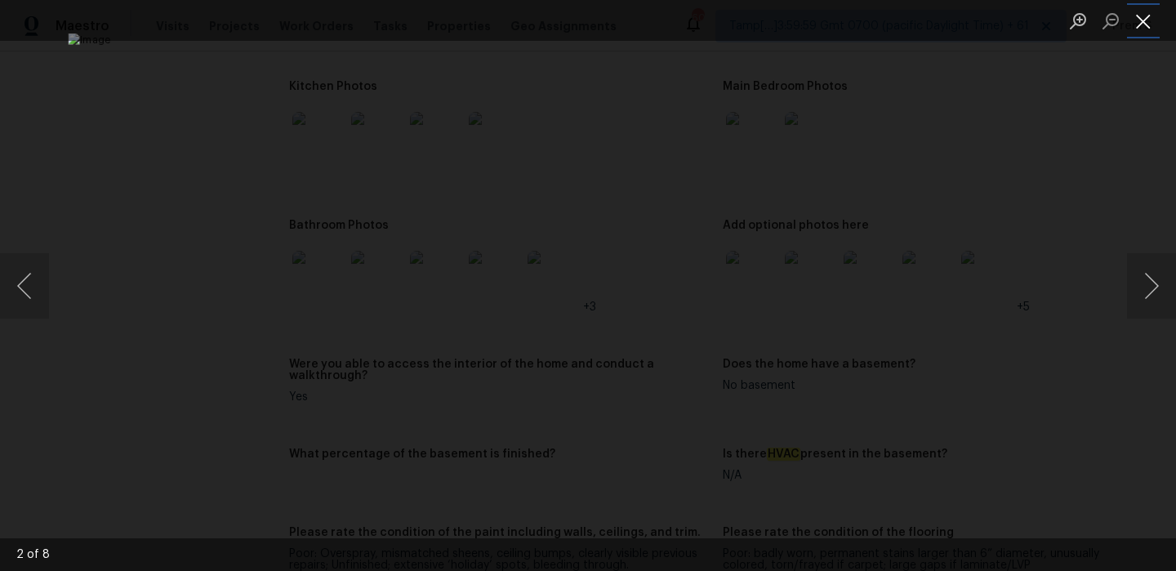
click at [1148, 8] on button "Close lightbox" at bounding box center [1143, 21] width 33 height 29
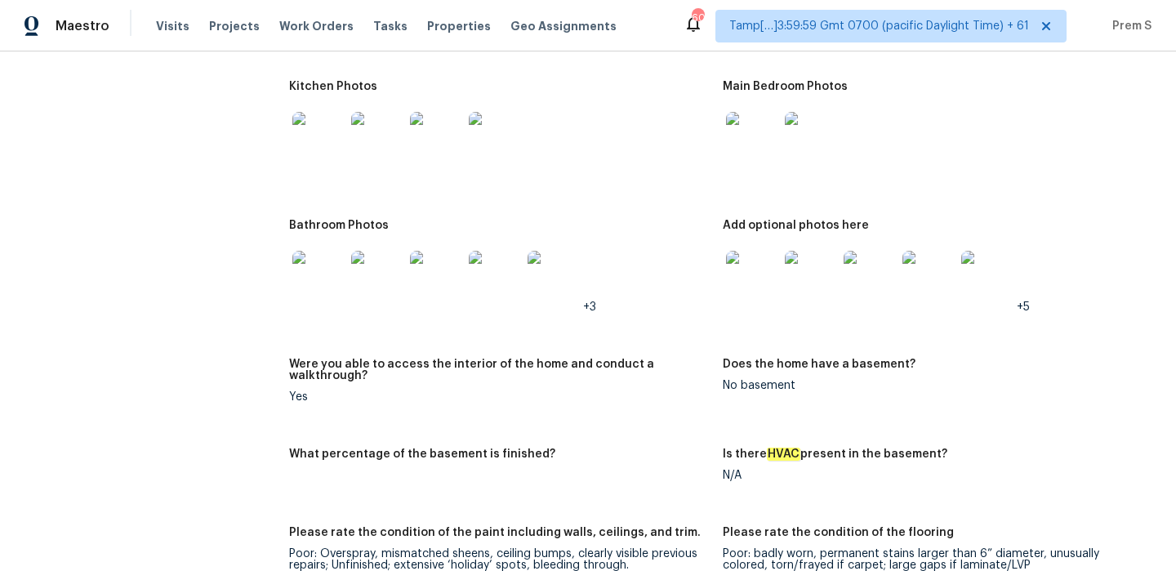
click at [310, 271] on img at bounding box center [318, 277] width 52 height 52
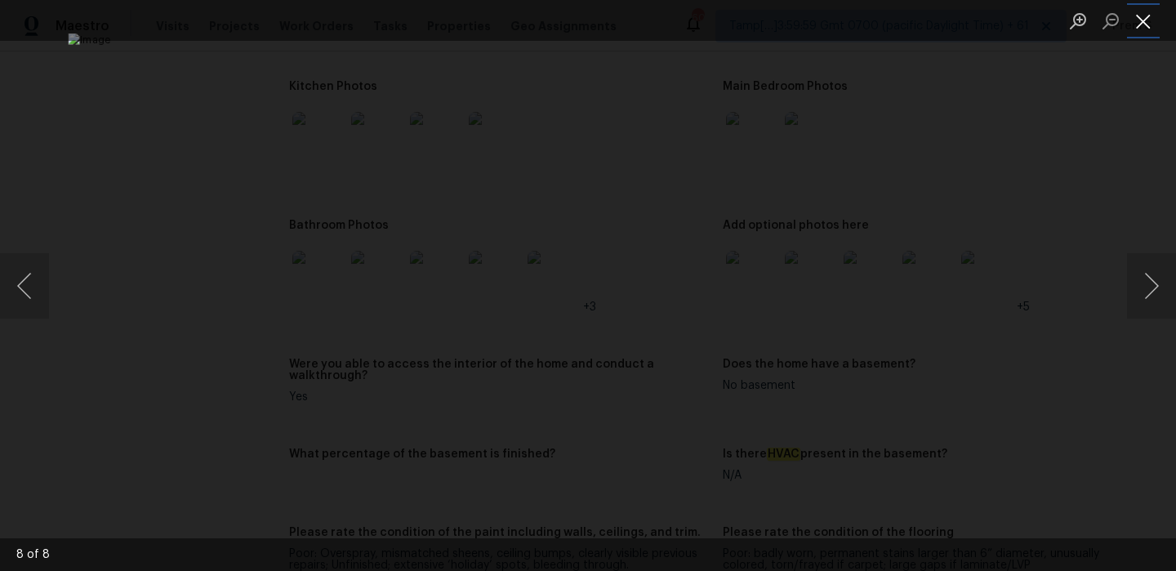
click at [1144, 20] on button "Close lightbox" at bounding box center [1143, 21] width 33 height 29
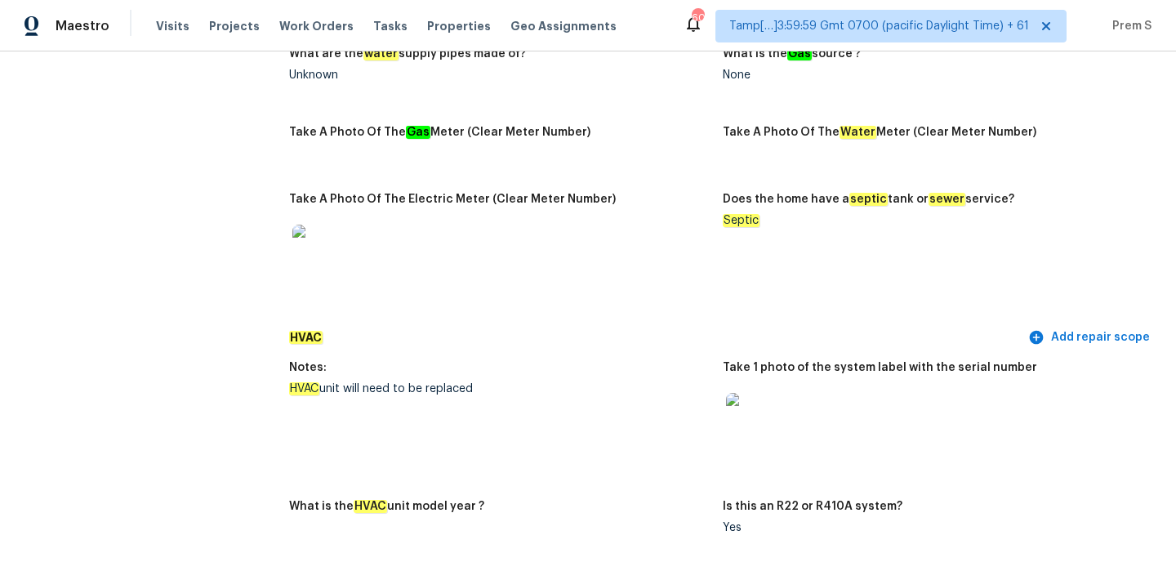
scroll to position [1333, 0]
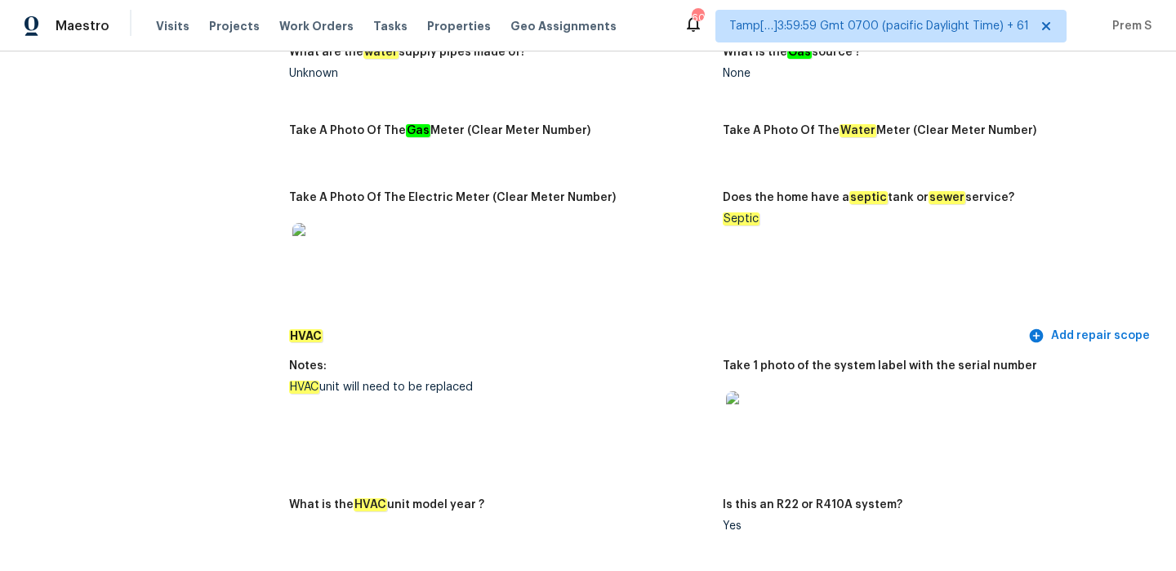
click at [622, 335] on div "HVAC Add repair scope" at bounding box center [722, 336] width 867 height 30
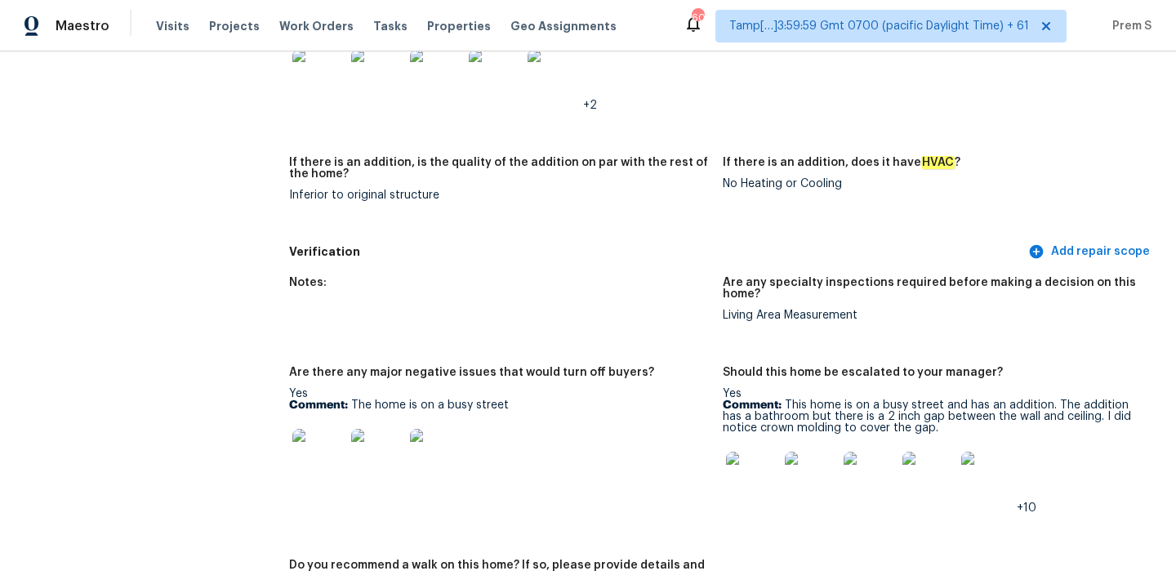
scroll to position [3298, 0]
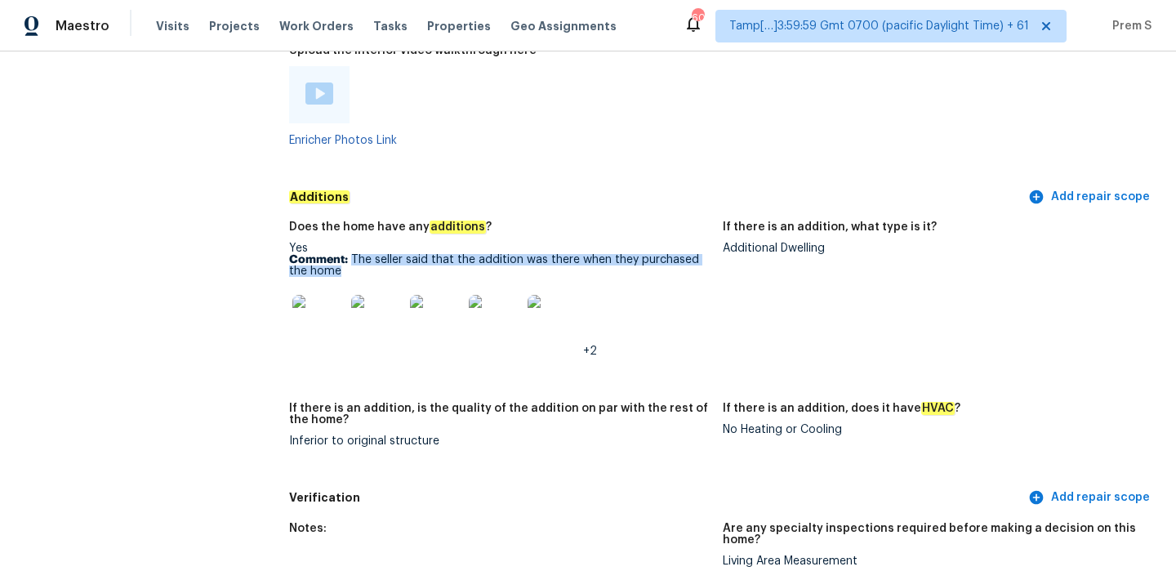
drag, startPoint x: 353, startPoint y: 223, endPoint x: 358, endPoint y: 233, distance: 11.3
click at [358, 254] on p "Comment: The seller said that the addition was there when they purchased the ho…" at bounding box center [499, 265] width 421 height 23
copy p "The seller said that the addition was there when they purchased the home"
click at [314, 306] on img at bounding box center [318, 321] width 52 height 52
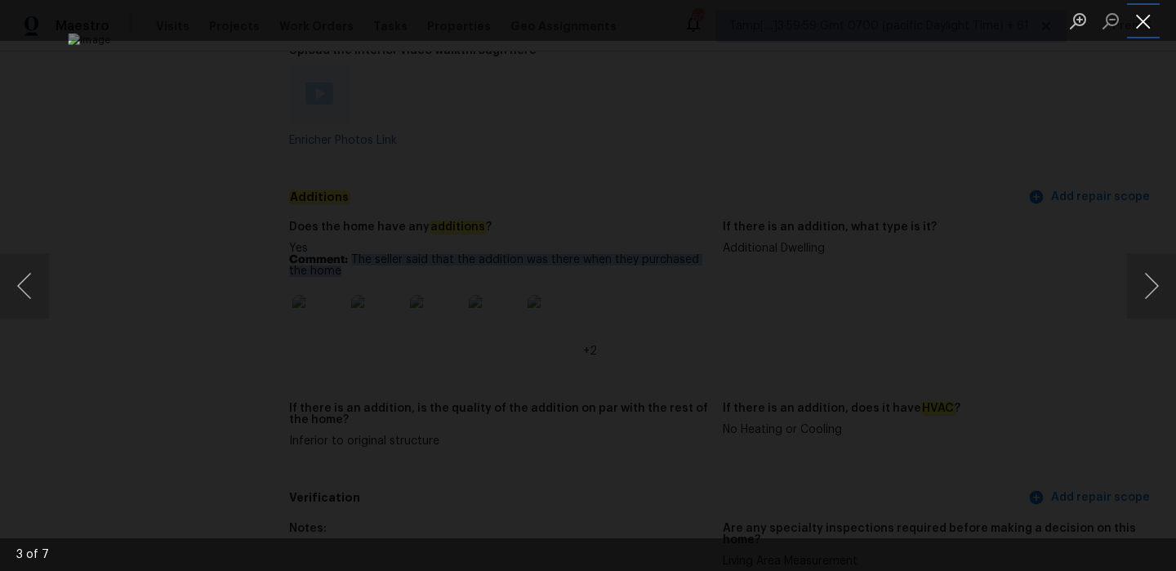
click at [1143, 16] on button "Close lightbox" at bounding box center [1143, 21] width 33 height 29
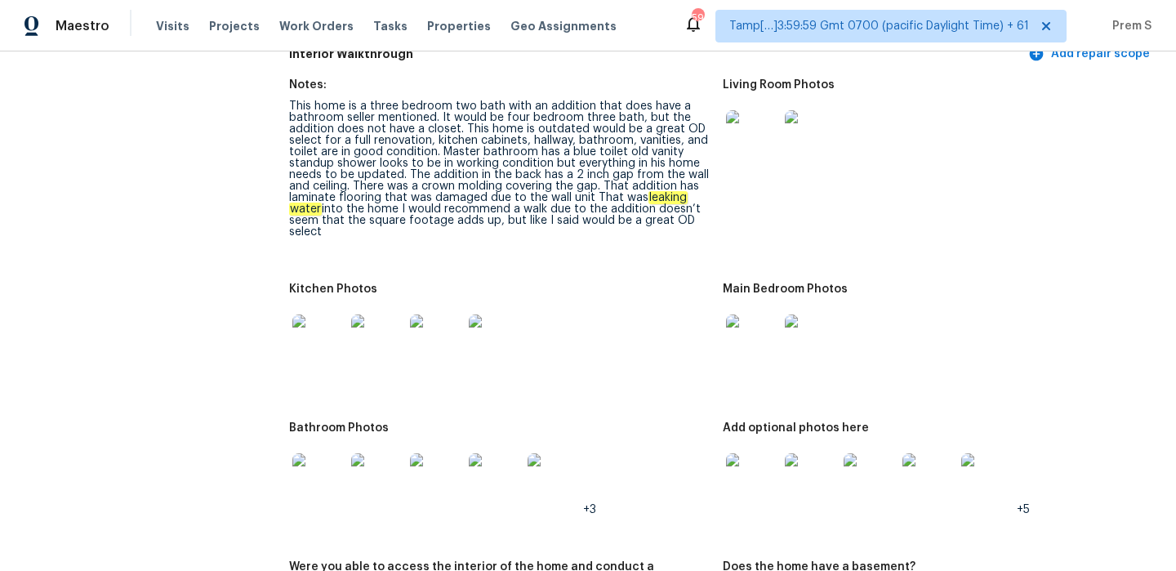
scroll to position [1886, 0]
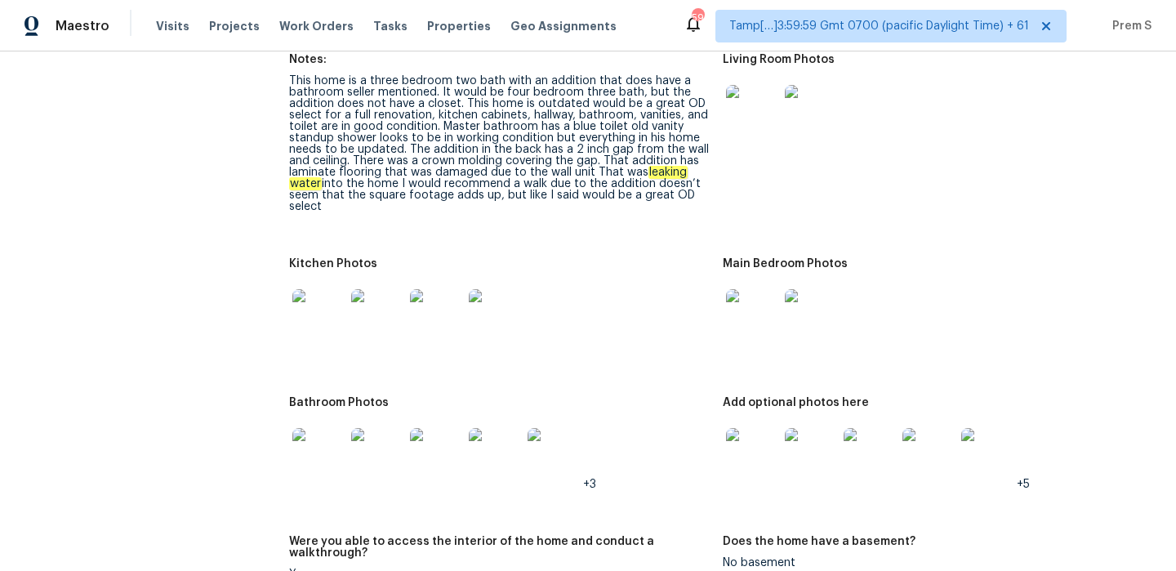
click at [765, 431] on img at bounding box center [752, 454] width 52 height 52
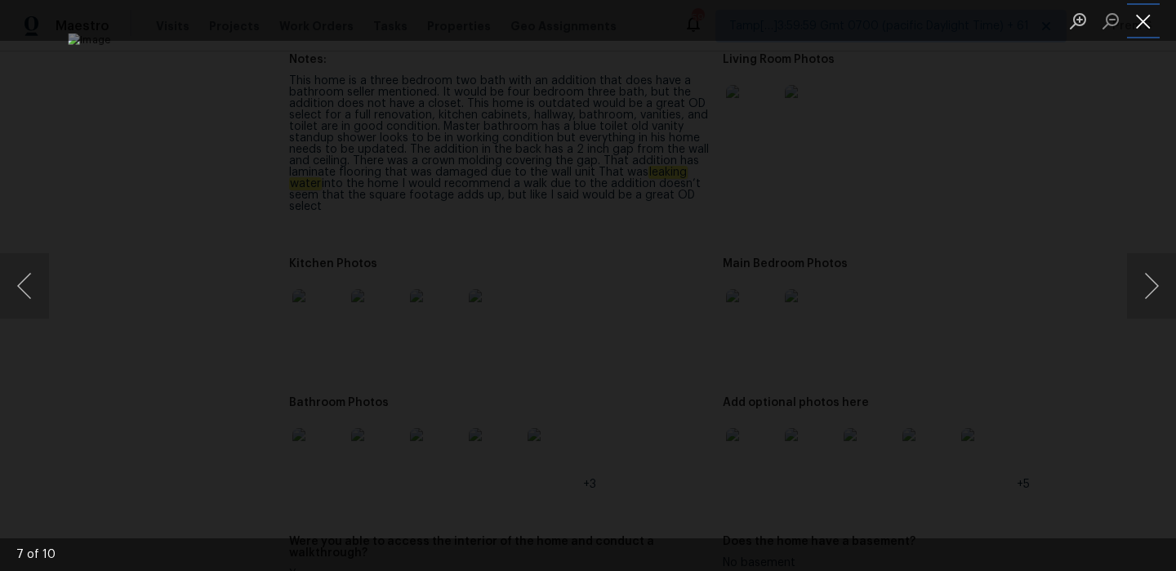
click at [1142, 15] on button "Close lightbox" at bounding box center [1143, 21] width 33 height 29
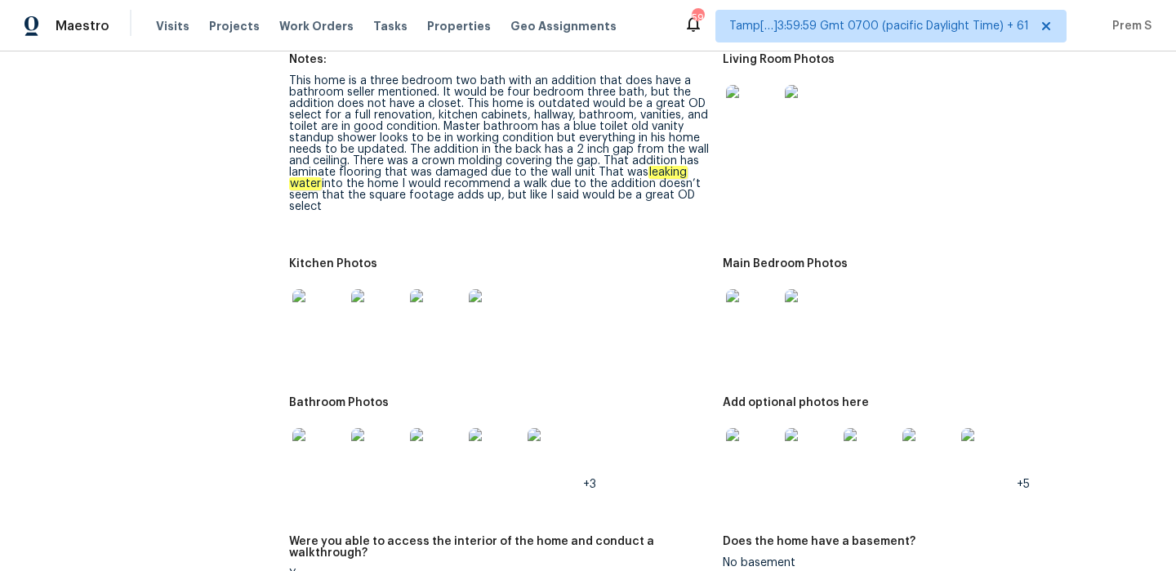
click at [760, 314] on img at bounding box center [752, 315] width 52 height 52
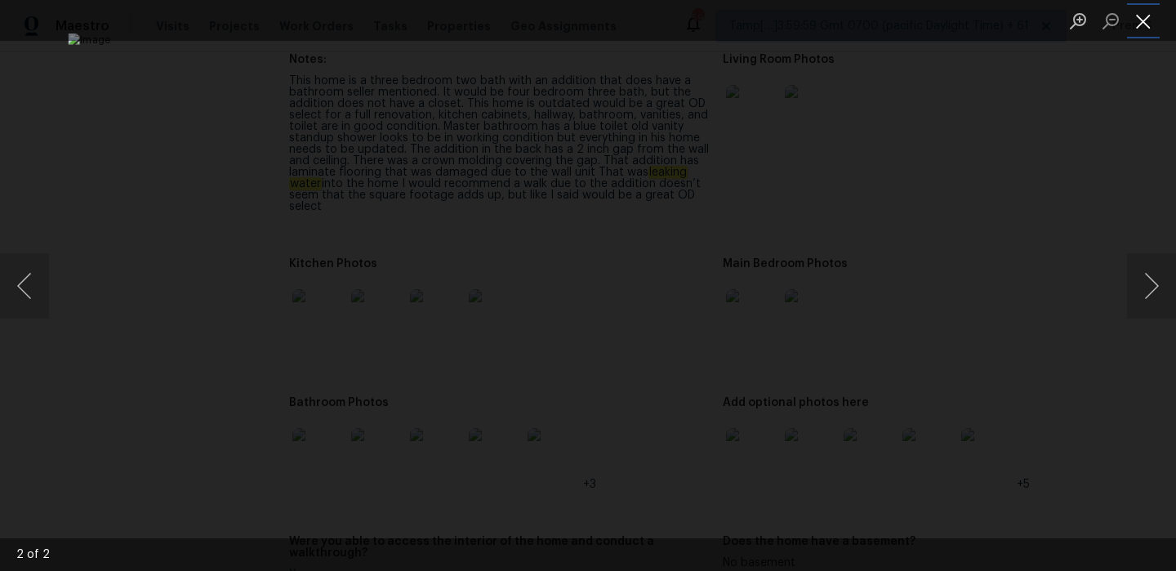
click at [1145, 18] on button "Close lightbox" at bounding box center [1143, 21] width 33 height 29
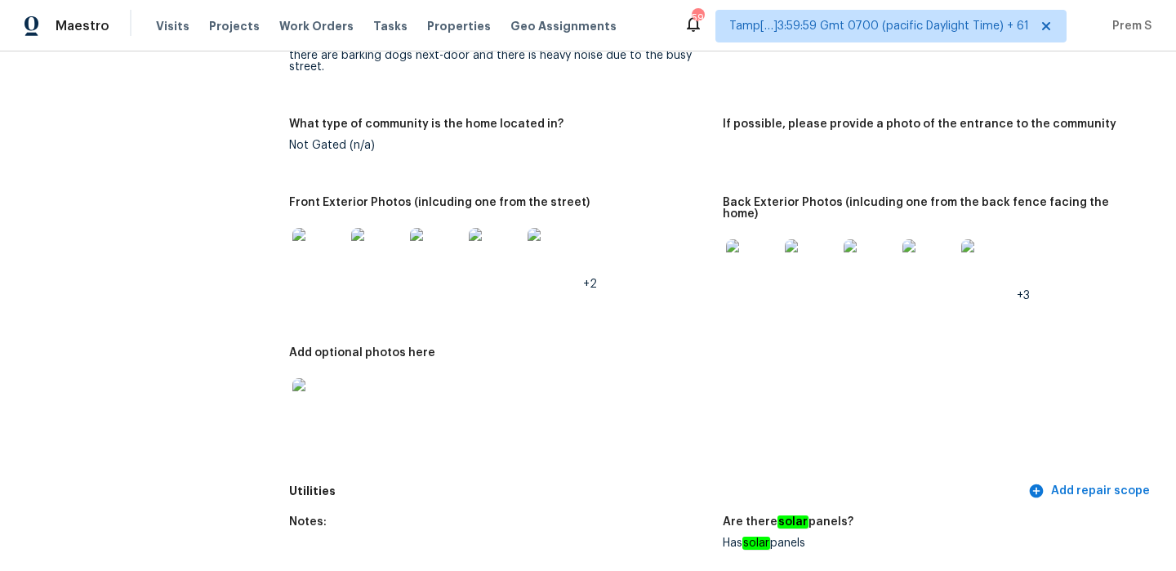
scroll to position [0, 0]
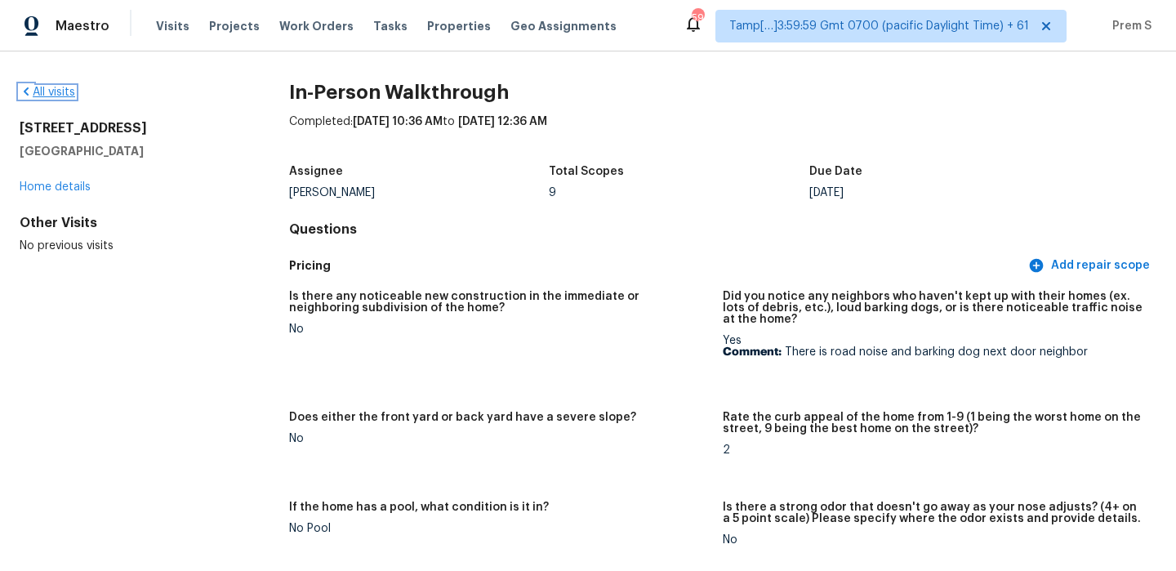
click at [63, 90] on link "All visits" at bounding box center [48, 92] width 56 height 11
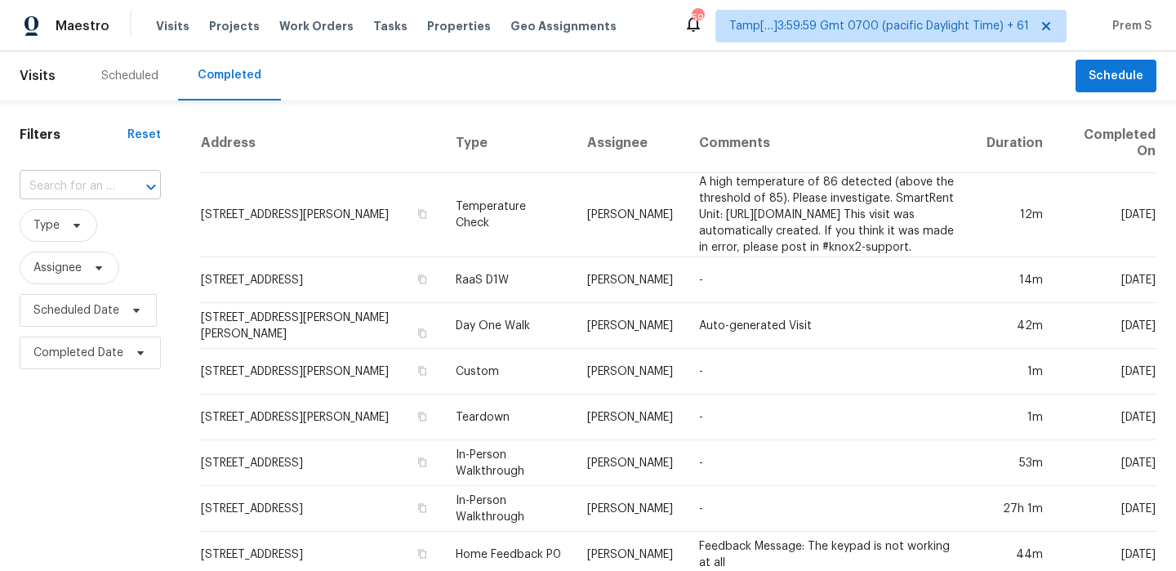
click at [105, 178] on input "text" at bounding box center [68, 186] width 96 height 25
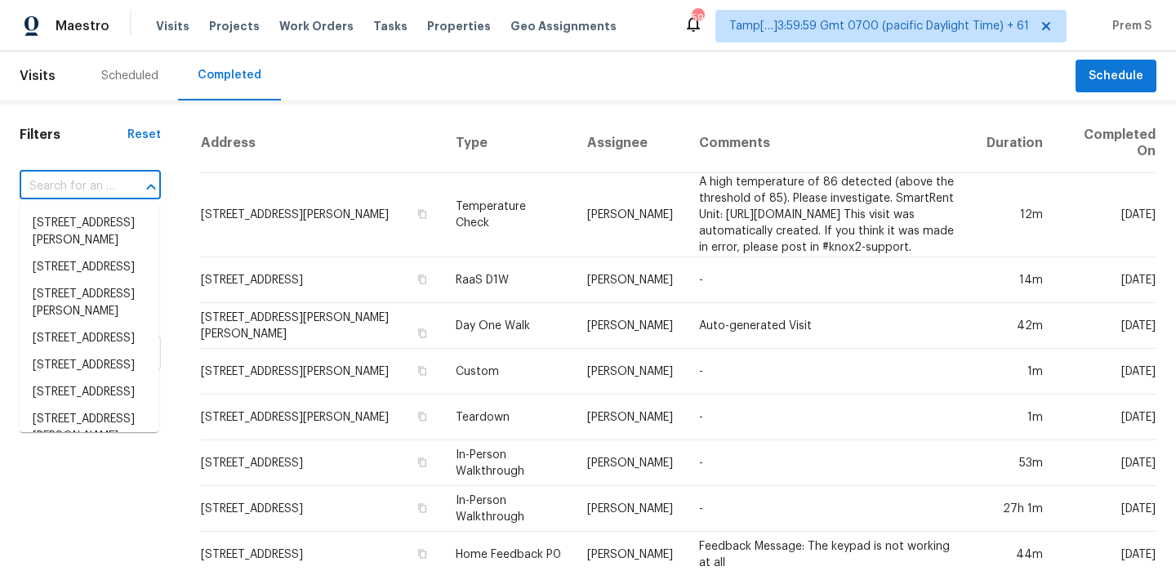
paste input "[STREET_ADDRESS][PERSON_NAME]"
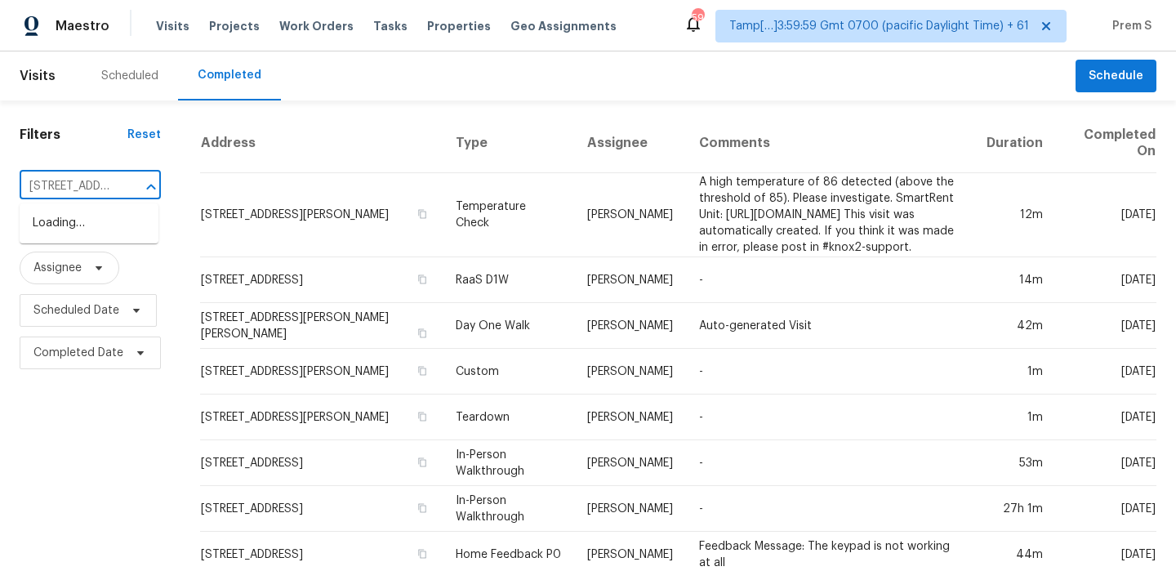
scroll to position [0, 144]
type input "[STREET_ADDRESS][PERSON_NAME]"
click at [96, 234] on li "[STREET_ADDRESS][PERSON_NAME]" at bounding box center [89, 232] width 139 height 44
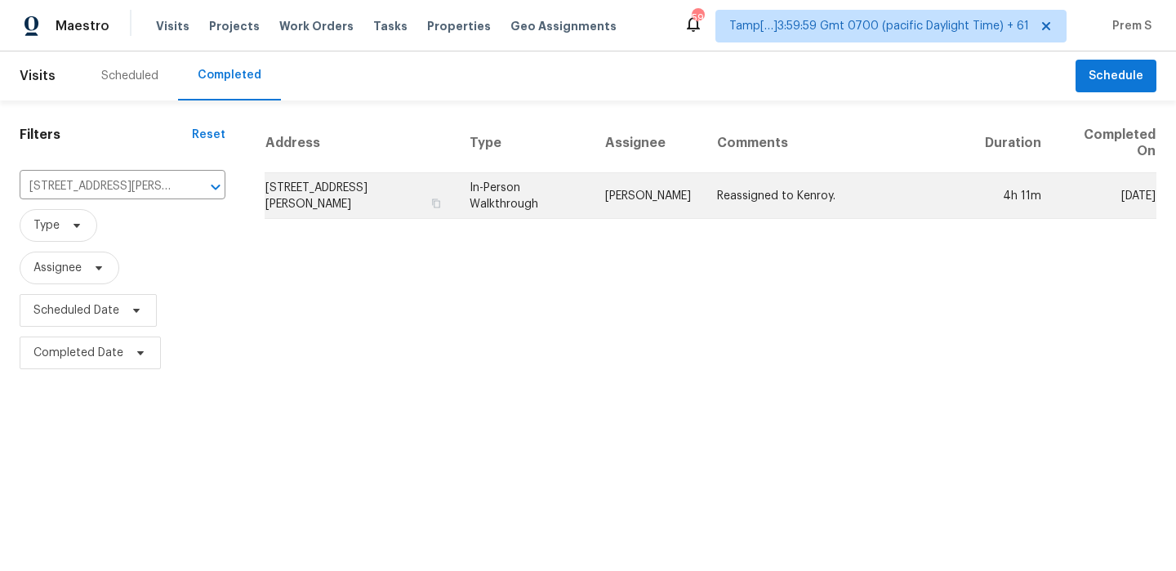
click at [344, 184] on td "[STREET_ADDRESS][PERSON_NAME]" at bounding box center [361, 196] width 192 height 46
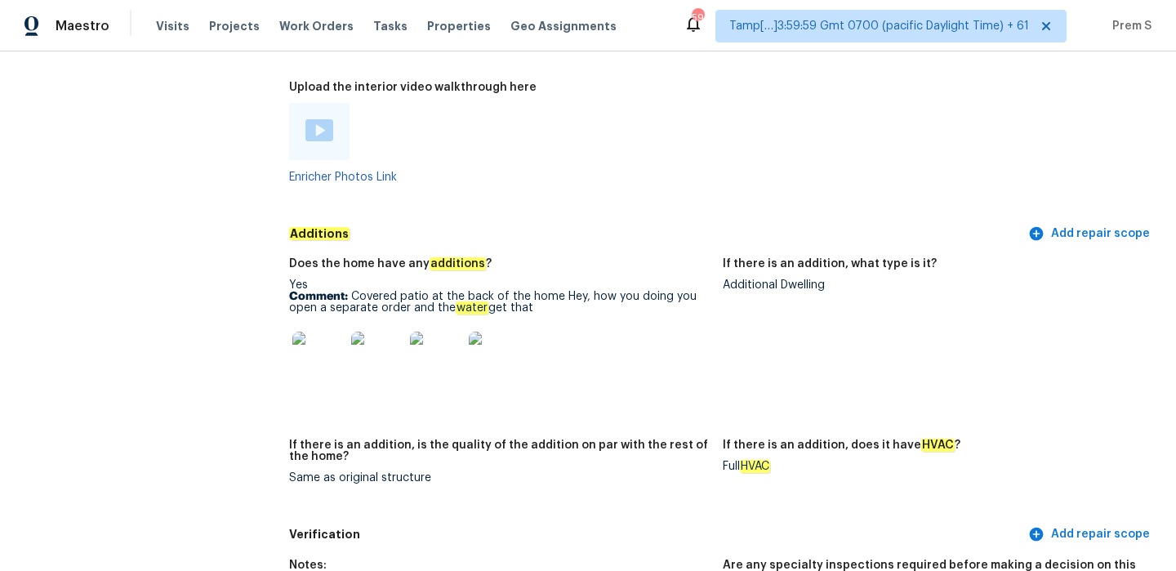
scroll to position [3761, 0]
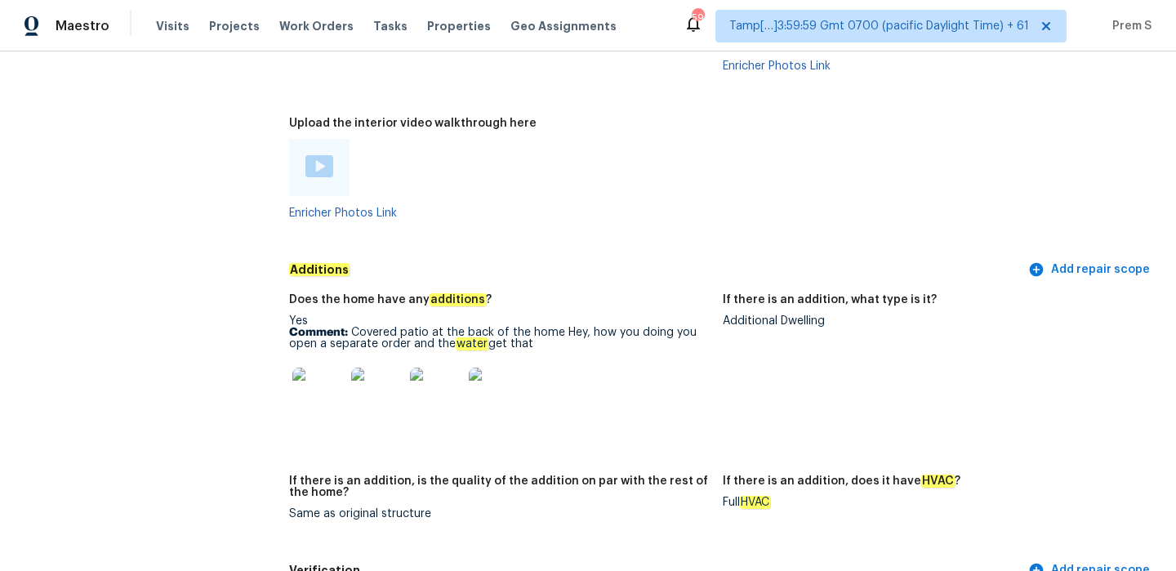
click at [323, 155] on img at bounding box center [319, 166] width 28 height 22
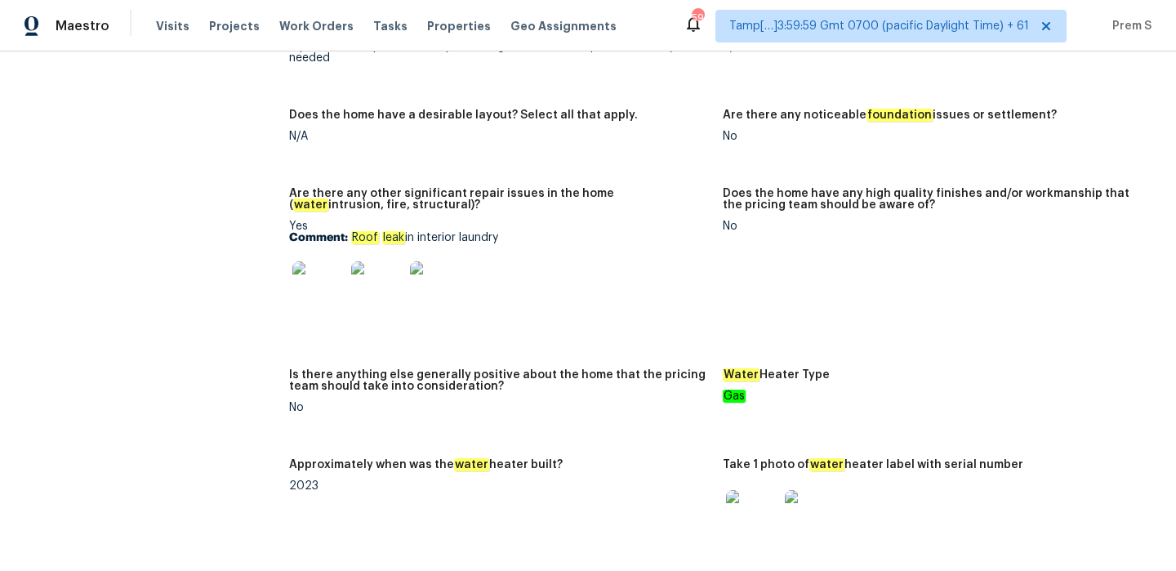
scroll to position [3133, 0]
click at [323, 262] on img at bounding box center [318, 288] width 52 height 52
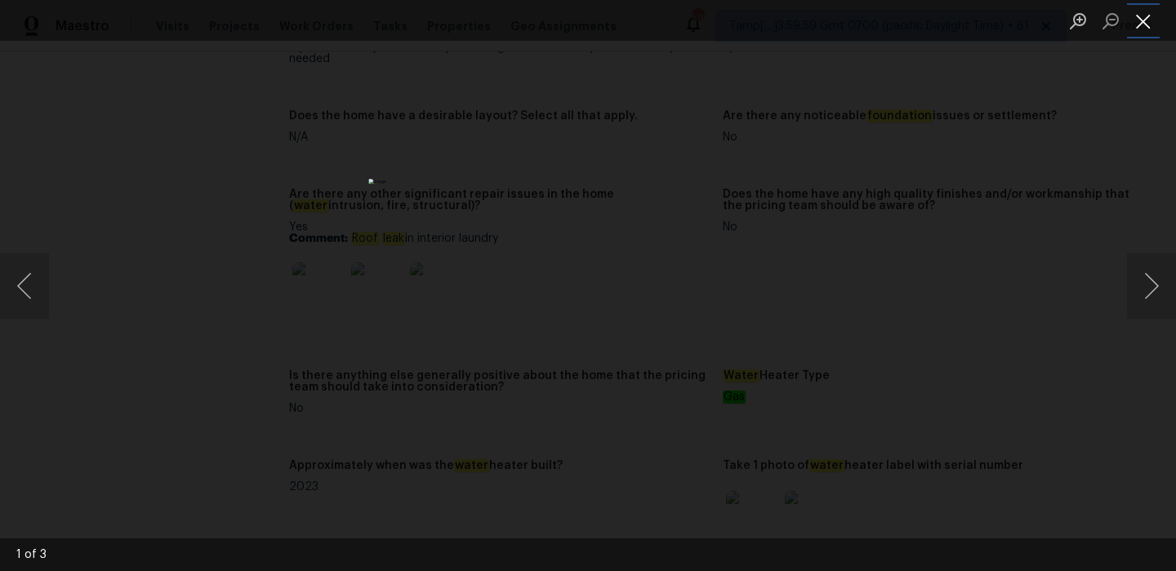
click at [1143, 13] on button "Close lightbox" at bounding box center [1143, 21] width 33 height 29
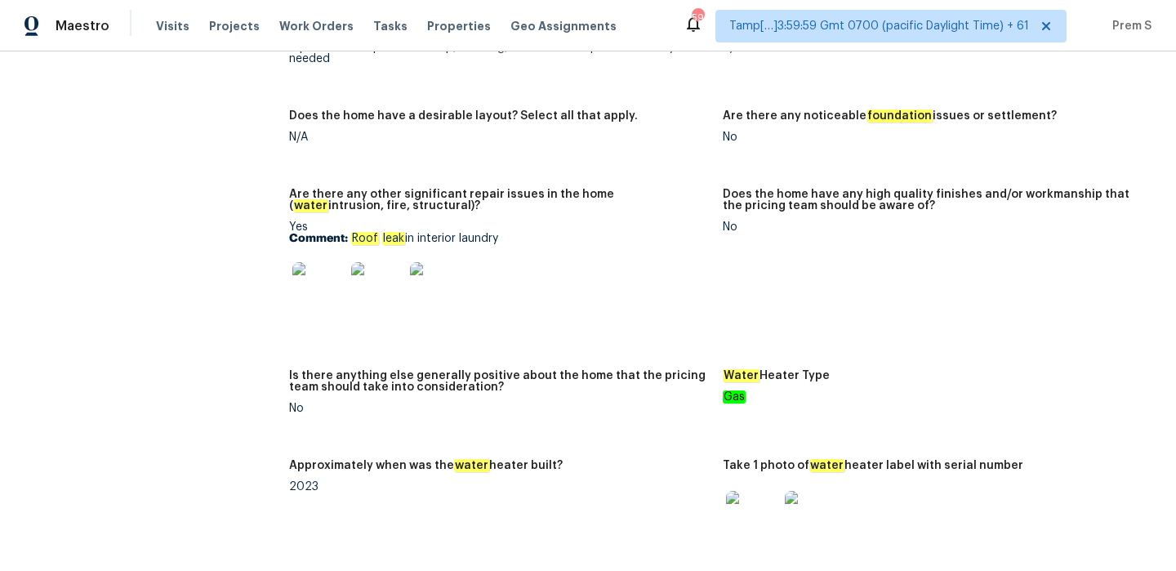
click at [370, 262] on img at bounding box center [377, 288] width 52 height 52
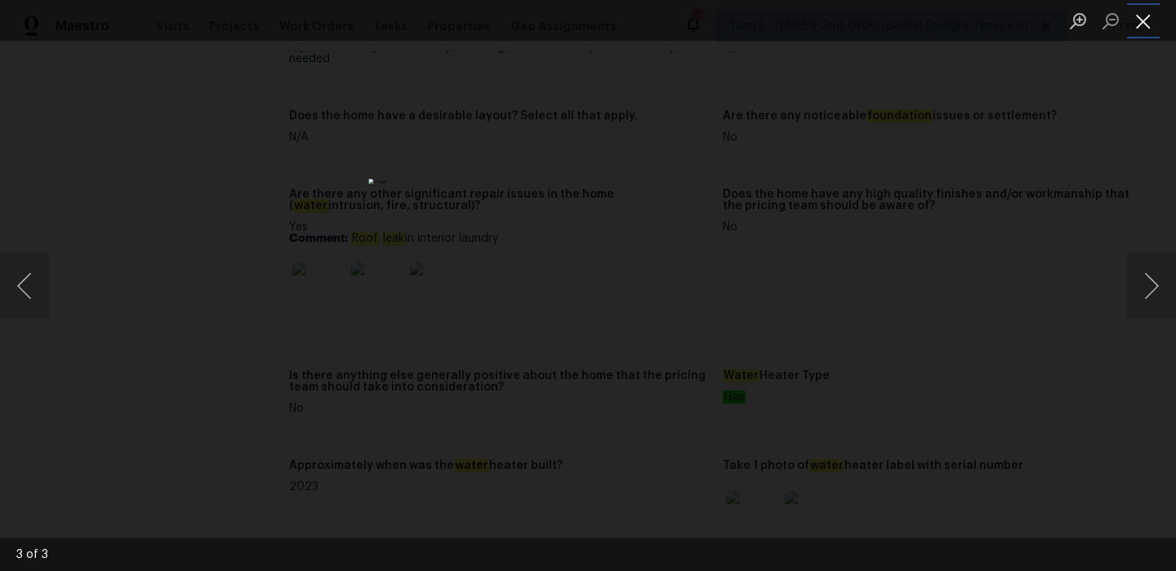
click at [1146, 20] on button "Close lightbox" at bounding box center [1143, 21] width 33 height 29
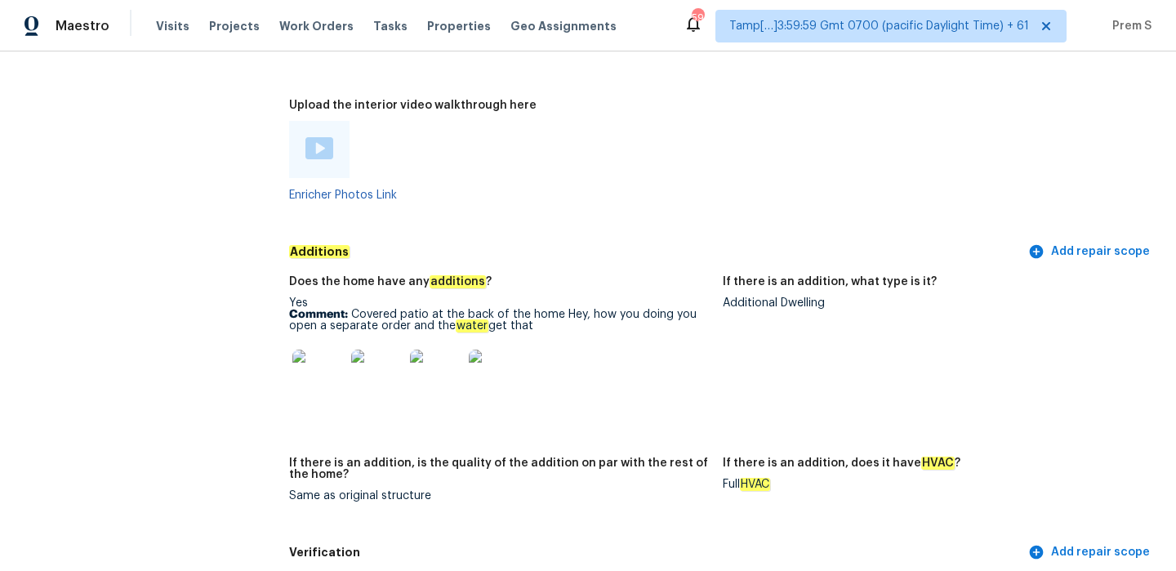
scroll to position [3825, 0]
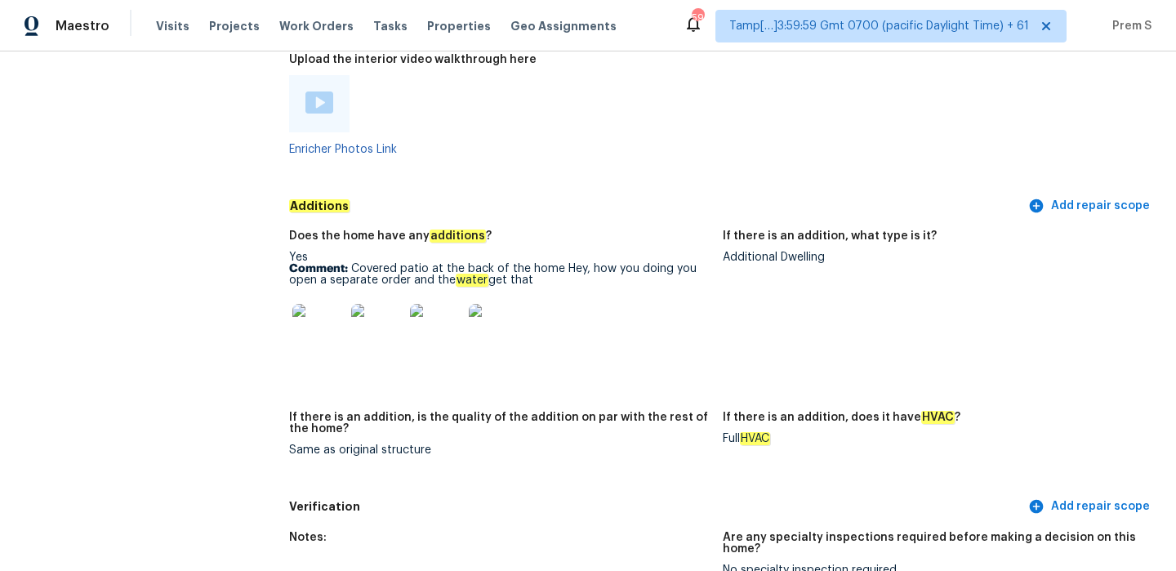
drag, startPoint x: 345, startPoint y: 234, endPoint x: 549, endPoint y: 251, distance: 204.0
click at [549, 263] on p "Comment: Covered patio at the back of the home Hey, how you doing you open a se…" at bounding box center [499, 274] width 421 height 23
drag, startPoint x: 549, startPoint y: 251, endPoint x: 353, endPoint y: 235, distance: 196.6
click at [353, 263] on p "Comment: Covered patio at the back of the home Hey, how you doing you open a se…" at bounding box center [499, 274] width 421 height 23
copy p "Covered patio at the back of the home Hey, how you doing you open a separate or…"
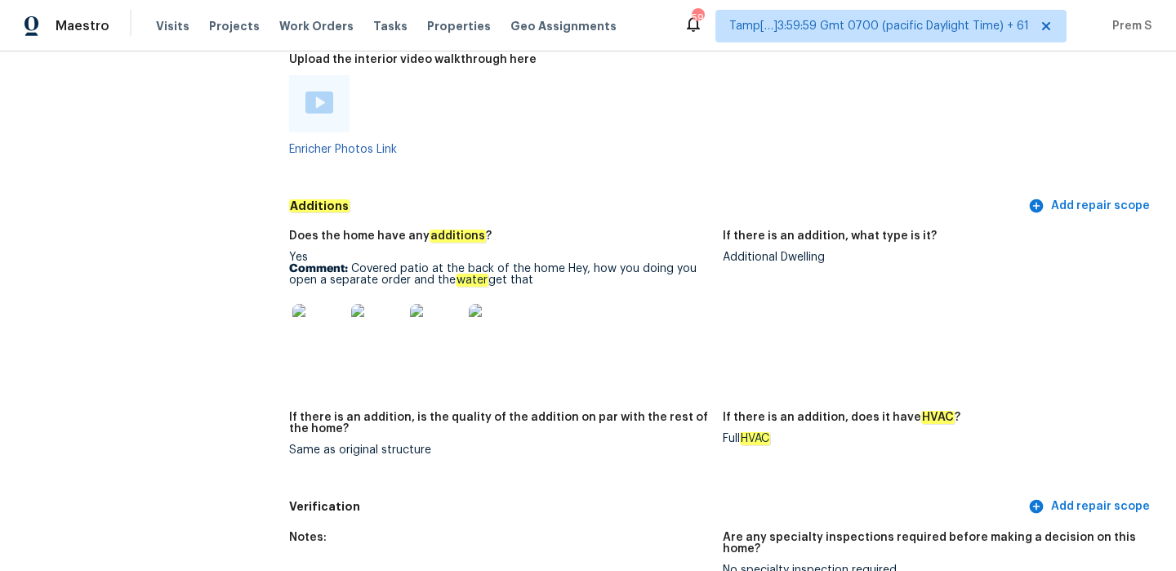
click at [297, 304] on img at bounding box center [318, 330] width 52 height 52
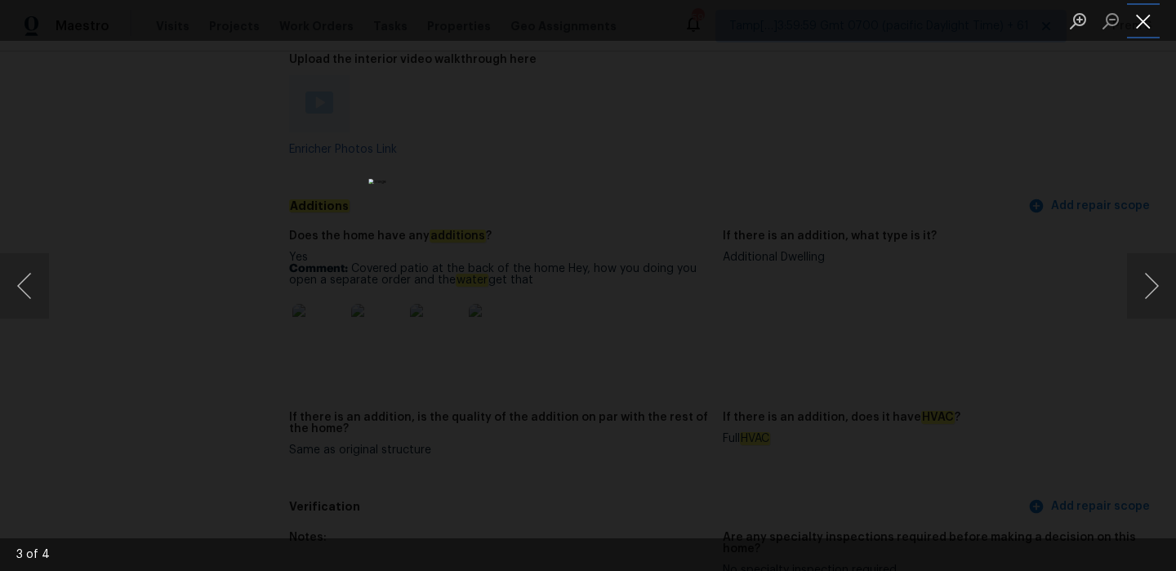
click at [1137, 17] on button "Close lightbox" at bounding box center [1143, 21] width 33 height 29
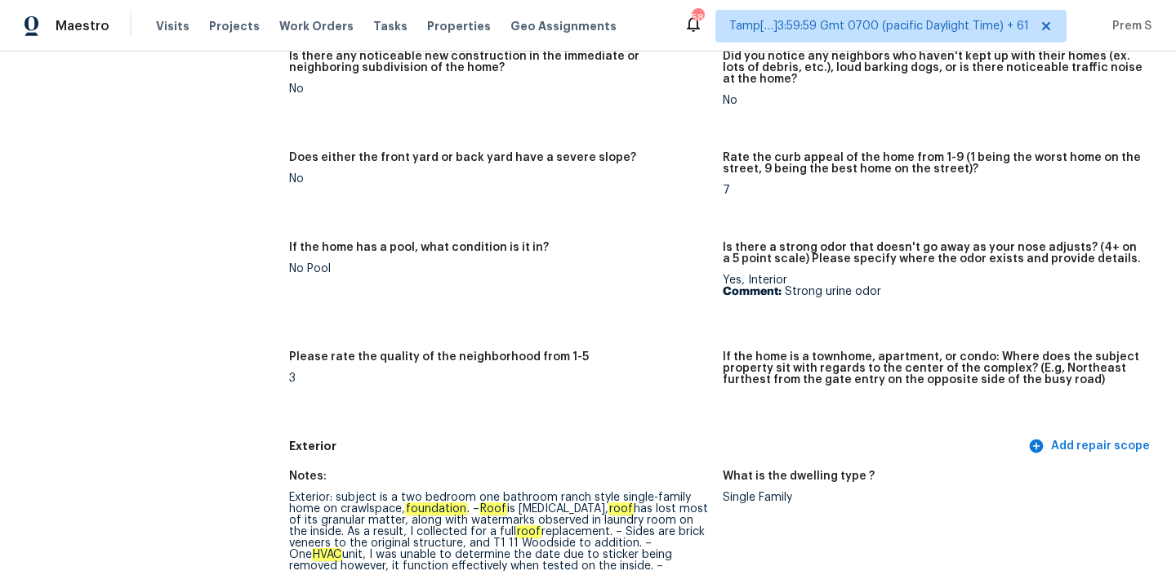
scroll to position [0, 0]
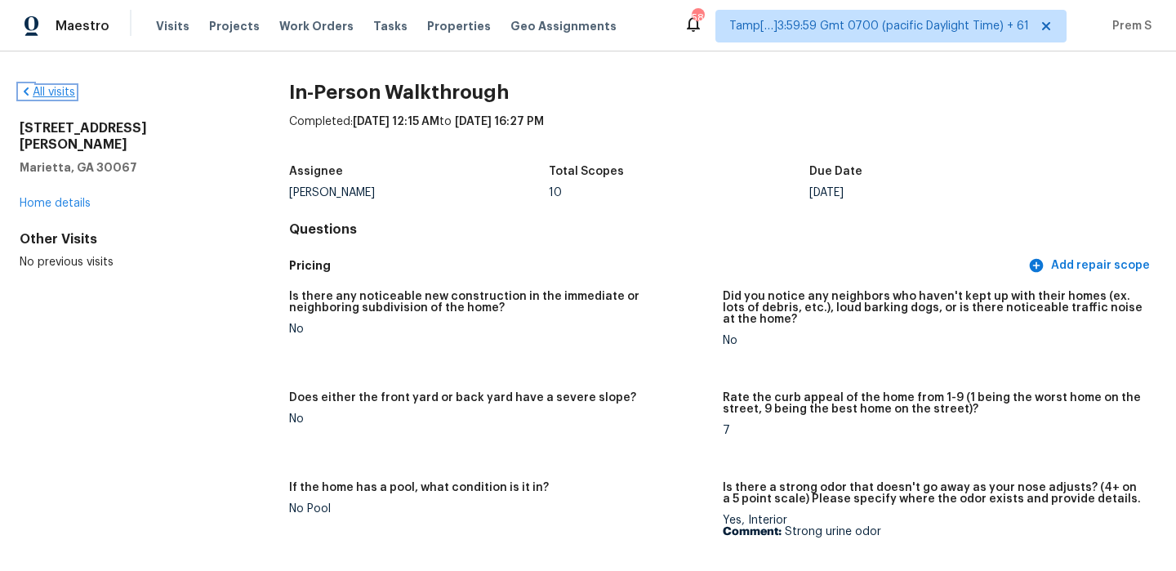
click at [55, 88] on link "All visits" at bounding box center [48, 92] width 56 height 11
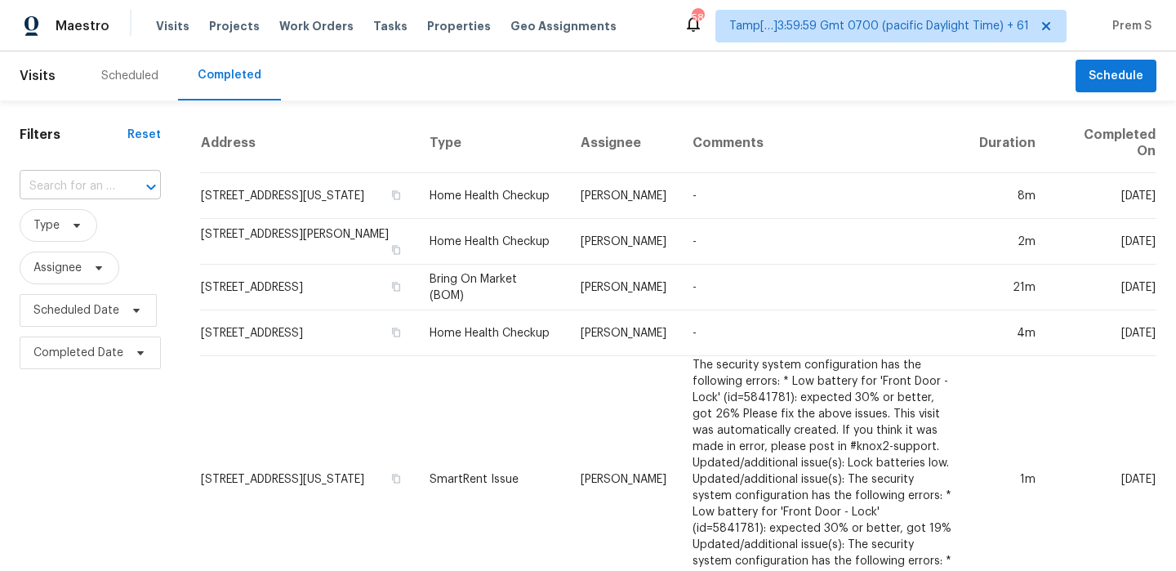
click at [111, 194] on input "text" at bounding box center [68, 186] width 96 height 25
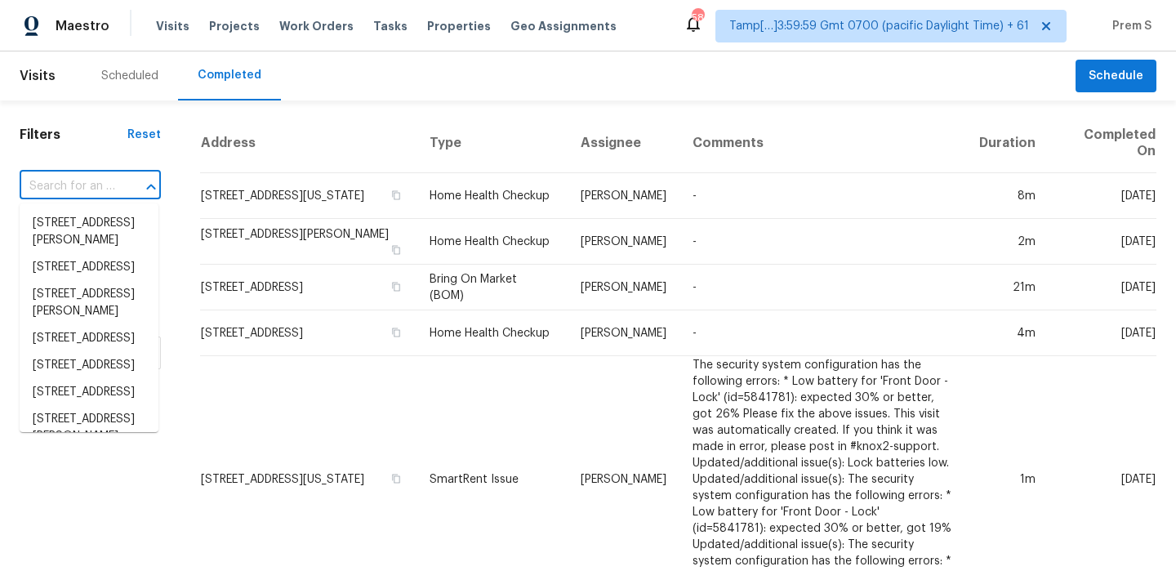
paste input "[STREET_ADDRESS]"
type input "[STREET_ADDRESS]"
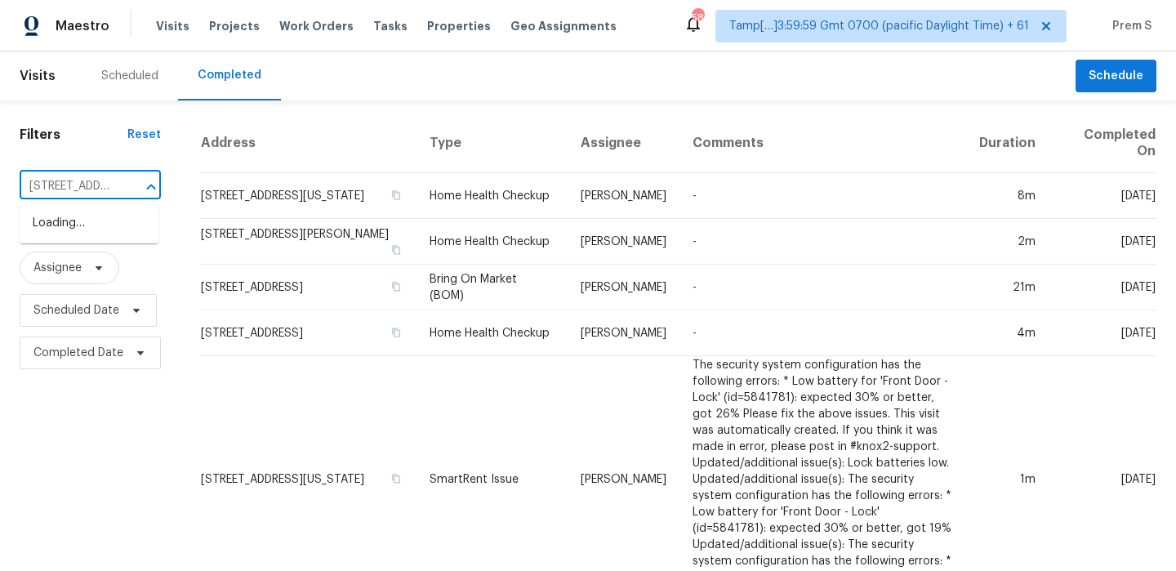
scroll to position [0, 114]
click at [127, 224] on li "[STREET_ADDRESS]" at bounding box center [89, 223] width 139 height 27
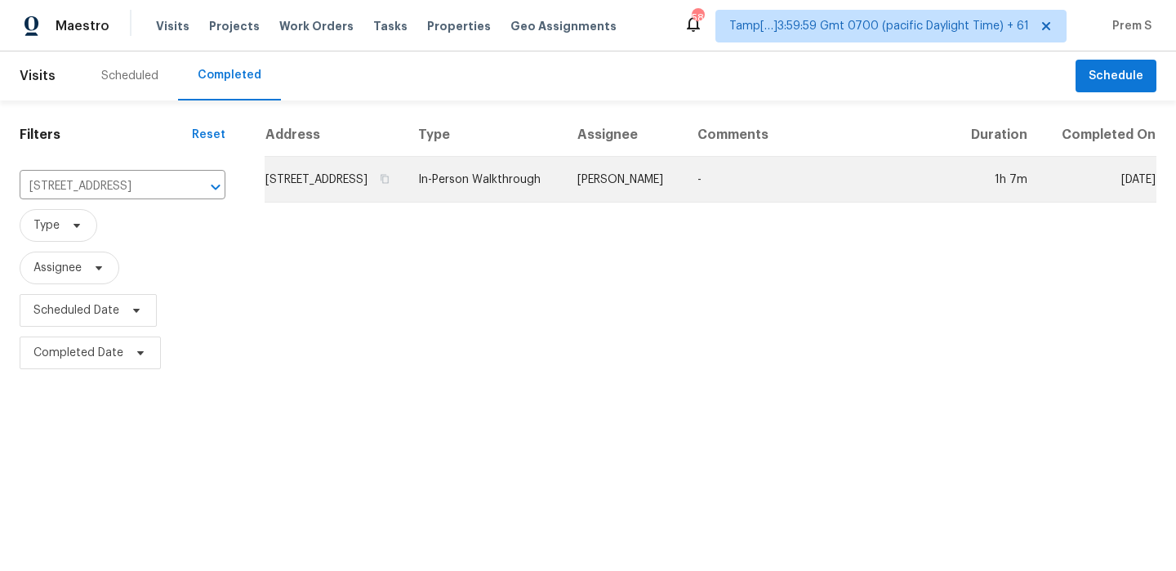
click at [267, 180] on td "[STREET_ADDRESS]" at bounding box center [335, 180] width 140 height 46
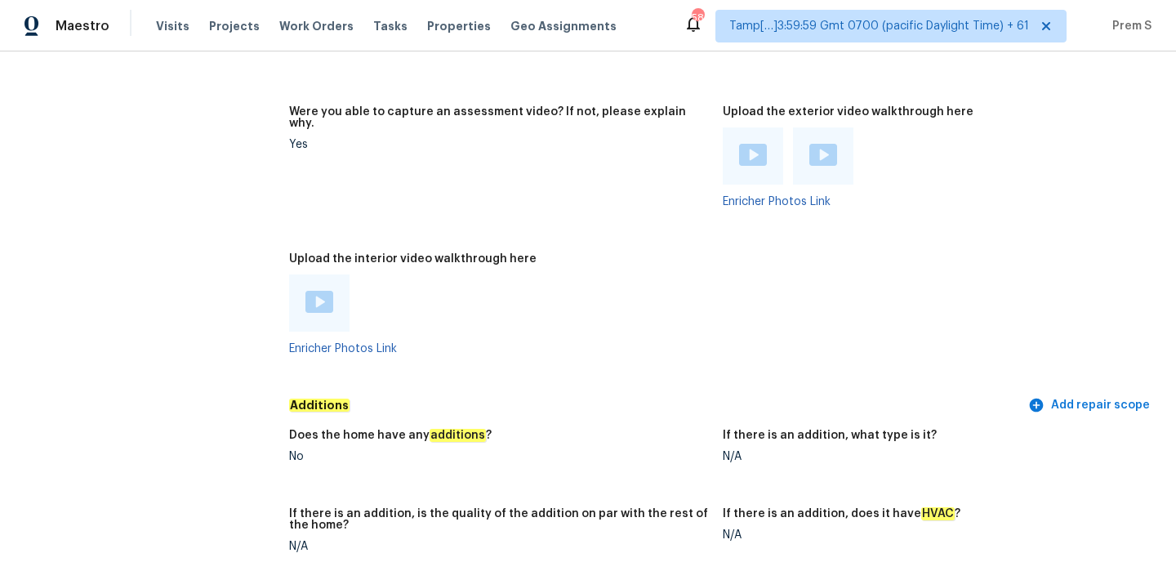
scroll to position [3069, 0]
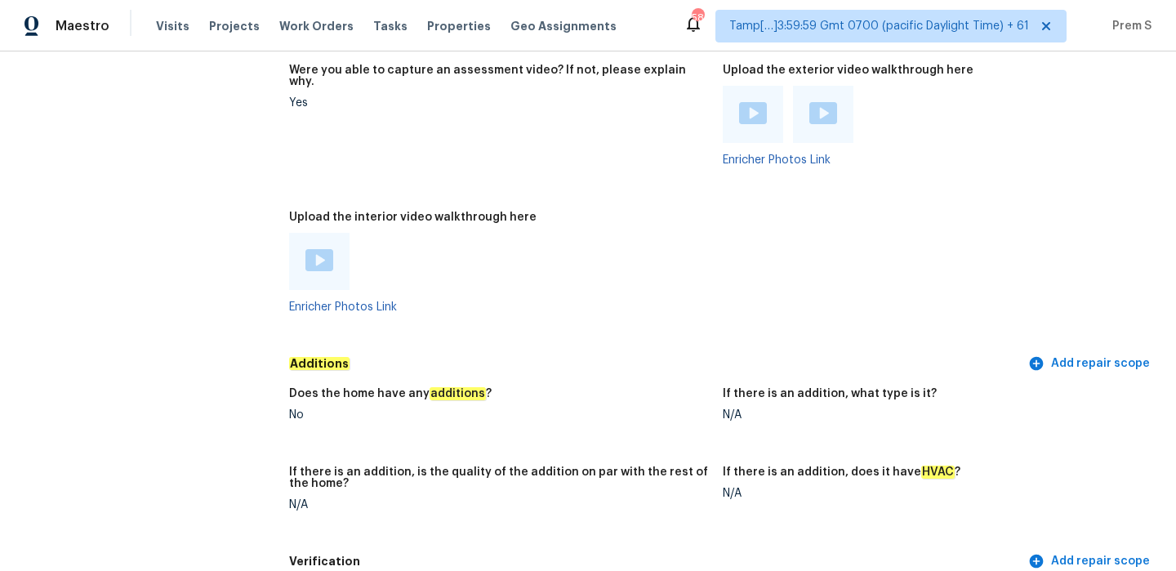
click at [322, 252] on img at bounding box center [319, 260] width 28 height 22
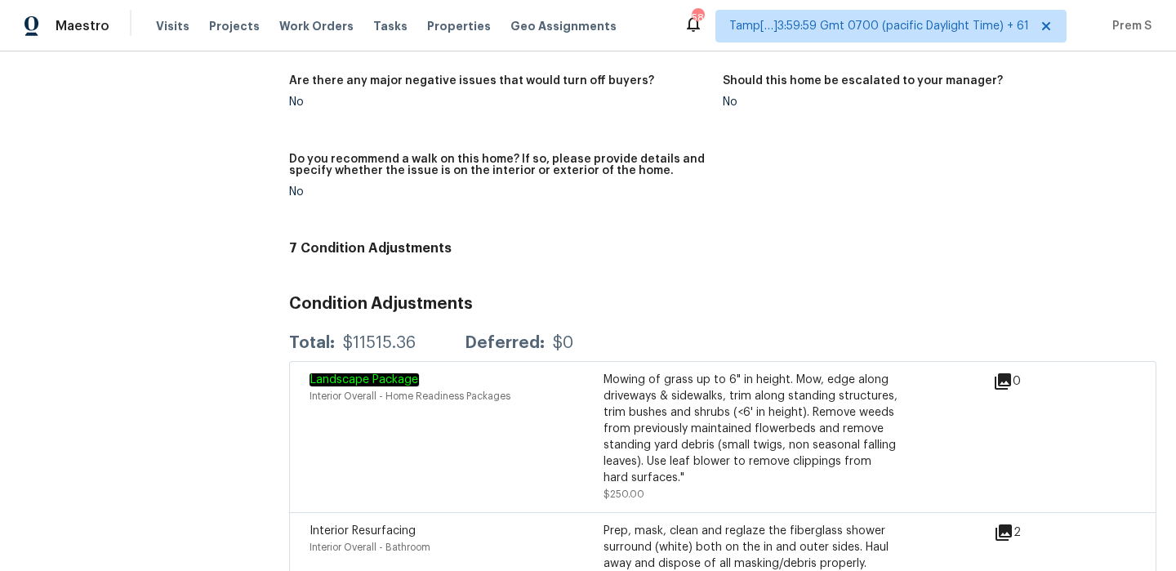
scroll to position [187, 0]
